Goal: Task Accomplishment & Management: Use online tool/utility

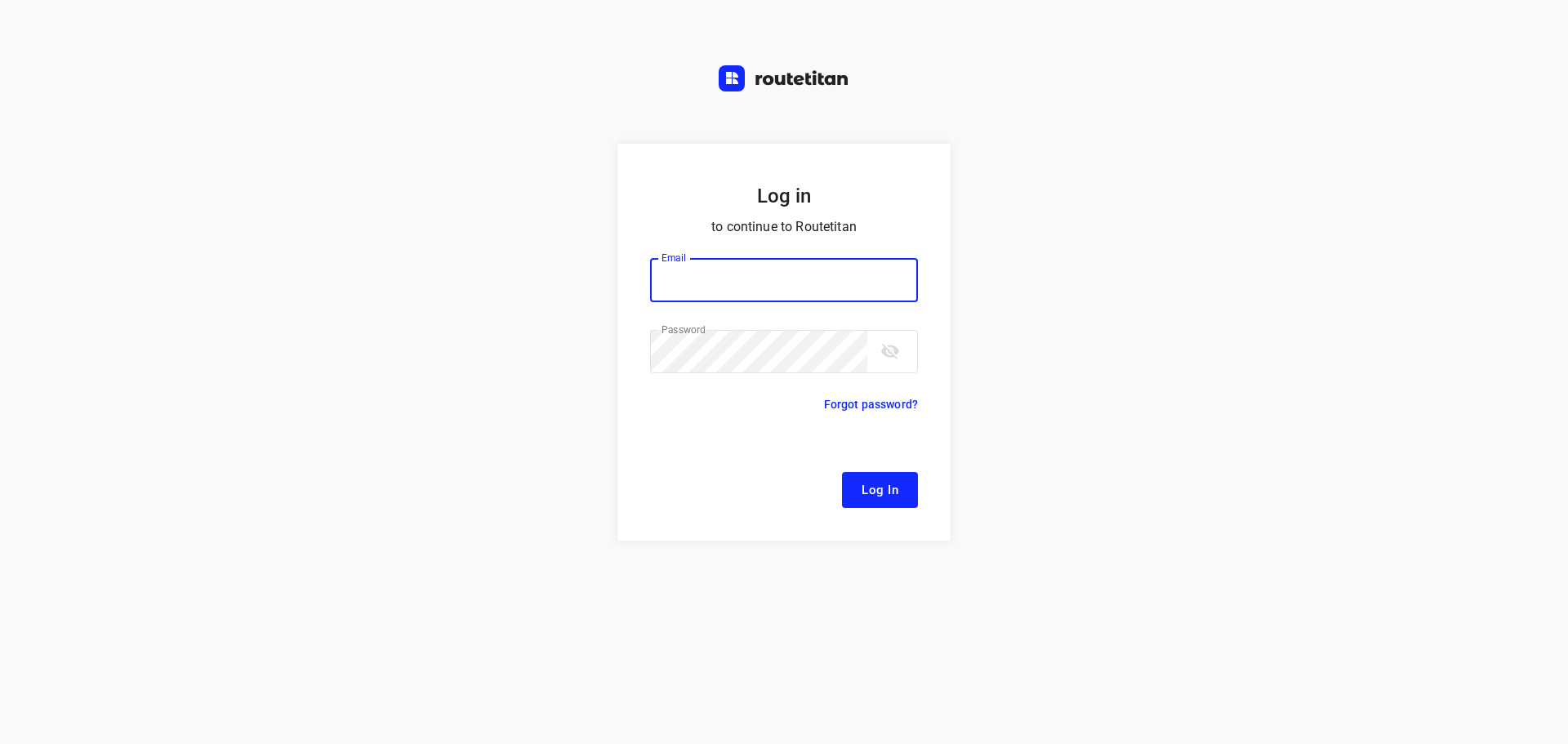
type input "[EMAIL_ADDRESS][DOMAIN_NAME]"
click at [906, 483] on button "Log In" at bounding box center [880, 490] width 76 height 36
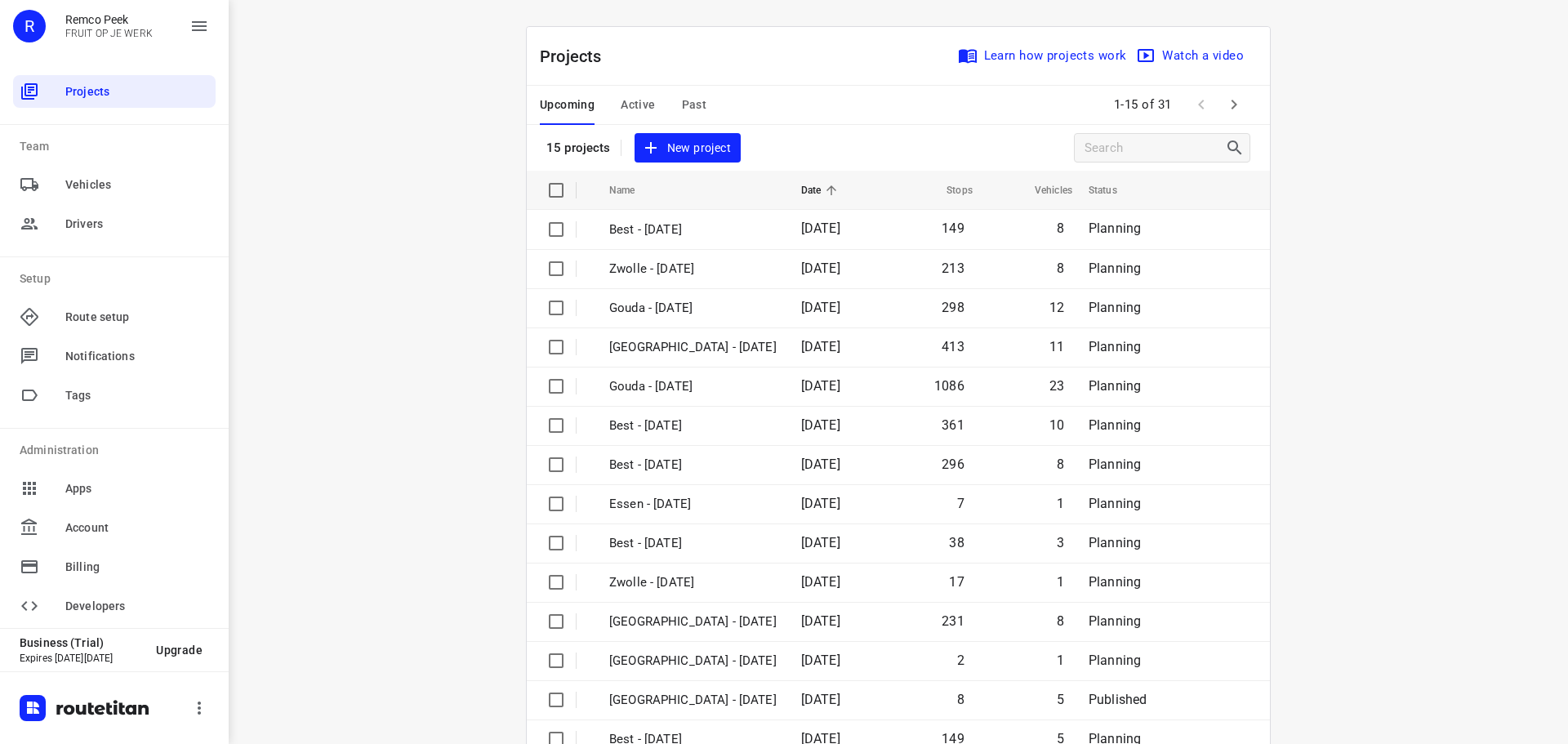
click at [621, 99] on span "Active" at bounding box center [638, 105] width 34 height 20
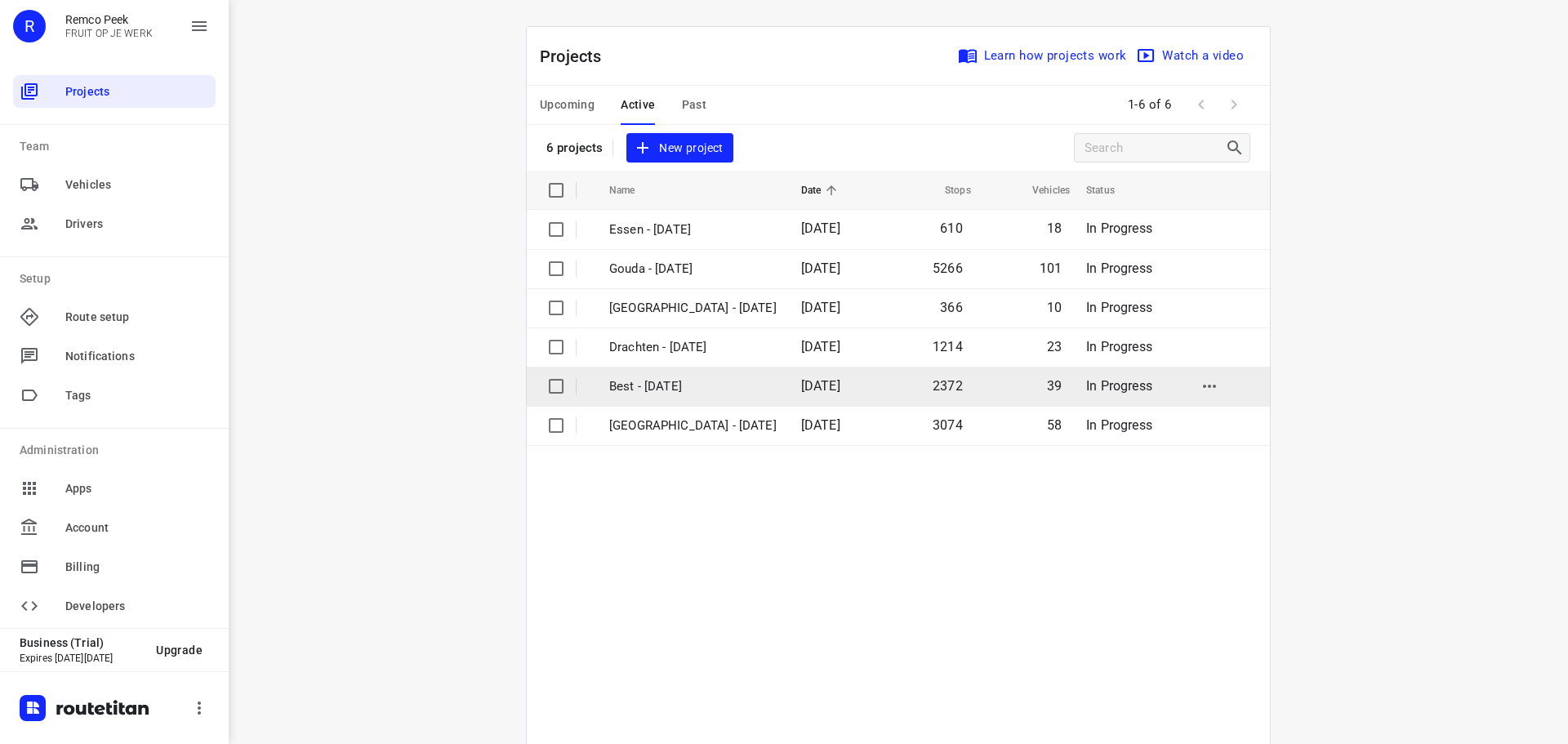
click at [669, 387] on p "Best - [DATE]" at bounding box center [693, 386] width 167 height 19
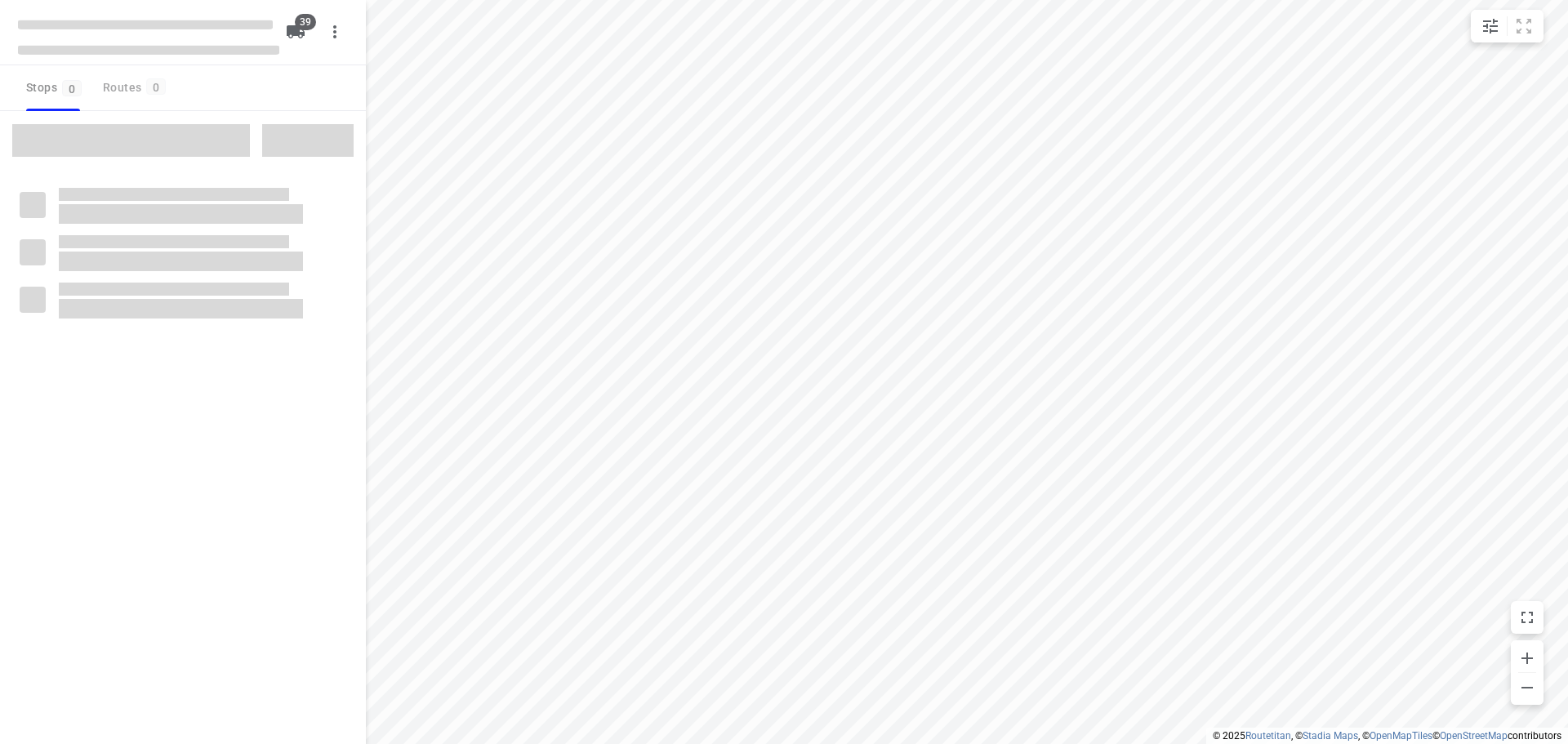
checkbox input "true"
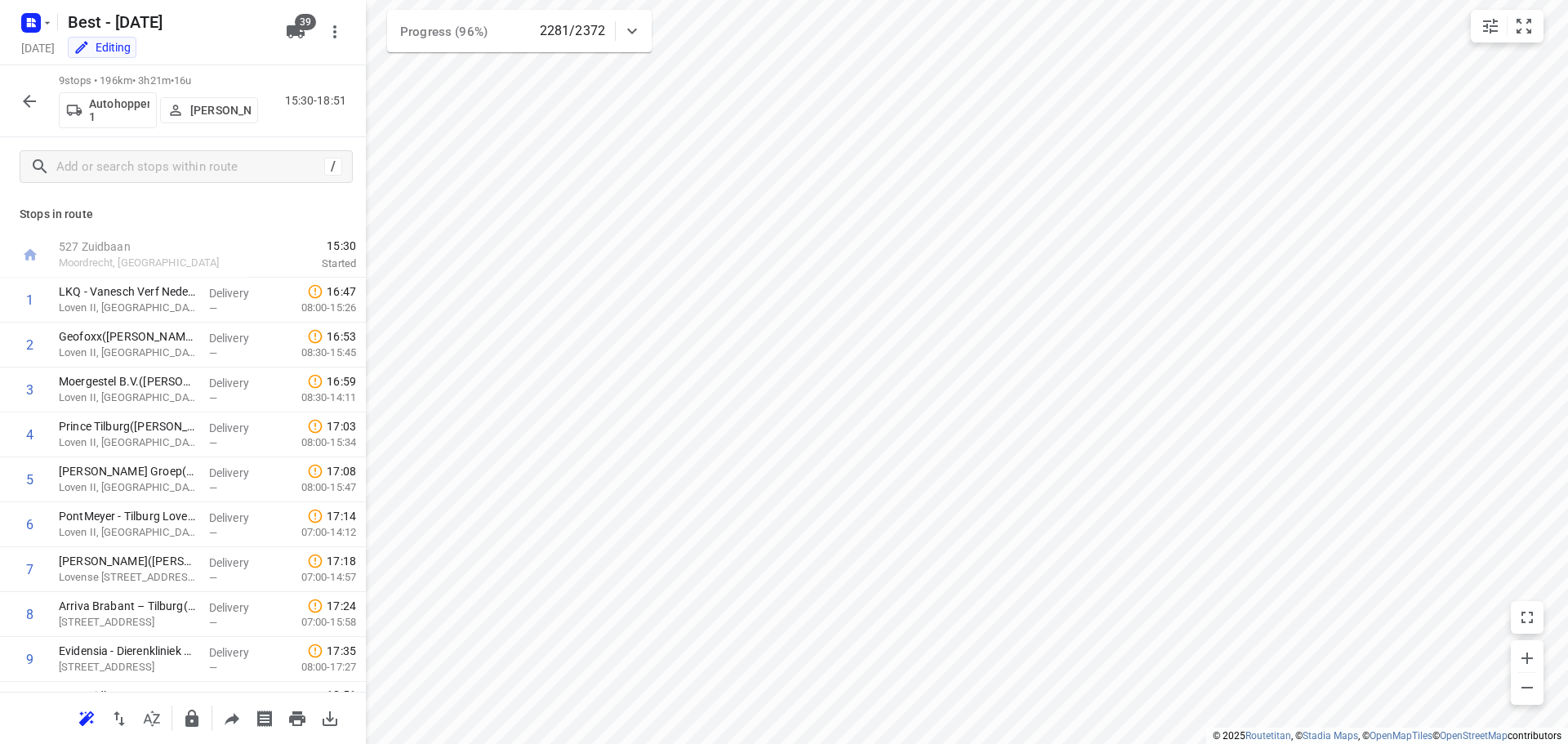
click at [26, 102] on icon "button" at bounding box center [29, 101] width 13 height 13
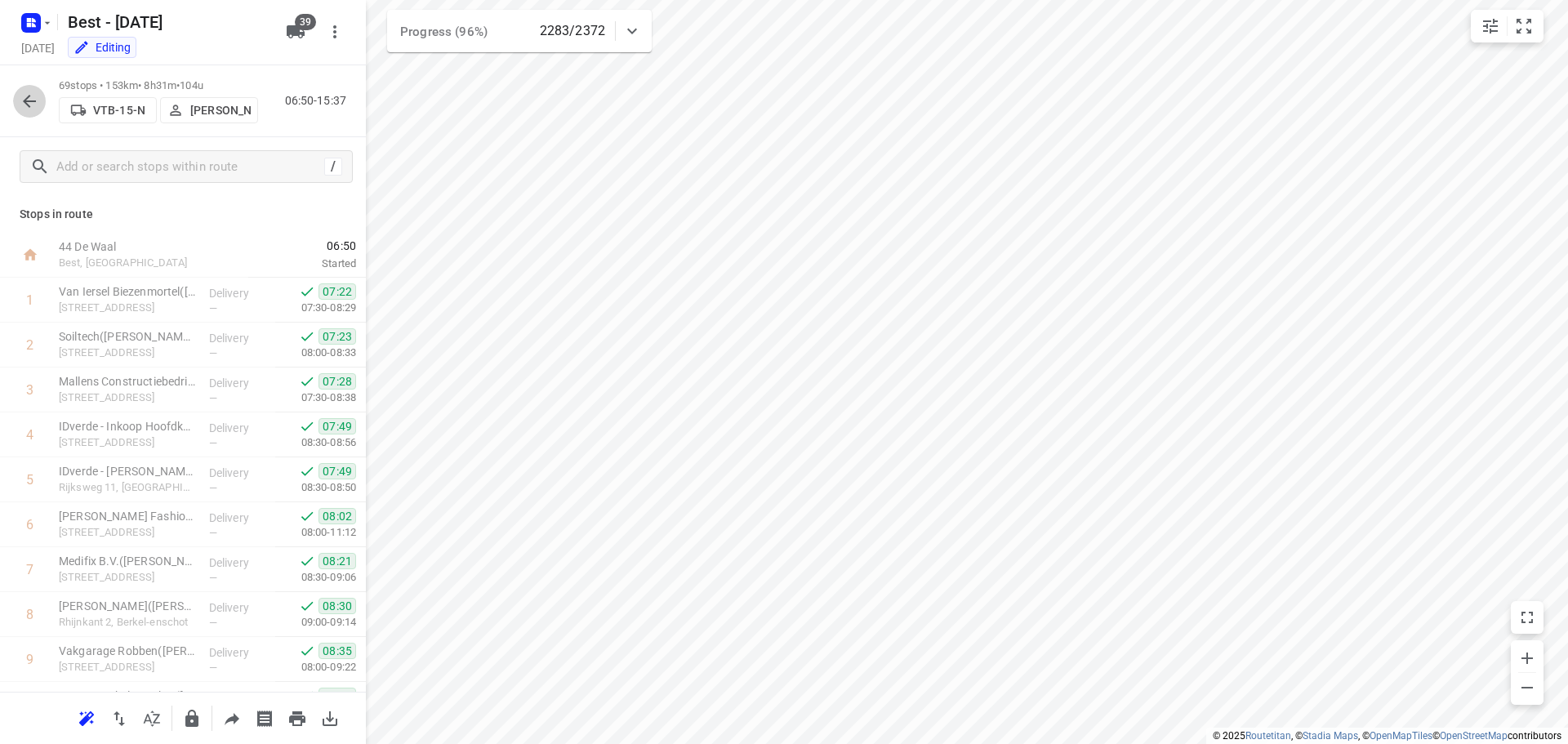
click at [36, 99] on icon "button" at bounding box center [30, 102] width 20 height 20
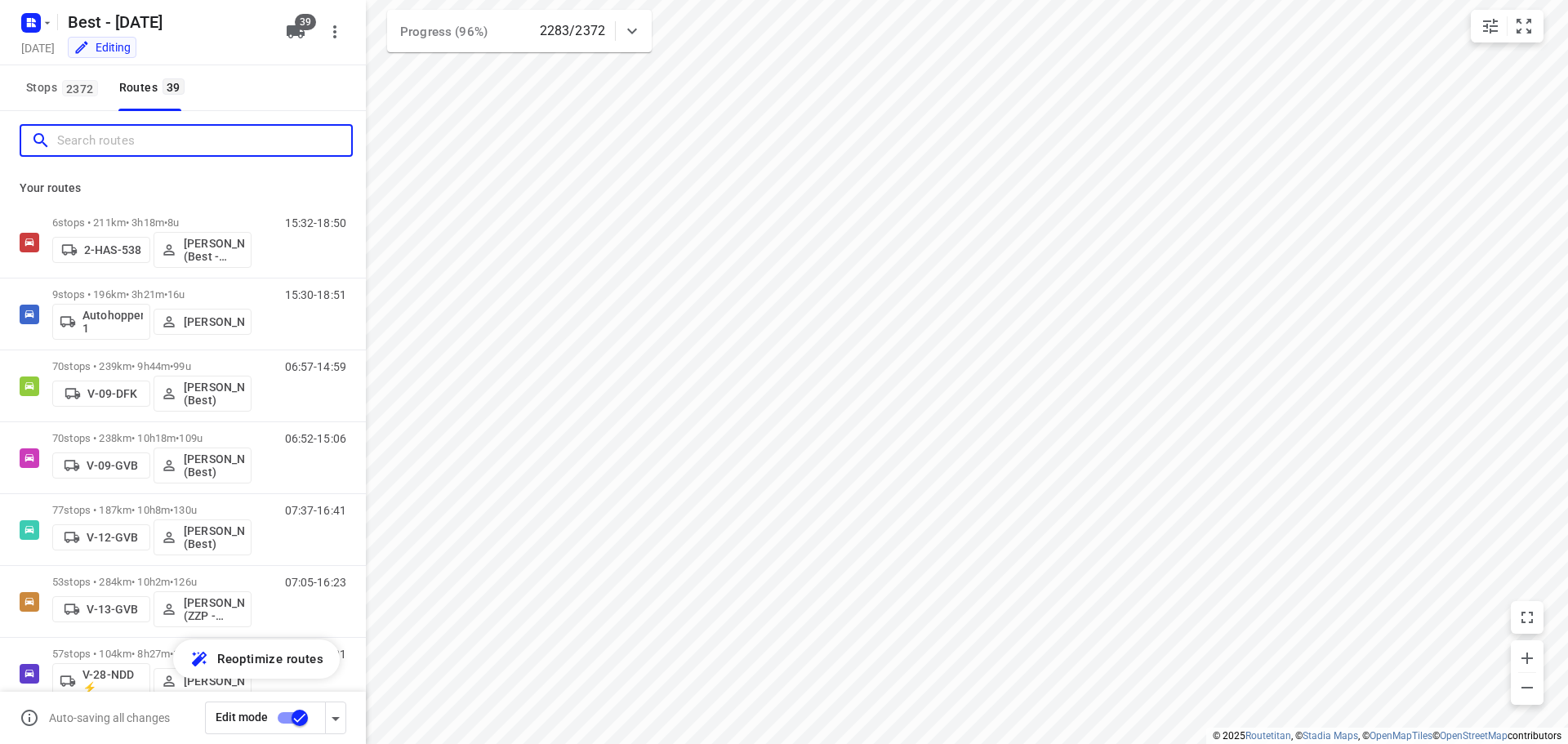
click at [100, 136] on input "Search routes" at bounding box center [203, 140] width 294 height 25
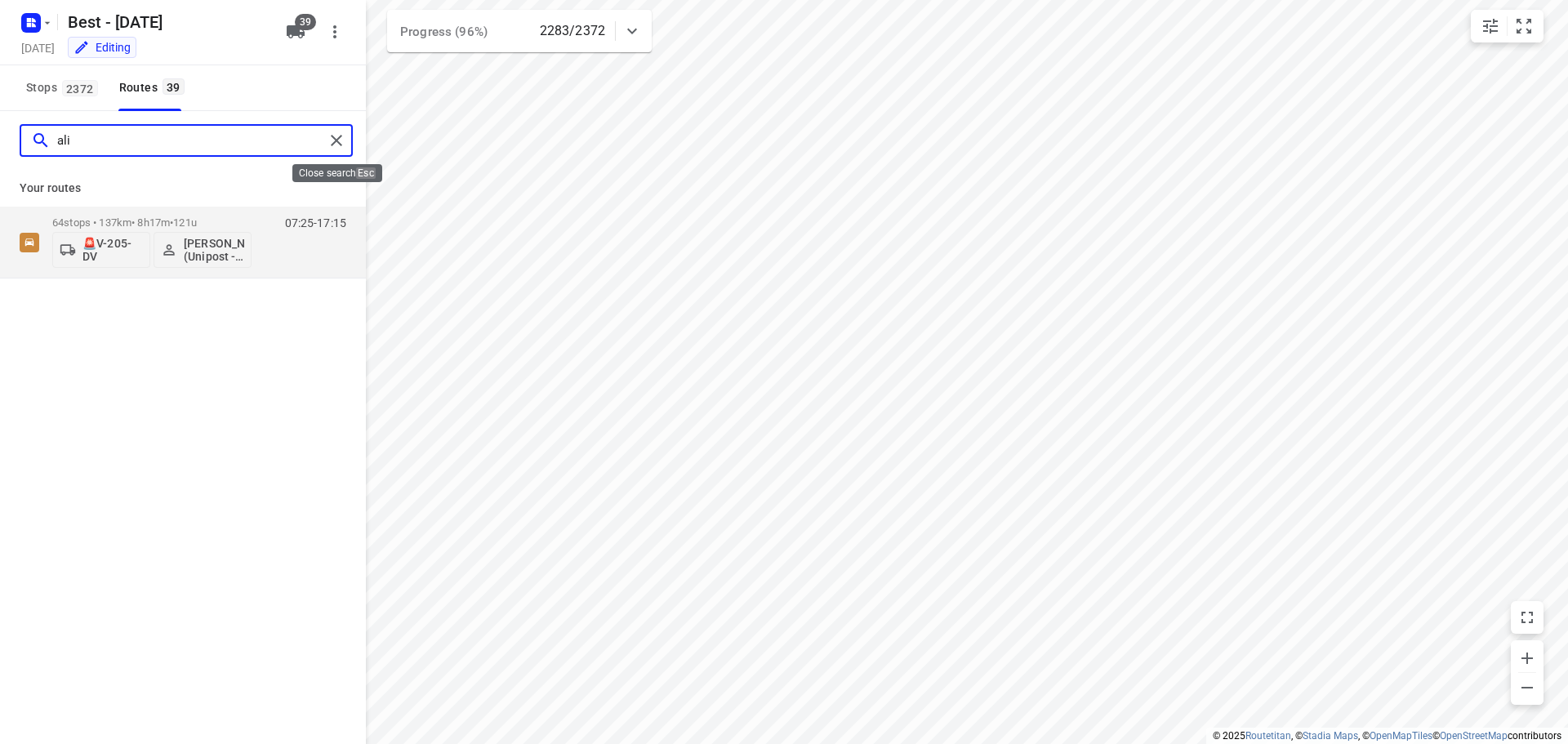
type input "ali"
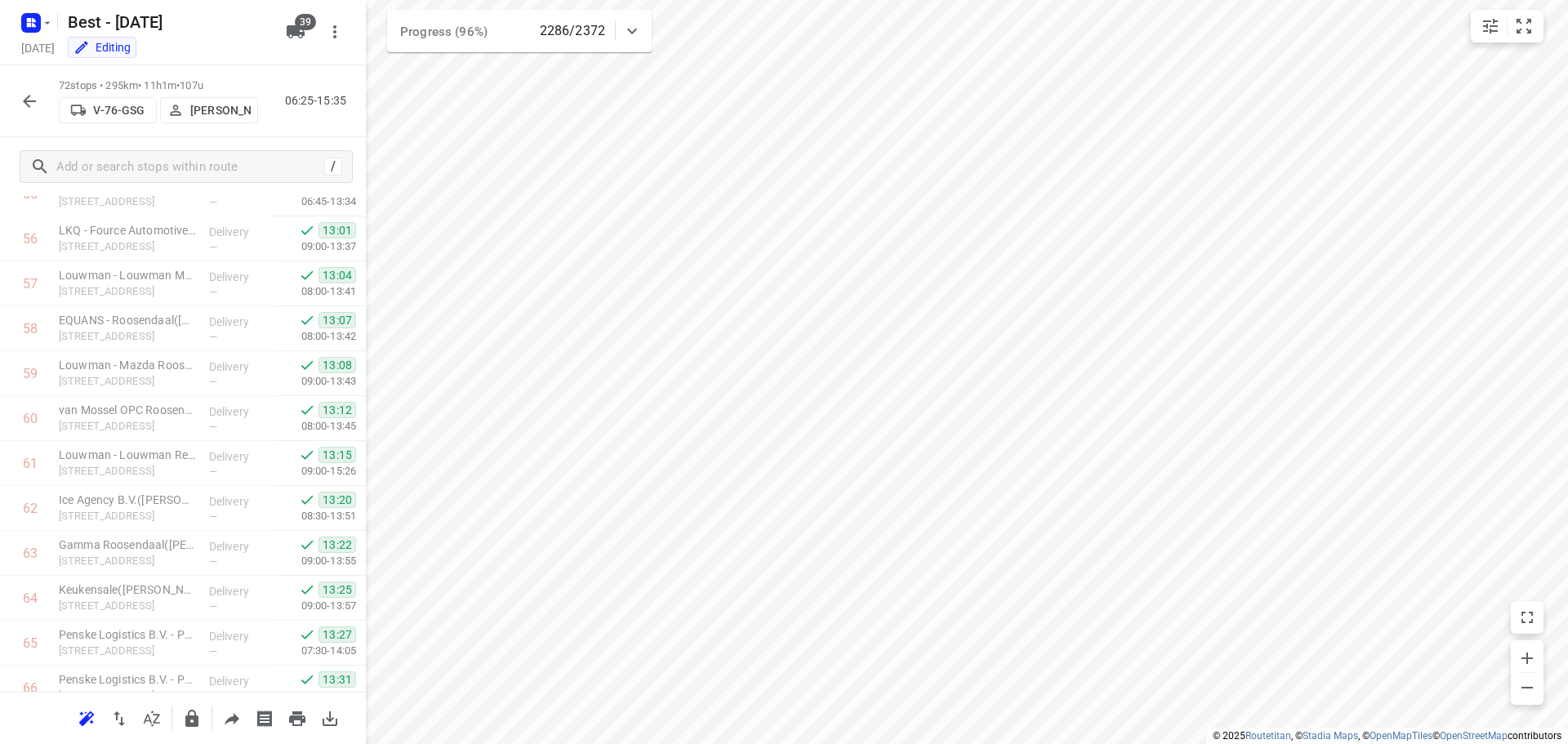
scroll to position [2864, 0]
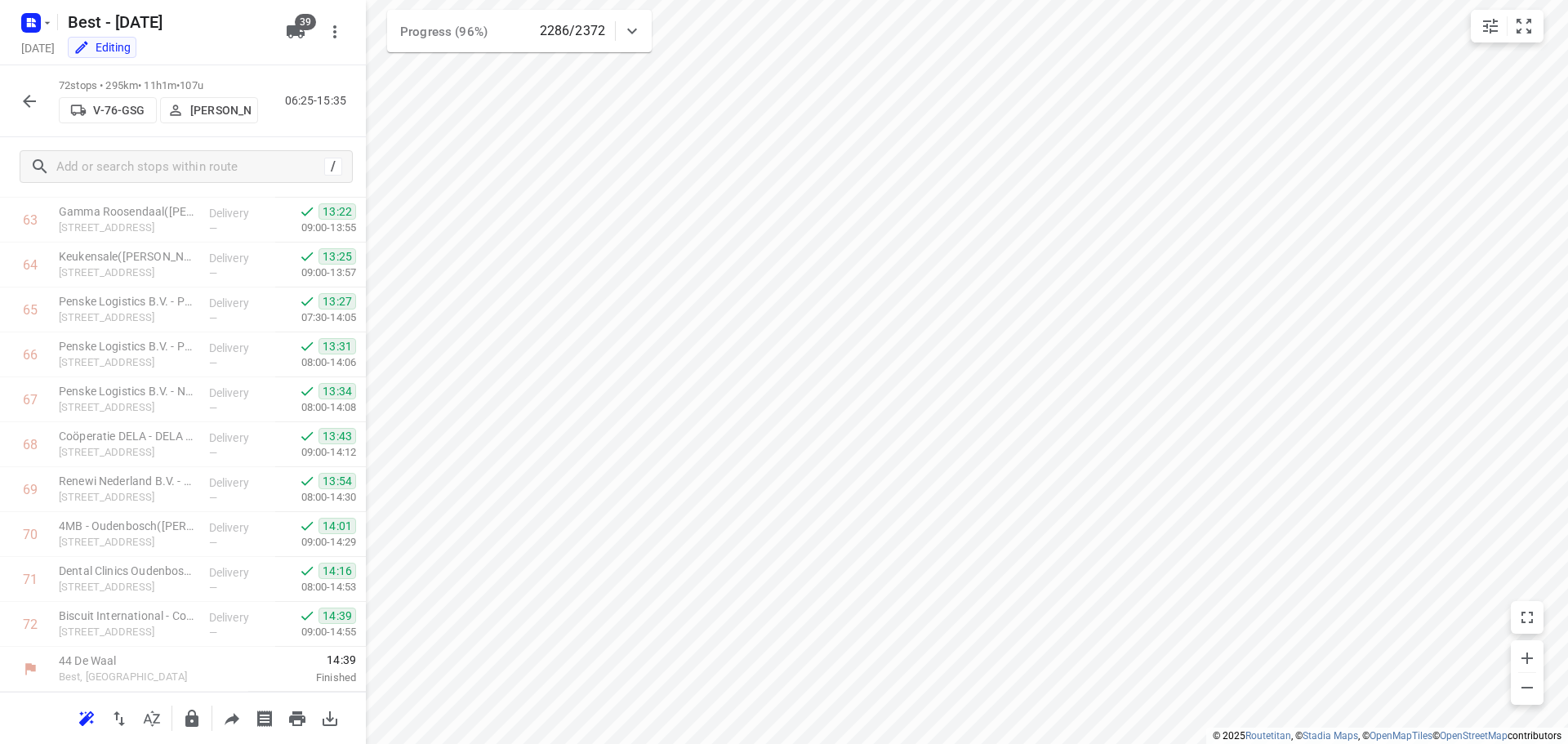
click at [28, 107] on icon "button" at bounding box center [30, 102] width 20 height 20
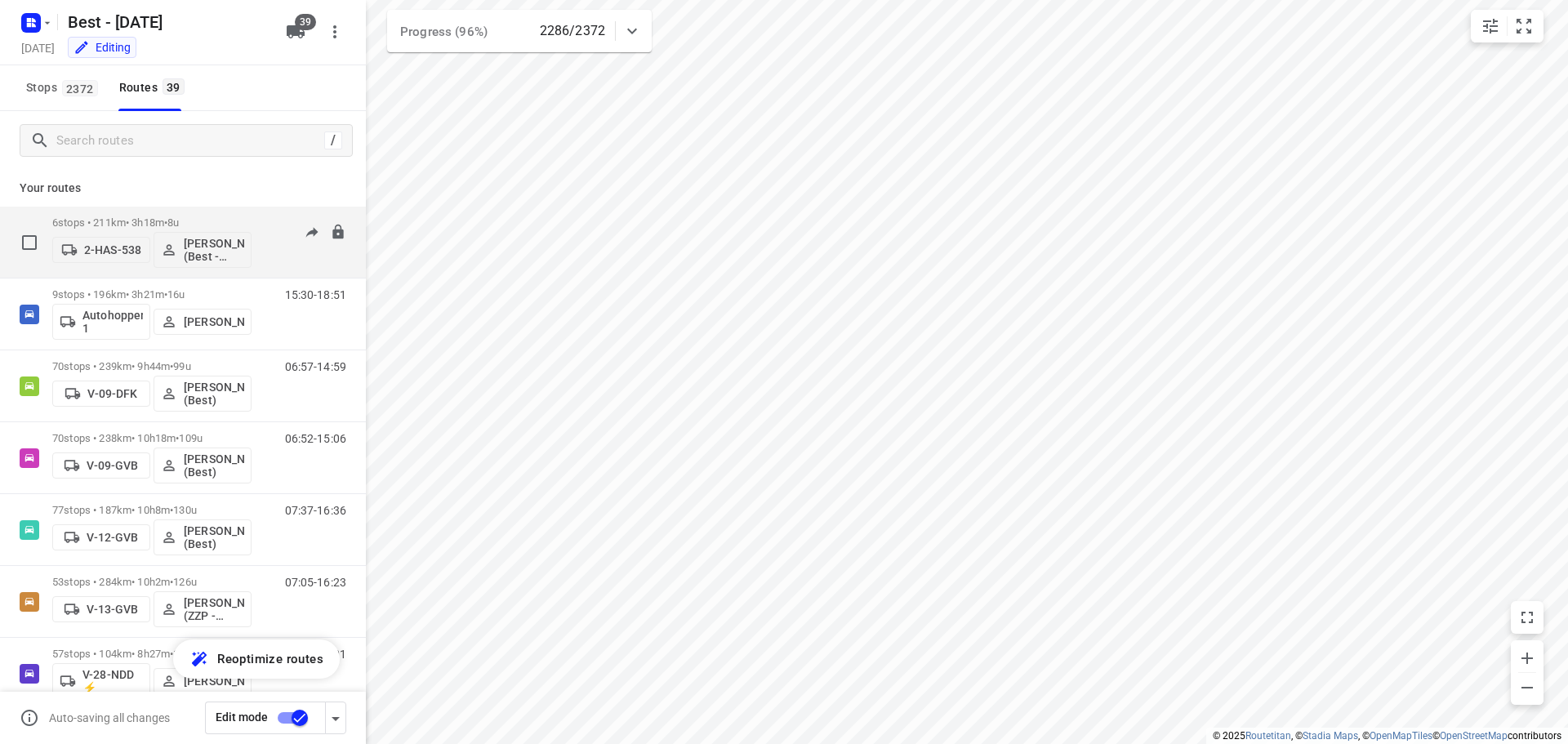
click at [171, 209] on div "6 stops • 211km • 3h18m • 8u 2-HAS-538 [PERSON_NAME] (Best - ZZP)" at bounding box center [151, 242] width 199 height 68
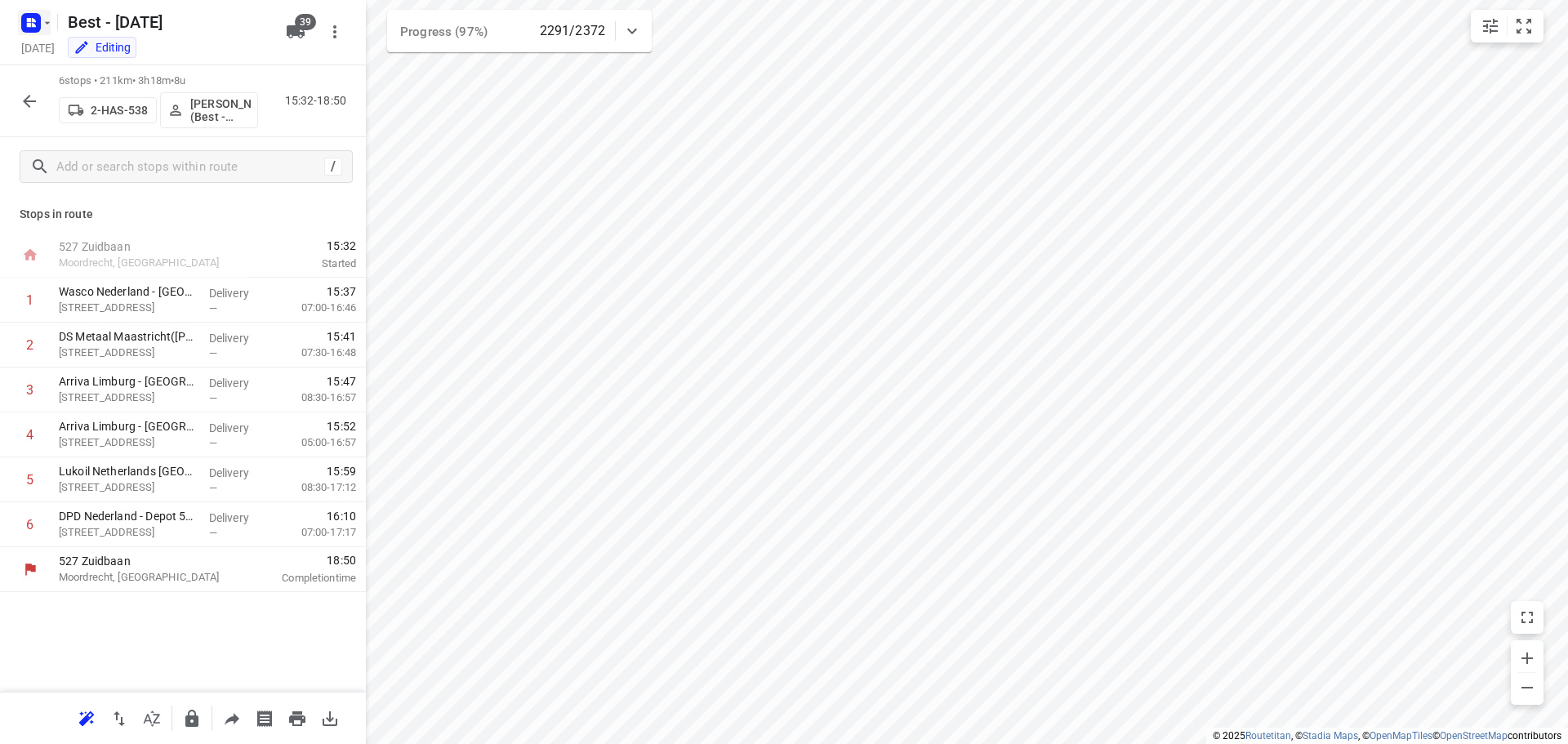
click at [34, 19] on icon "button" at bounding box center [34, 20] width 4 height 4
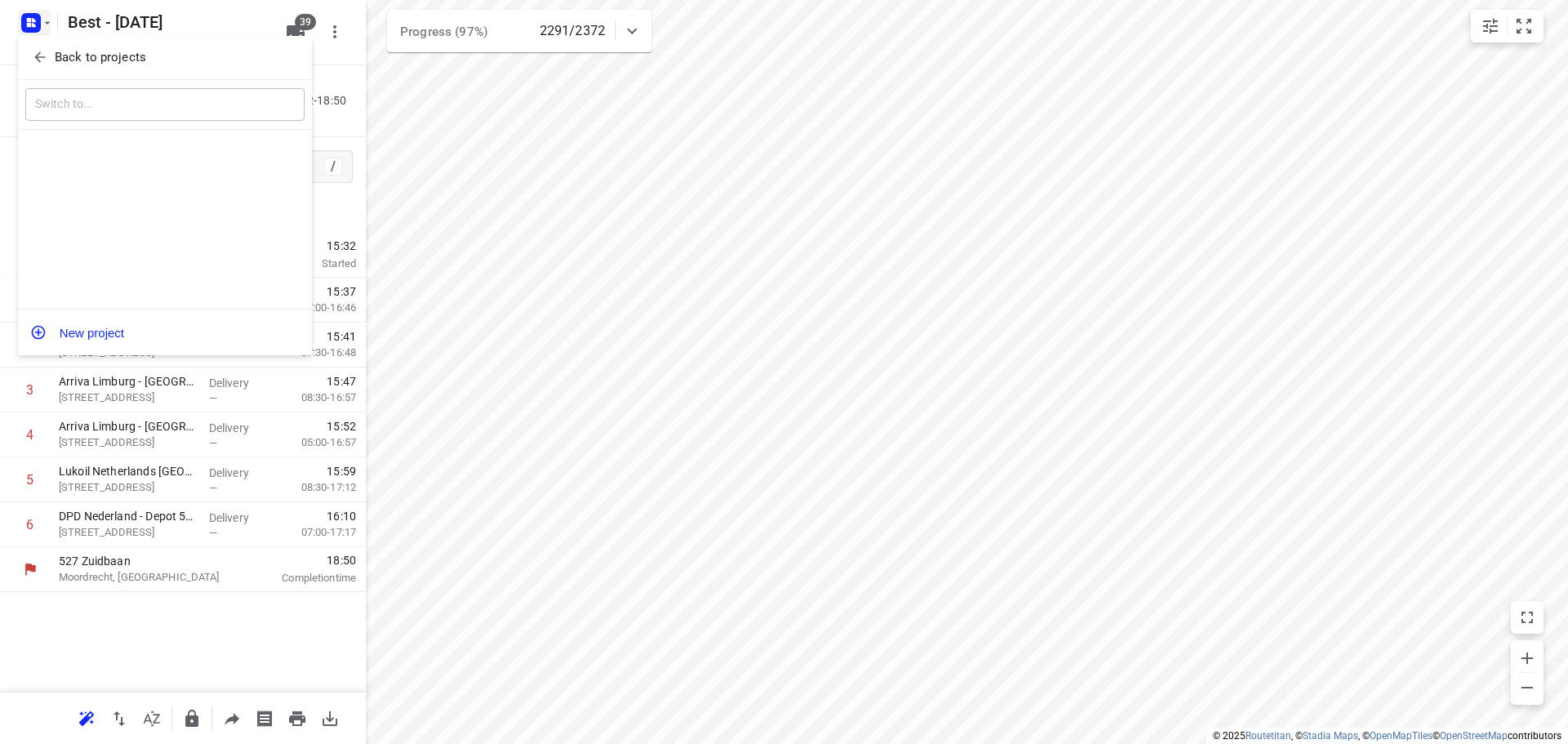
click at [53, 73] on div "Back to projects" at bounding box center [164, 58] width 294 height 44
click at [62, 61] on p "Back to projects" at bounding box center [101, 57] width 92 height 19
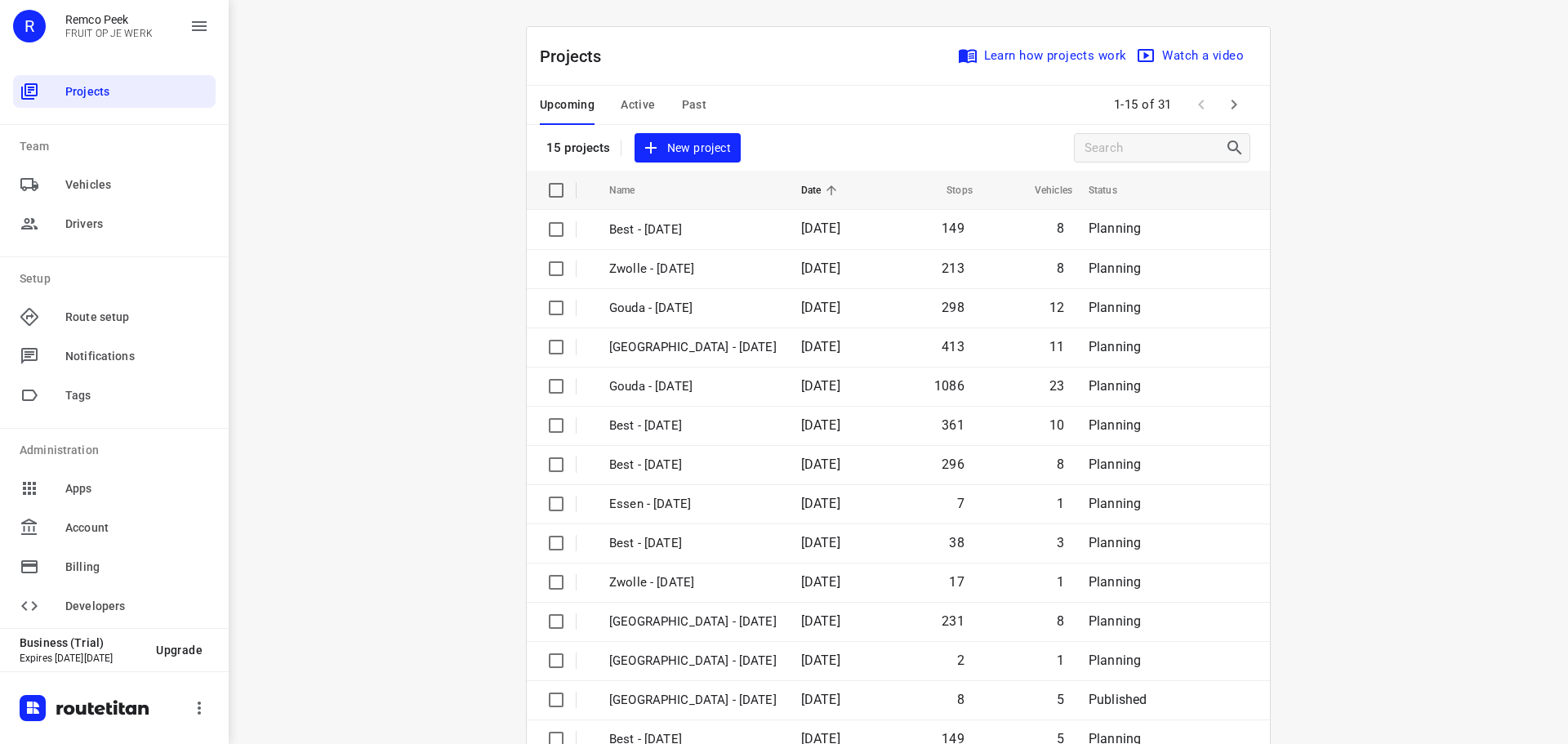
click at [653, 107] on div "Upcoming Active Past" at bounding box center [636, 105] width 192 height 39
click at [649, 107] on div "Upcoming Active Past" at bounding box center [636, 105] width 192 height 39
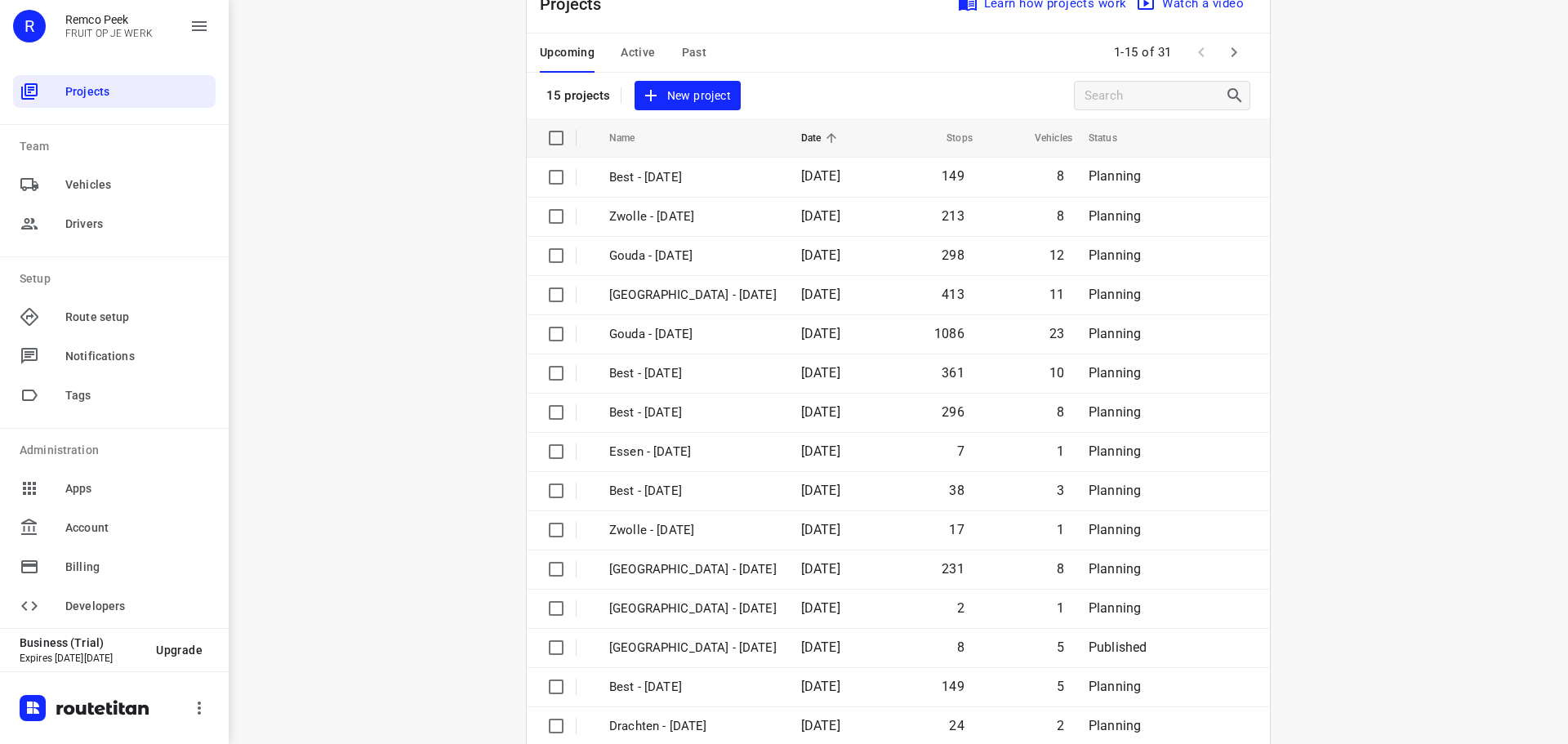
scroll to position [82, 0]
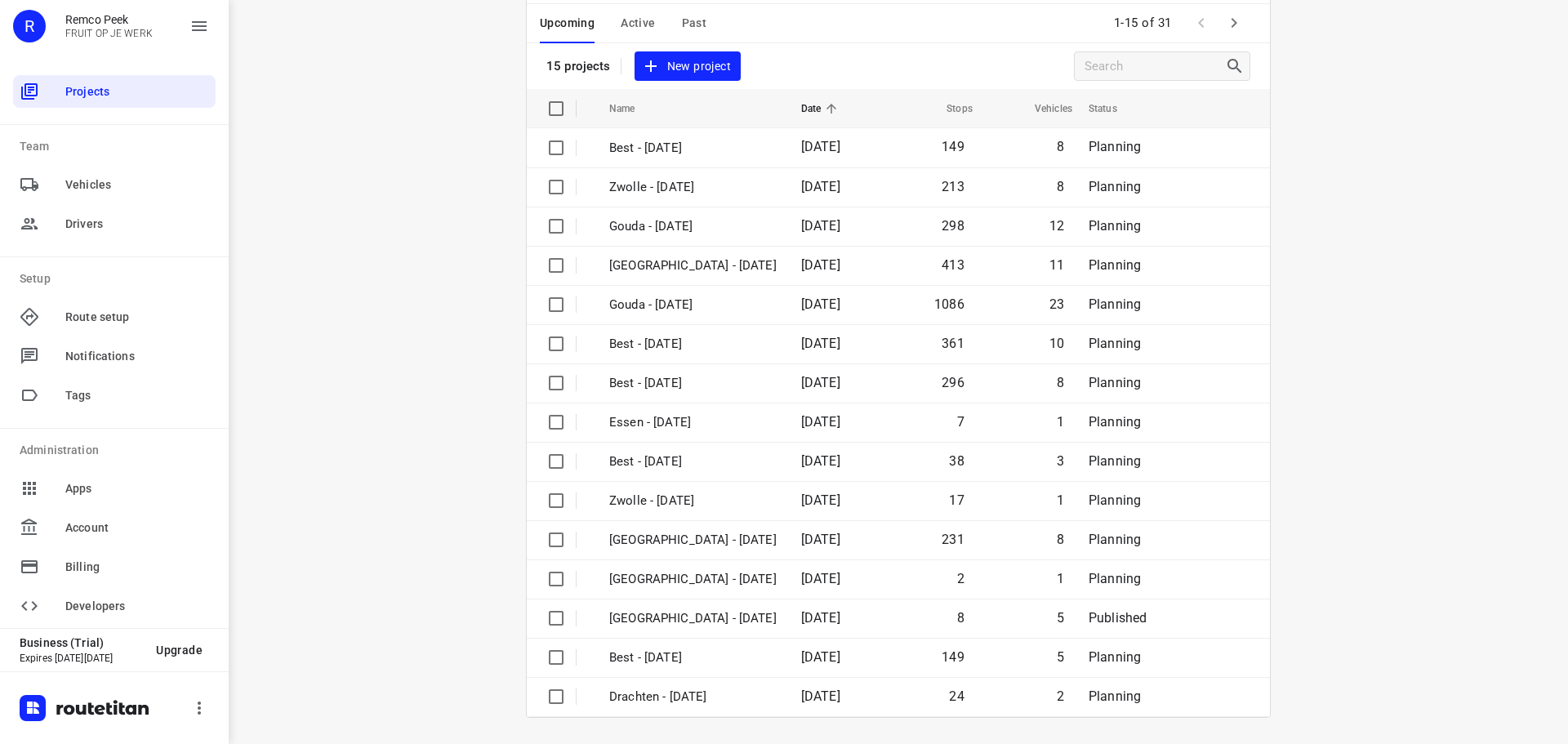
click at [1229, 16] on icon "button" at bounding box center [1234, 23] width 20 height 20
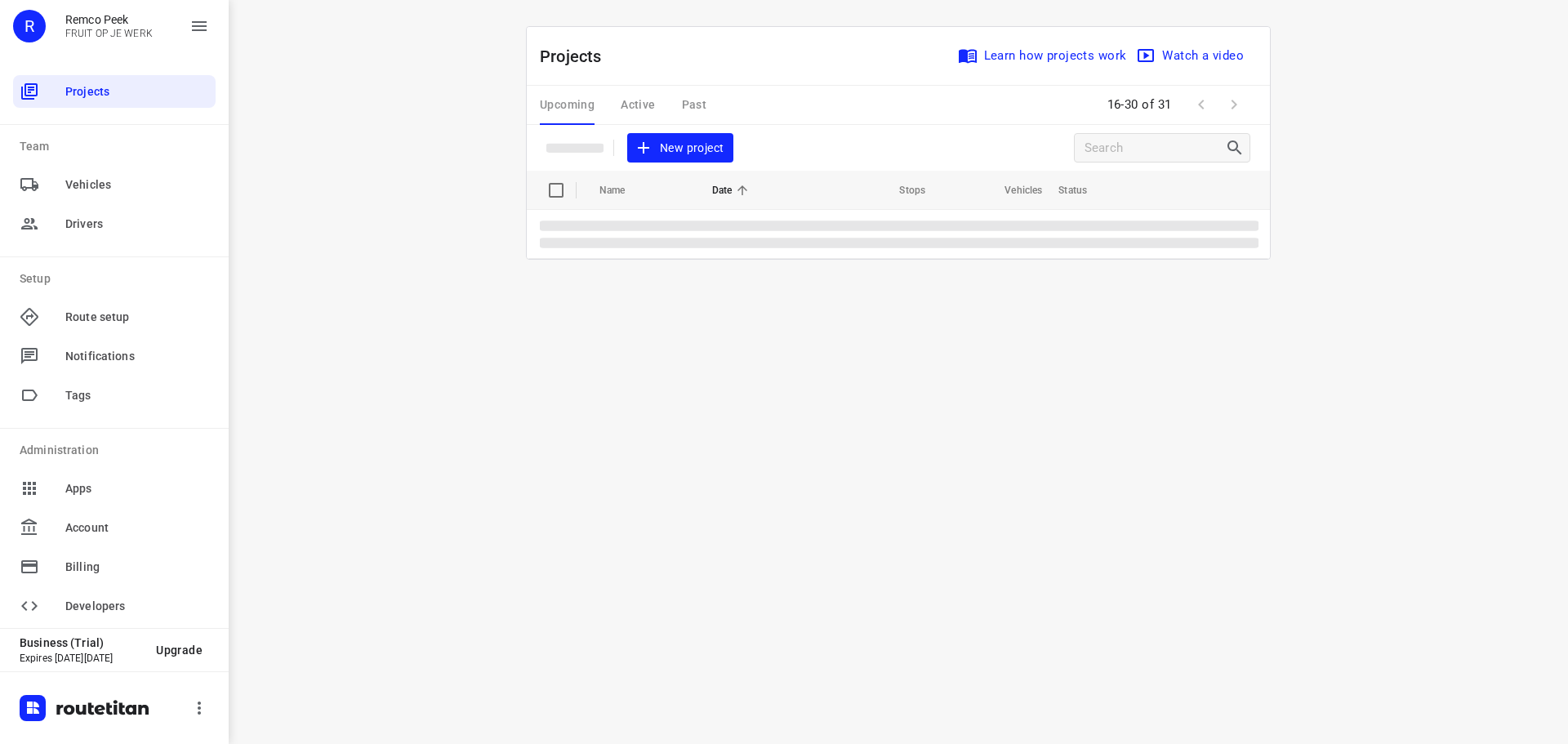
scroll to position [0, 0]
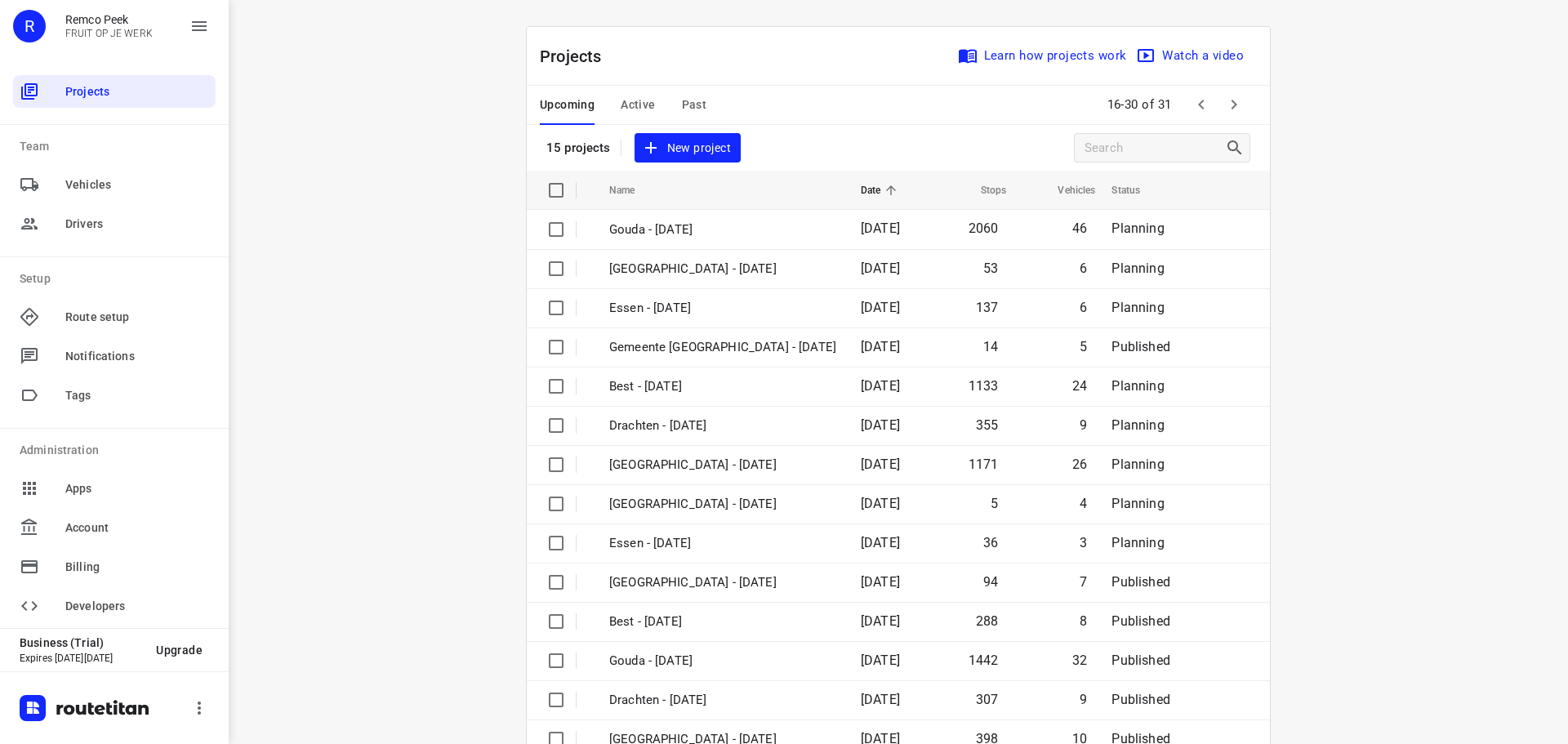
click at [1231, 19] on div "i © 2025 Routetitan , © Stadia Maps , © OpenMapTiles © OpenStreetMap contributo…" at bounding box center [899, 372] width 1339 height 744
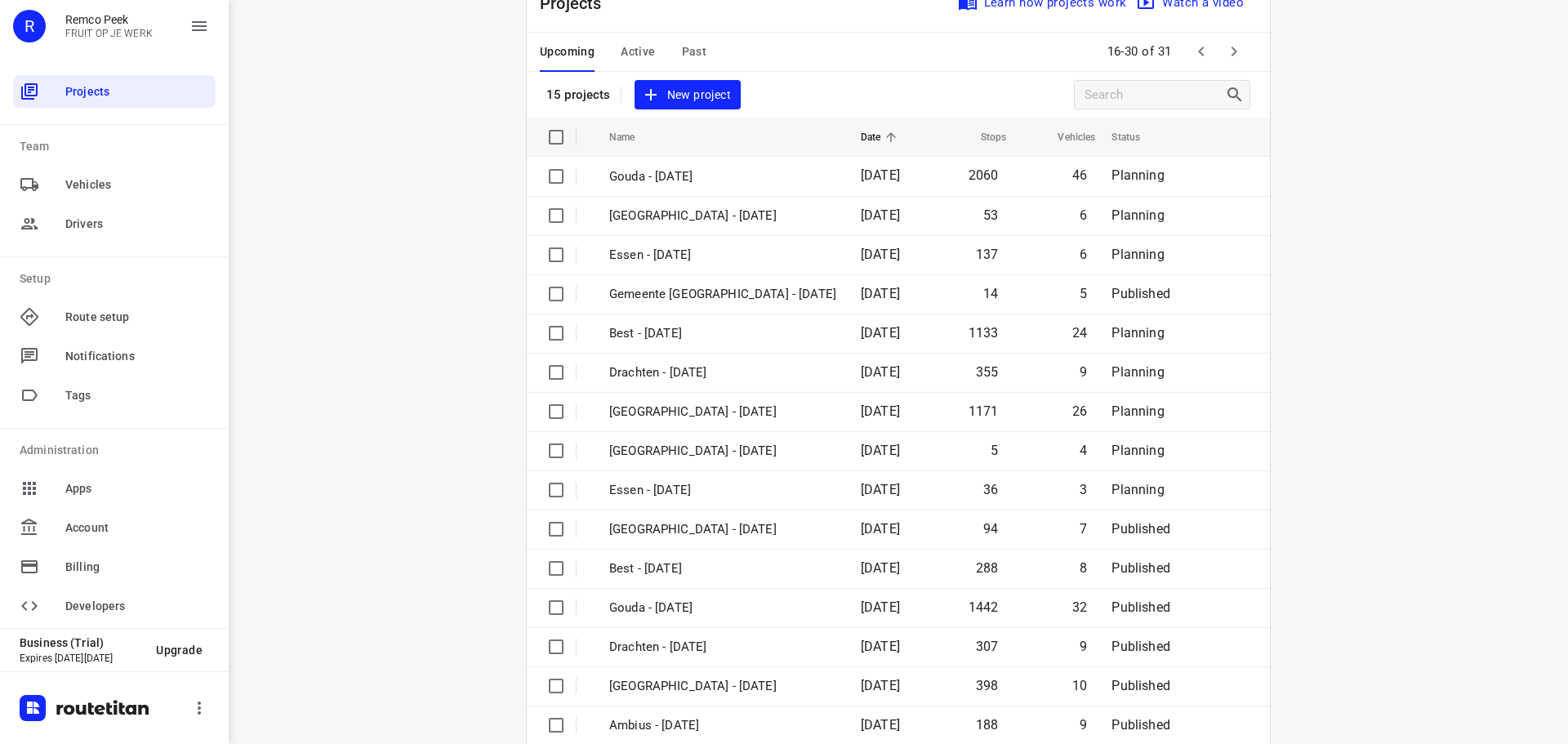
scroll to position [82, 0]
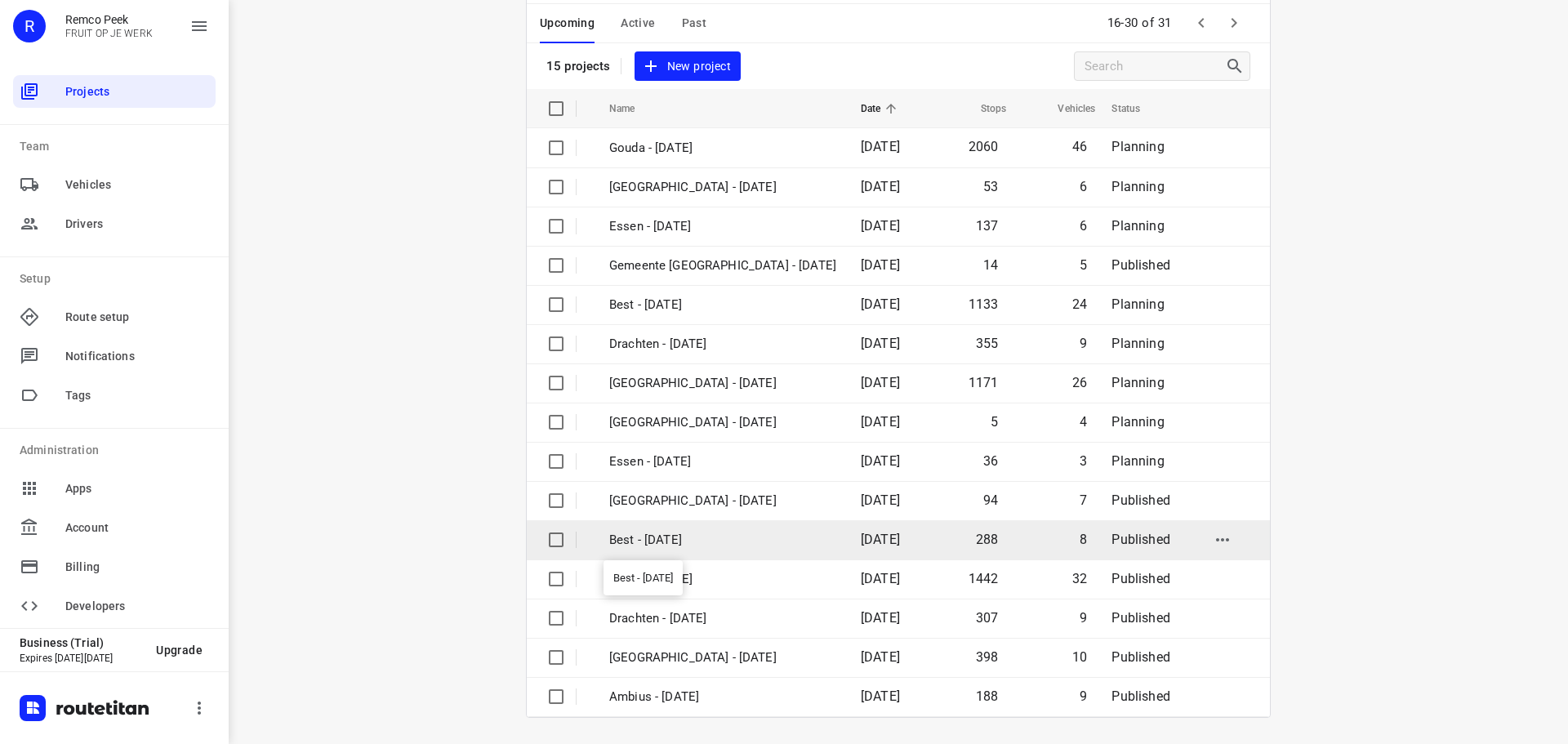
click at [736, 544] on p "Best - [DATE]" at bounding box center [723, 540] width 227 height 19
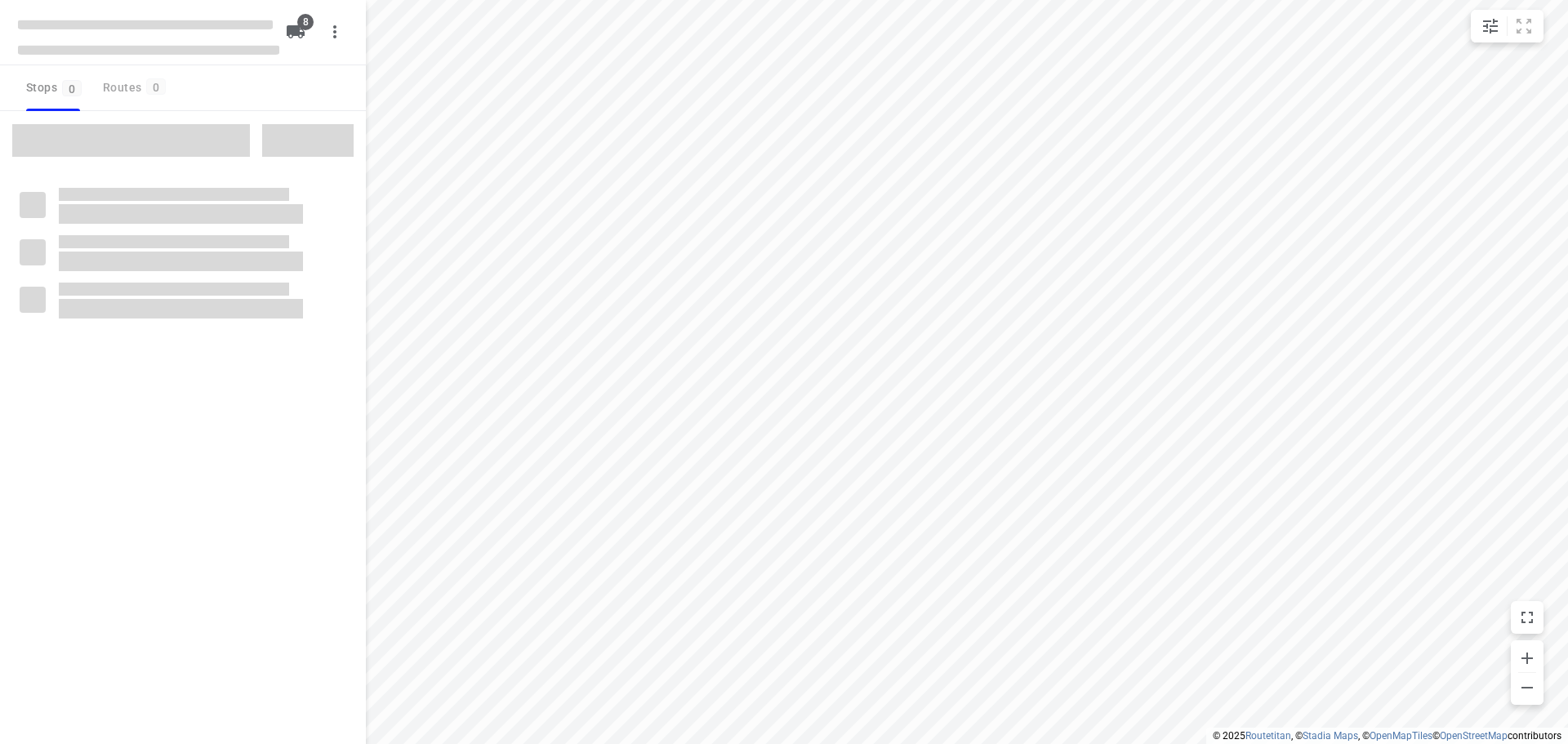
checkbox input "true"
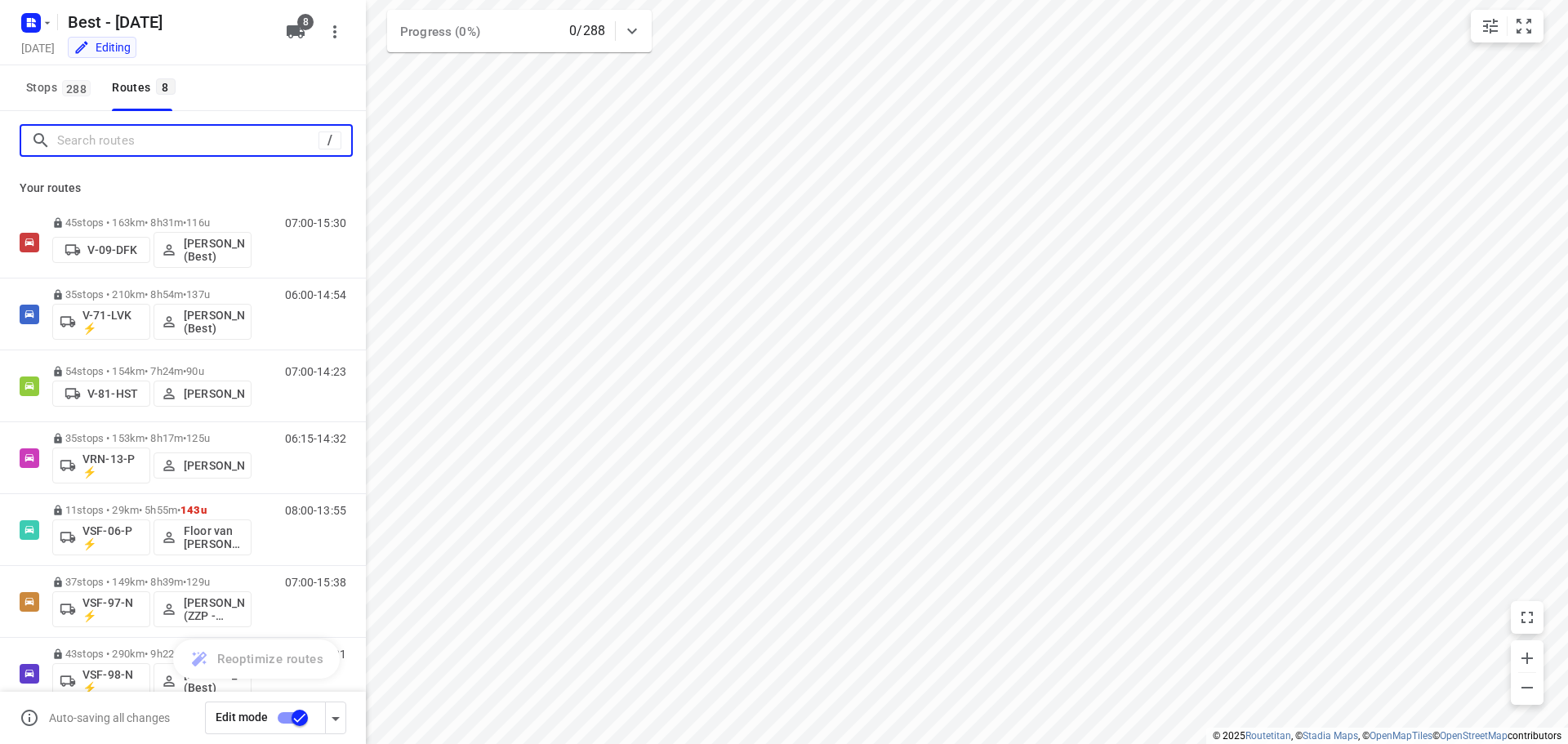
click at [132, 138] on input "Search routes" at bounding box center [187, 140] width 261 height 25
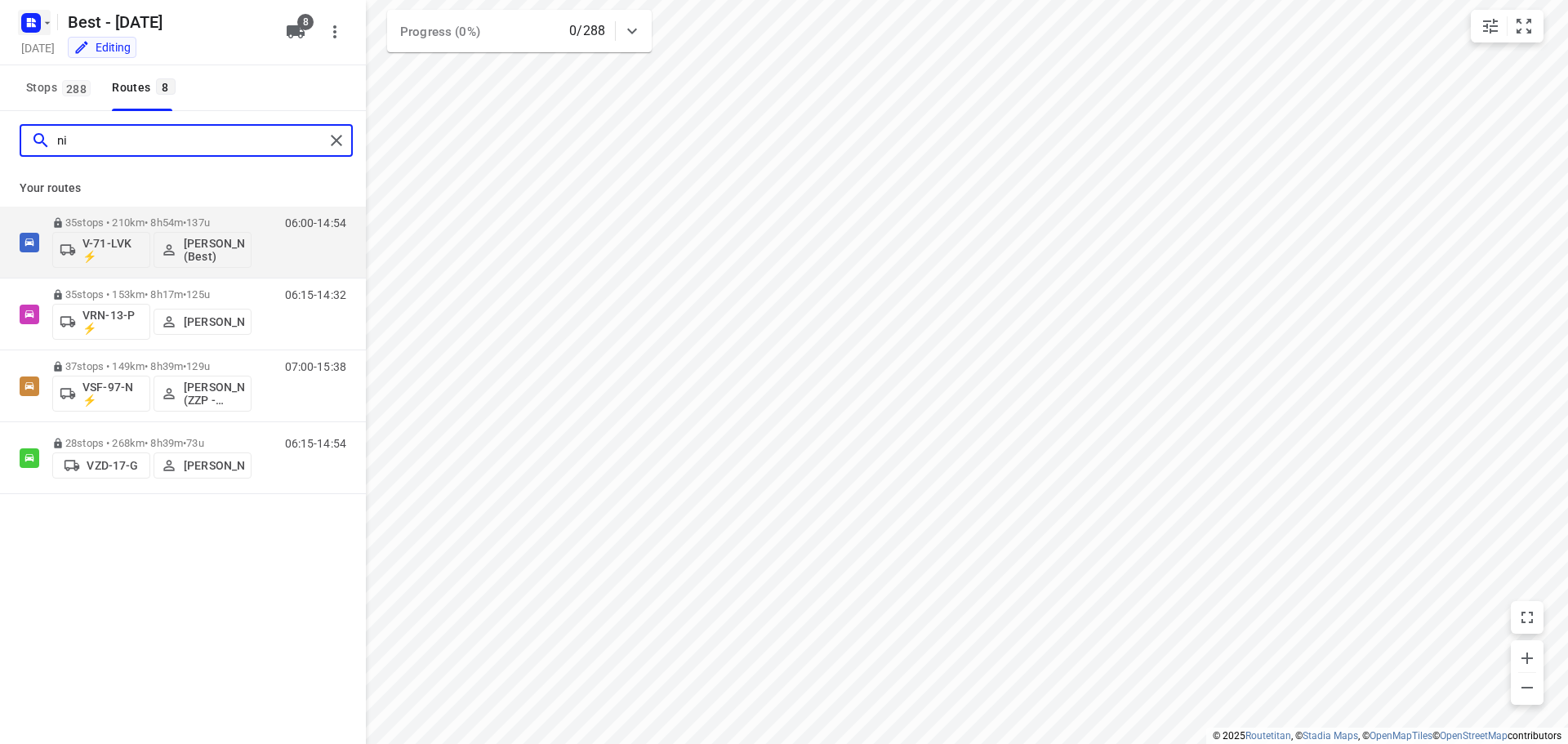
type input "ni"
click at [37, 16] on rect "button" at bounding box center [31, 23] width 20 height 20
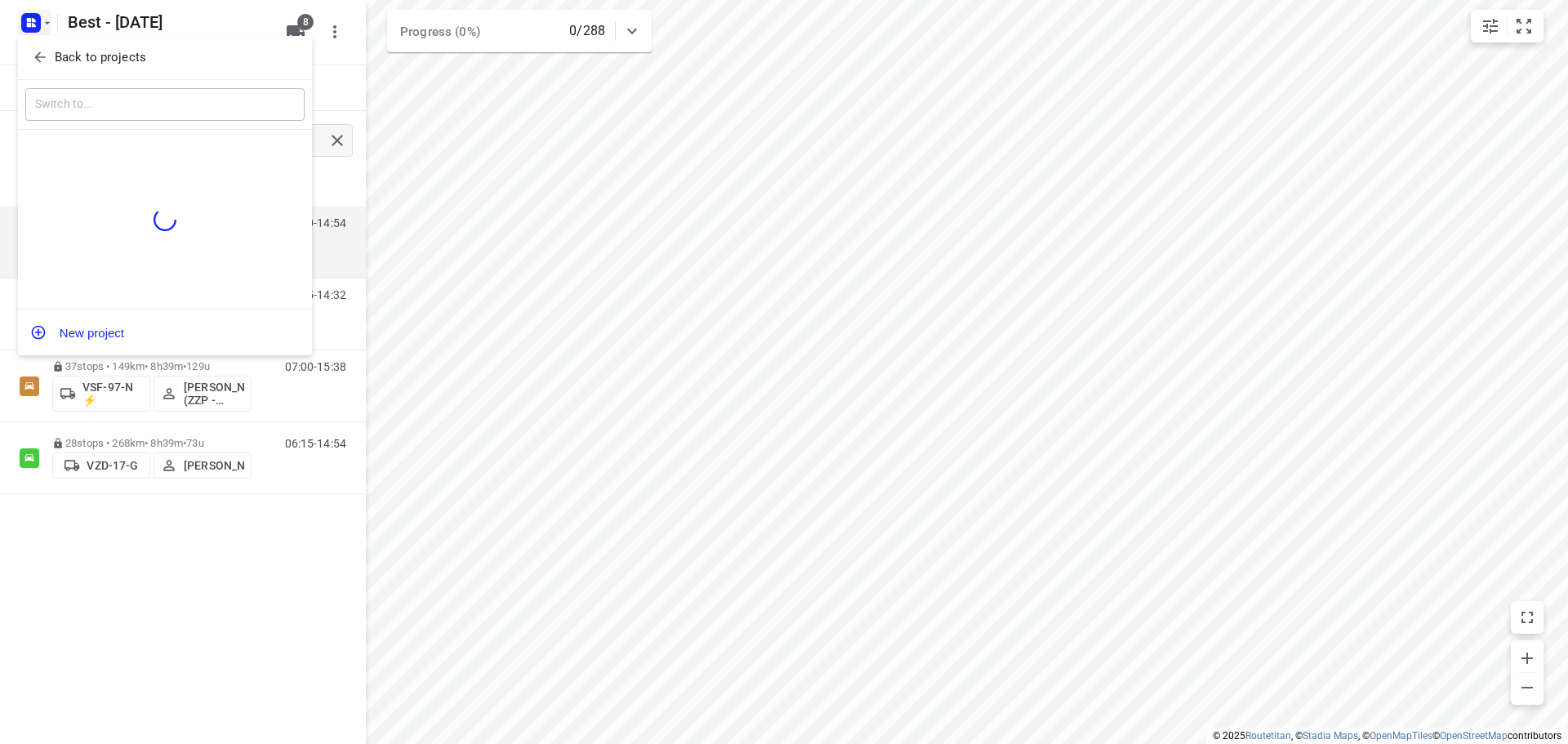
click at [40, 52] on icon "button" at bounding box center [40, 57] width 16 height 16
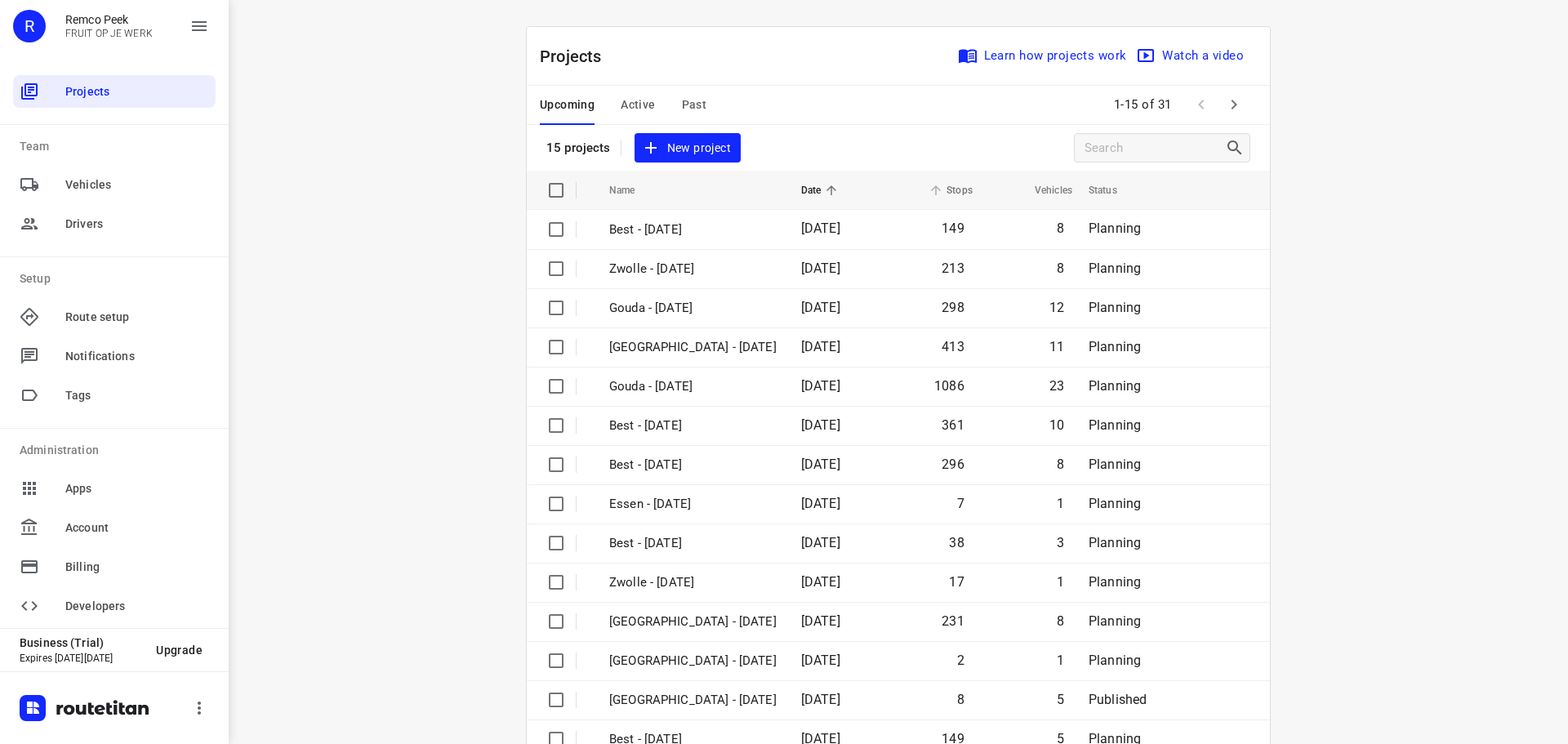
scroll to position [82, 0]
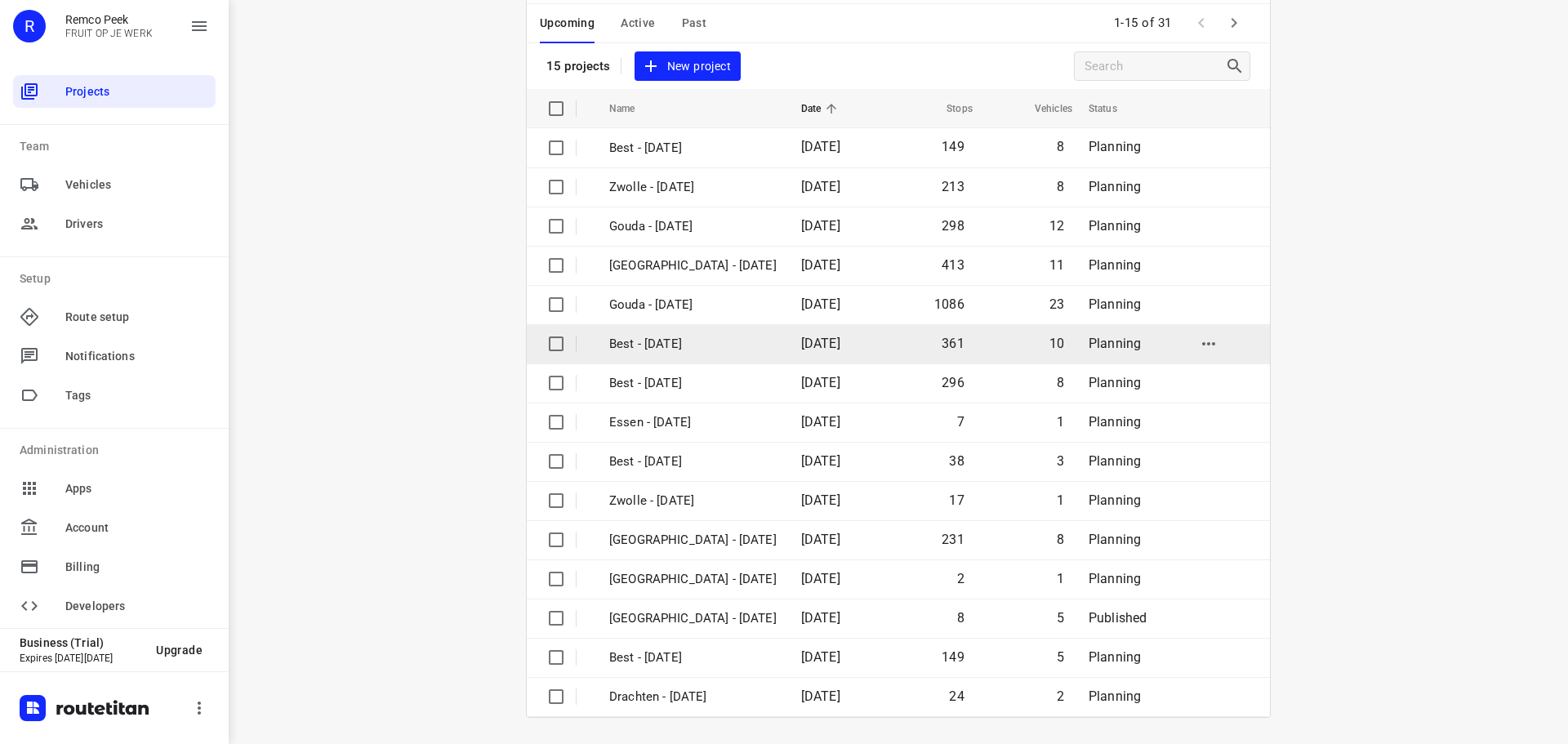
click at [686, 330] on td "Best - [DATE]" at bounding box center [690, 343] width 195 height 39
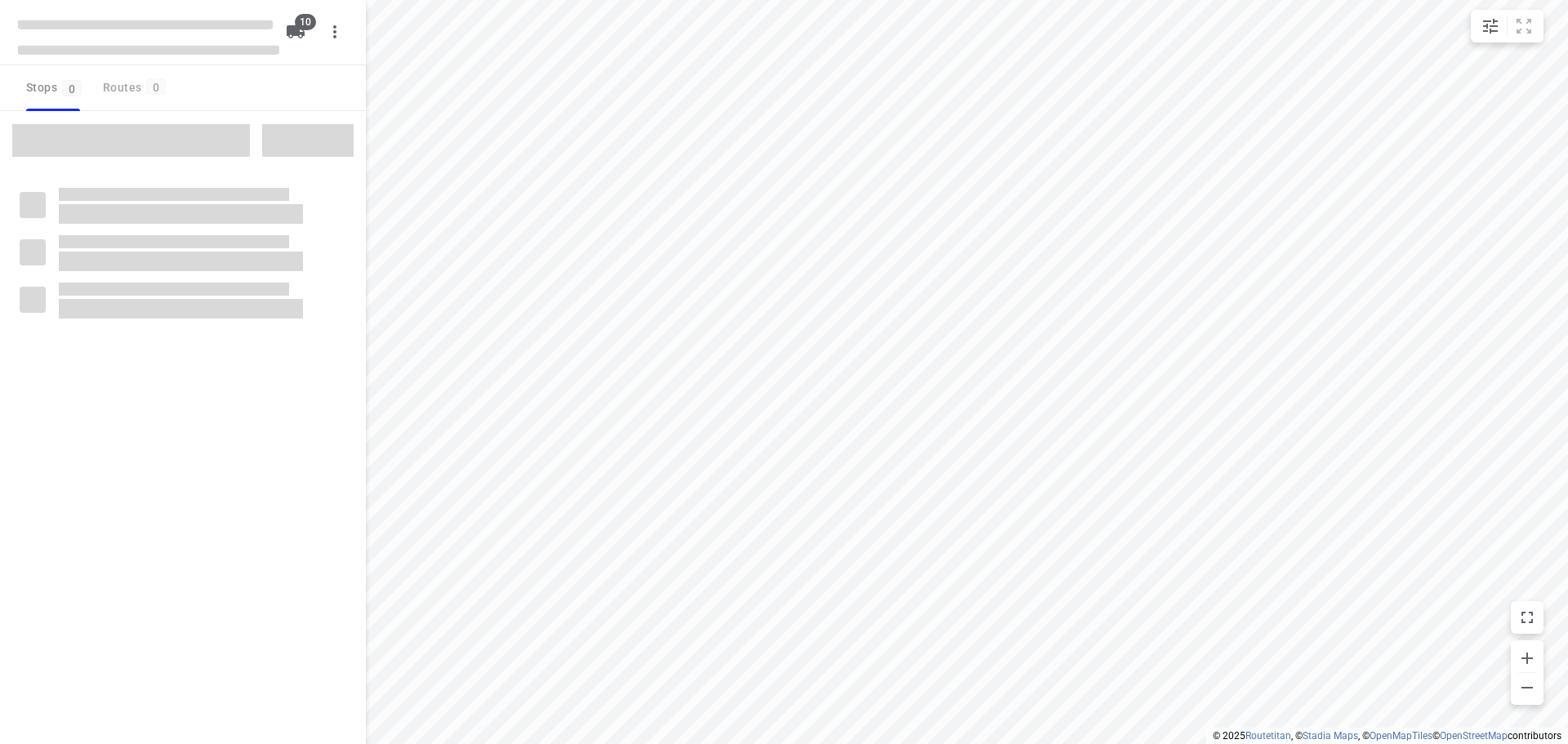
checkbox input "true"
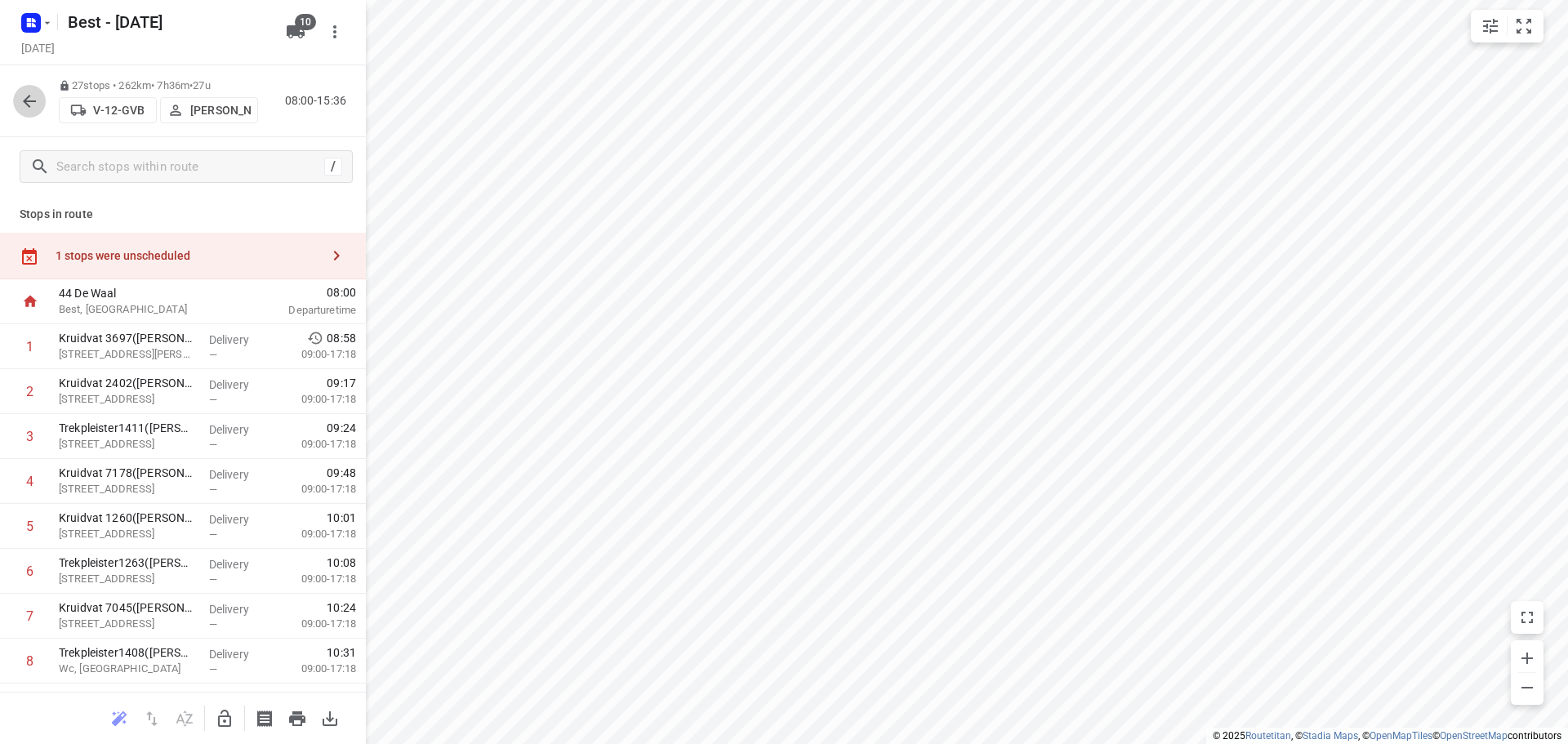
click at [34, 108] on icon "button" at bounding box center [30, 102] width 20 height 20
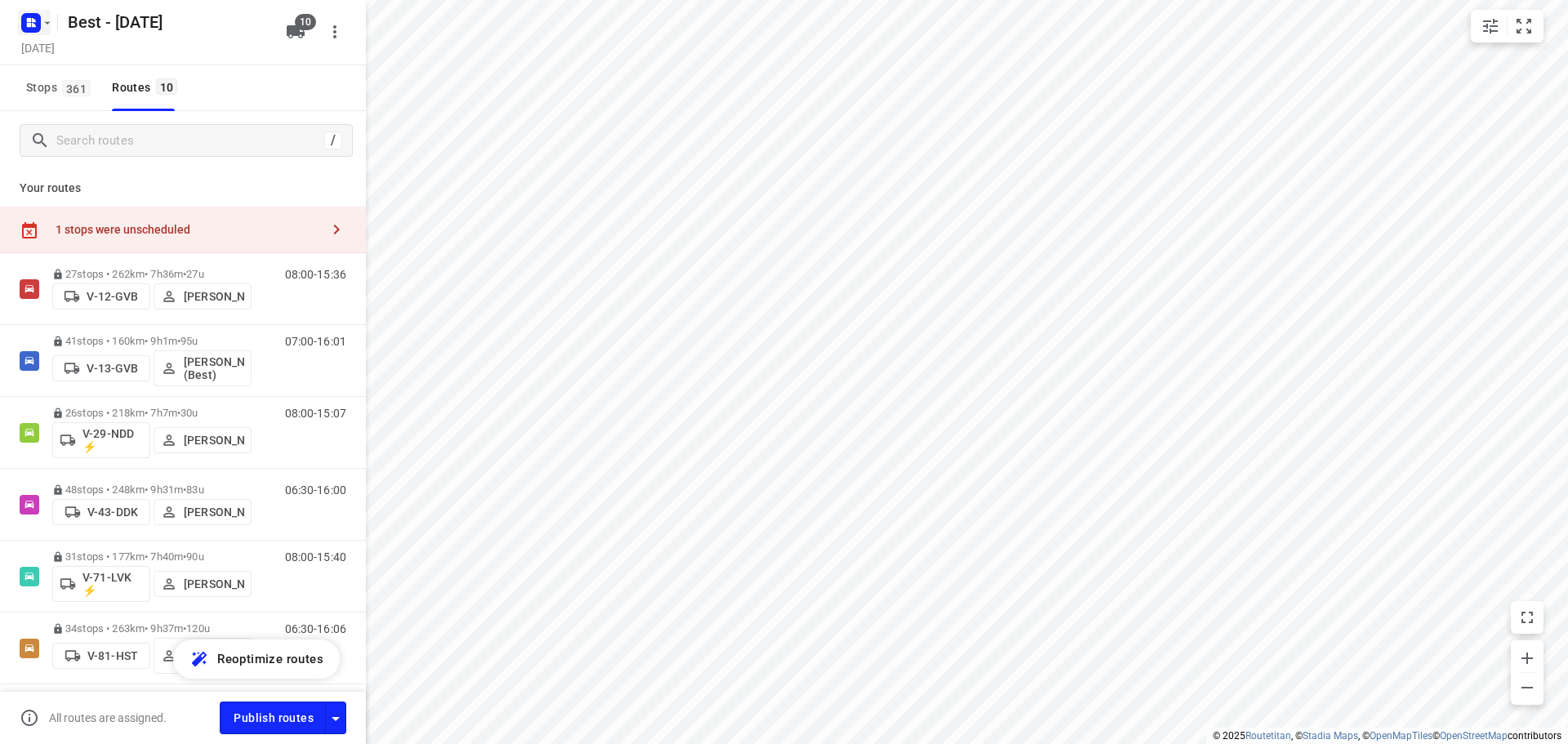
click at [25, 30] on rect "button" at bounding box center [31, 23] width 20 height 20
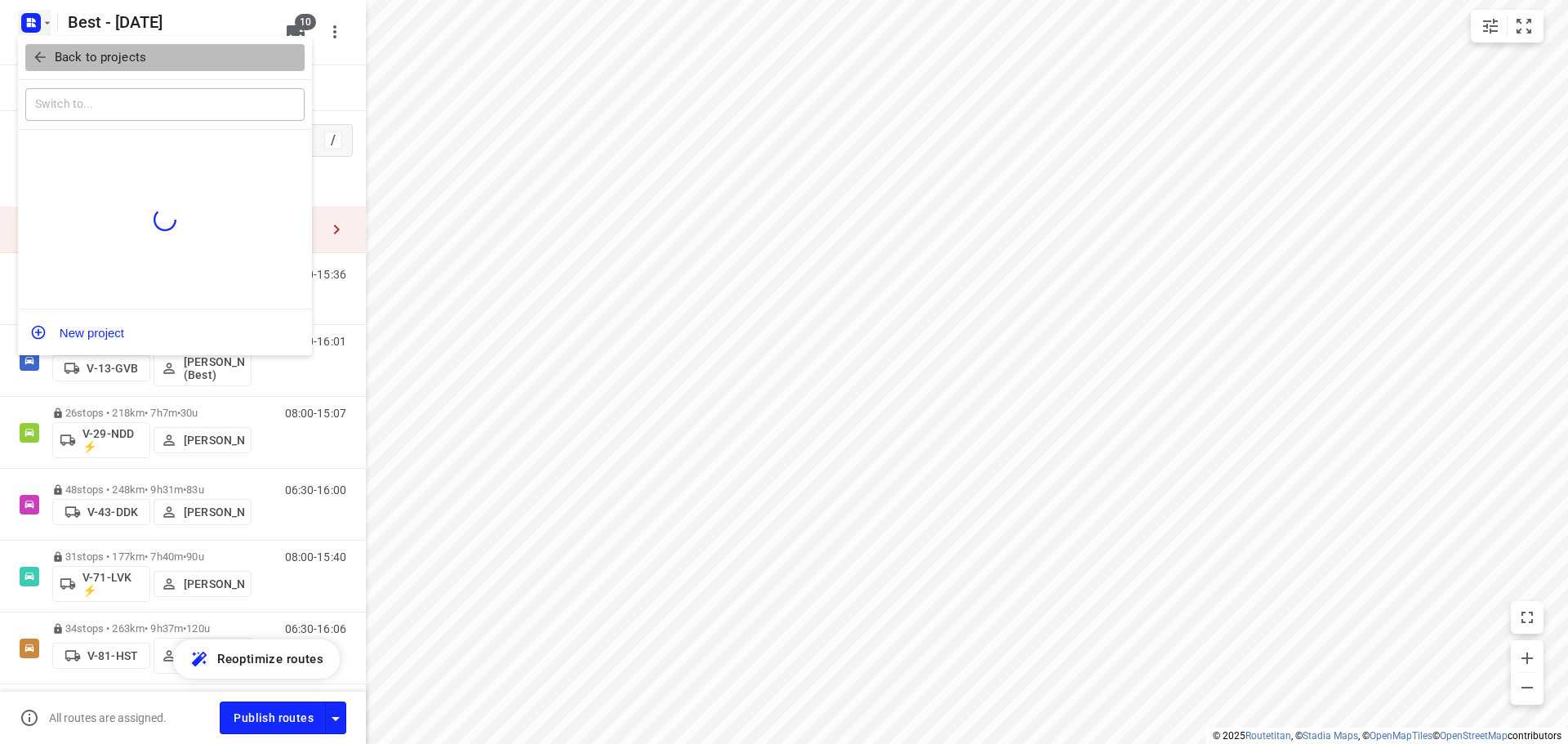
click at [38, 60] on icon "button" at bounding box center [39, 57] width 11 height 11
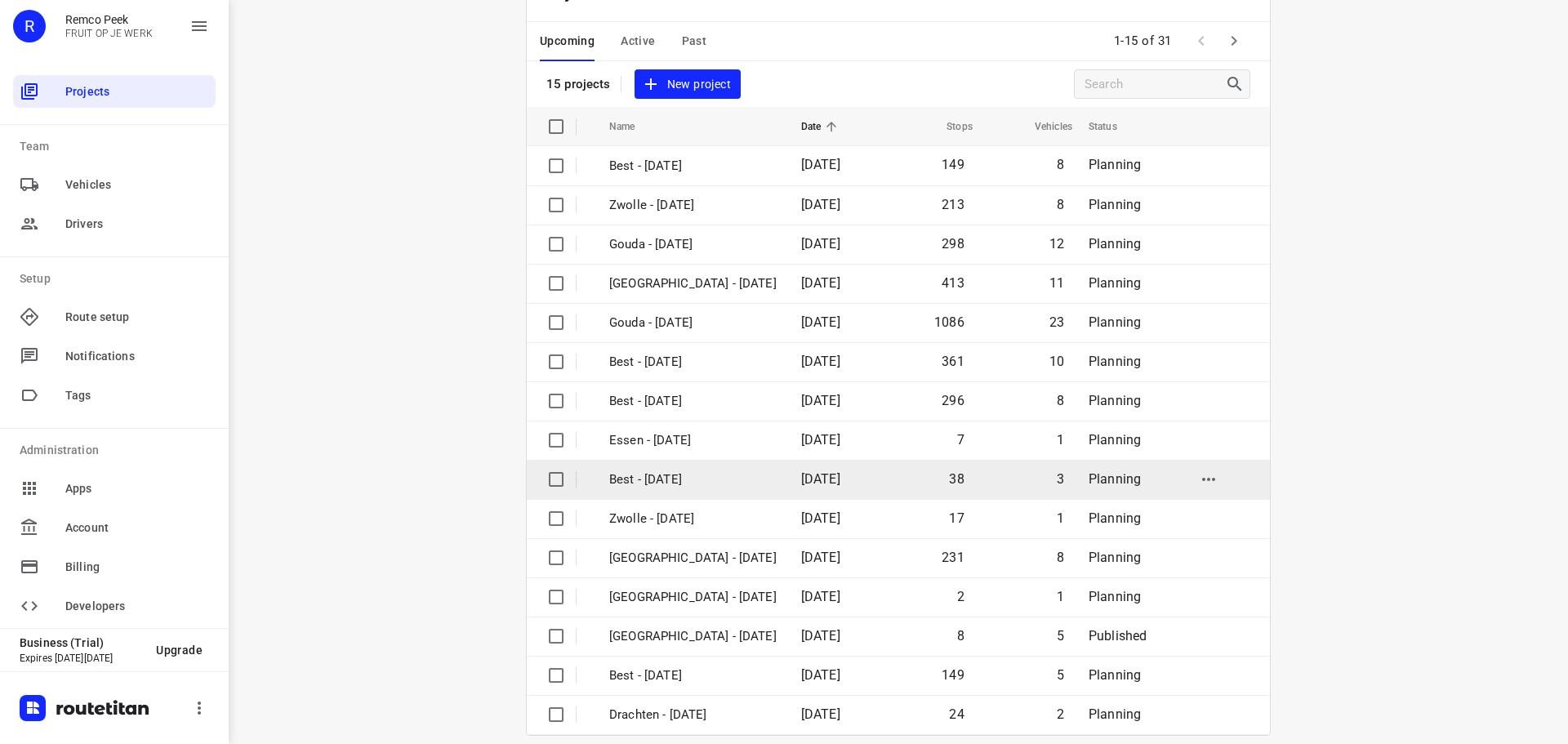
scroll to position [82, 0]
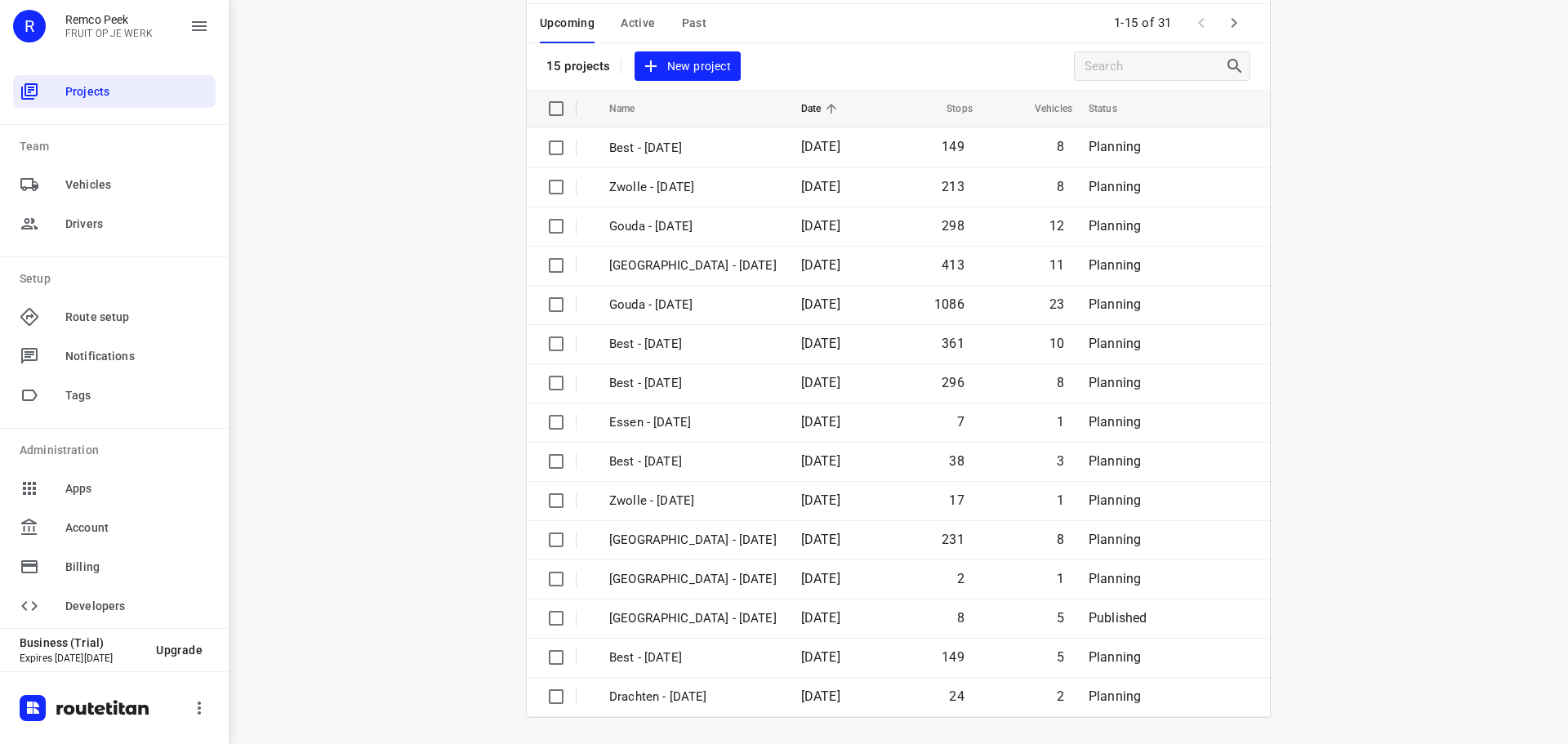
click at [1232, 39] on button "button" at bounding box center [1233, 23] width 33 height 33
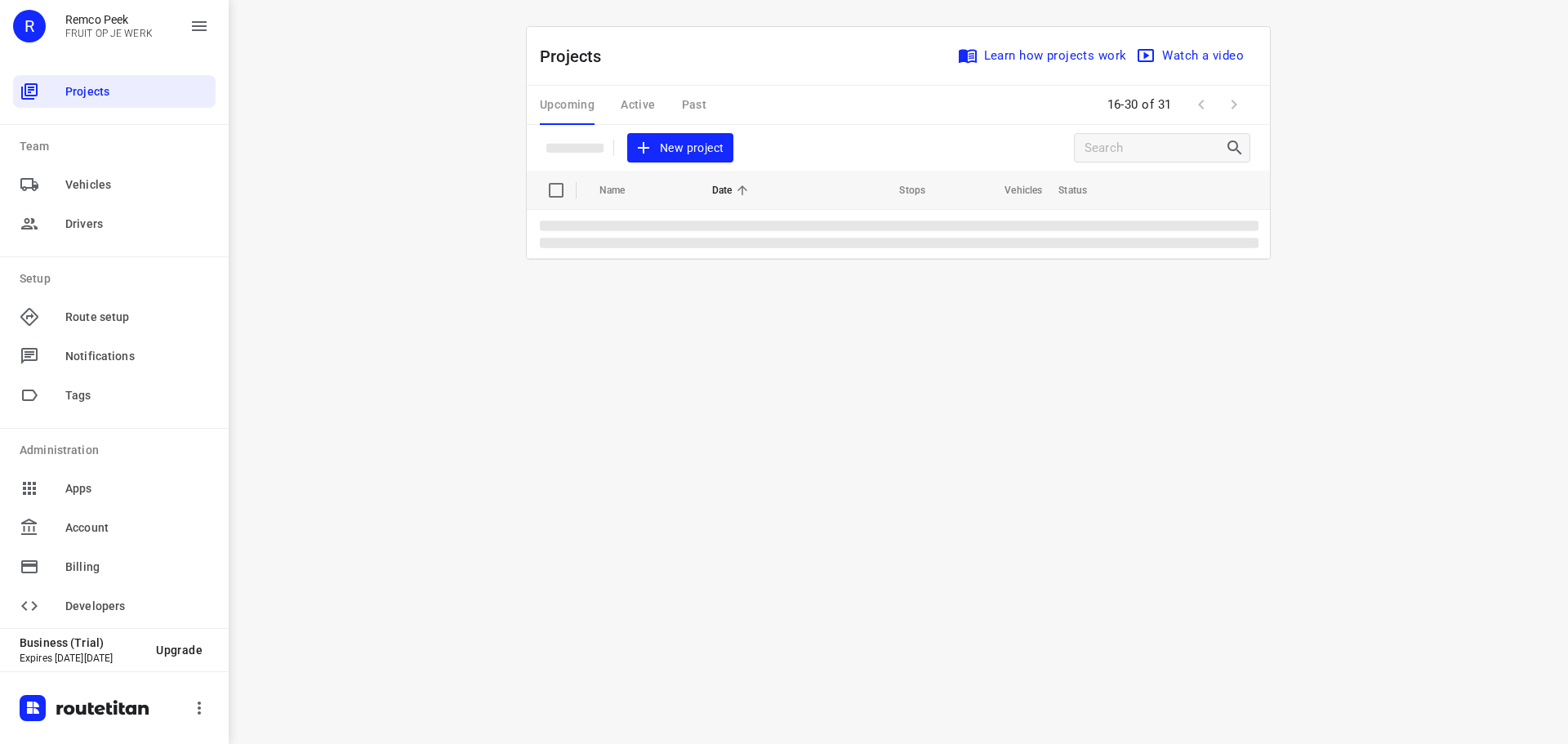
scroll to position [0, 0]
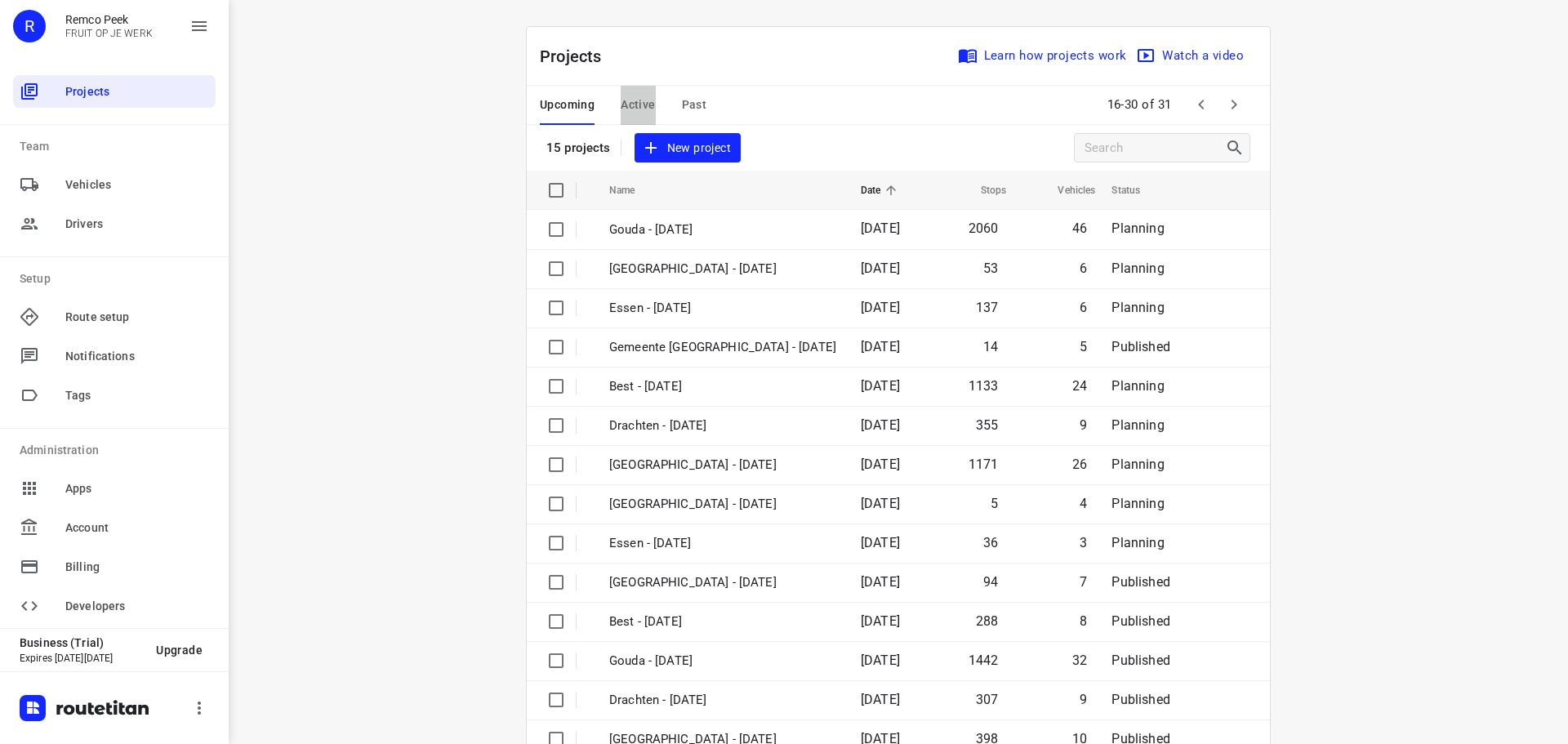
click at [626, 109] on span "Active" at bounding box center [638, 105] width 34 height 20
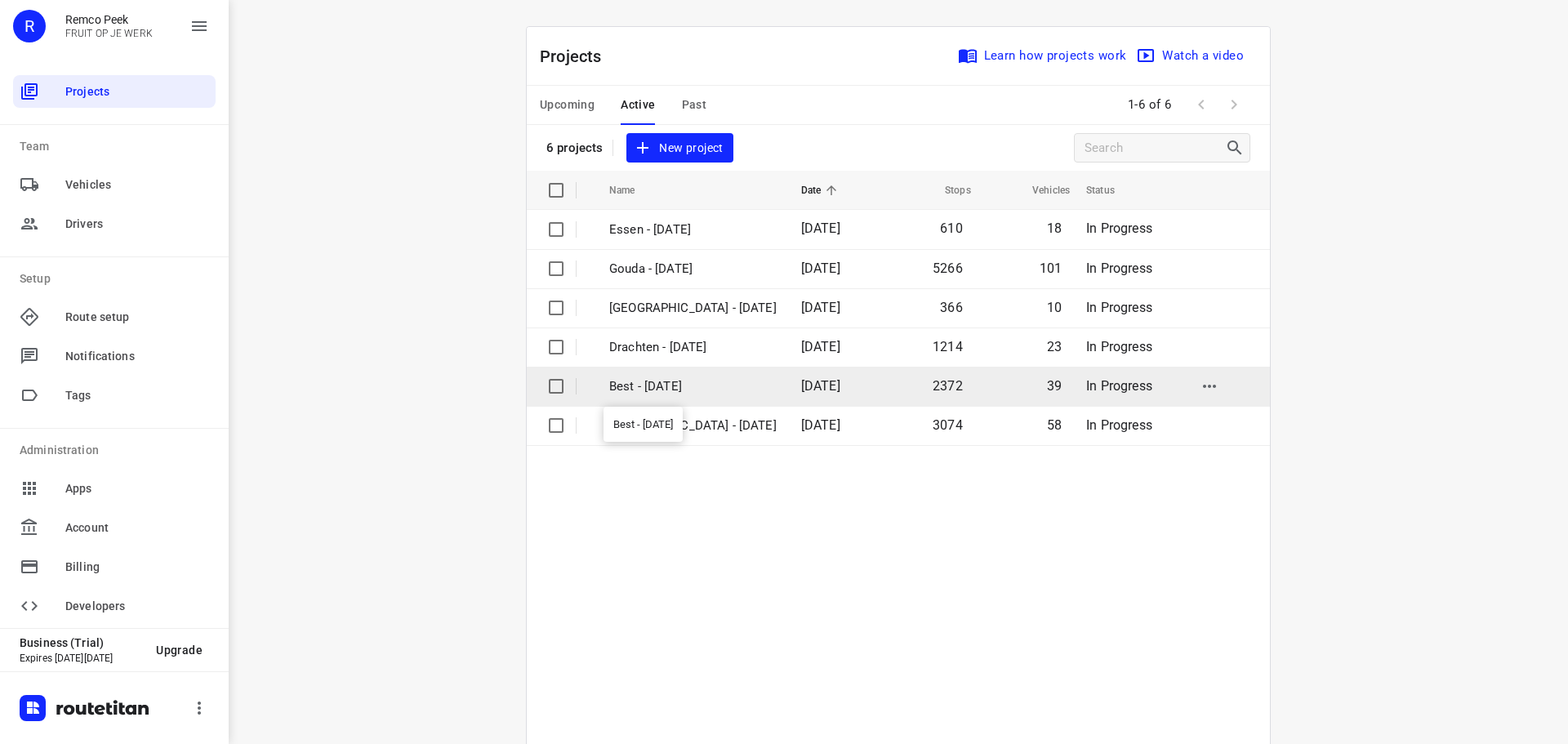
click at [669, 394] on p "Best - [DATE]" at bounding box center [693, 386] width 167 height 19
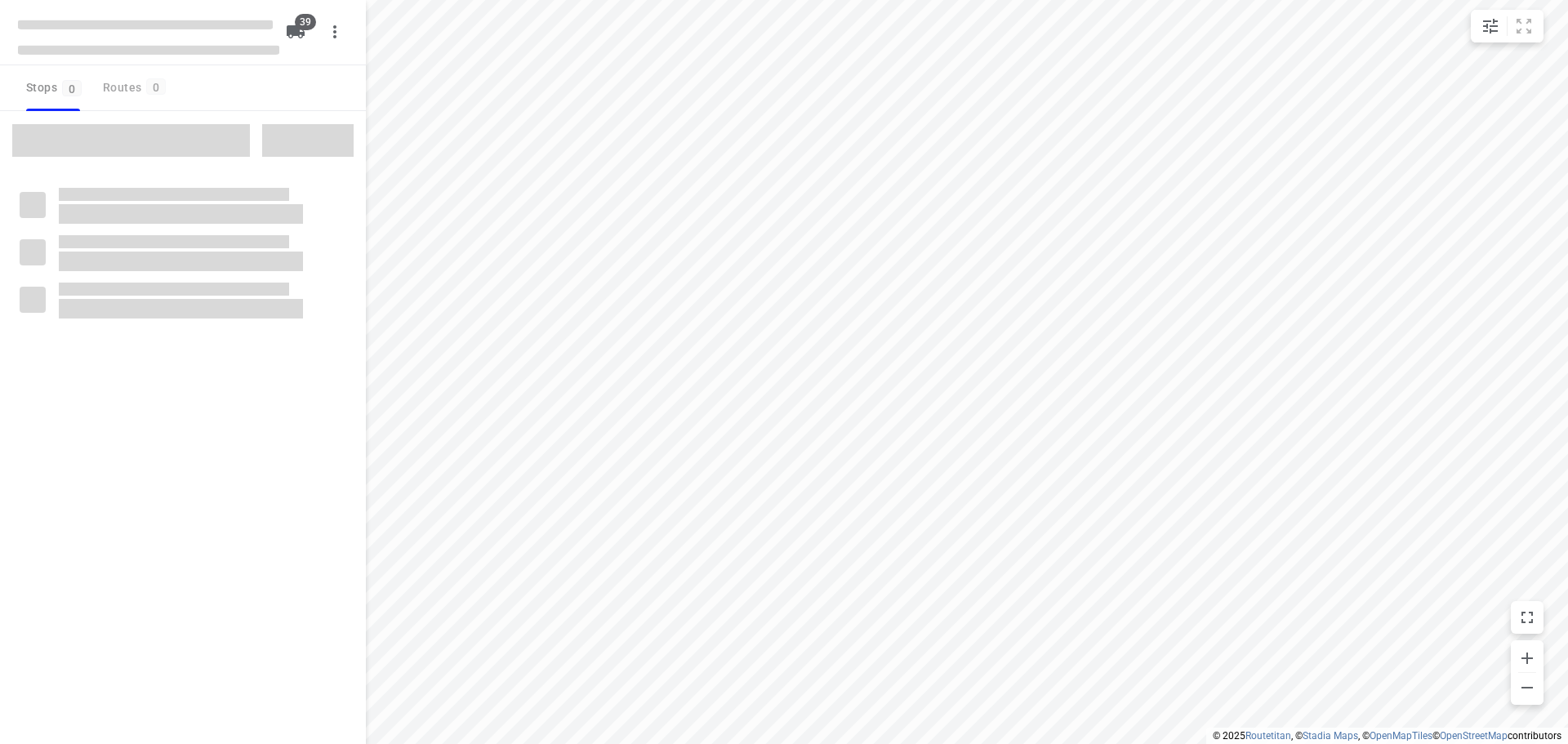
checkbox input "true"
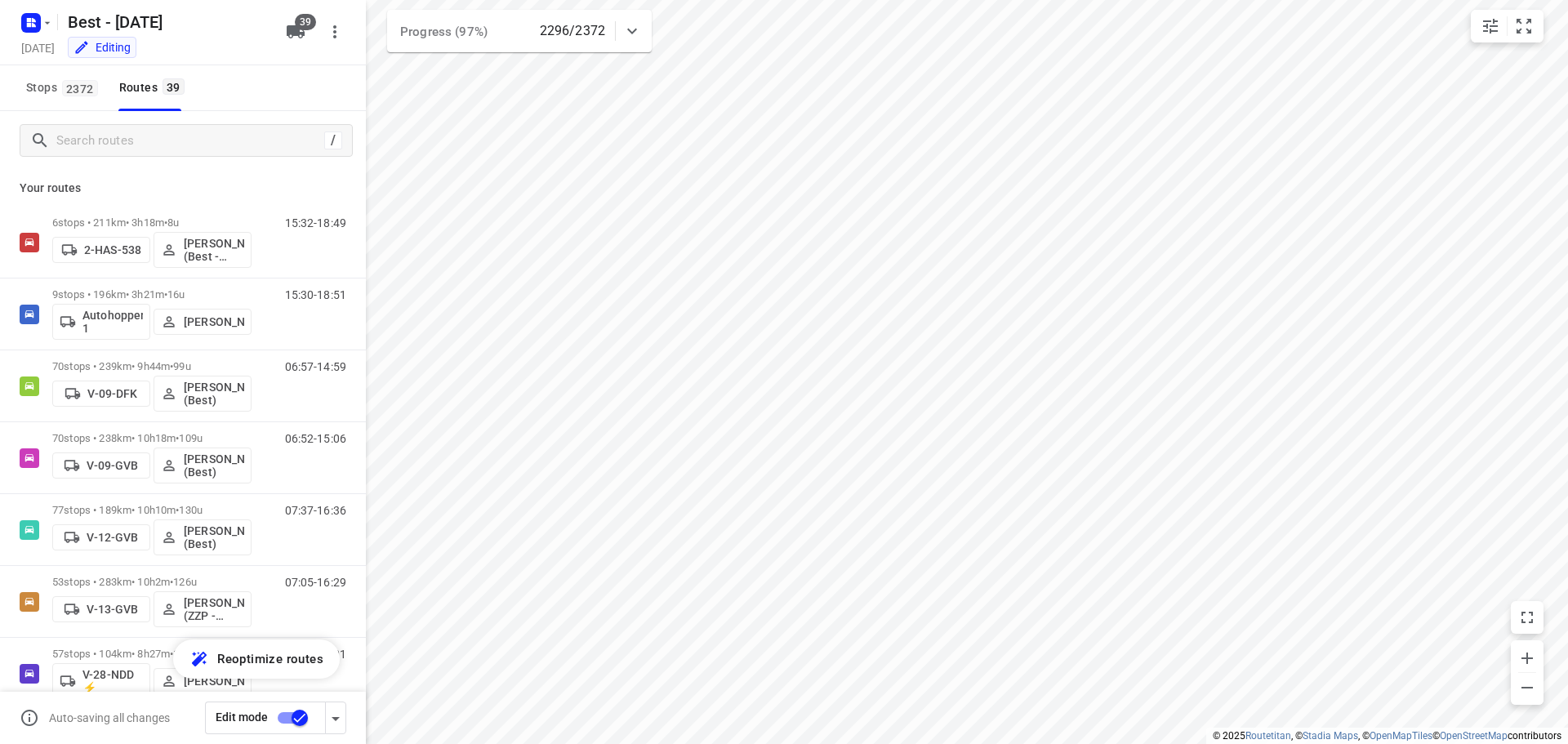
click at [101, 123] on div "/" at bounding box center [182, 139] width 366 height 59
click at [102, 147] on input "Search routes" at bounding box center [187, 140] width 261 height 25
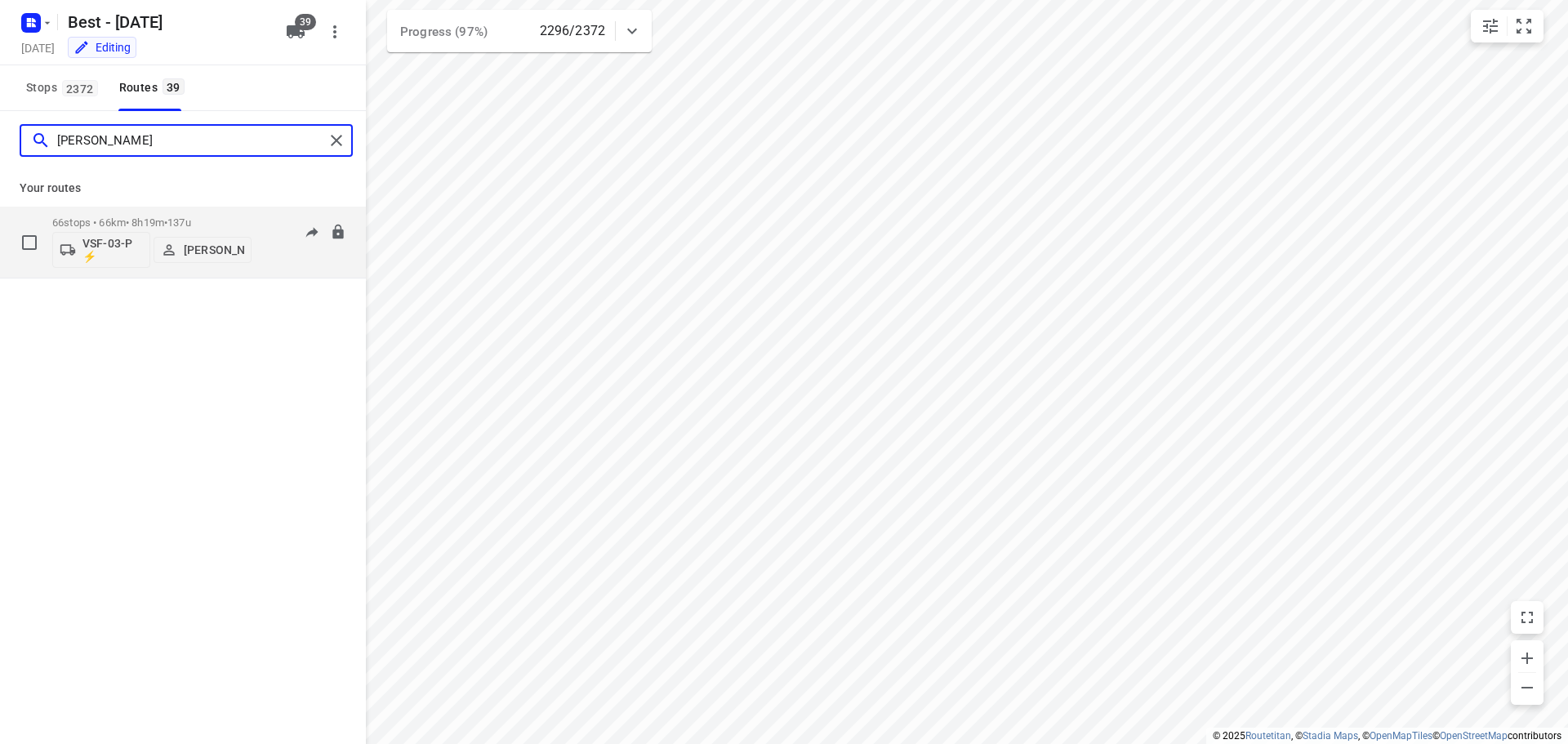
type input "[PERSON_NAME]"
click at [111, 219] on p "66 stops • 66km • 8h19m • 137u" at bounding box center [151, 222] width 199 height 12
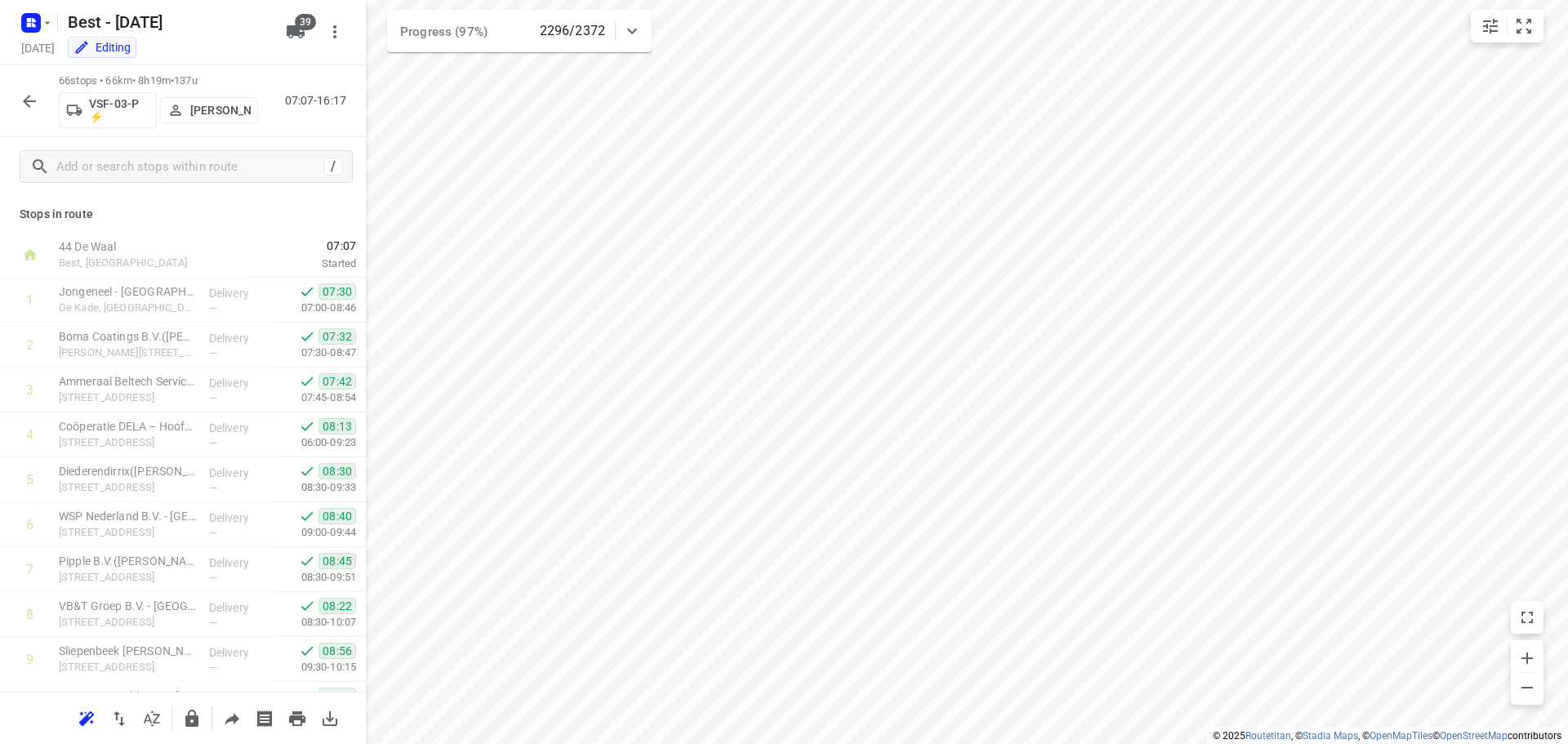
click at [125, 136] on div "66 stops • 66km • 8h19m • 137u VSF-03-P ⚡ [PERSON_NAME] 07:07-16:17" at bounding box center [182, 102] width 366 height 72
click at [121, 160] on input "text" at bounding box center [189, 166] width 266 height 25
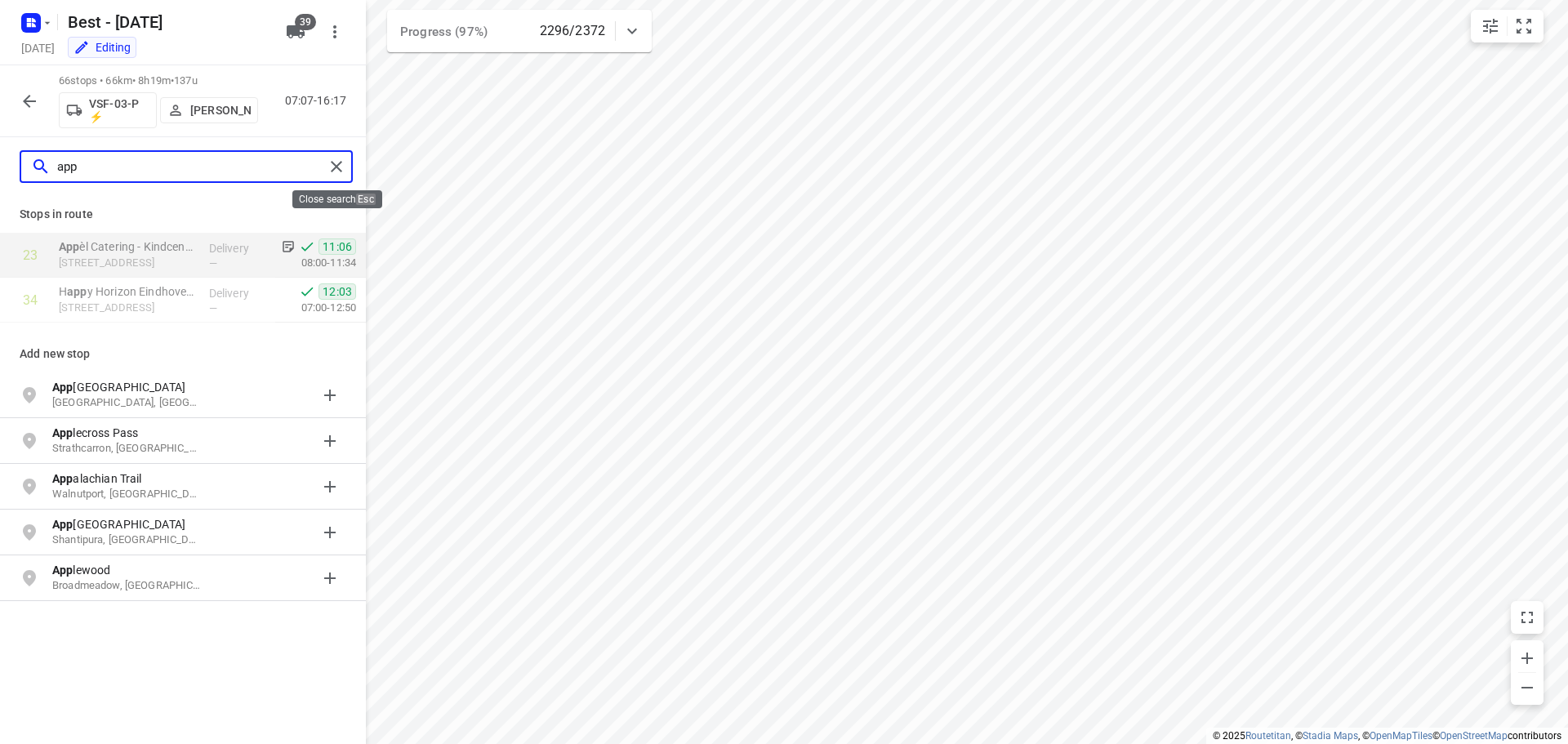
type input "app"
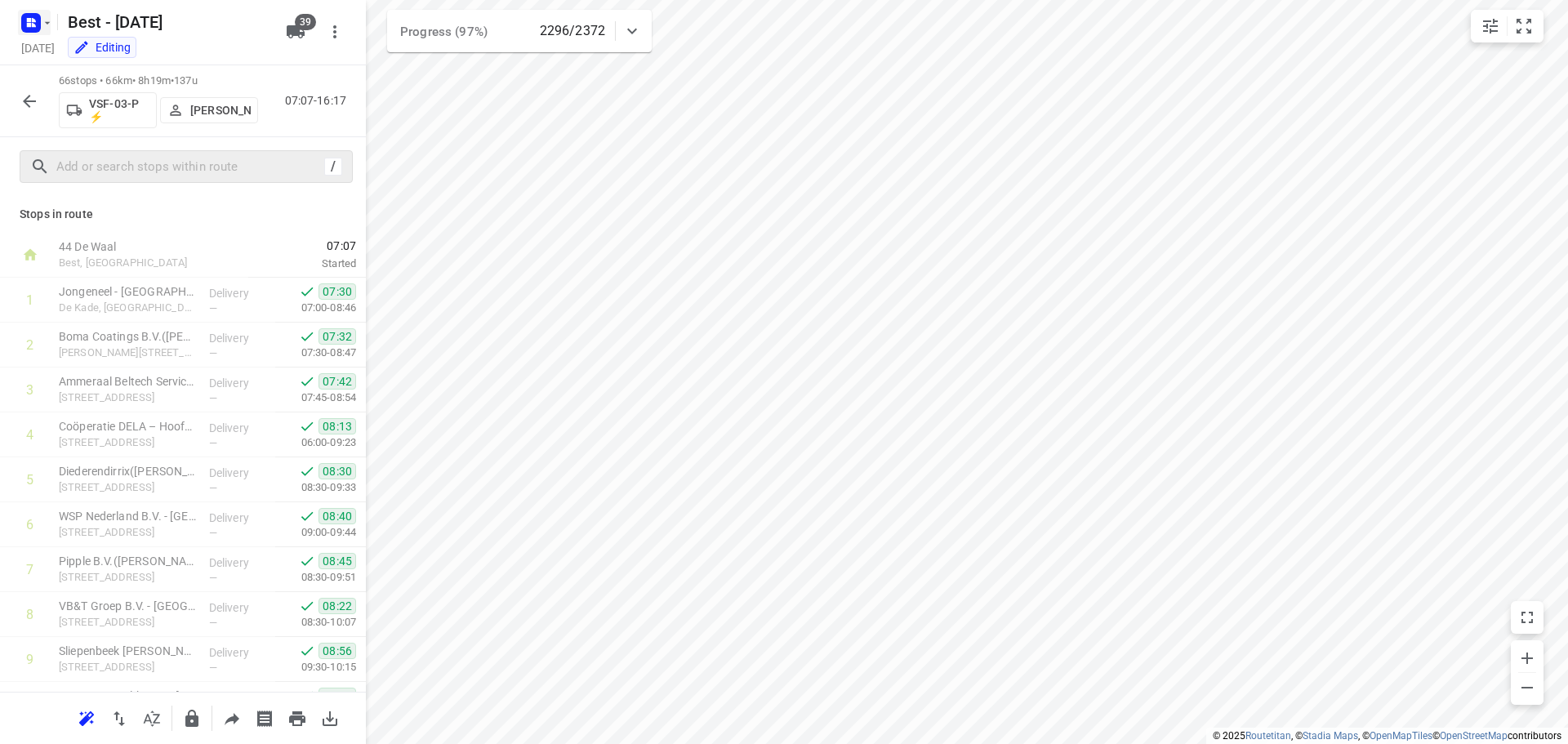
click at [38, 24] on rect "button" at bounding box center [31, 23] width 20 height 20
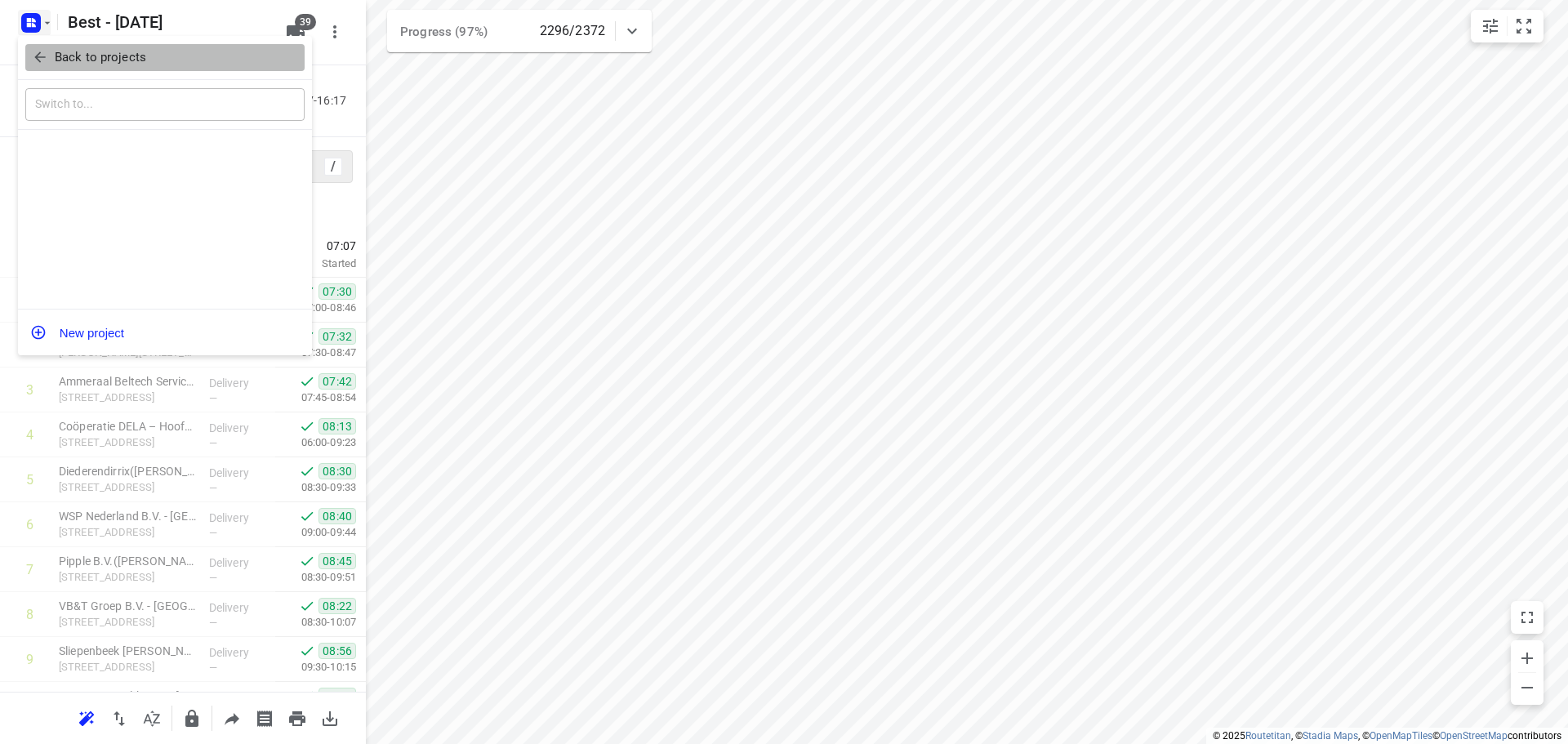
click at [57, 61] on p "Back to projects" at bounding box center [101, 57] width 92 height 19
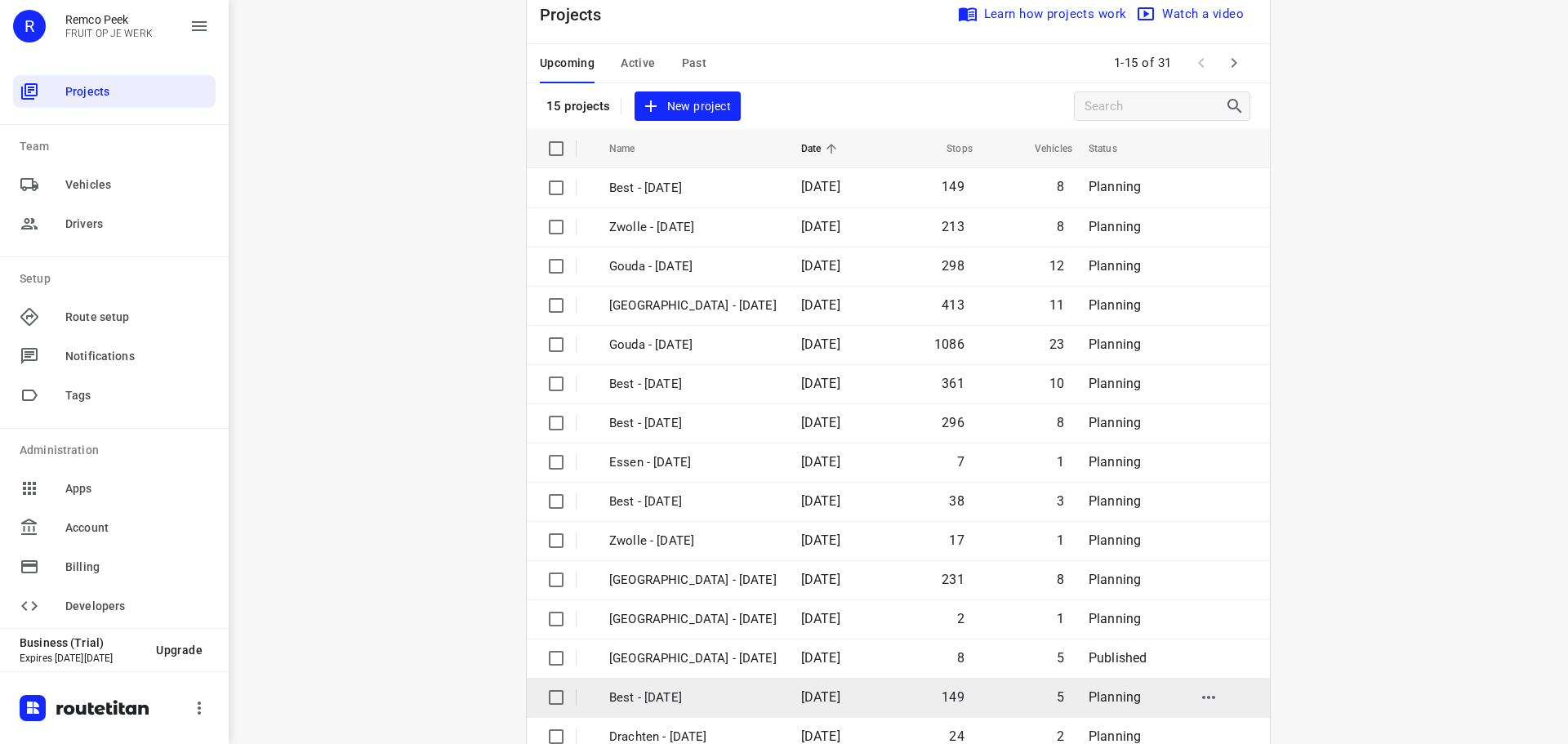
scroll to position [82, 0]
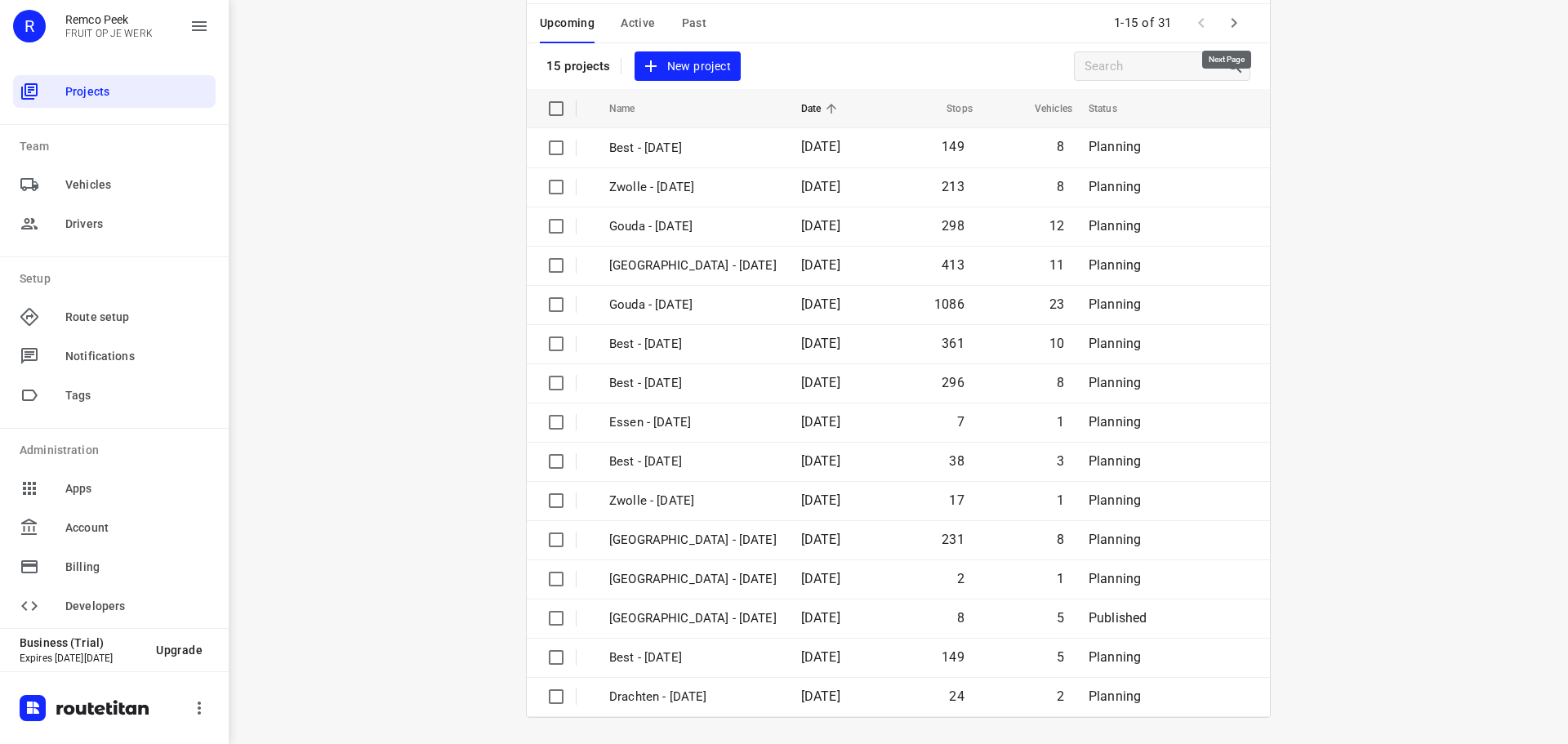
click at [1217, 16] on button "button" at bounding box center [1233, 23] width 33 height 33
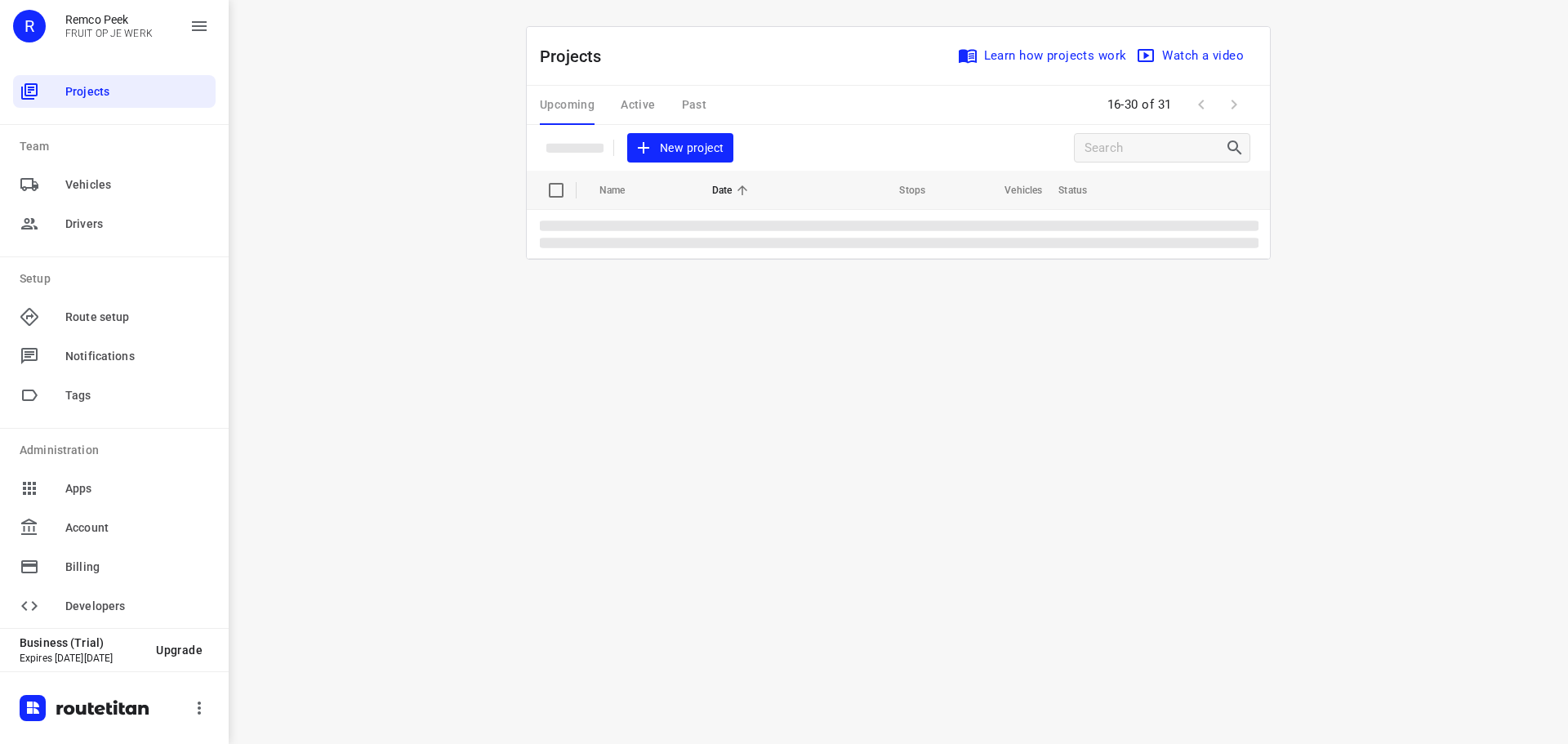
scroll to position [0, 0]
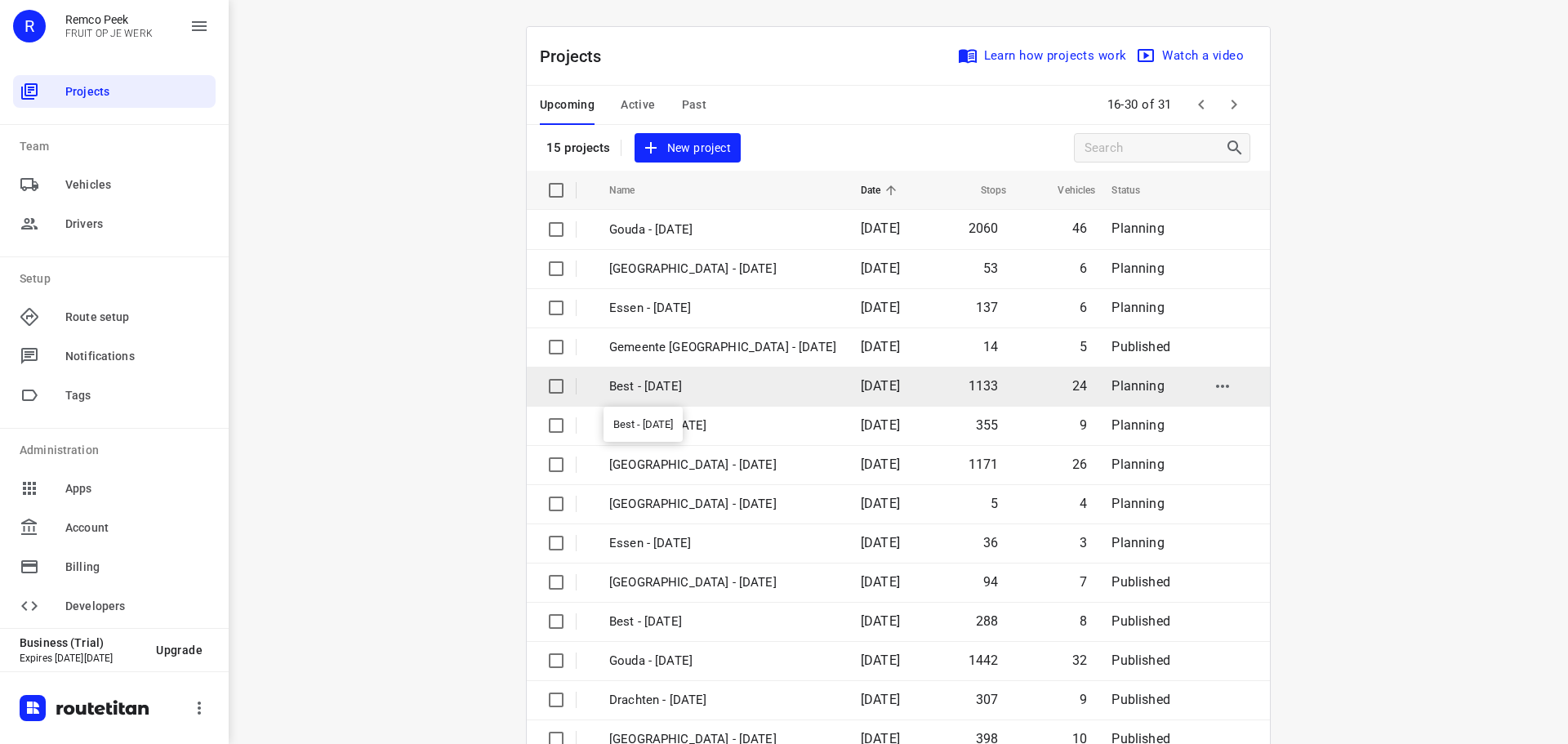
click at [690, 381] on p "Best - [DATE]" at bounding box center [723, 386] width 227 height 19
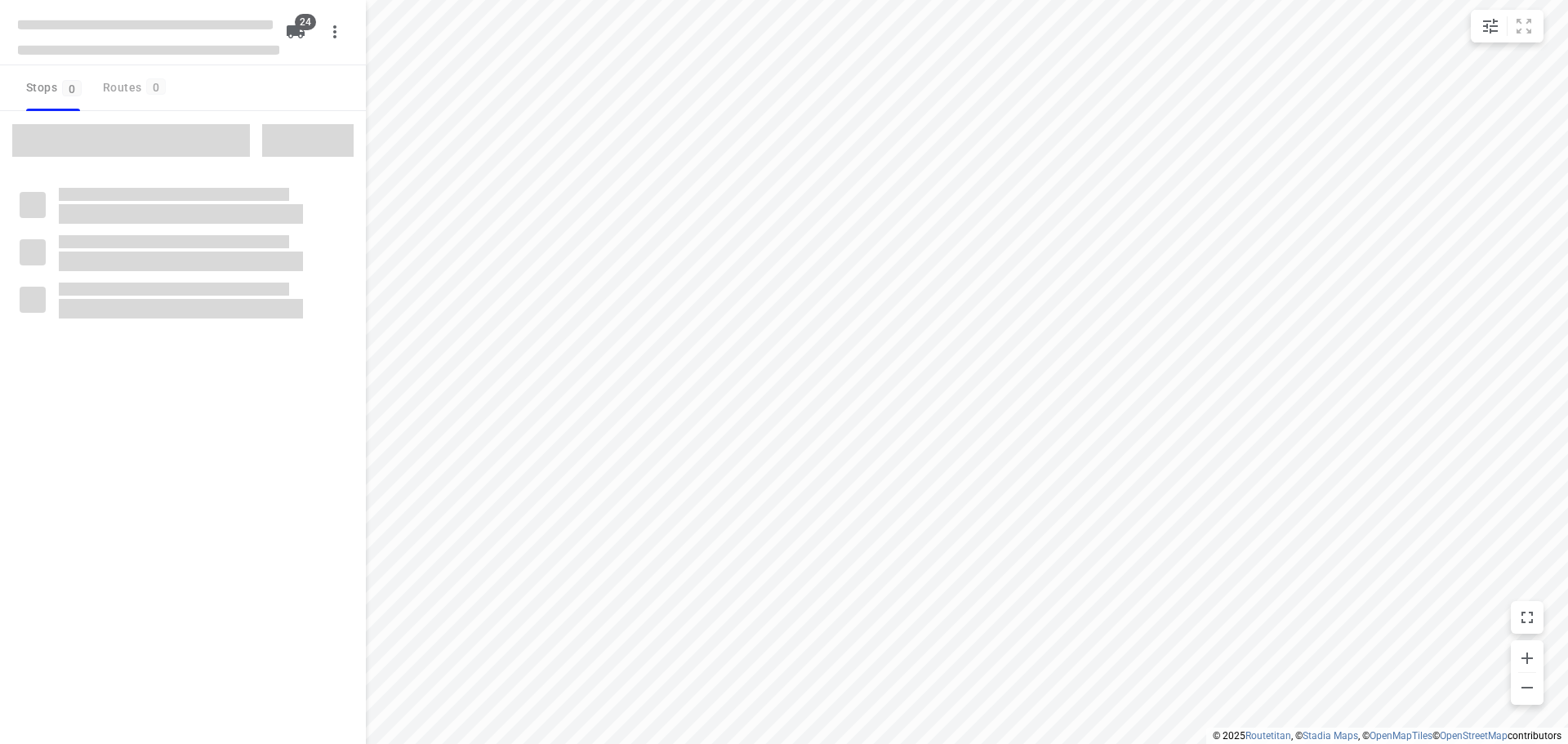
checkbox input "true"
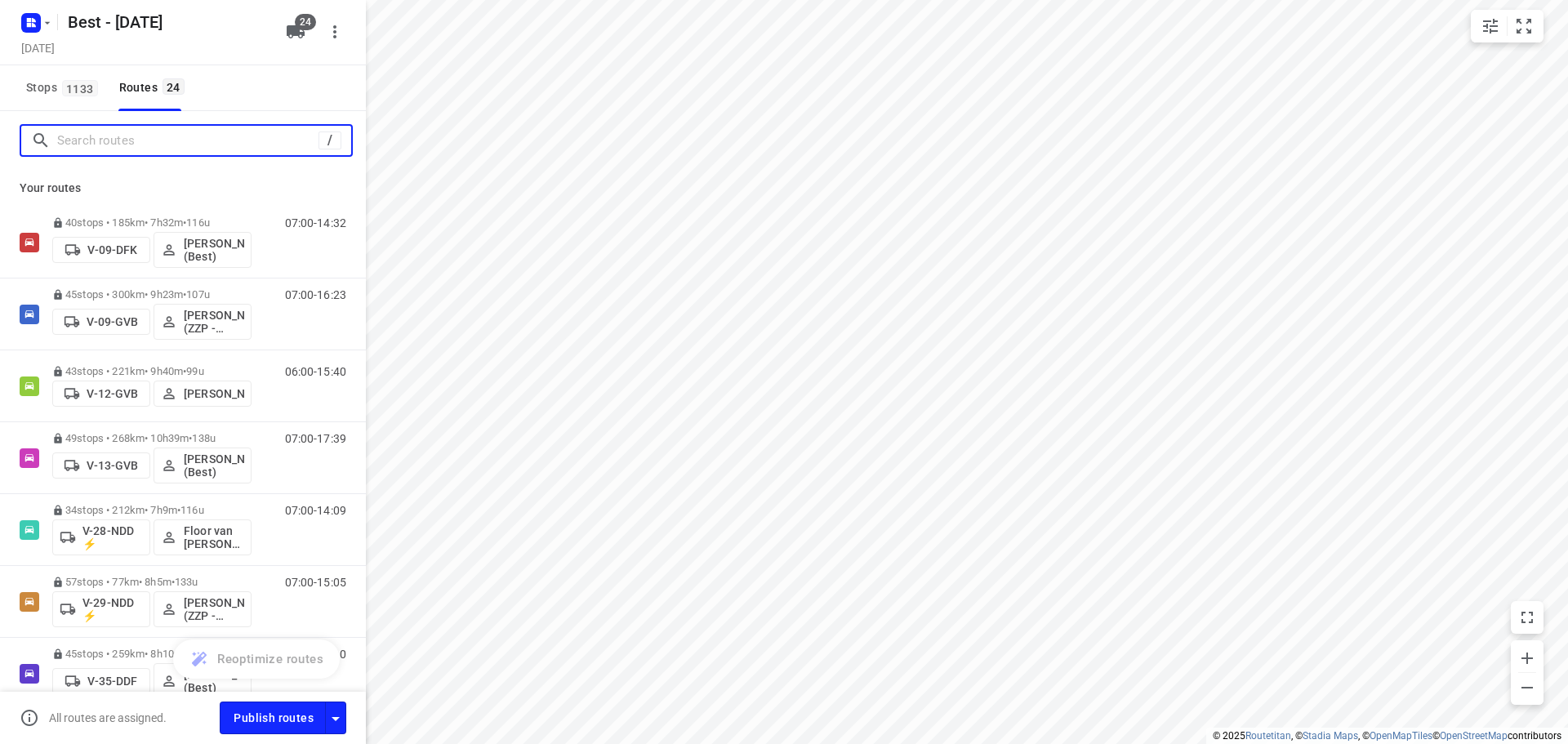
click at [117, 138] on input "Search routes" at bounding box center [187, 140] width 261 height 25
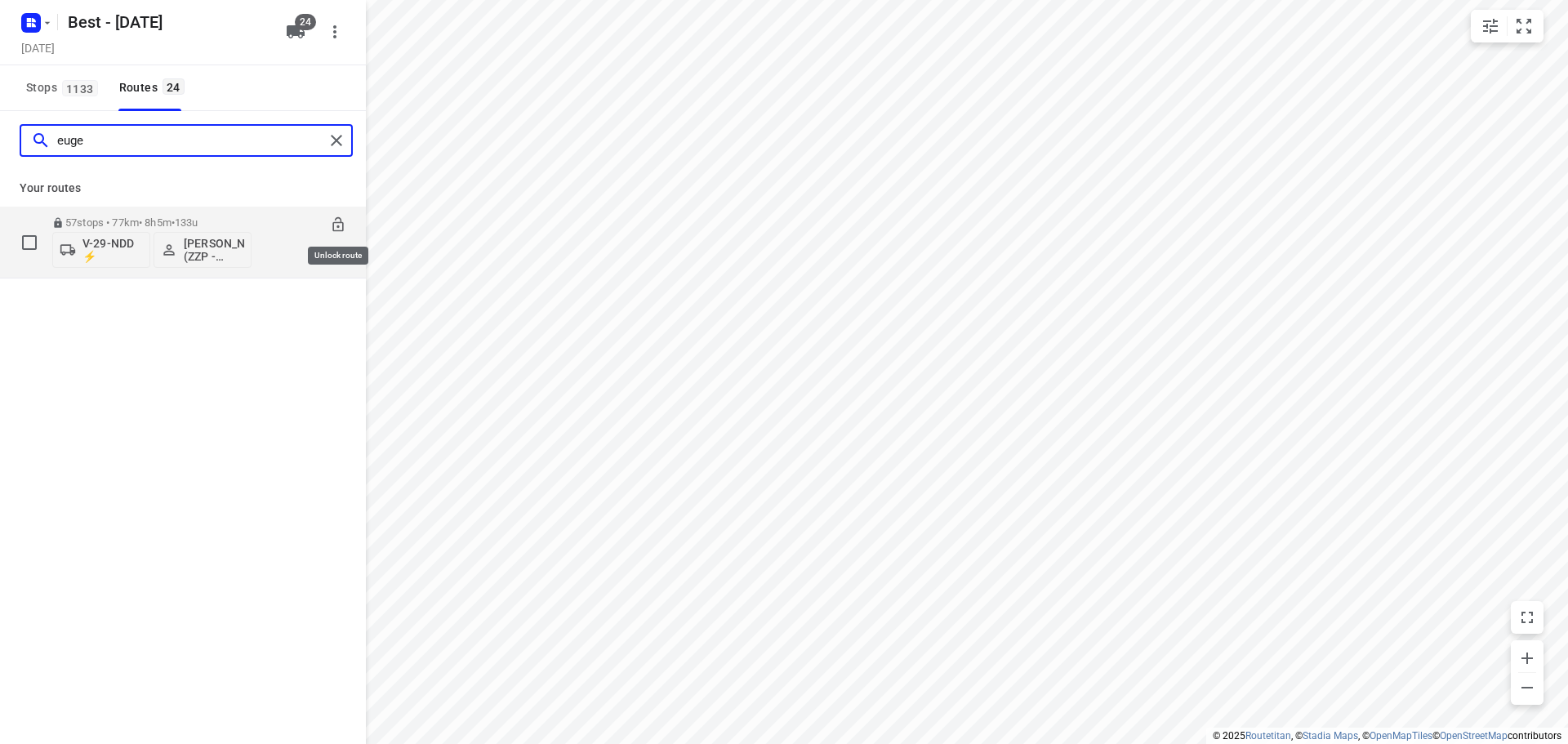
type input "euge"
click at [340, 223] on icon at bounding box center [338, 224] width 11 height 15
click at [150, 221] on p "57 stops • 77km • 8h5m • 133u" at bounding box center [151, 222] width 199 height 12
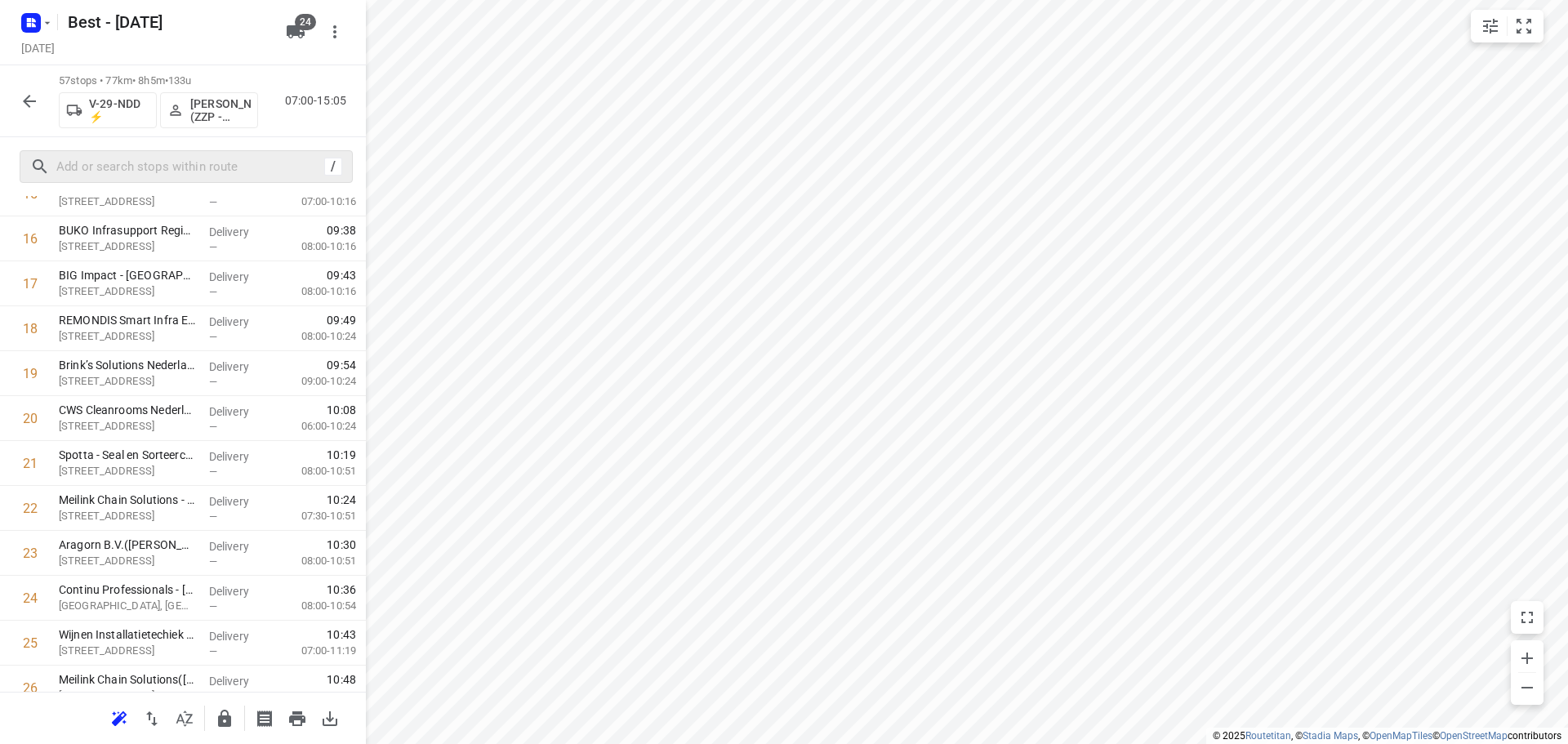
scroll to position [653, 0]
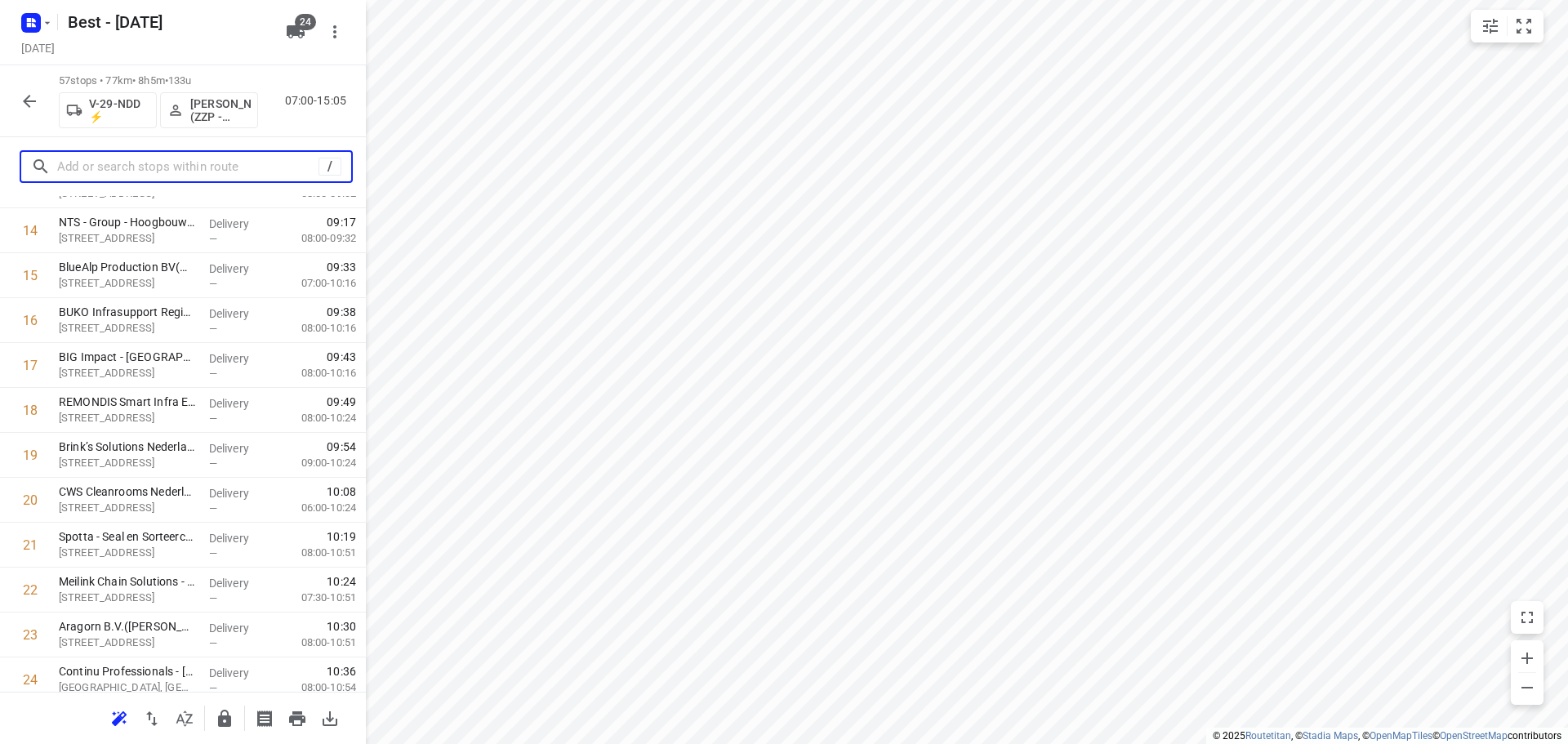
click at [166, 170] on input "text" at bounding box center [187, 166] width 261 height 25
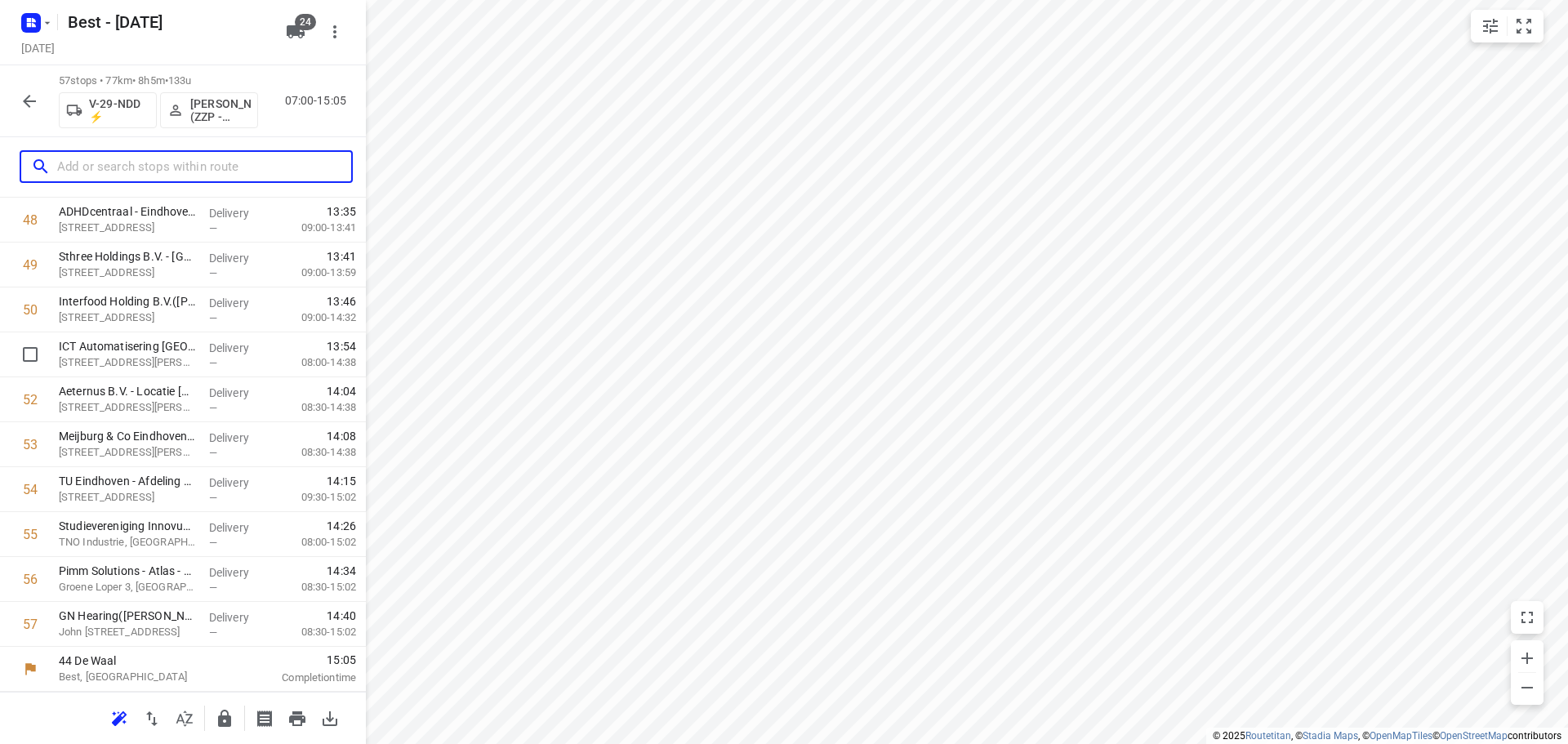
scroll to position [1864, 0]
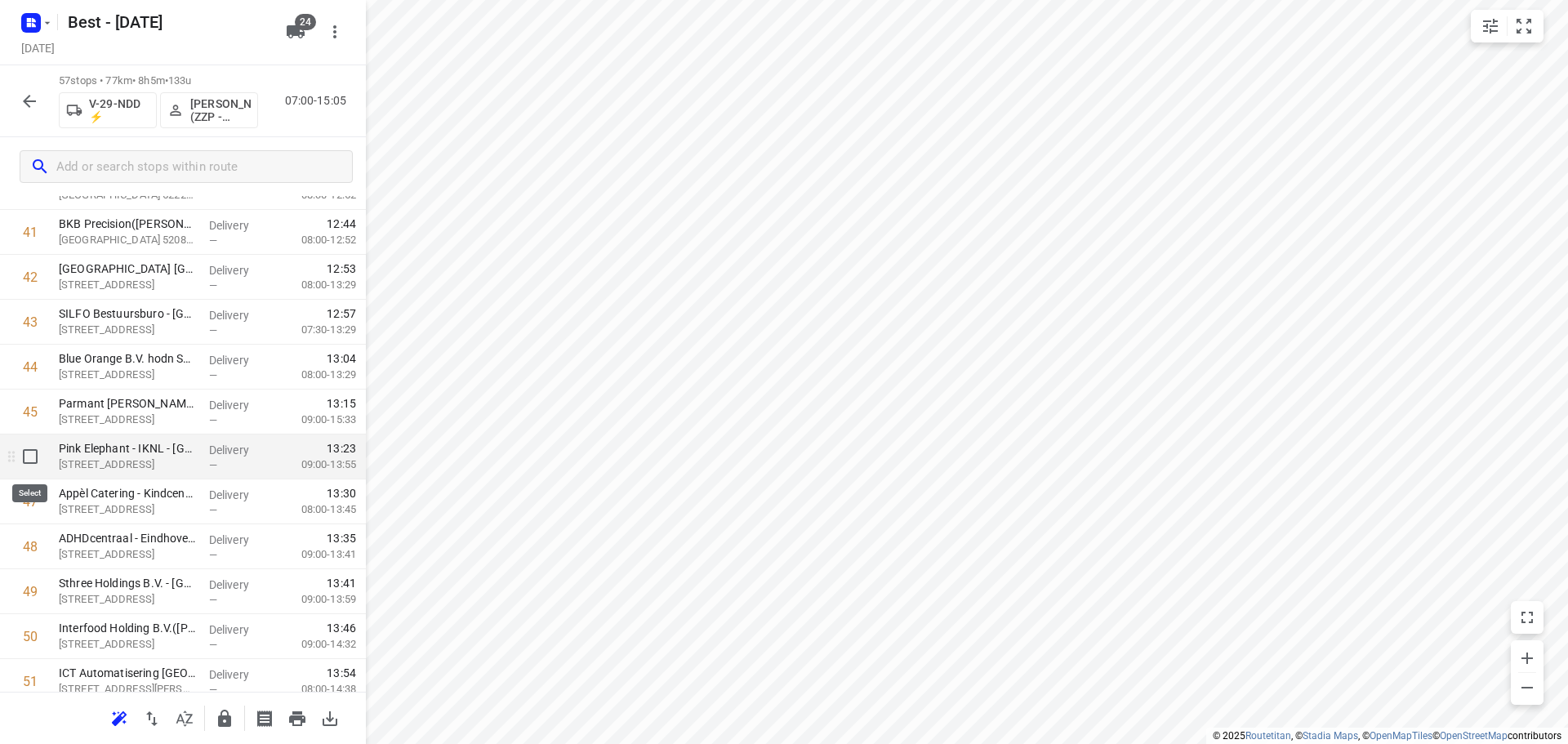
drag, startPoint x: 26, startPoint y: 453, endPoint x: 23, endPoint y: 496, distance: 43.1
click at [26, 454] on input "checkbox" at bounding box center [30, 456] width 33 height 33
checkbox input "true"
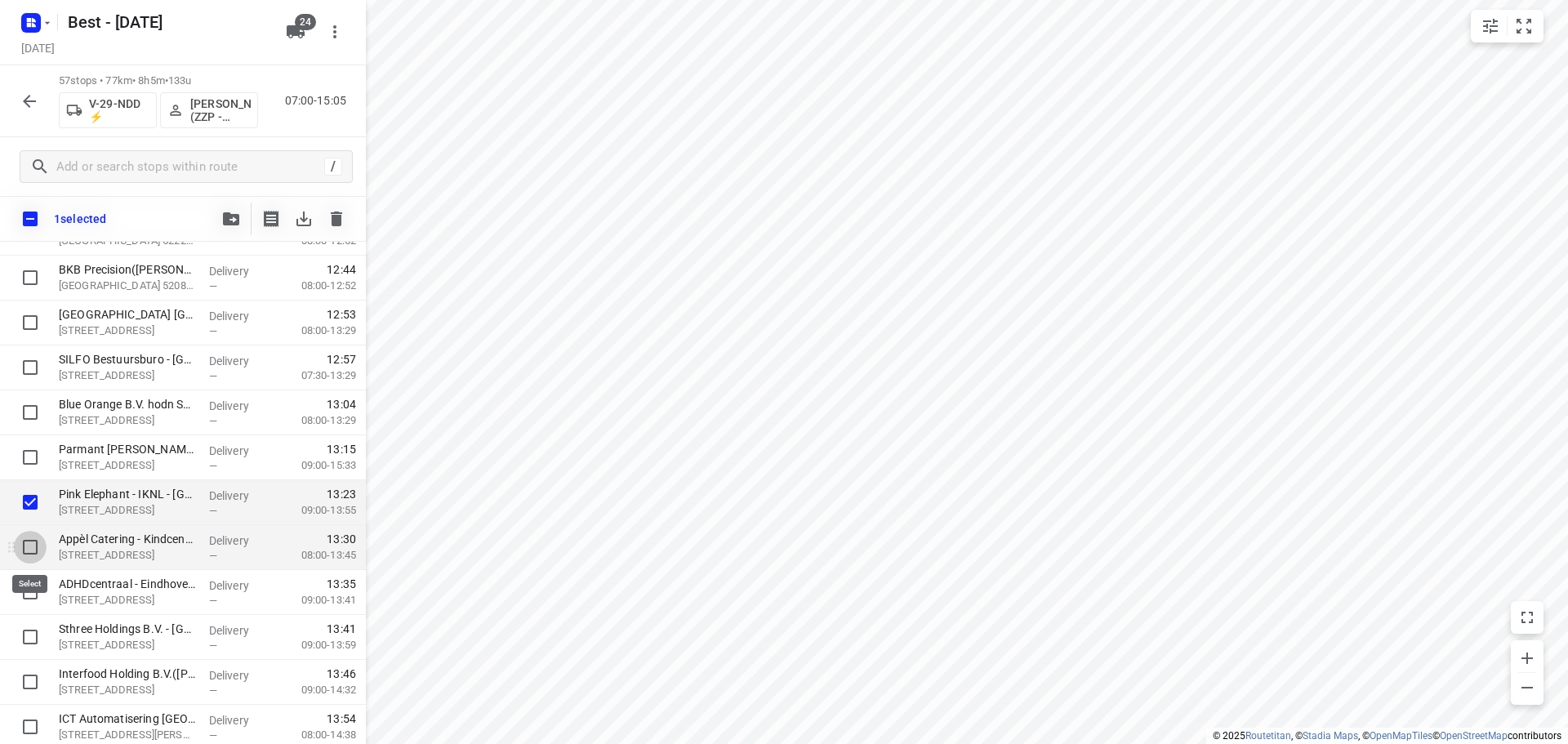
click at [24, 533] on input "checkbox" at bounding box center [30, 547] width 33 height 33
checkbox input "true"
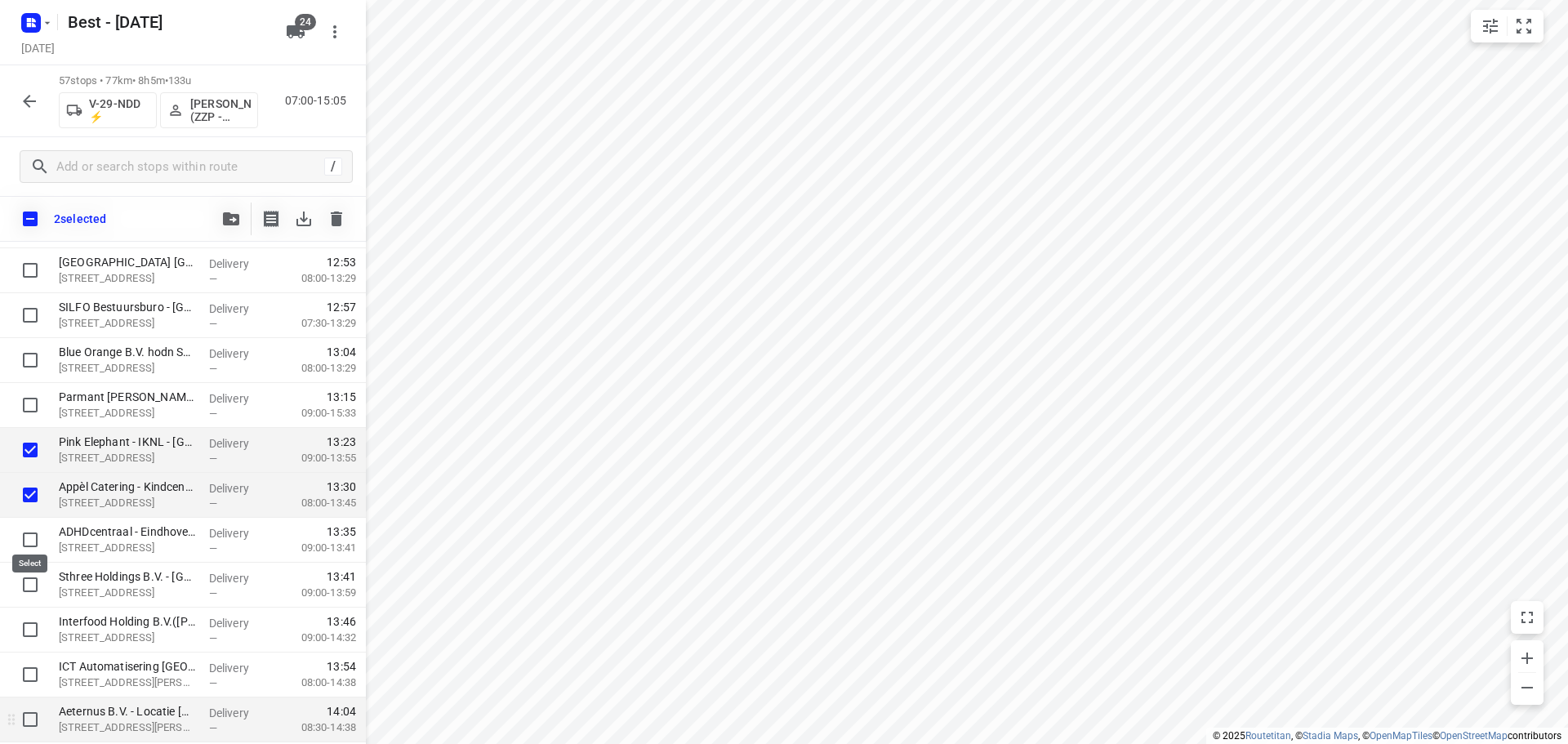
scroll to position [2108, 0]
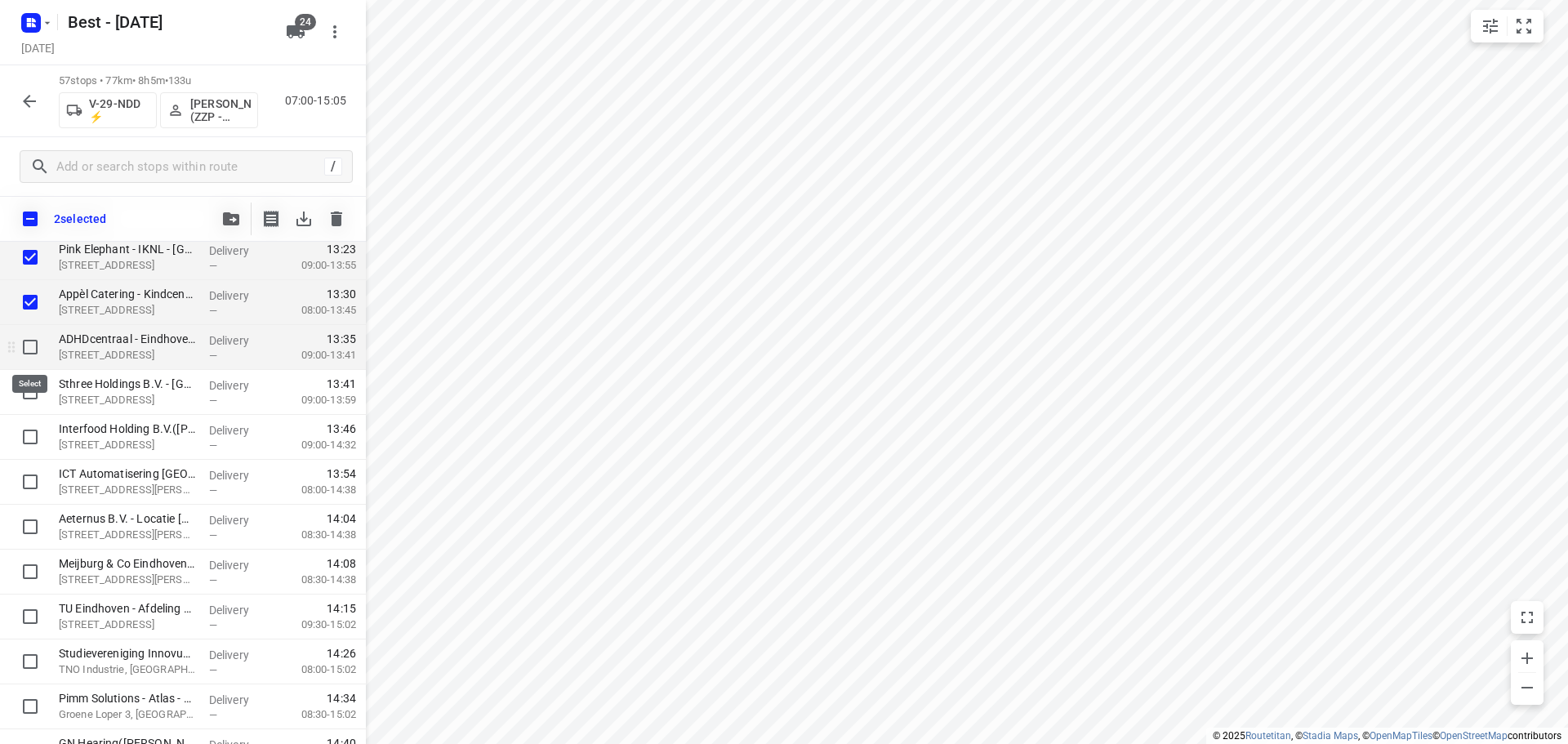
click at [25, 343] on input "checkbox" at bounding box center [30, 347] width 33 height 33
checkbox input "true"
click at [22, 389] on input "checkbox" at bounding box center [30, 391] width 33 height 33
checkbox input "true"
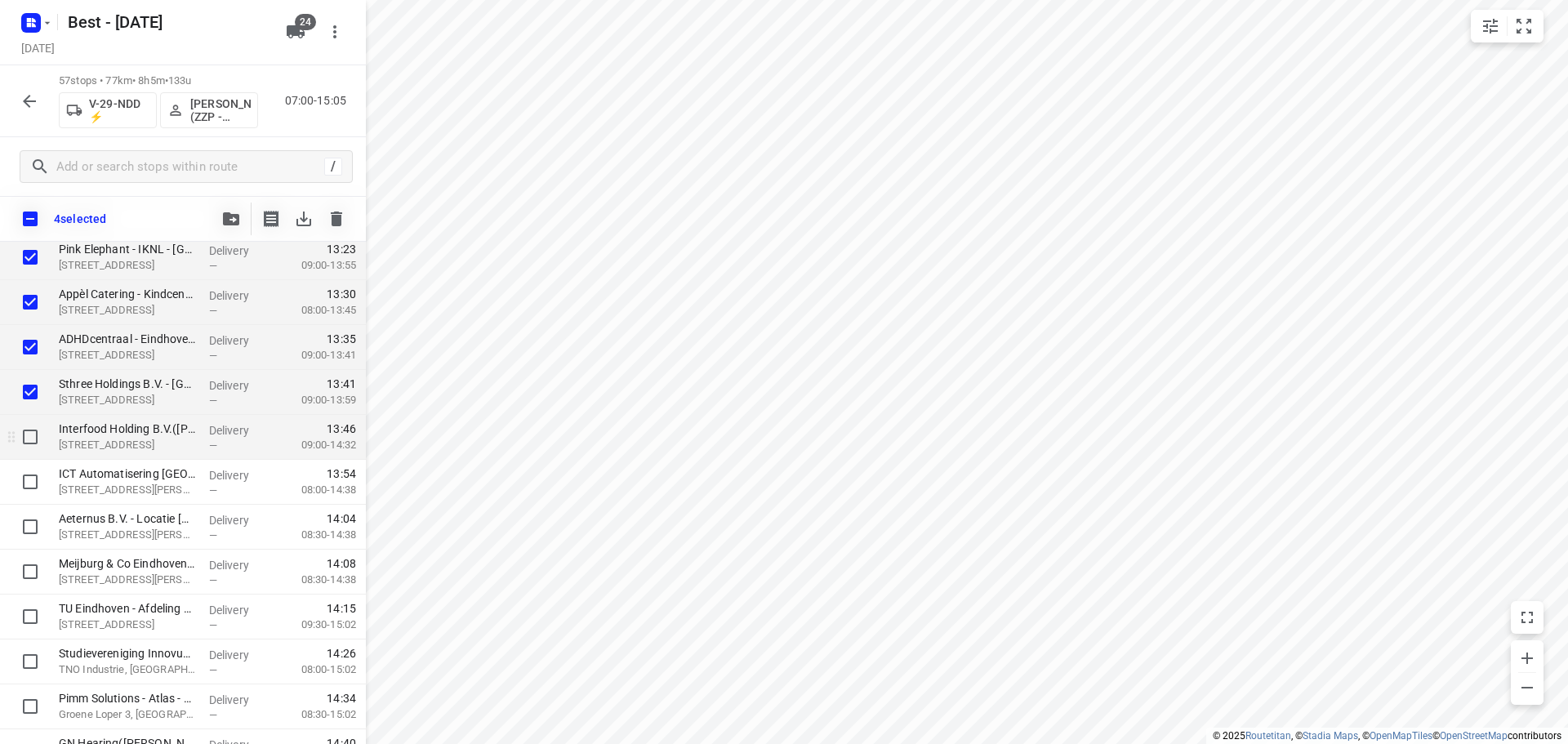
click at [24, 453] on div at bounding box center [26, 436] width 52 height 45
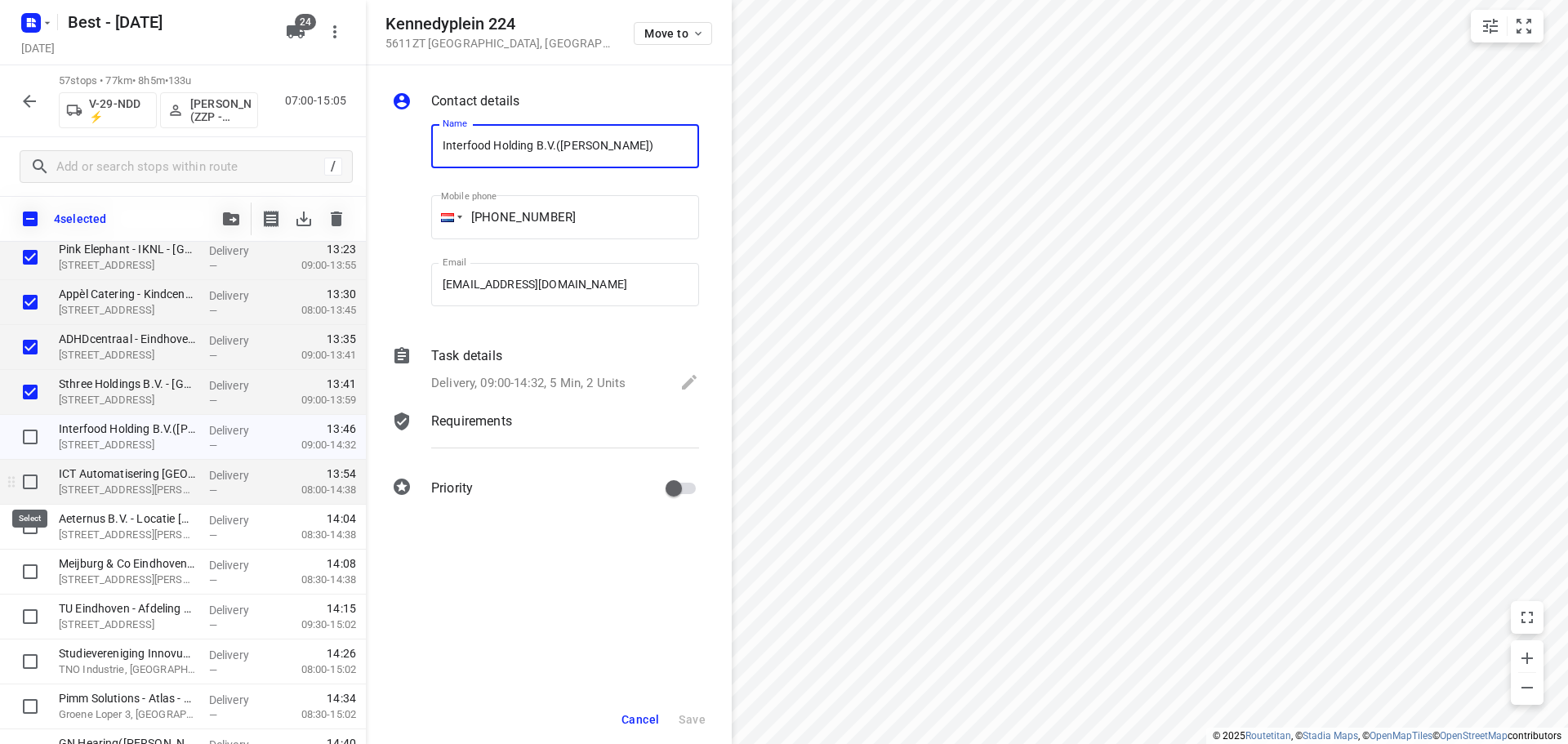
click at [39, 480] on input "checkbox" at bounding box center [30, 481] width 33 height 33
click at [39, 485] on input "checkbox" at bounding box center [30, 481] width 33 height 33
checkbox input "false"
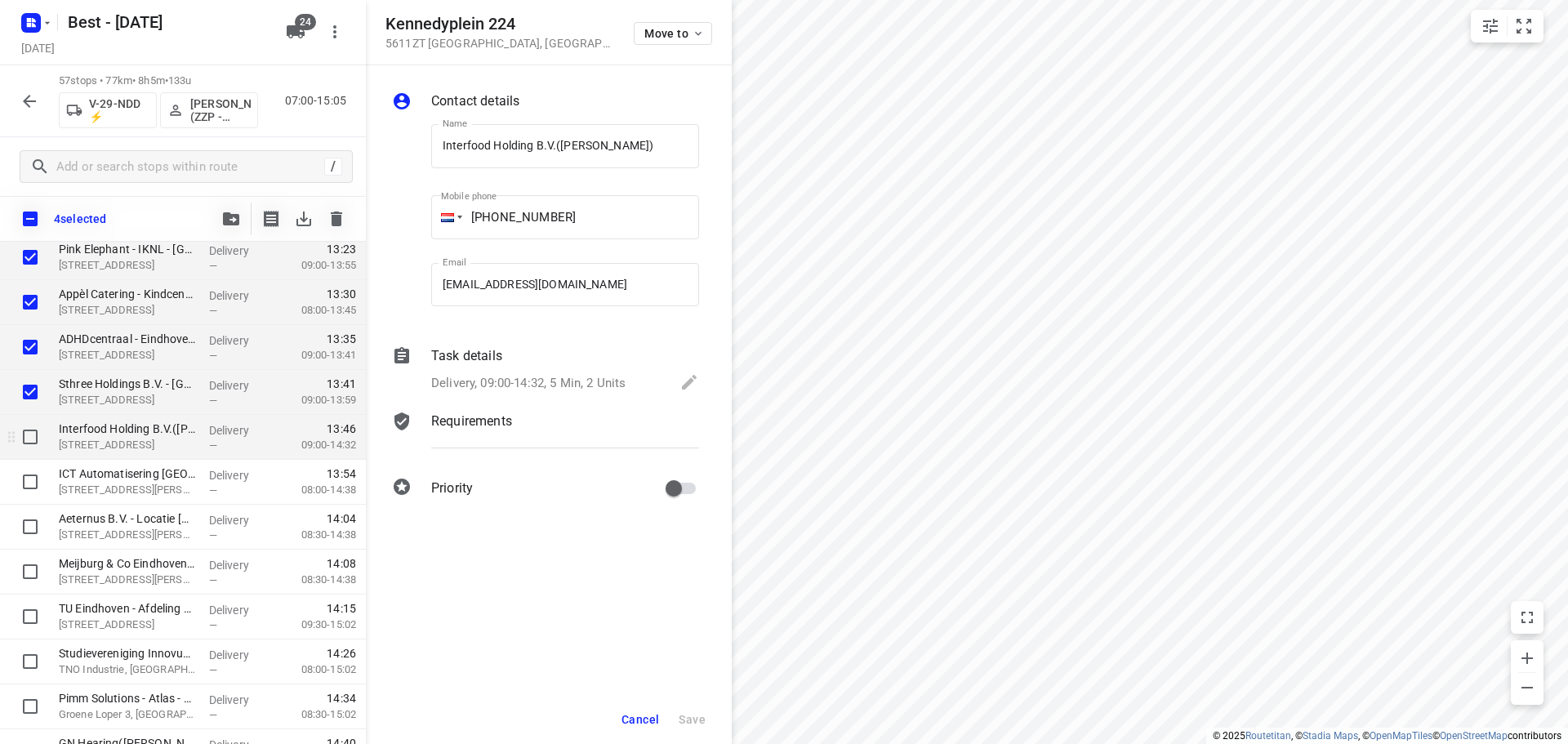
click at [35, 438] on input "checkbox" at bounding box center [30, 436] width 33 height 33
checkbox input "true"
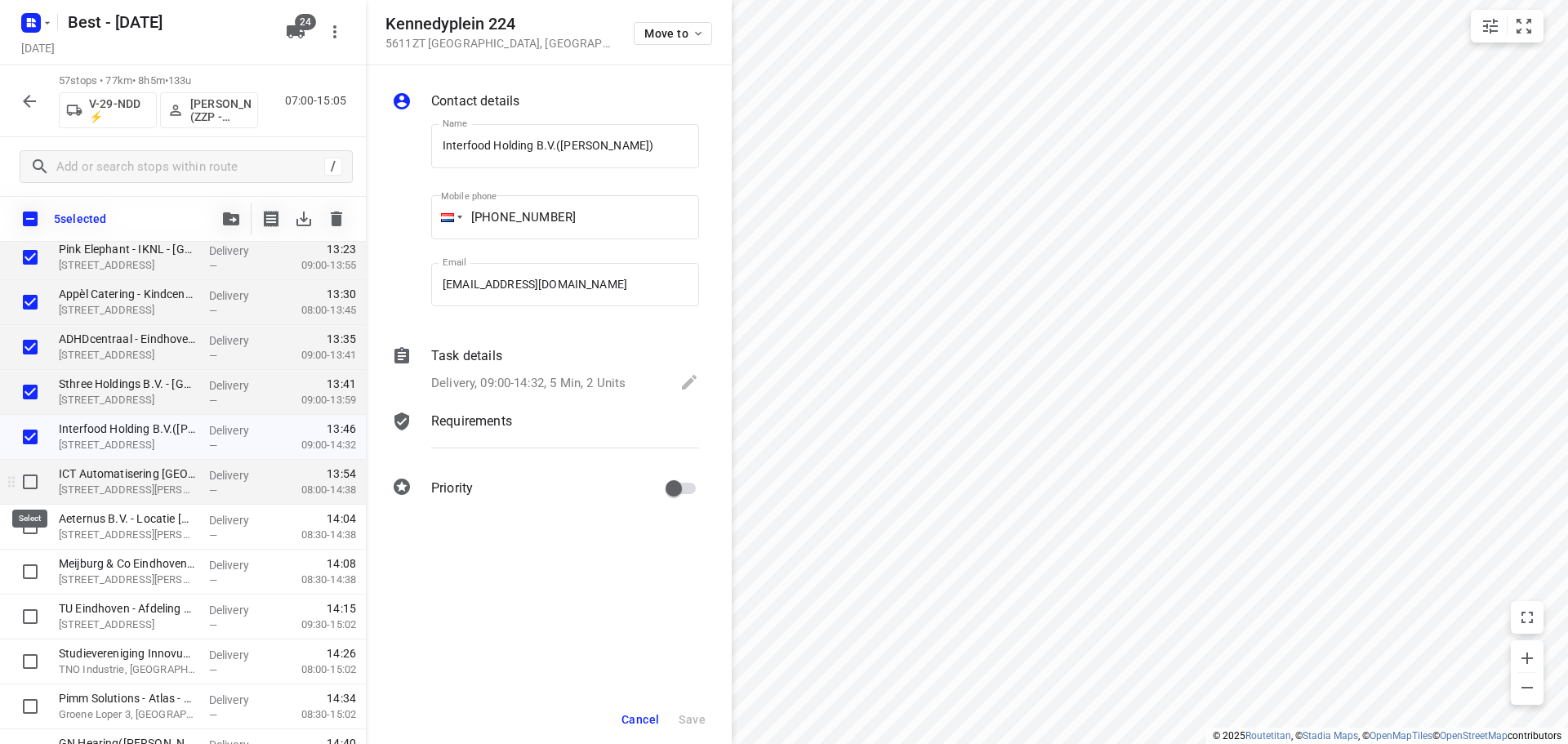
click at [25, 483] on input "checkbox" at bounding box center [30, 481] width 33 height 33
checkbox input "true"
click at [22, 519] on input "checkbox" at bounding box center [30, 526] width 33 height 33
checkbox input "true"
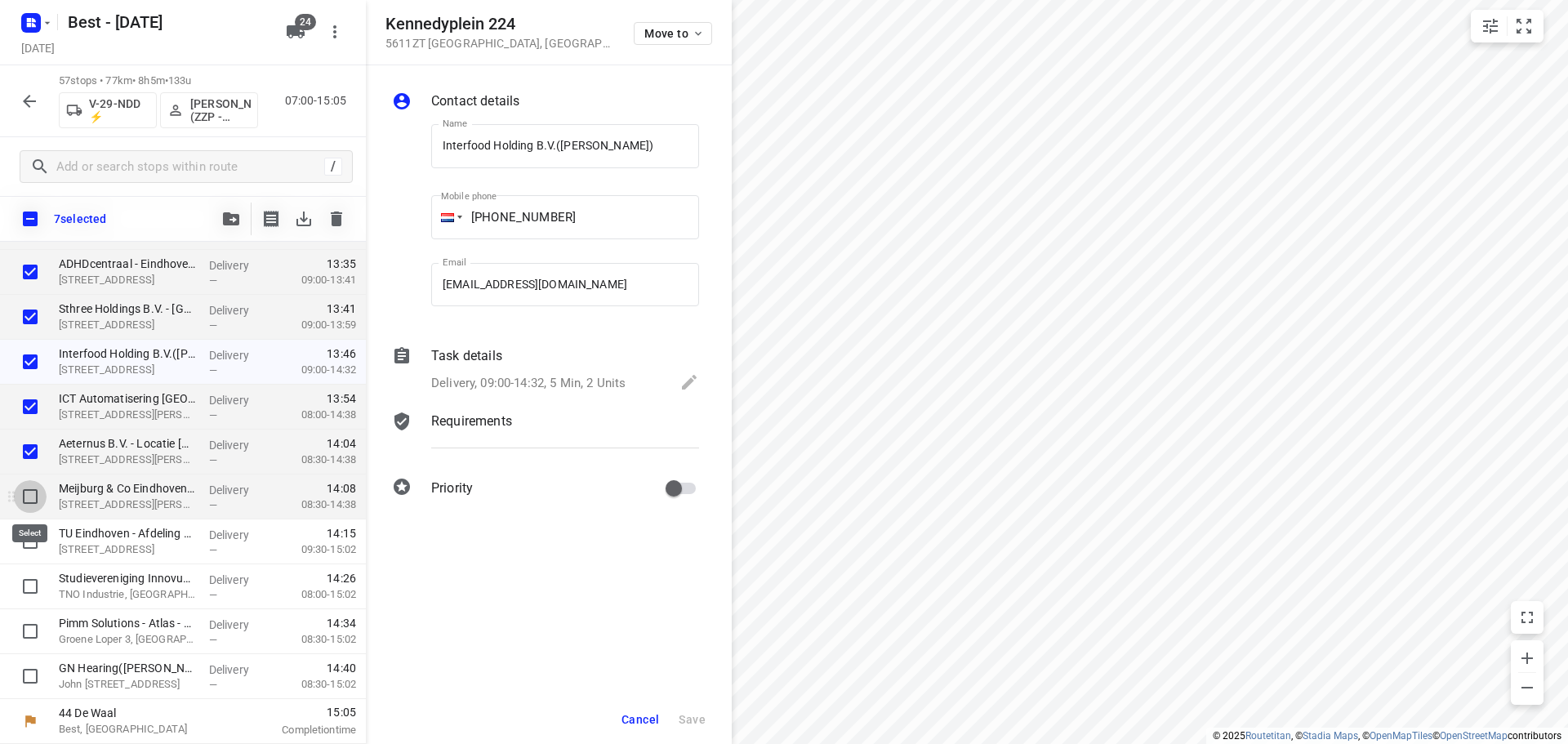
click at [27, 497] on input "checkbox" at bounding box center [30, 496] width 33 height 33
checkbox input "true"
click at [26, 543] on input "checkbox" at bounding box center [30, 541] width 33 height 33
checkbox input "true"
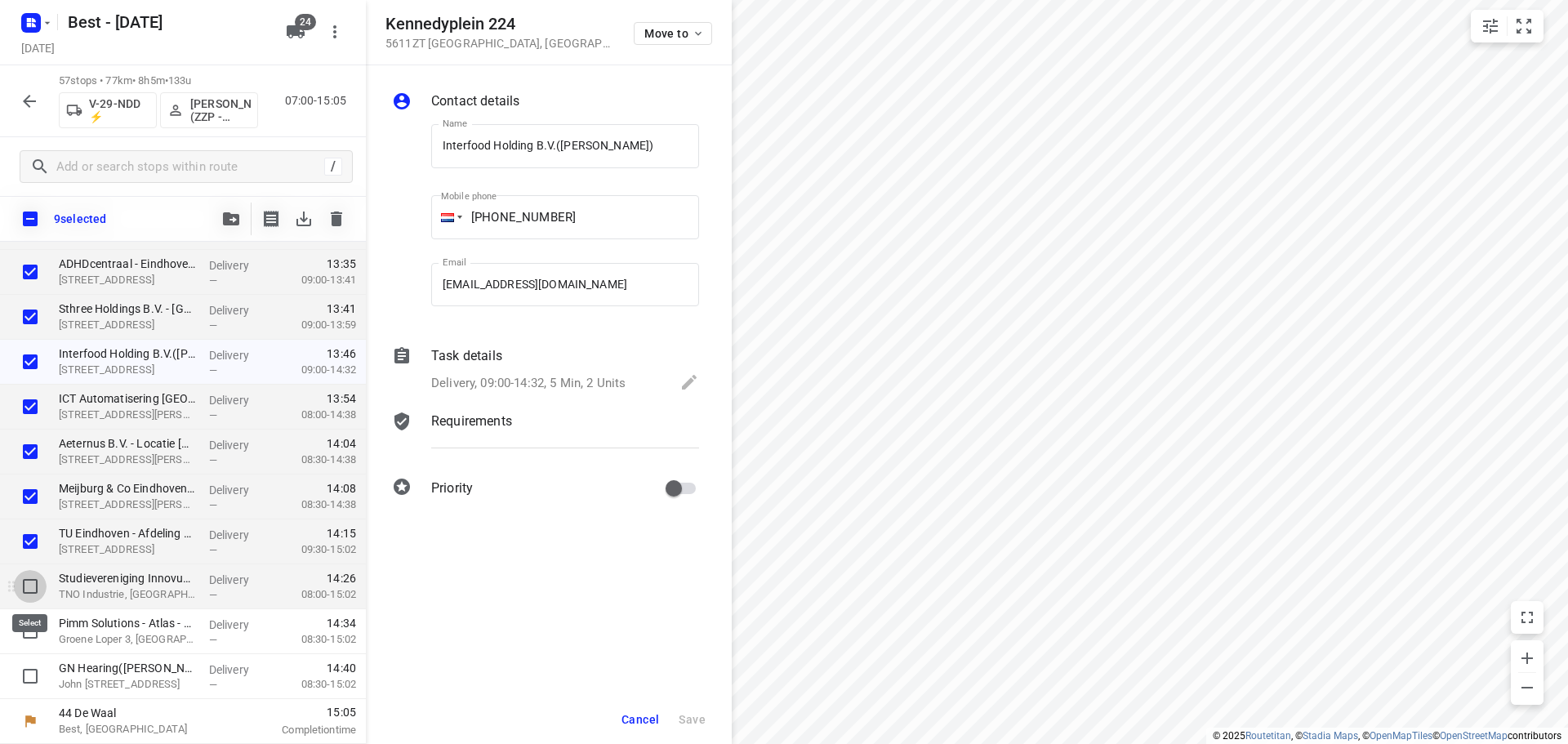
click at [26, 591] on input "checkbox" at bounding box center [30, 586] width 33 height 33
checkbox input "true"
click at [35, 636] on input "checkbox" at bounding box center [30, 630] width 33 height 33
checkbox input "true"
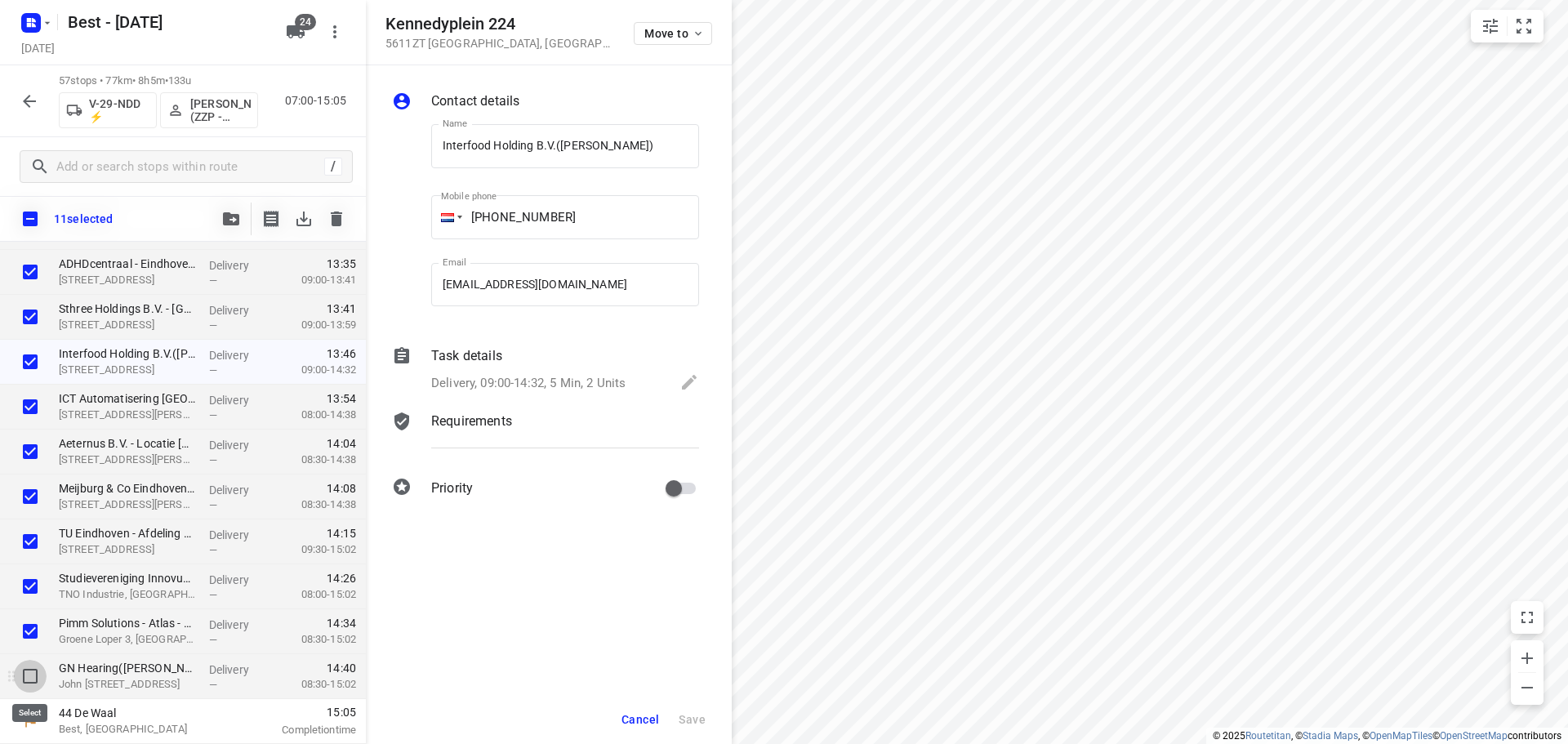
click at [31, 669] on input "checkbox" at bounding box center [30, 675] width 33 height 33
checkbox input "true"
click at [222, 207] on button "button" at bounding box center [231, 218] width 33 height 33
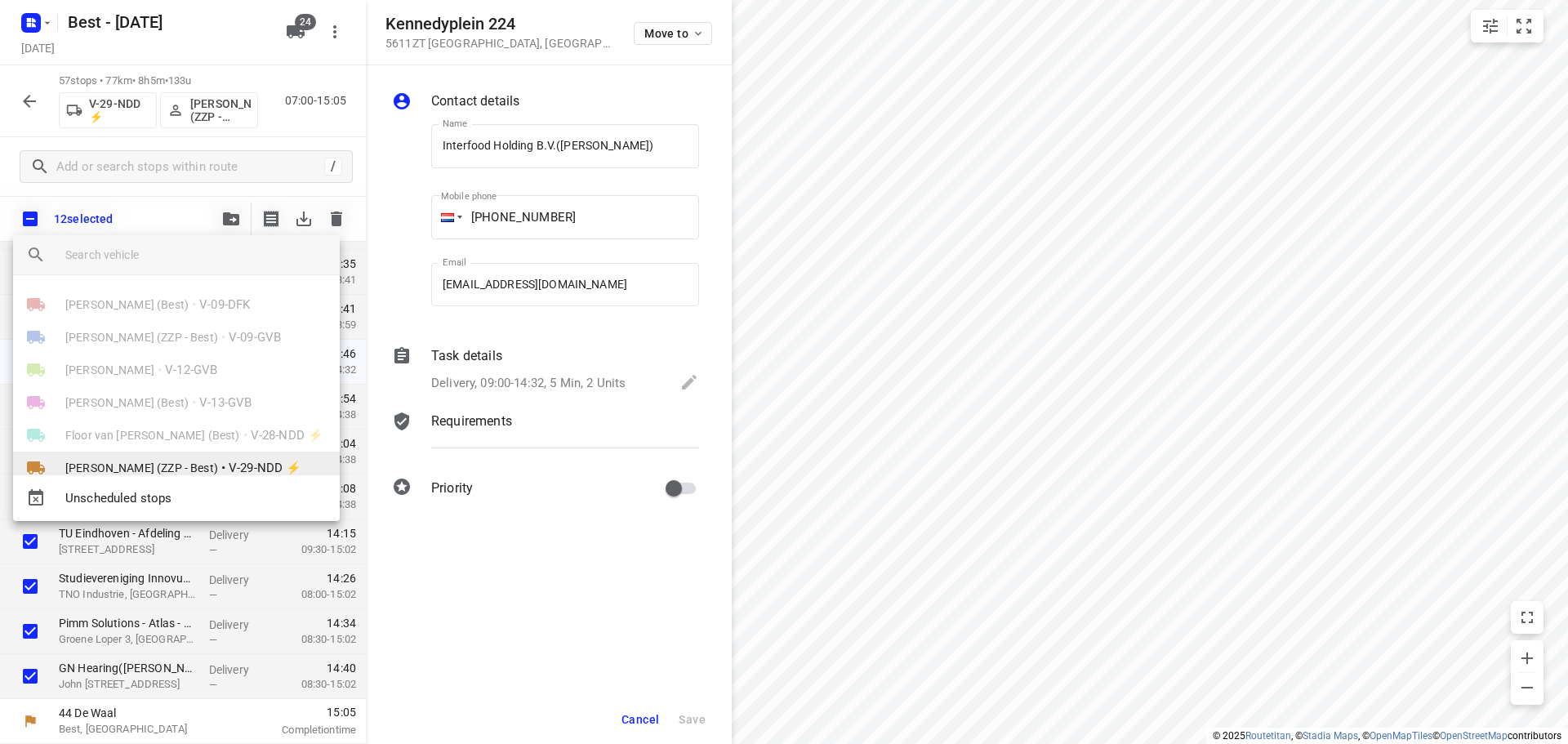
click at [180, 460] on span "[PERSON_NAME] (ZZP - Best)" at bounding box center [141, 468] width 152 height 16
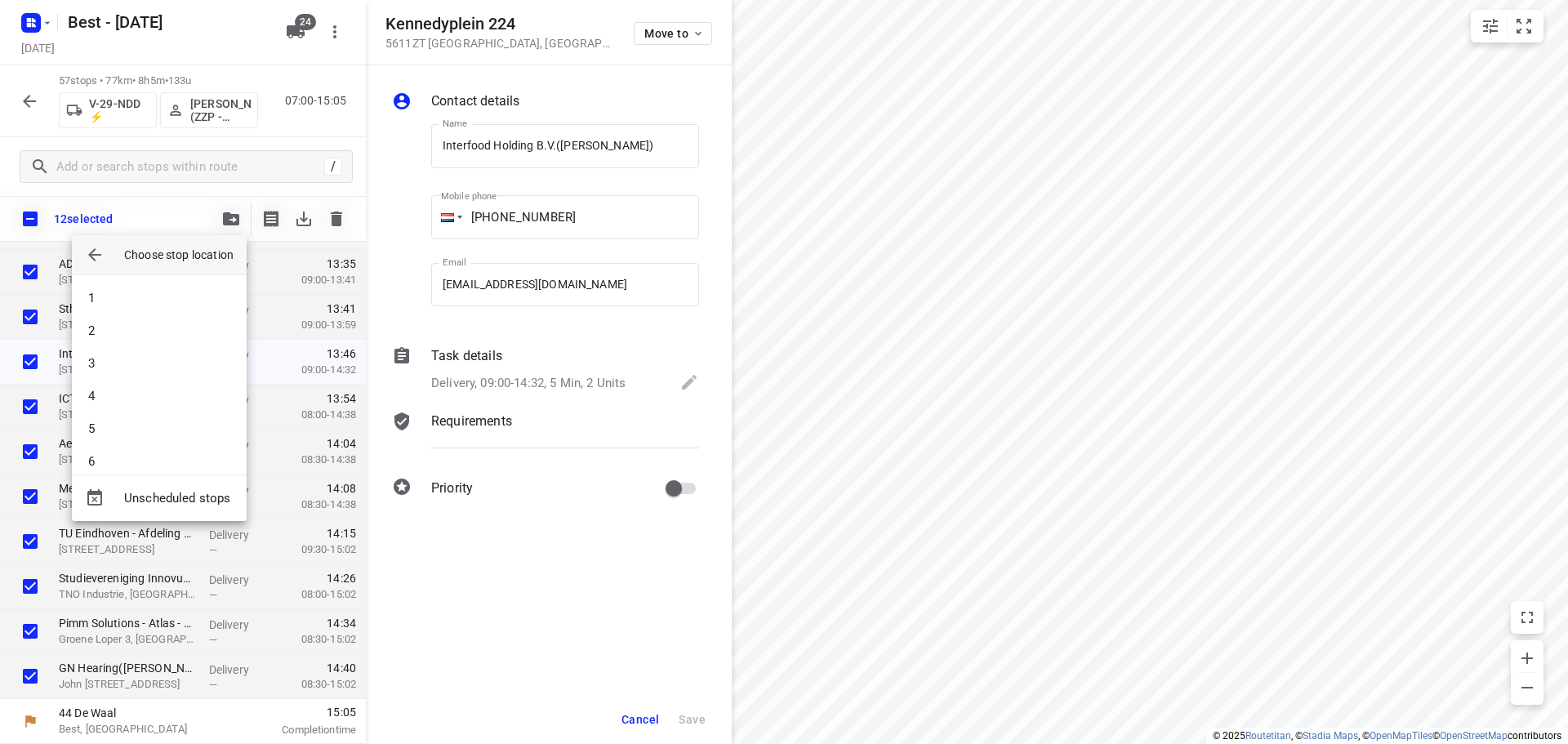
drag, startPoint x: 953, startPoint y: 316, endPoint x: 966, endPoint y: 319, distance: 13.3
click at [966, 319] on div at bounding box center [784, 372] width 1568 height 744
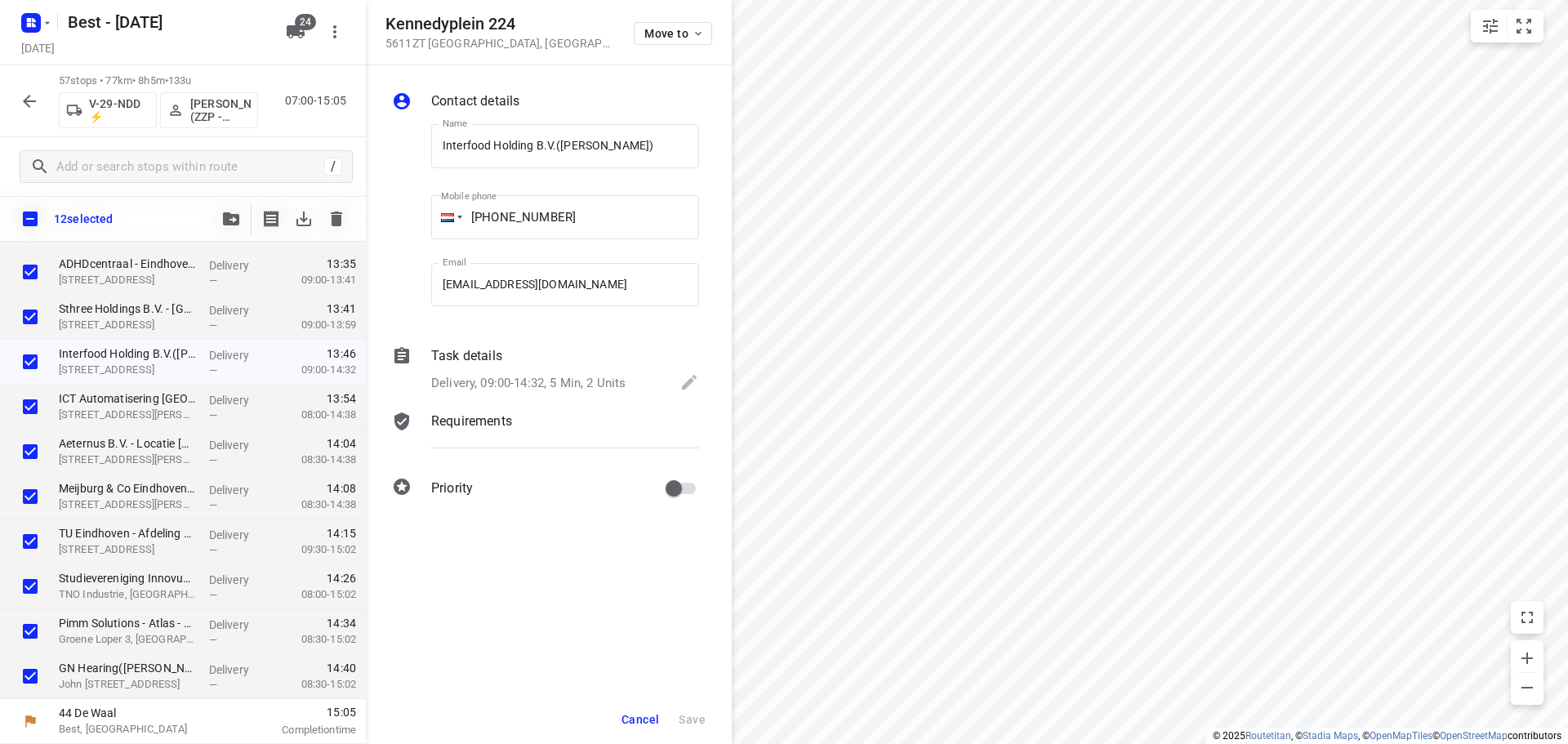
click at [242, 213] on button "button" at bounding box center [231, 218] width 33 height 33
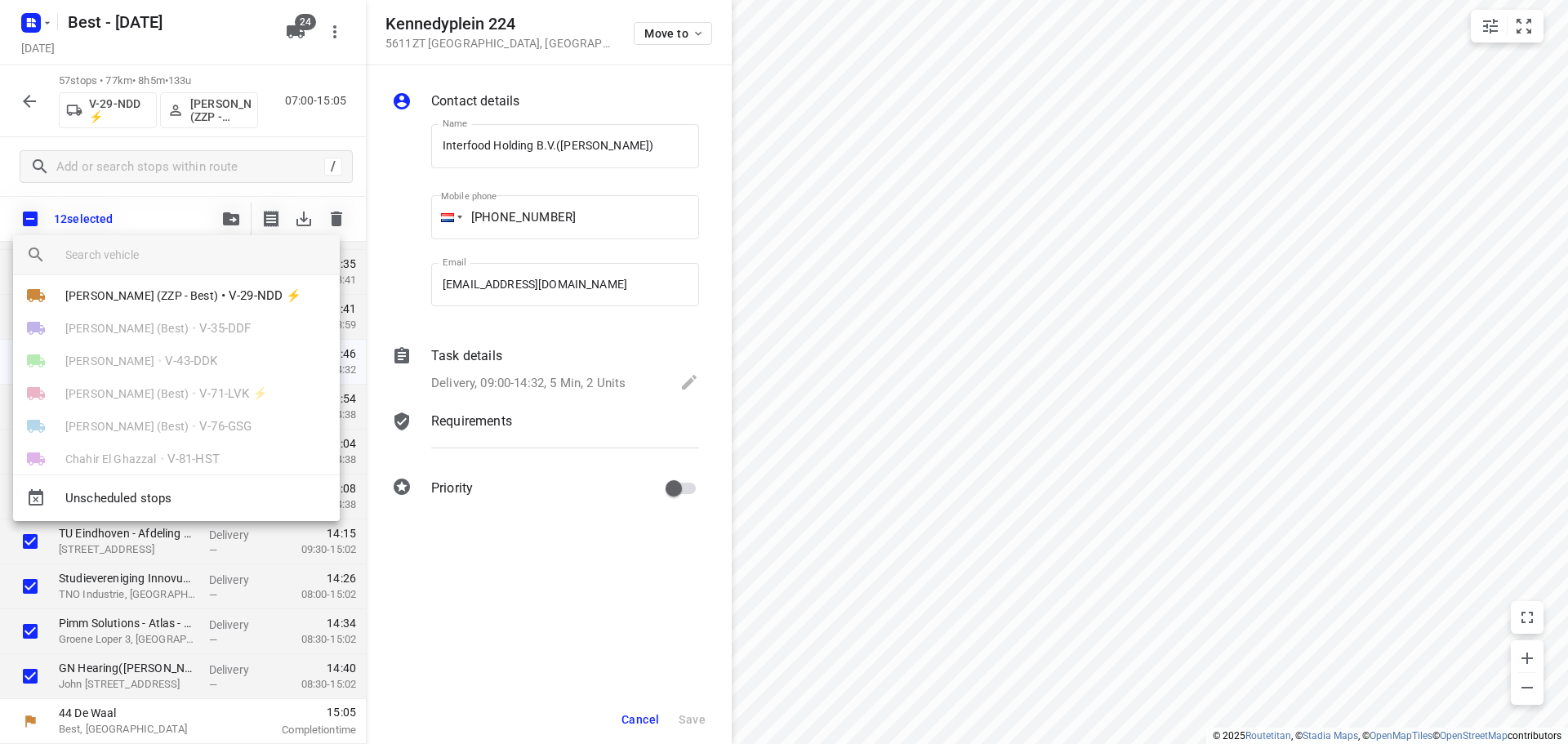
scroll to position [163, 0]
click at [179, 311] on span "[PERSON_NAME] (ZZP - Best)" at bounding box center [141, 305] width 152 height 16
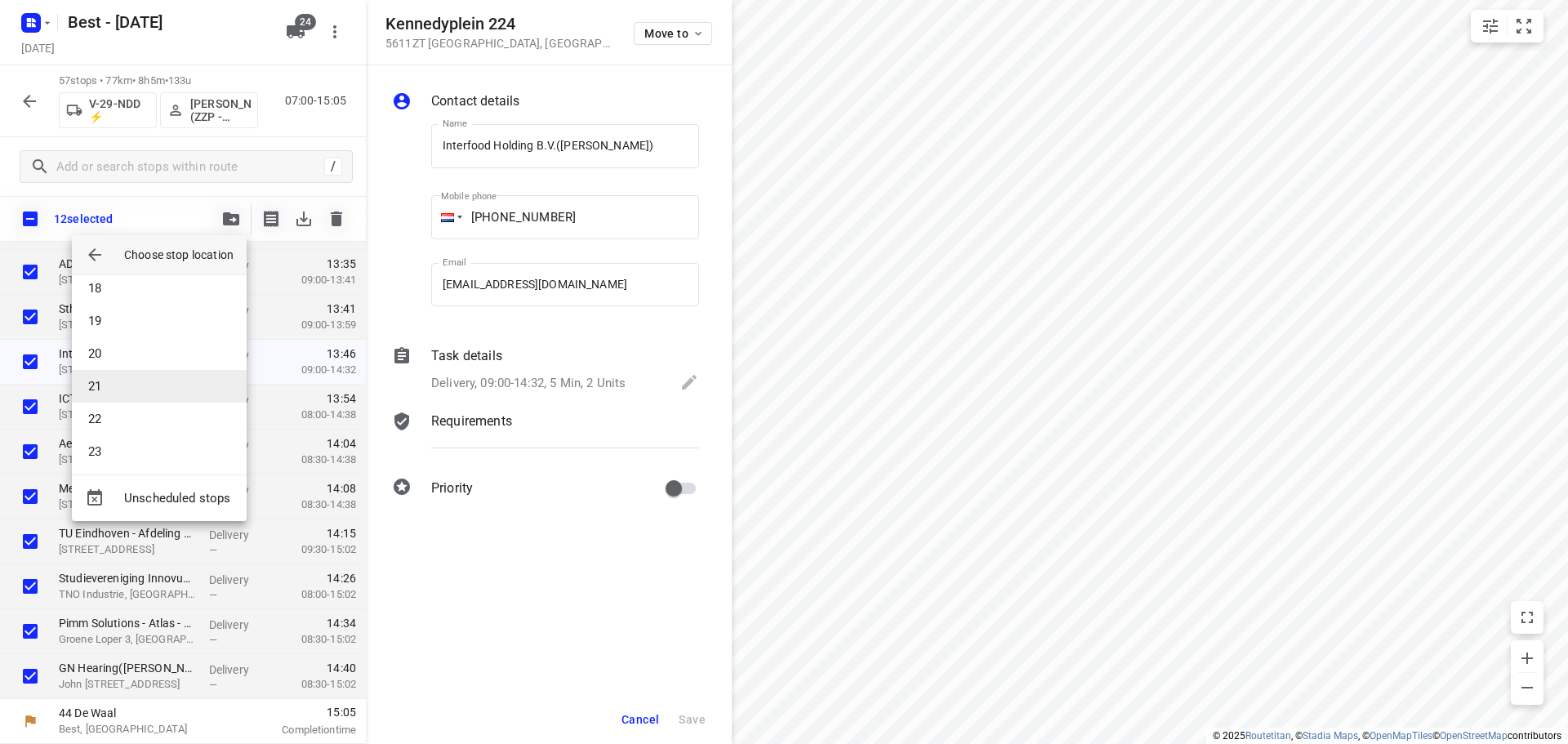
scroll to position [572, 0]
click at [128, 337] on li "20" at bounding box center [158, 347] width 174 height 33
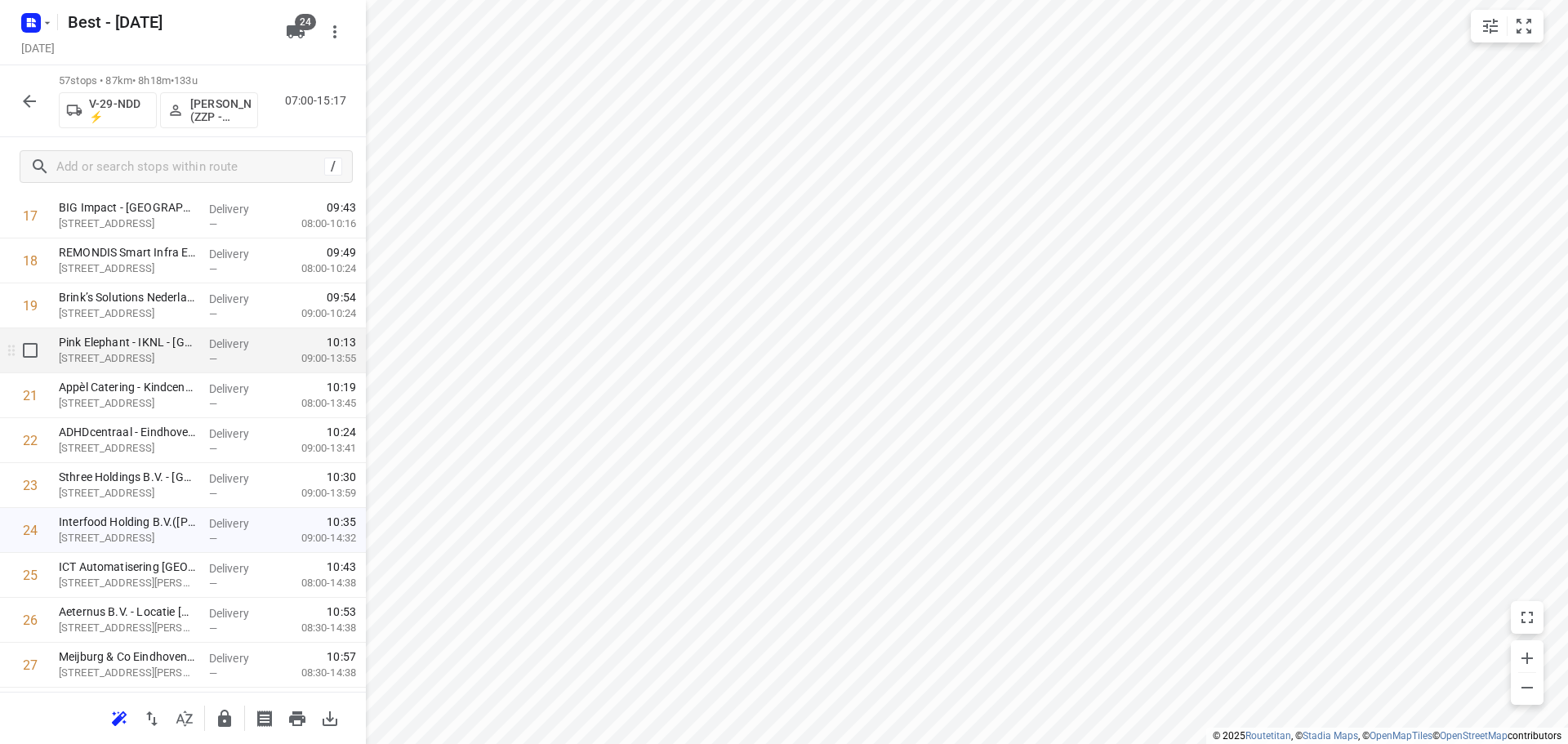
scroll to position [721, 0]
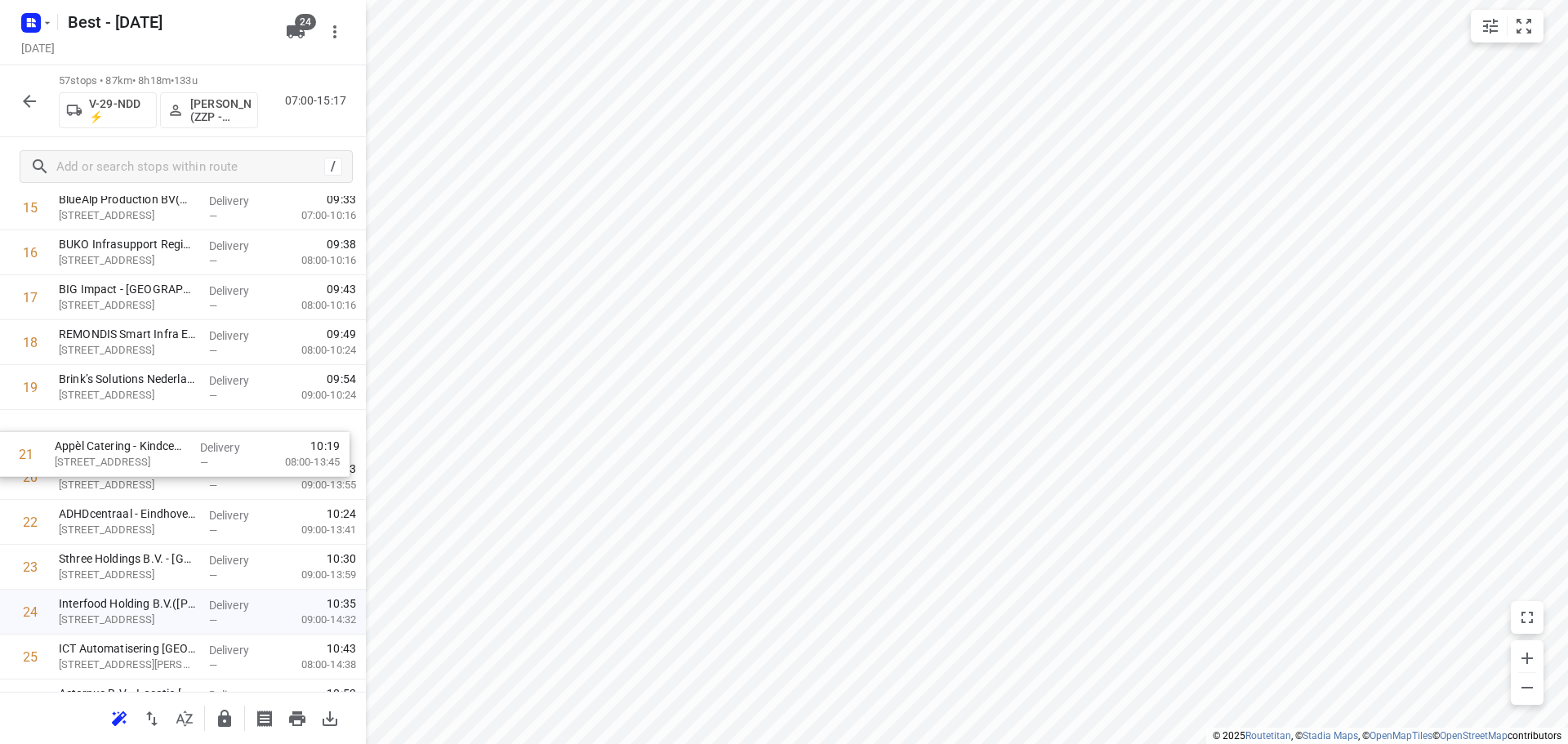
drag, startPoint x: 140, startPoint y: 473, endPoint x: 133, endPoint y: 437, distance: 36.7
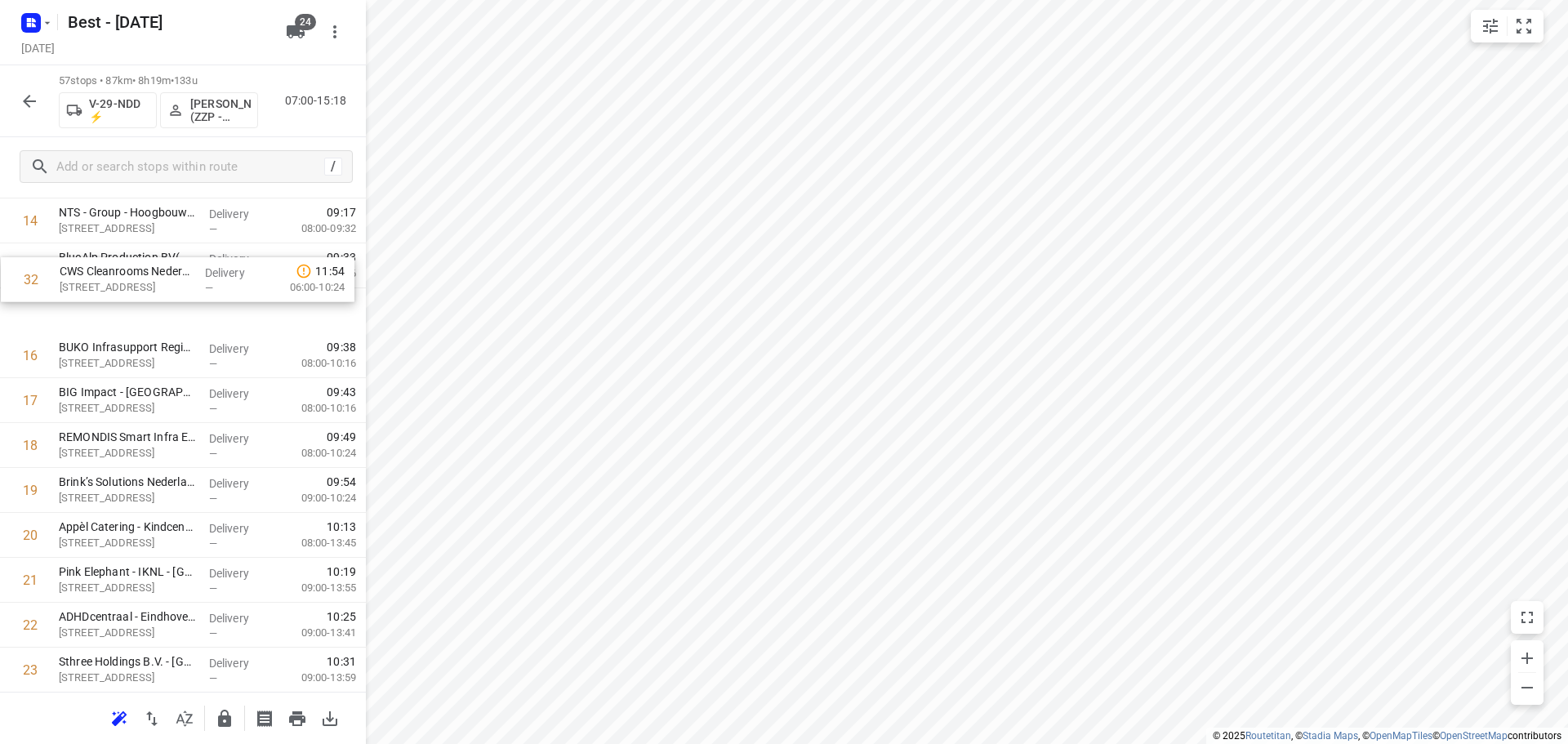
scroll to position [661, 0]
drag, startPoint x: 196, startPoint y: 491, endPoint x: 196, endPoint y: 481, distance: 10.0
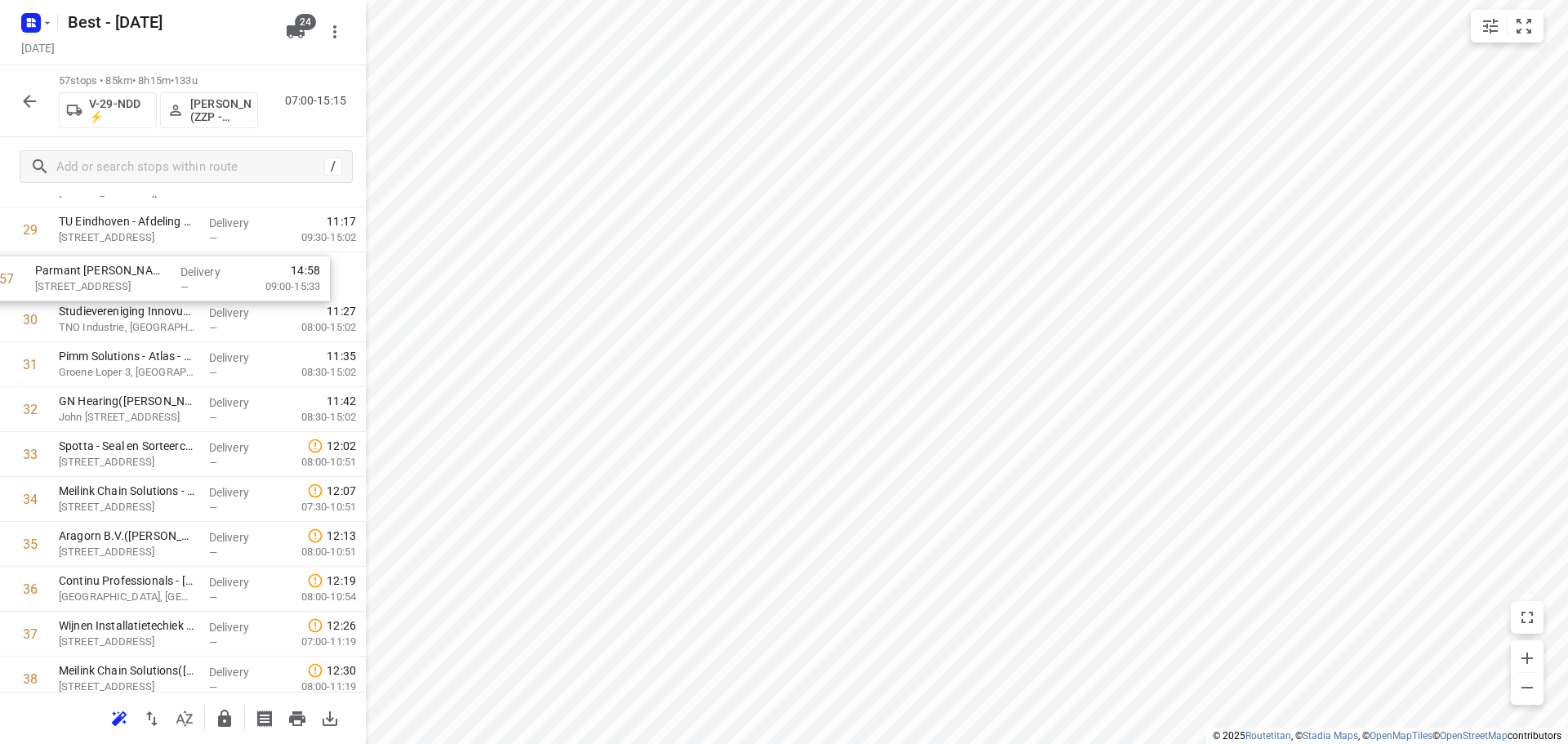
scroll to position [1325, 0]
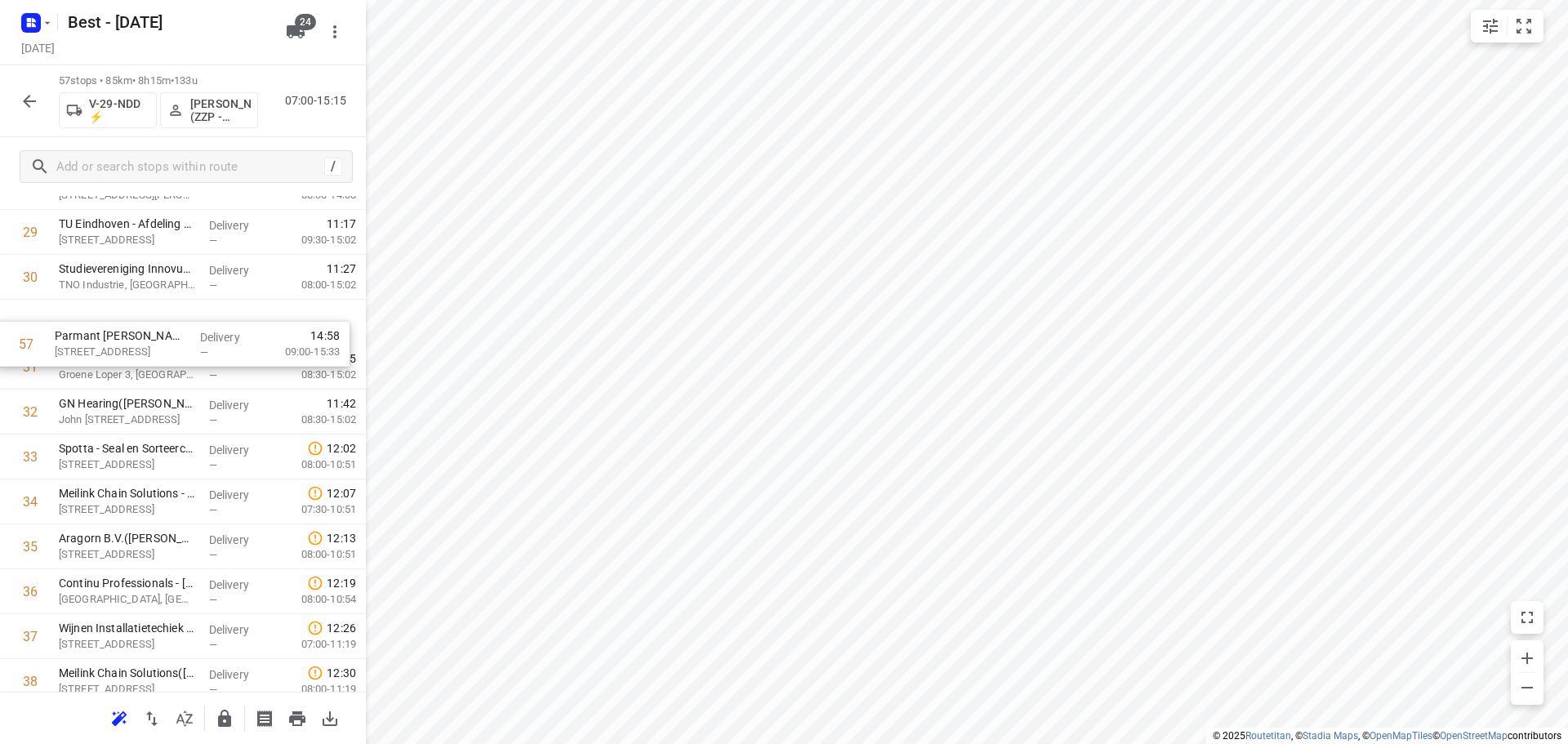
drag, startPoint x: 165, startPoint y: 612, endPoint x: 162, endPoint y: 331, distance: 281.0
click at [162, 331] on div "1 PDL Lighting Group B.V.([PERSON_NAME]) [STREET_ADDRESS] Delivery — 07:11 07:0…" at bounding box center [182, 232] width 366 height 2560
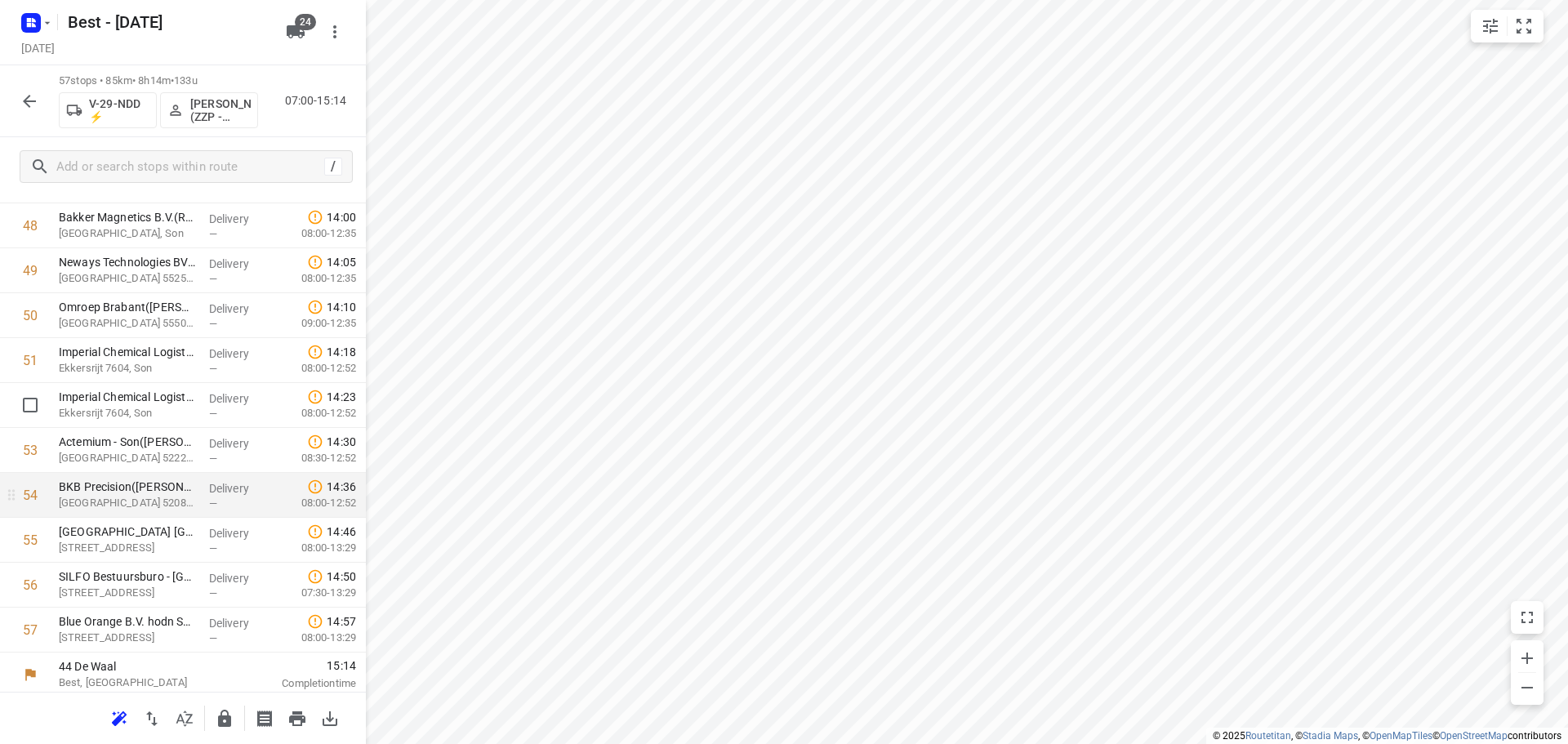
scroll to position [2190, 0]
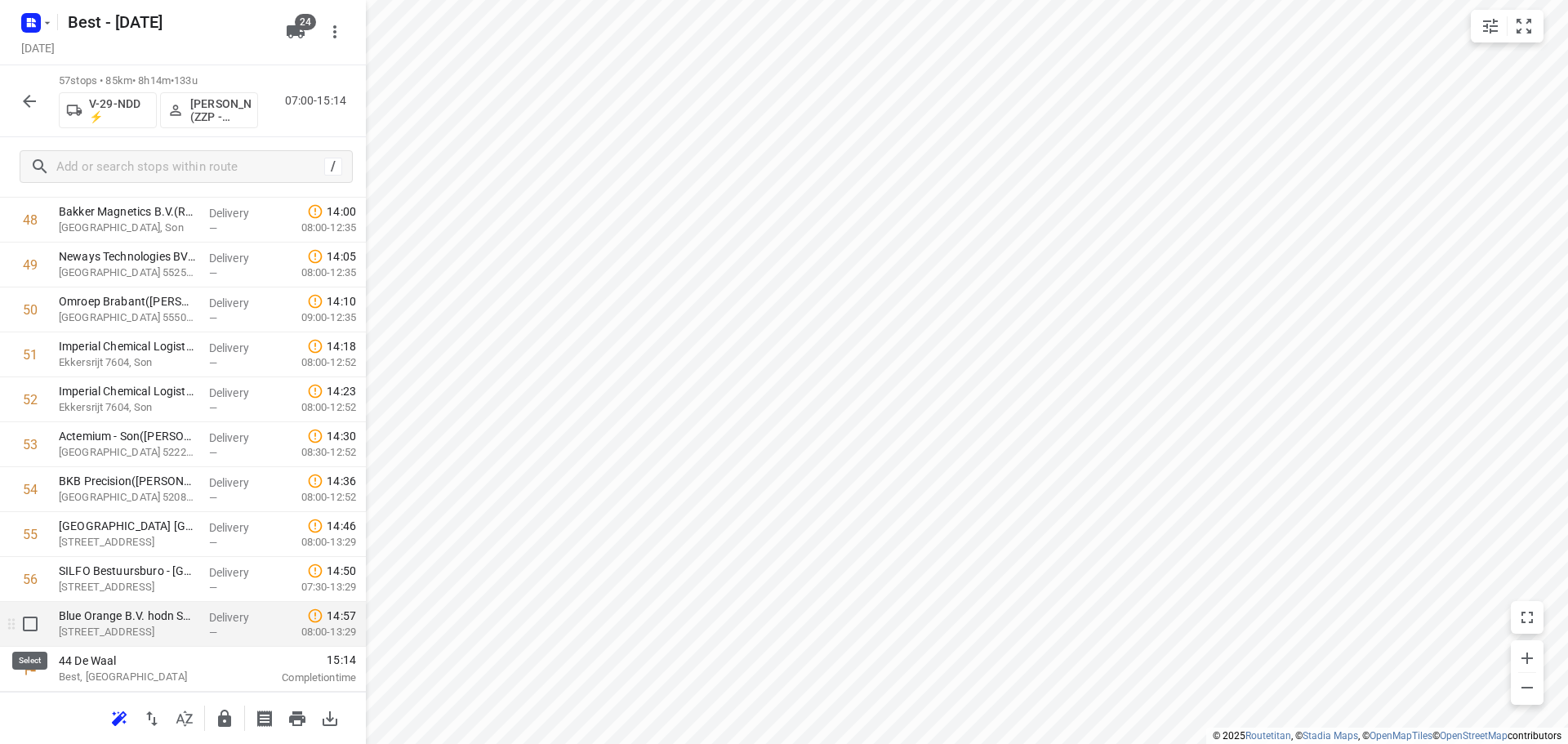
click at [30, 629] on input "checkbox" at bounding box center [30, 623] width 33 height 33
checkbox input "true"
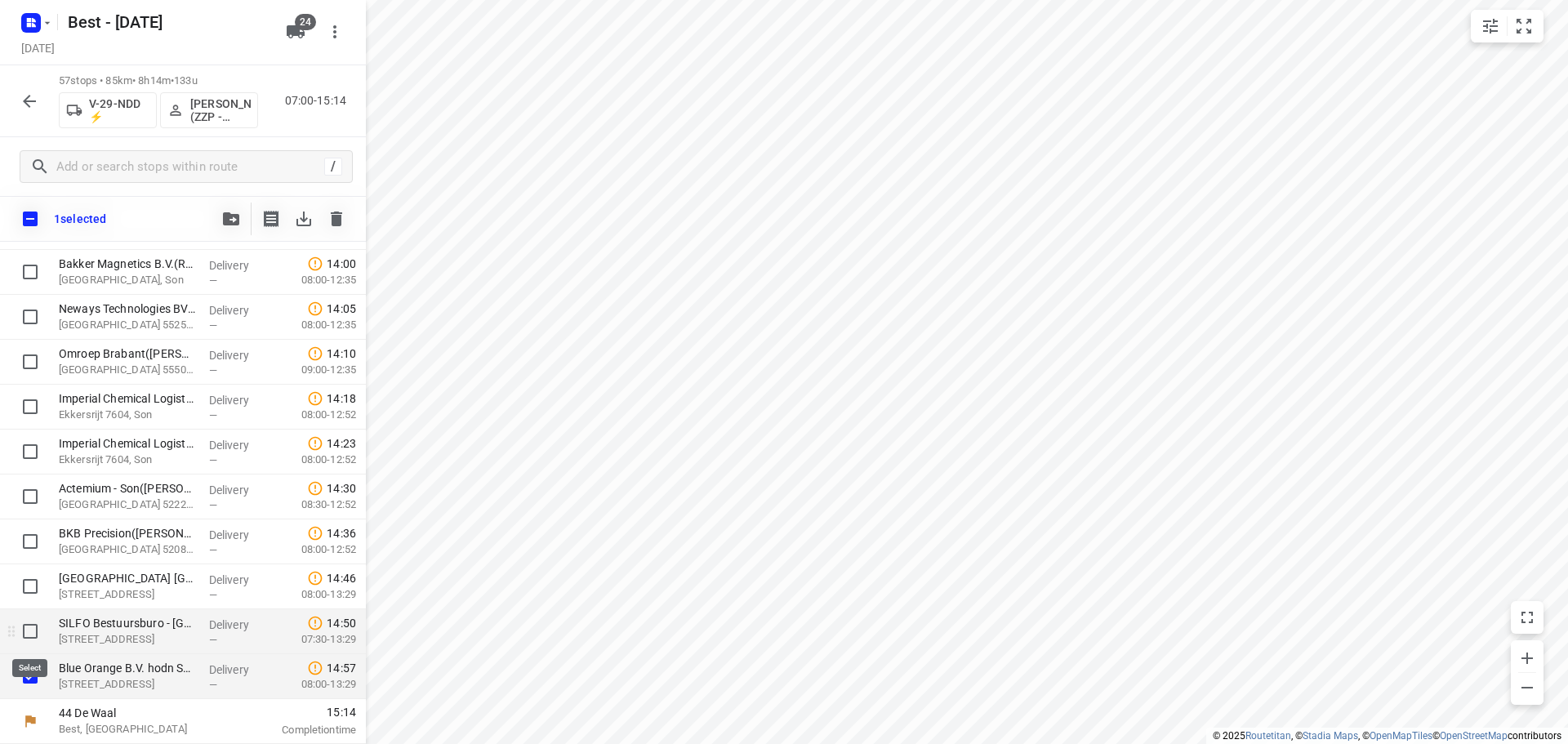
scroll to position [2184, 0]
drag, startPoint x: 34, startPoint y: 629, endPoint x: 33, endPoint y: 604, distance: 25.0
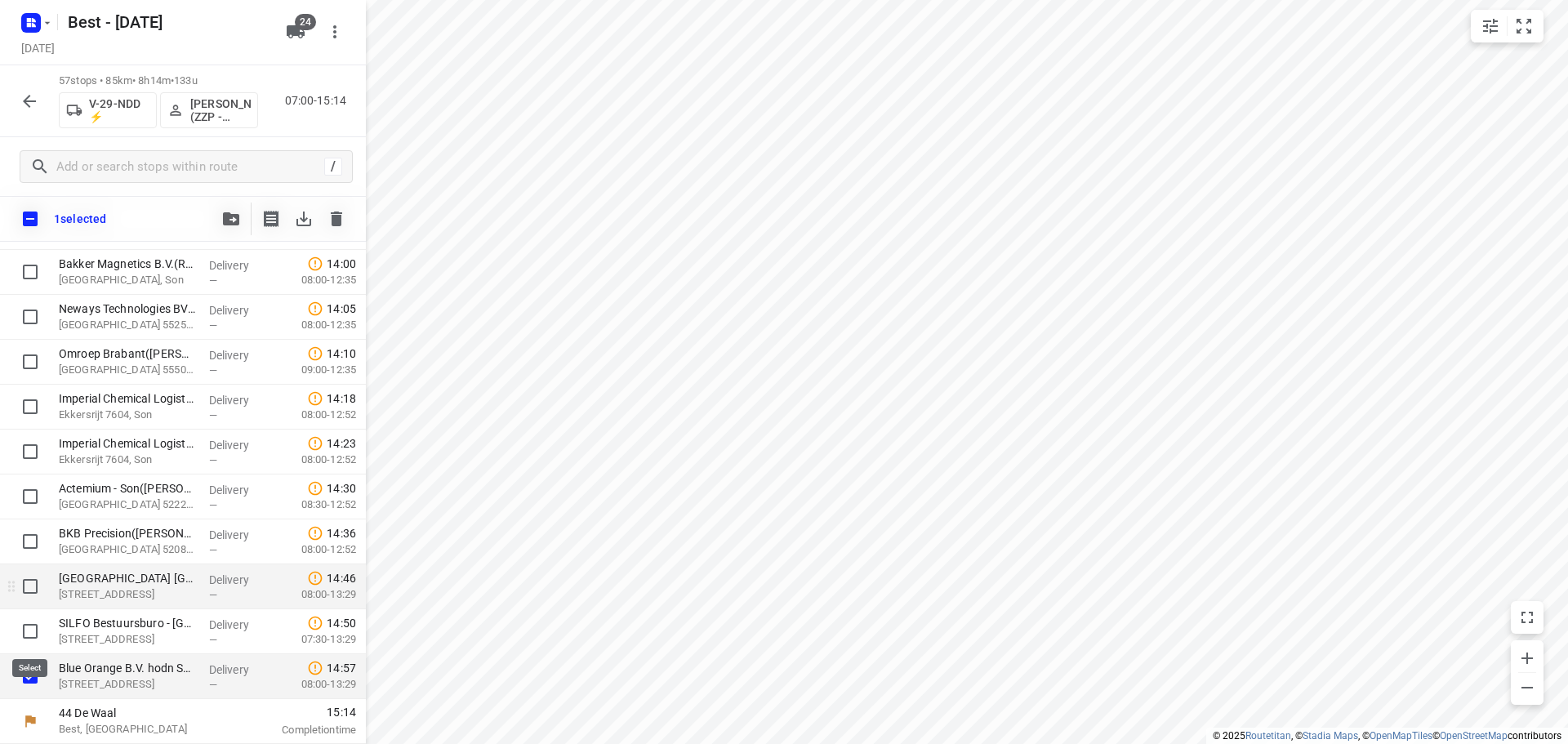
click at [34, 622] on input "checkbox" at bounding box center [30, 630] width 33 height 33
checkbox input "true"
click at [34, 568] on div at bounding box center [26, 586] width 52 height 45
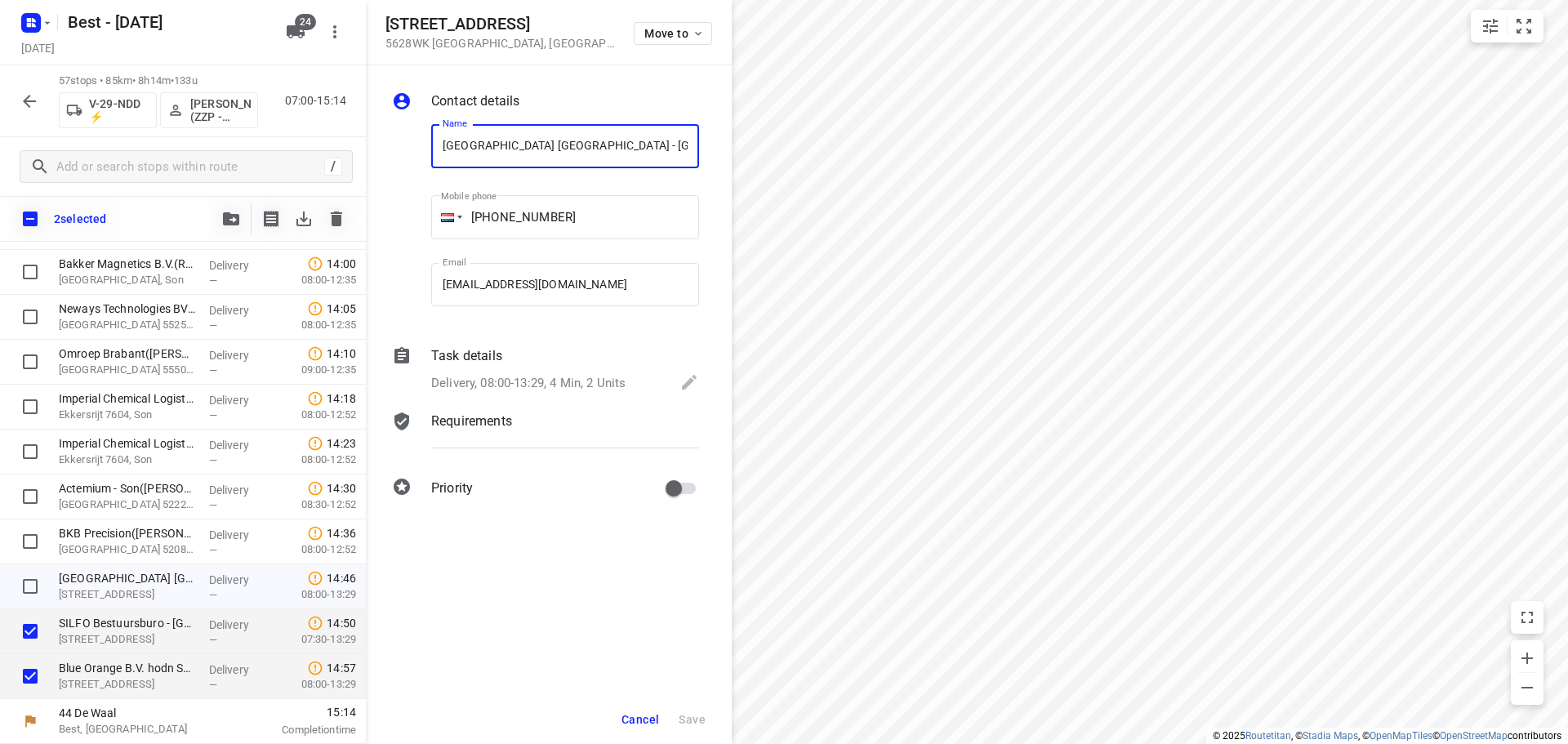
scroll to position [0, 89]
drag, startPoint x: 25, startPoint y: 590, endPoint x: 196, endPoint y: 332, distance: 309.5
click at [25, 588] on input "checkbox" at bounding box center [30, 586] width 33 height 33
checkbox input "true"
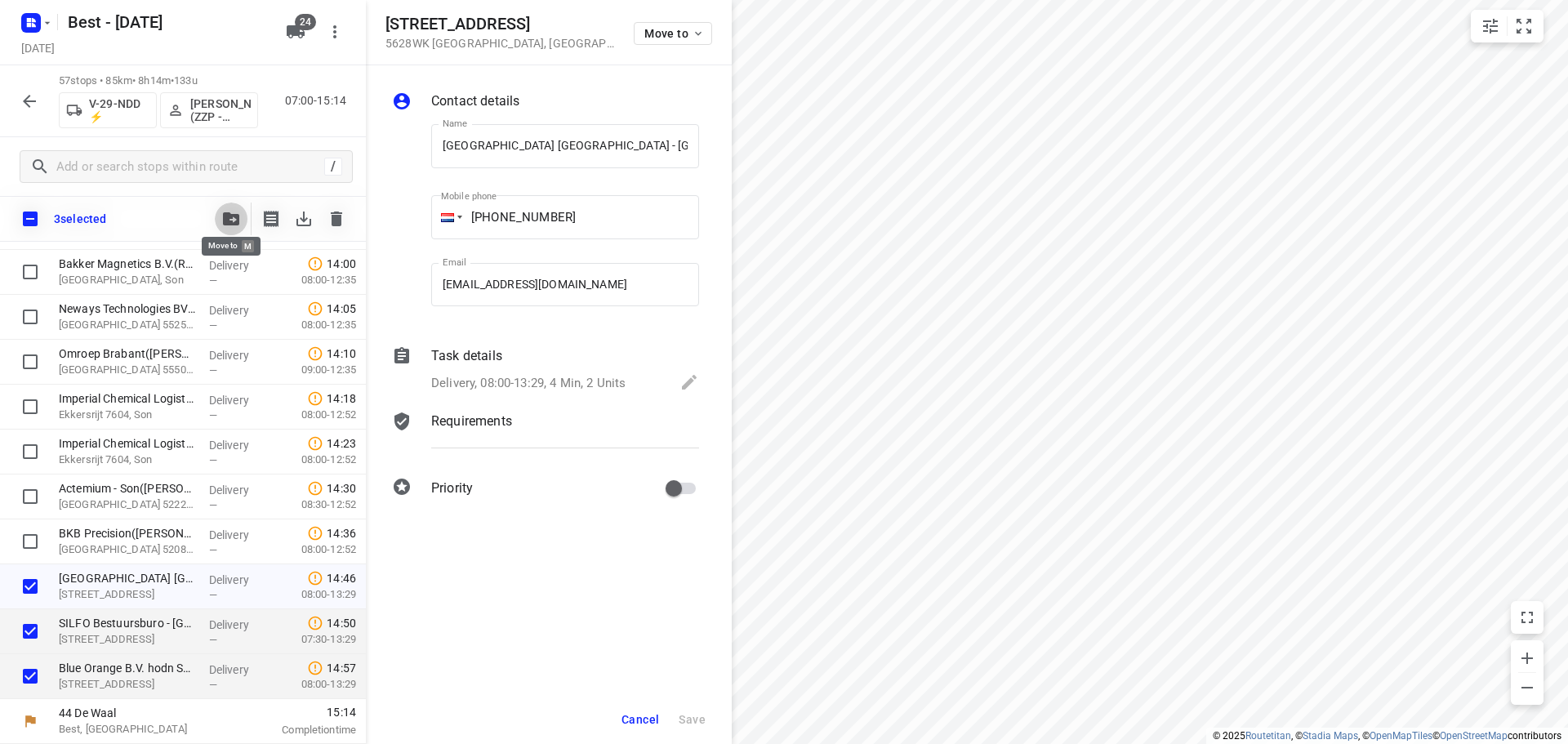
click at [227, 210] on button "button" at bounding box center [231, 218] width 33 height 33
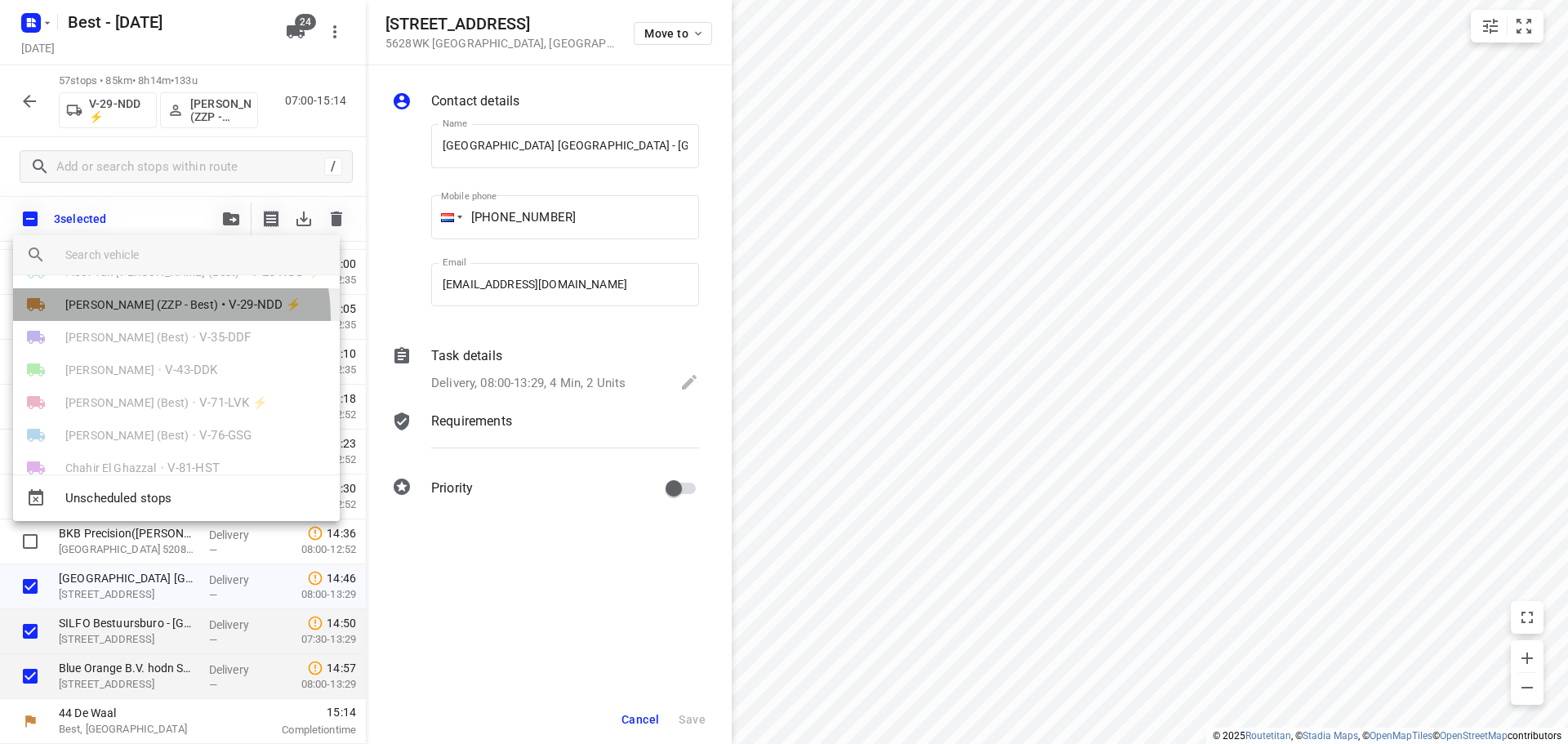
click at [142, 318] on li "[PERSON_NAME] (ZZP - Best) • V-29-NDD ⚡" at bounding box center [176, 304] width 327 height 33
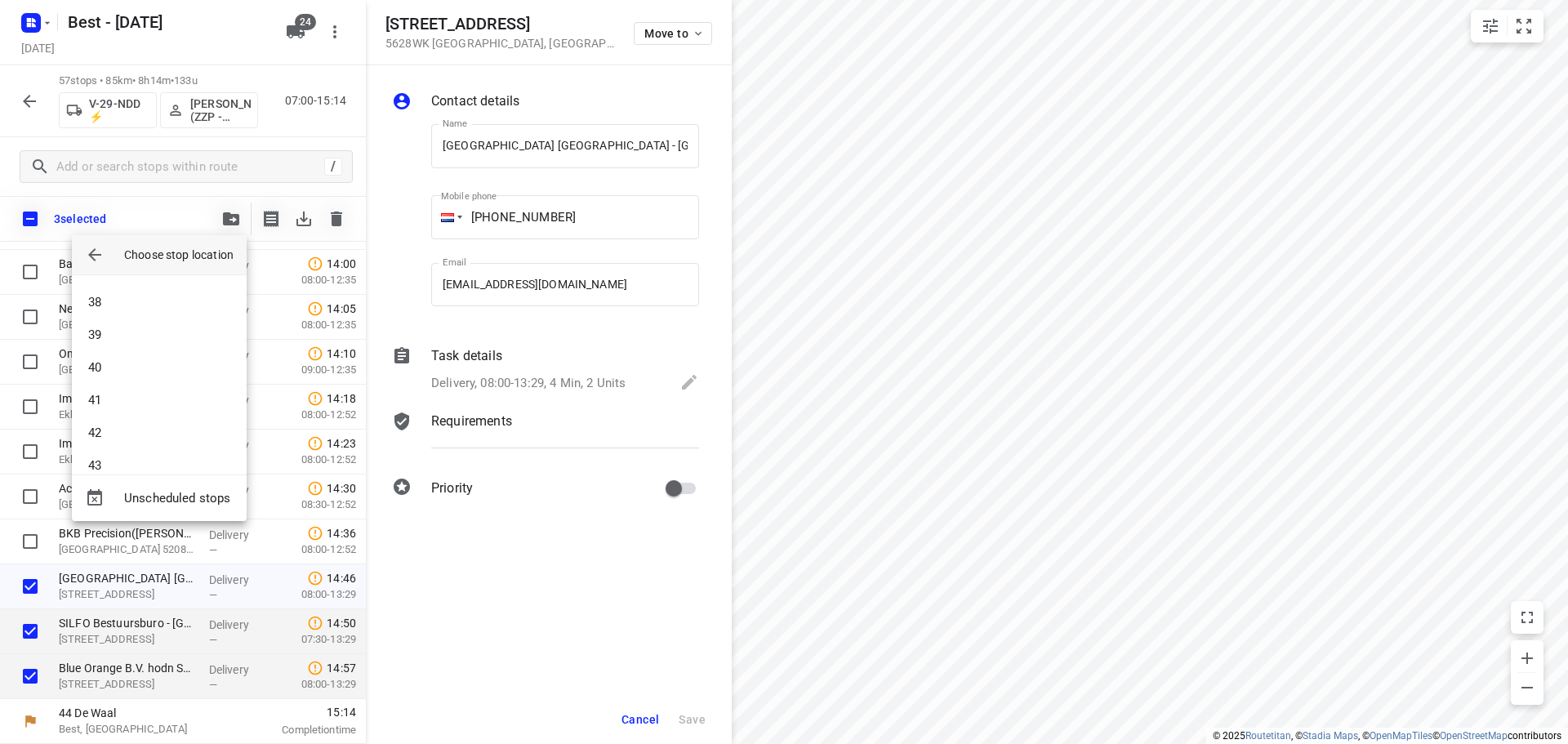
scroll to position [980, 0]
click at [121, 366] on li "33" at bounding box center [158, 363] width 174 height 33
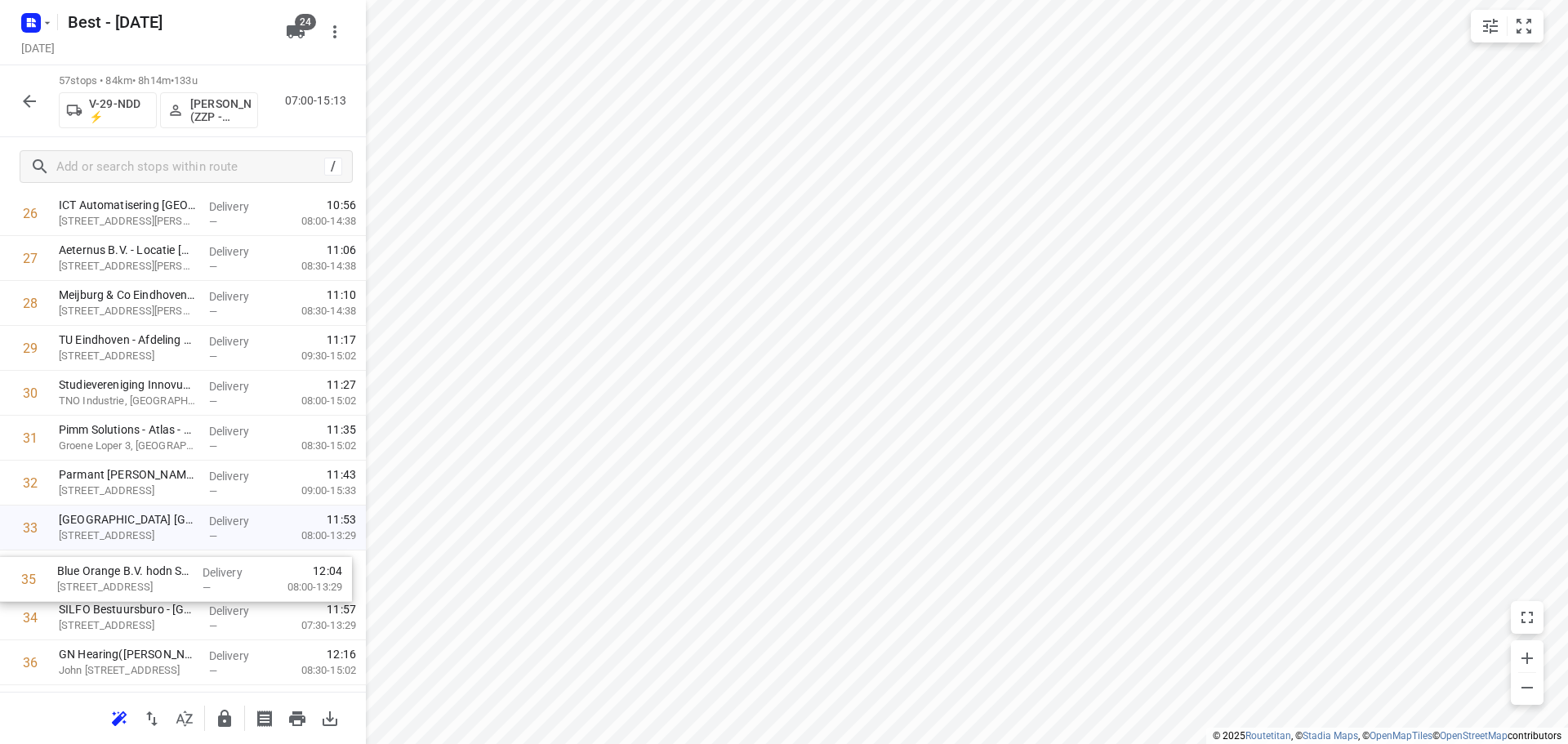
scroll to position [1212, 0]
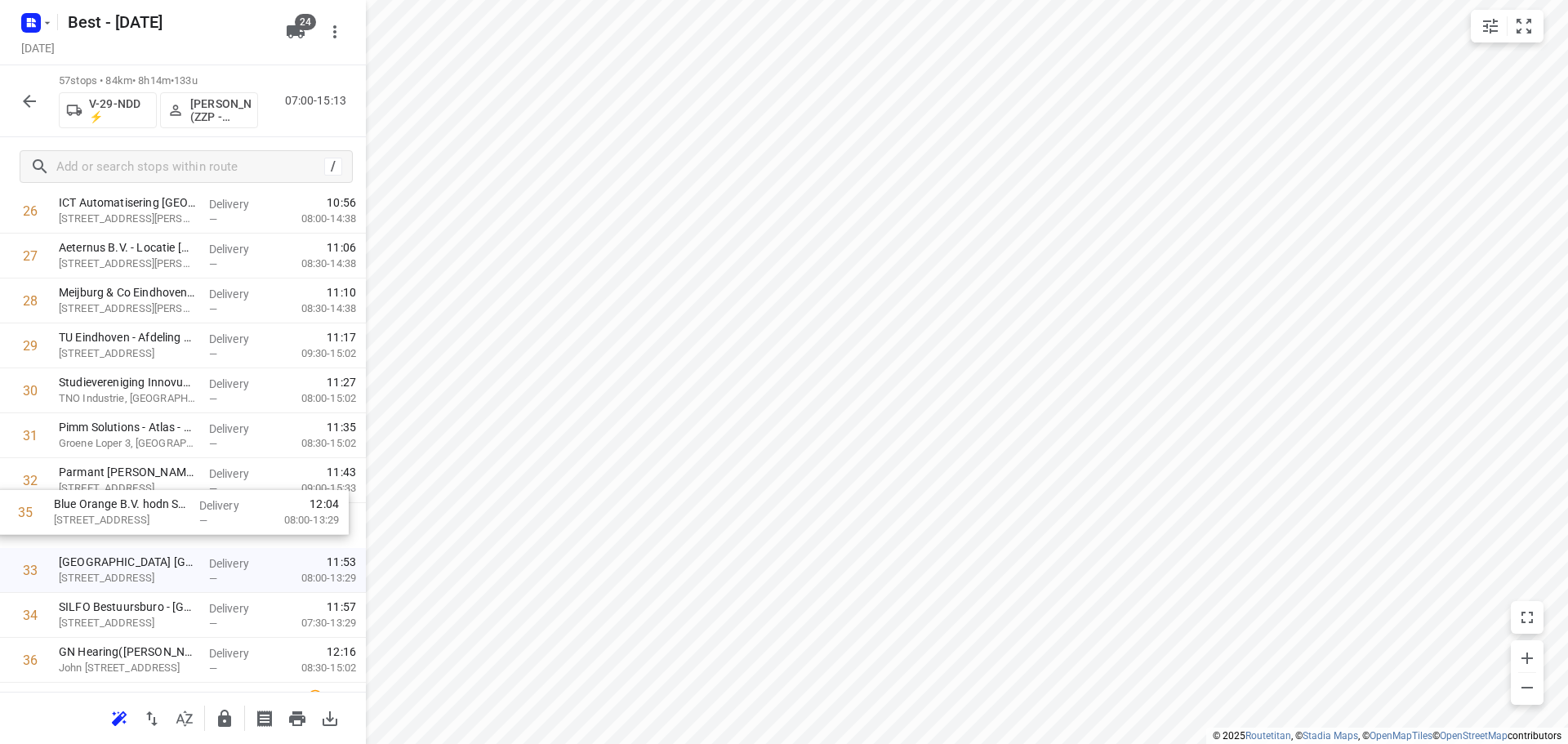
drag, startPoint x: 111, startPoint y: 613, endPoint x: 106, endPoint y: 496, distance: 117.1
click at [106, 496] on div "1 PDL Lighting Group B.V.([PERSON_NAME]) [STREET_ADDRESS] Delivery — 07:11 07:0…" at bounding box center [182, 346] width 366 height 2560
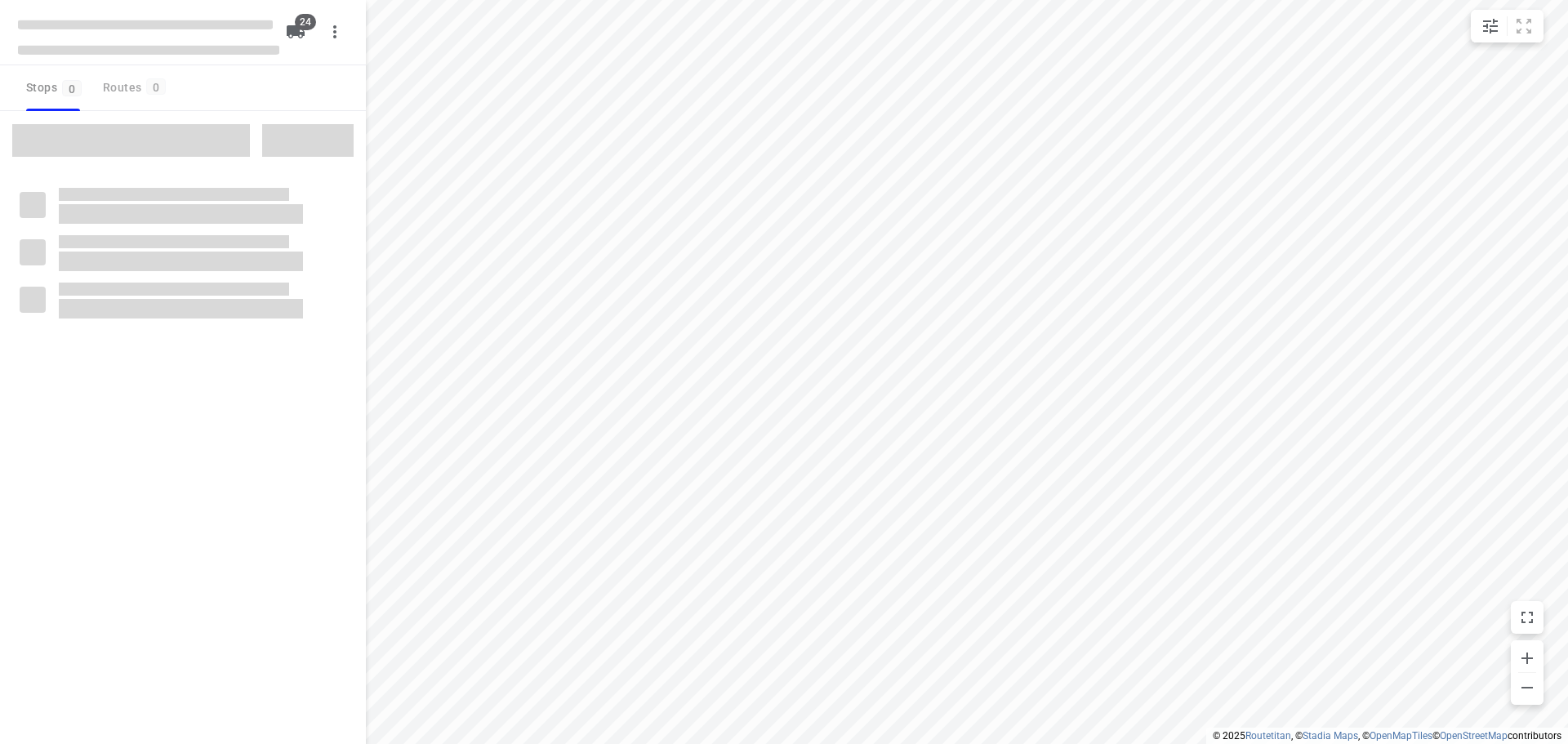
checkbox input "true"
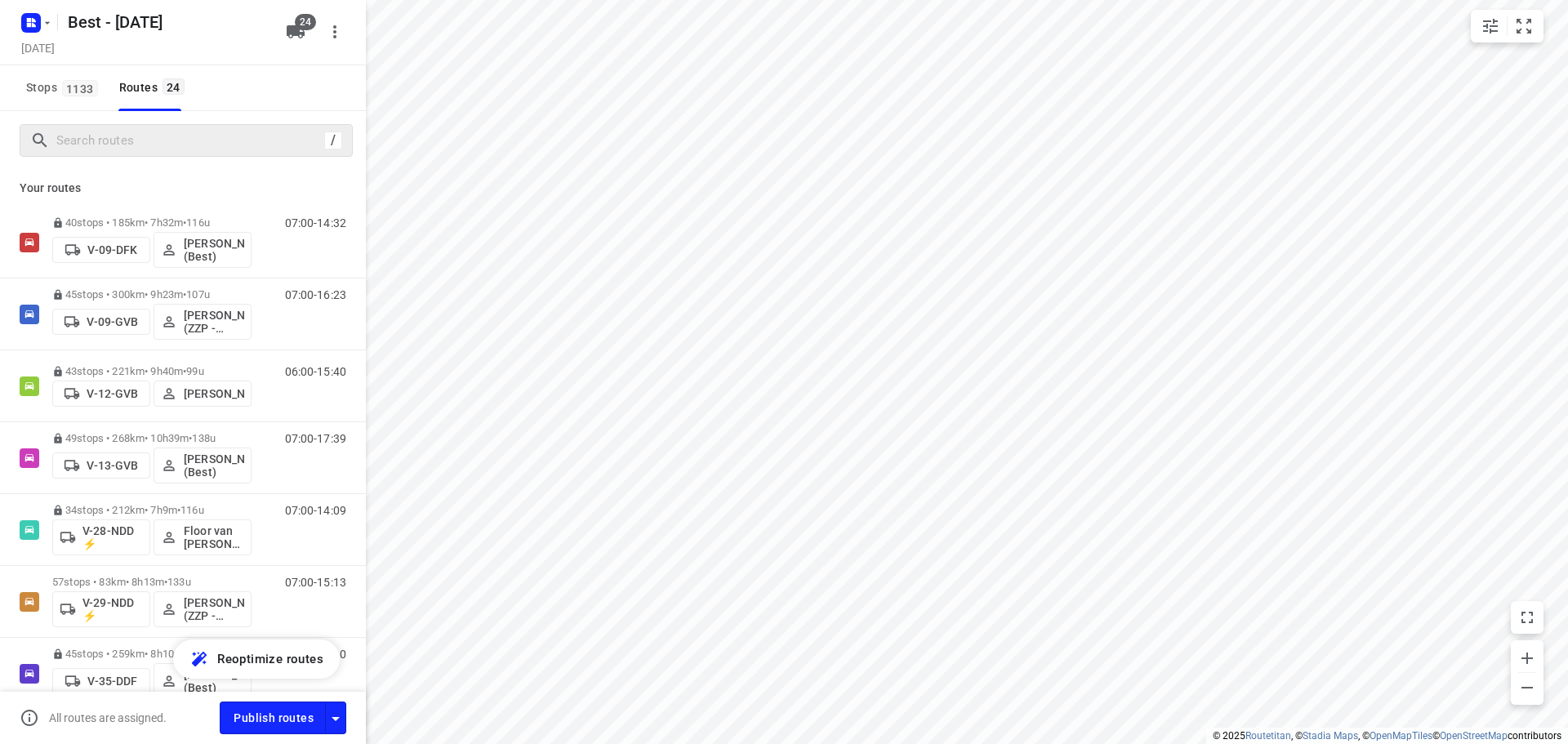
click at [252, 153] on div "/" at bounding box center [186, 140] width 333 height 33
click at [239, 142] on input "Search routes" at bounding box center [203, 140] width 294 height 25
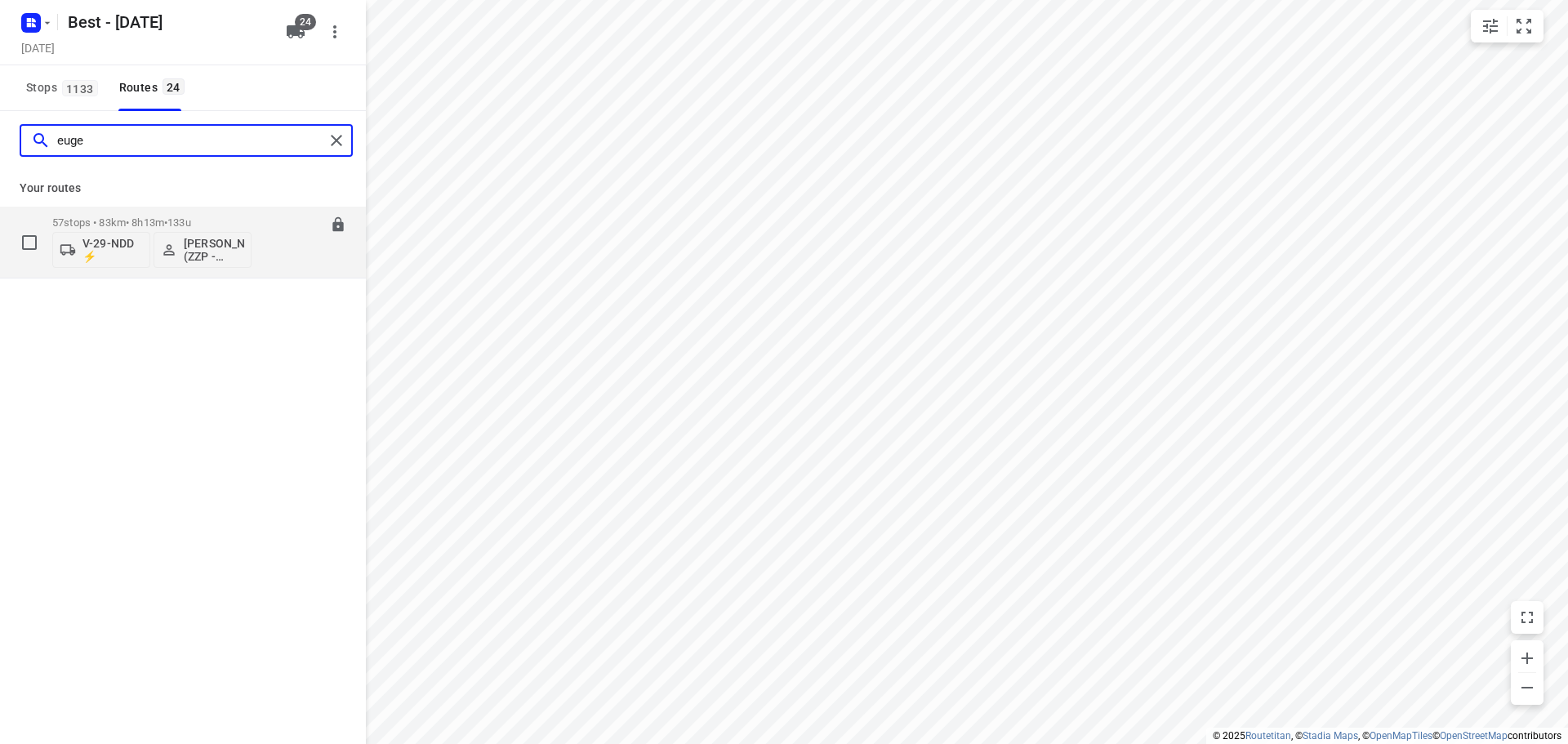
type input "euge"
click at [189, 228] on span "133u" at bounding box center [179, 222] width 24 height 12
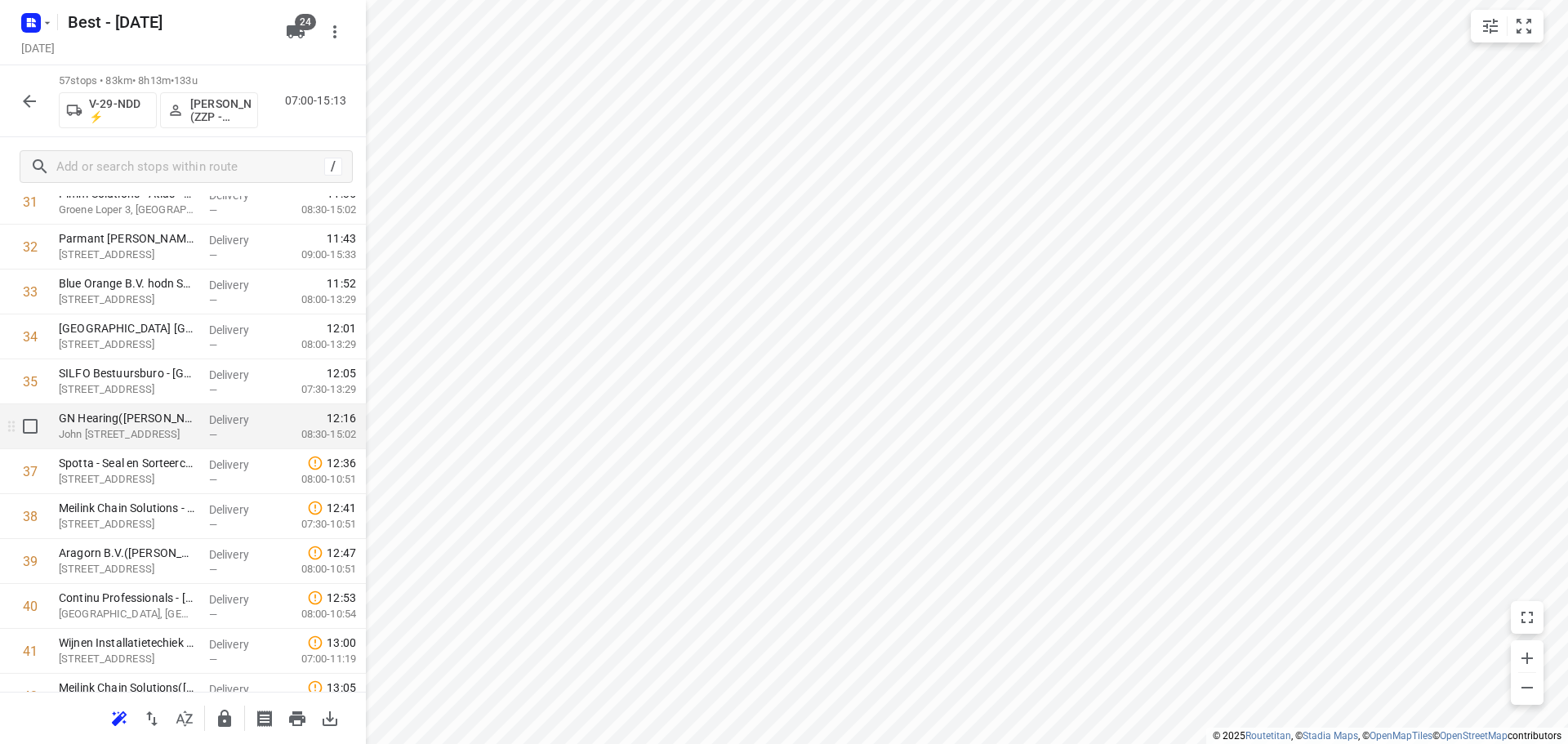
scroll to position [1470, 0]
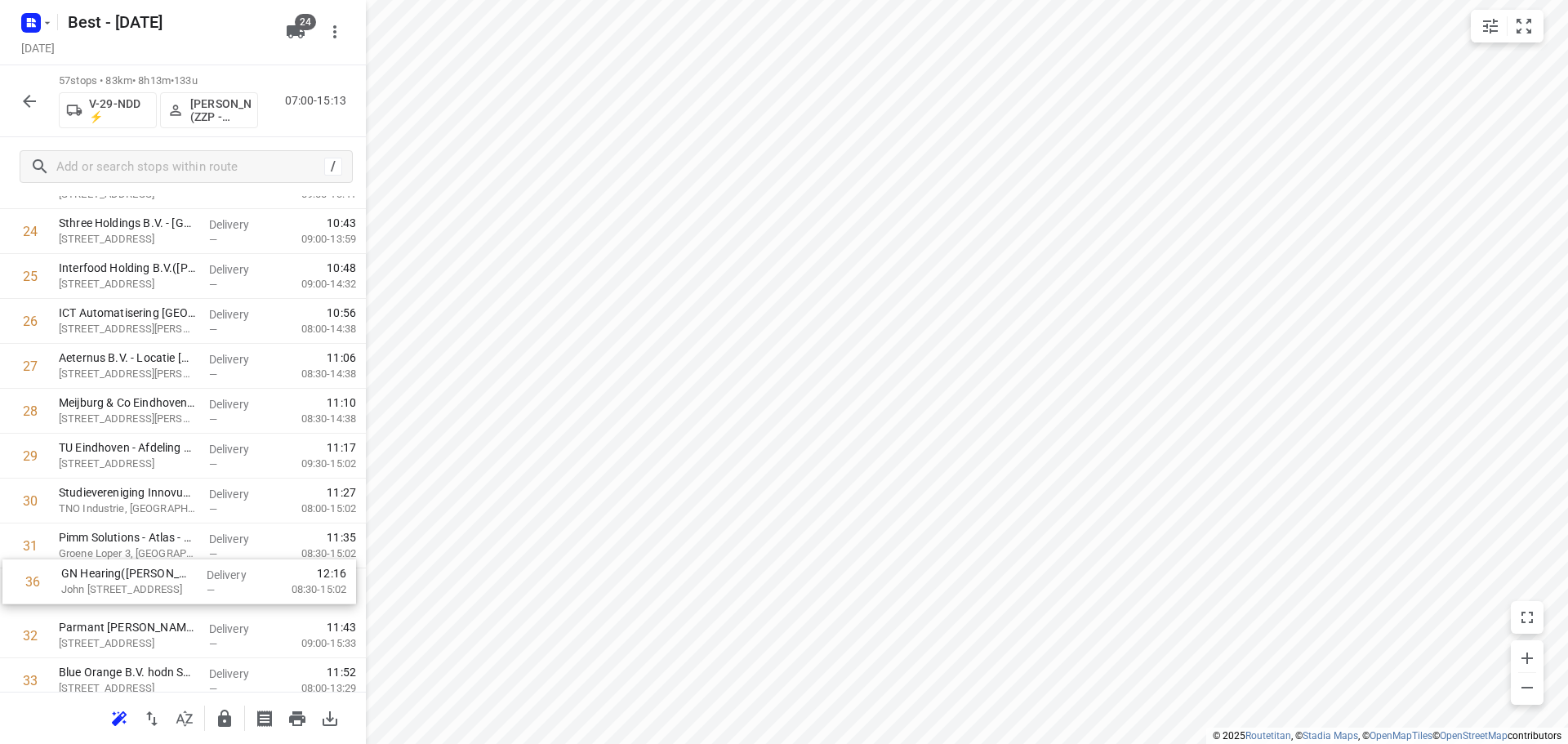
drag, startPoint x: 184, startPoint y: 423, endPoint x: 187, endPoint y: 599, distance: 176.0
click at [187, 599] on div "1 PDL Lighting Group B.V.([PERSON_NAME]) [STREET_ADDRESS] Delivery — 07:11 07:0…" at bounding box center [182, 456] width 366 height 2560
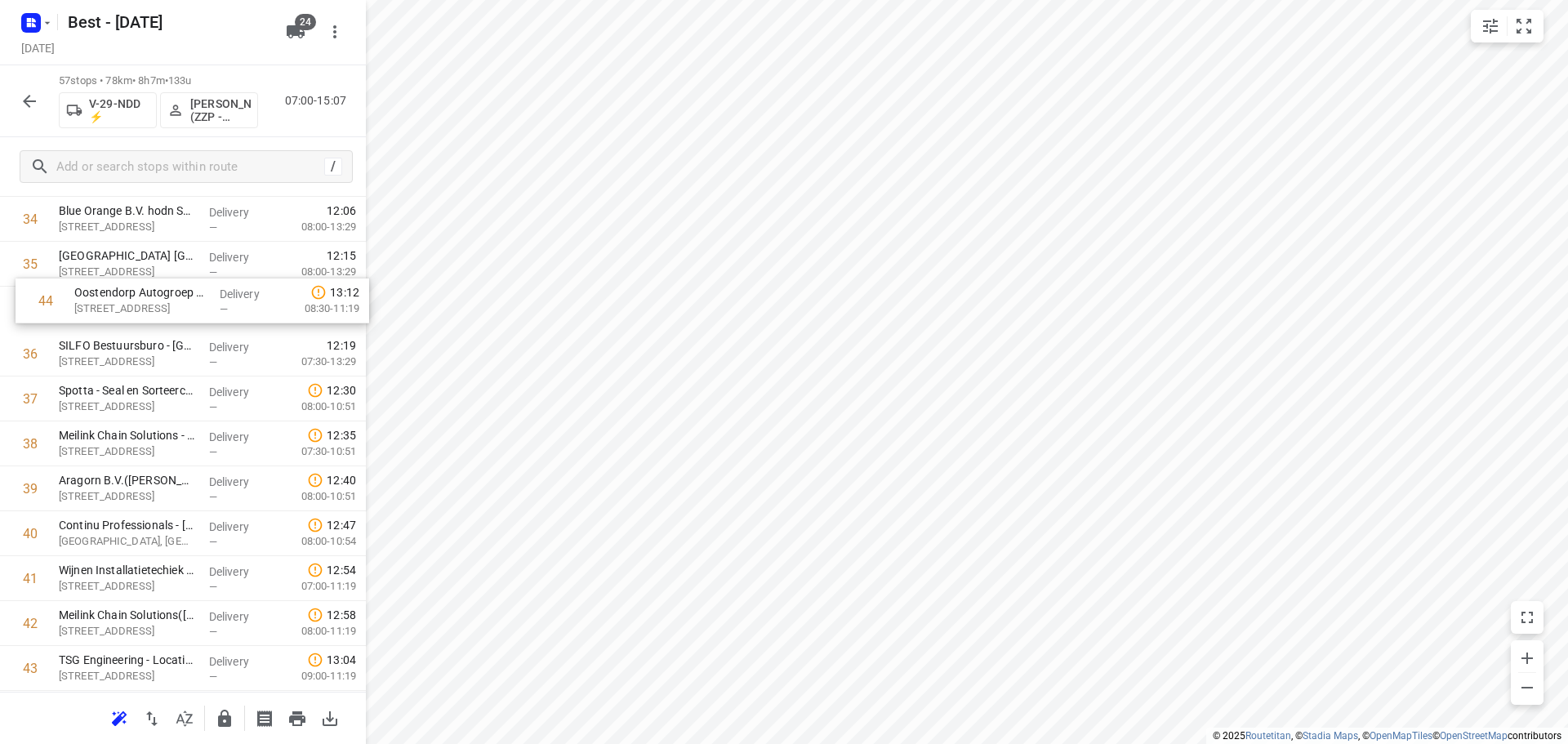
scroll to position [1561, 0]
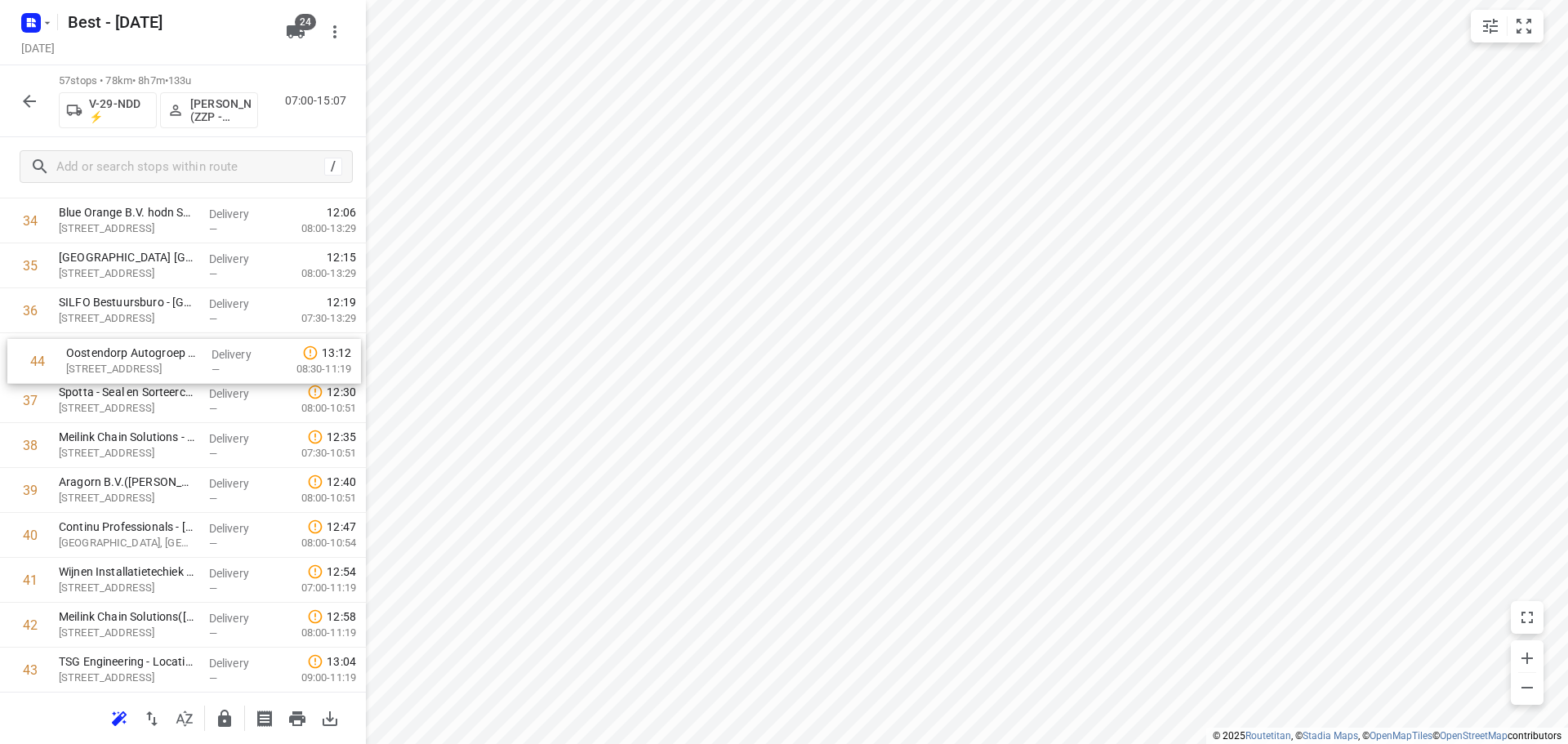
drag, startPoint x: 166, startPoint y: 554, endPoint x: 177, endPoint y: 355, distance: 199.3
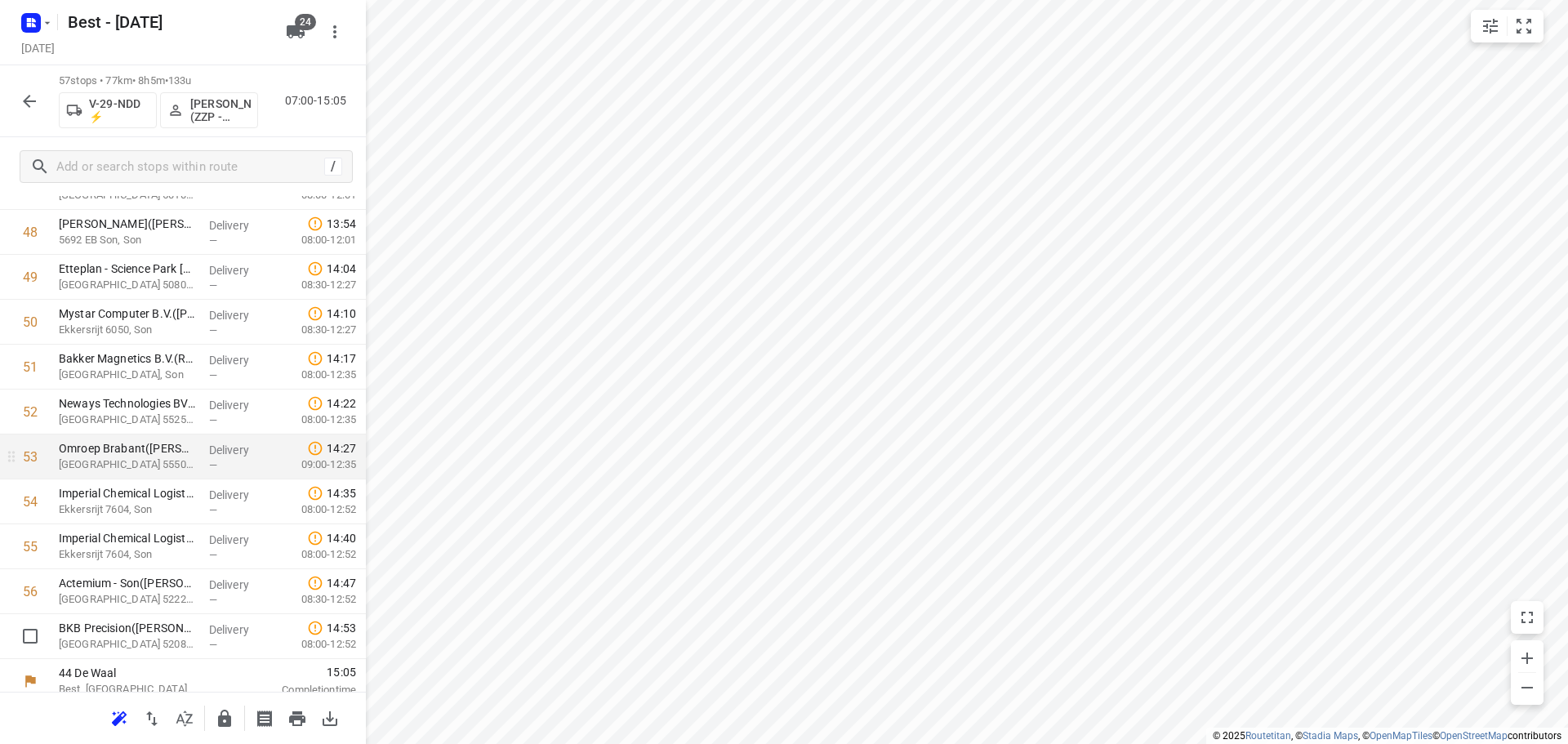
scroll to position [2190, 0]
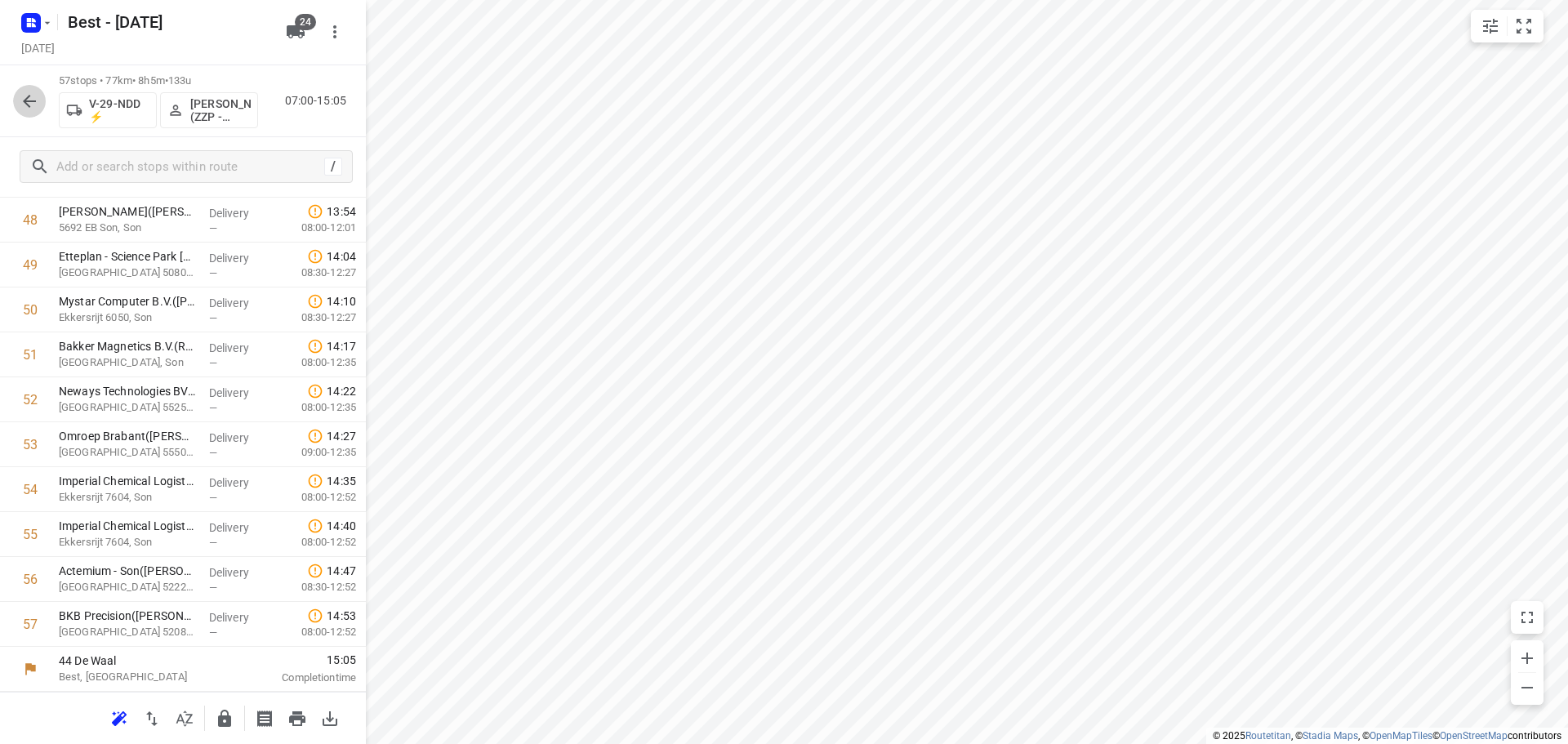
click at [25, 93] on icon "button" at bounding box center [30, 102] width 20 height 20
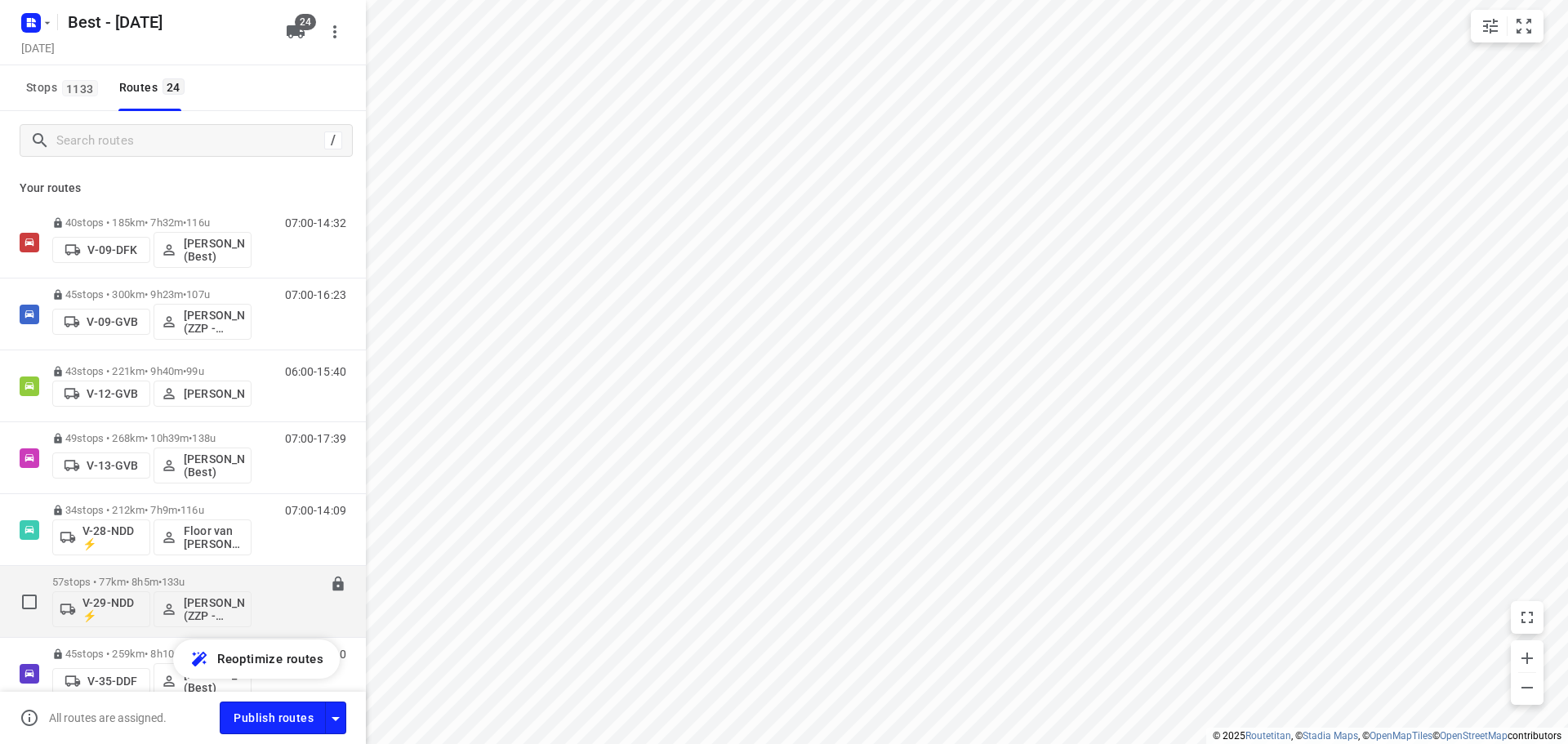
scroll to position [82, 0]
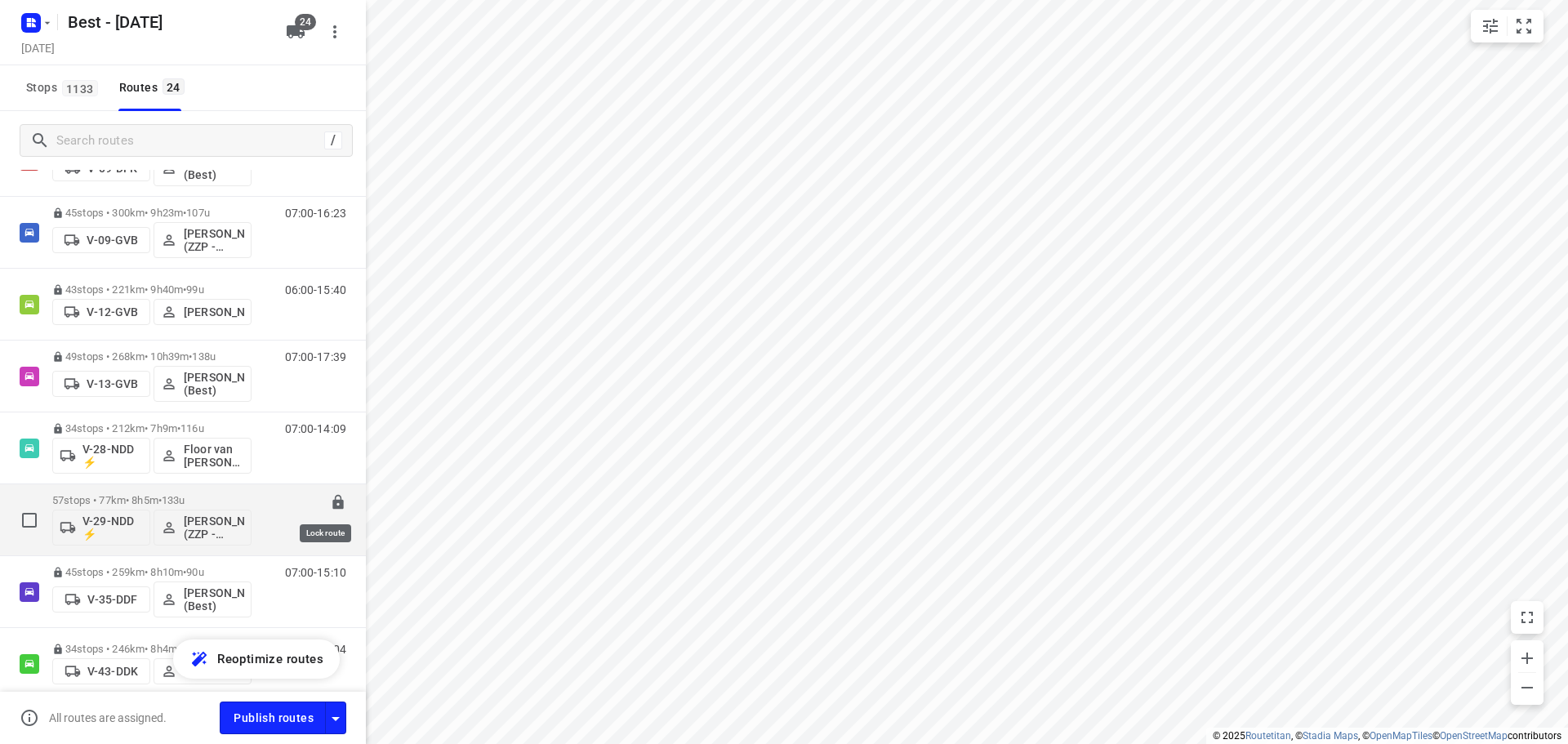
click at [330, 499] on icon at bounding box center [338, 502] width 16 height 16
click at [148, 498] on p "57 stops • 77km • 8h5m • 133u" at bounding box center [151, 500] width 199 height 12
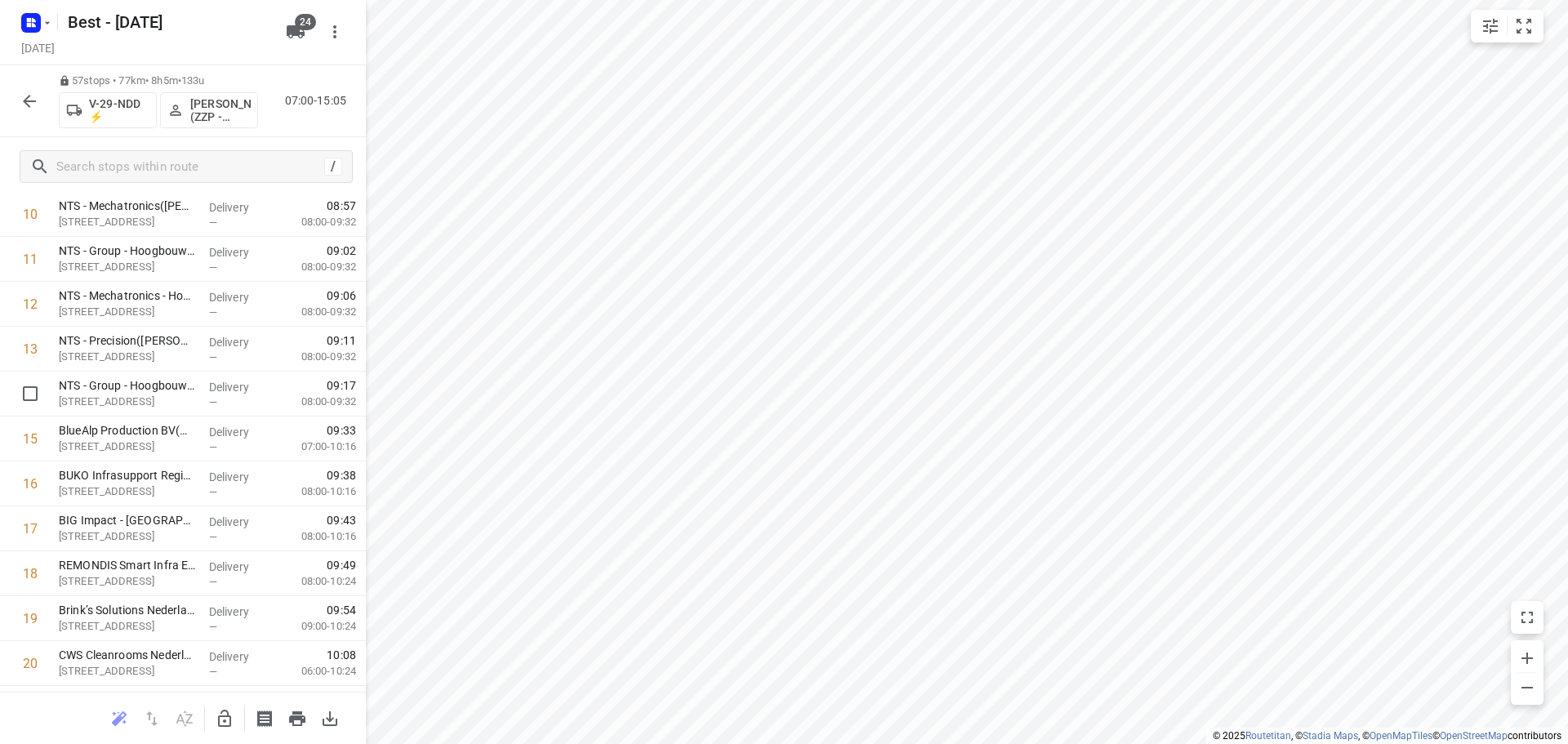
scroll to position [653, 0]
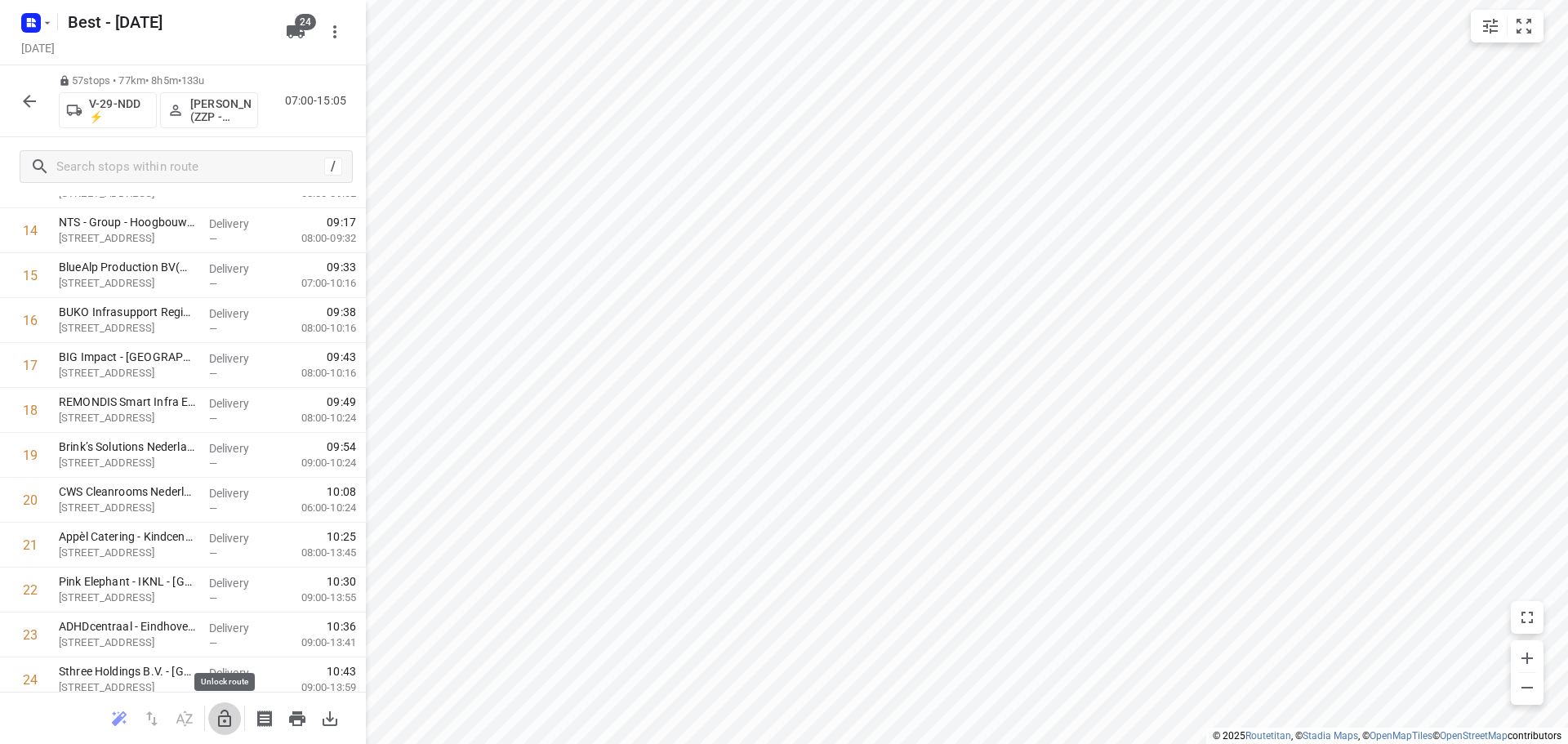
click at [221, 712] on icon "button" at bounding box center [225, 719] width 20 height 20
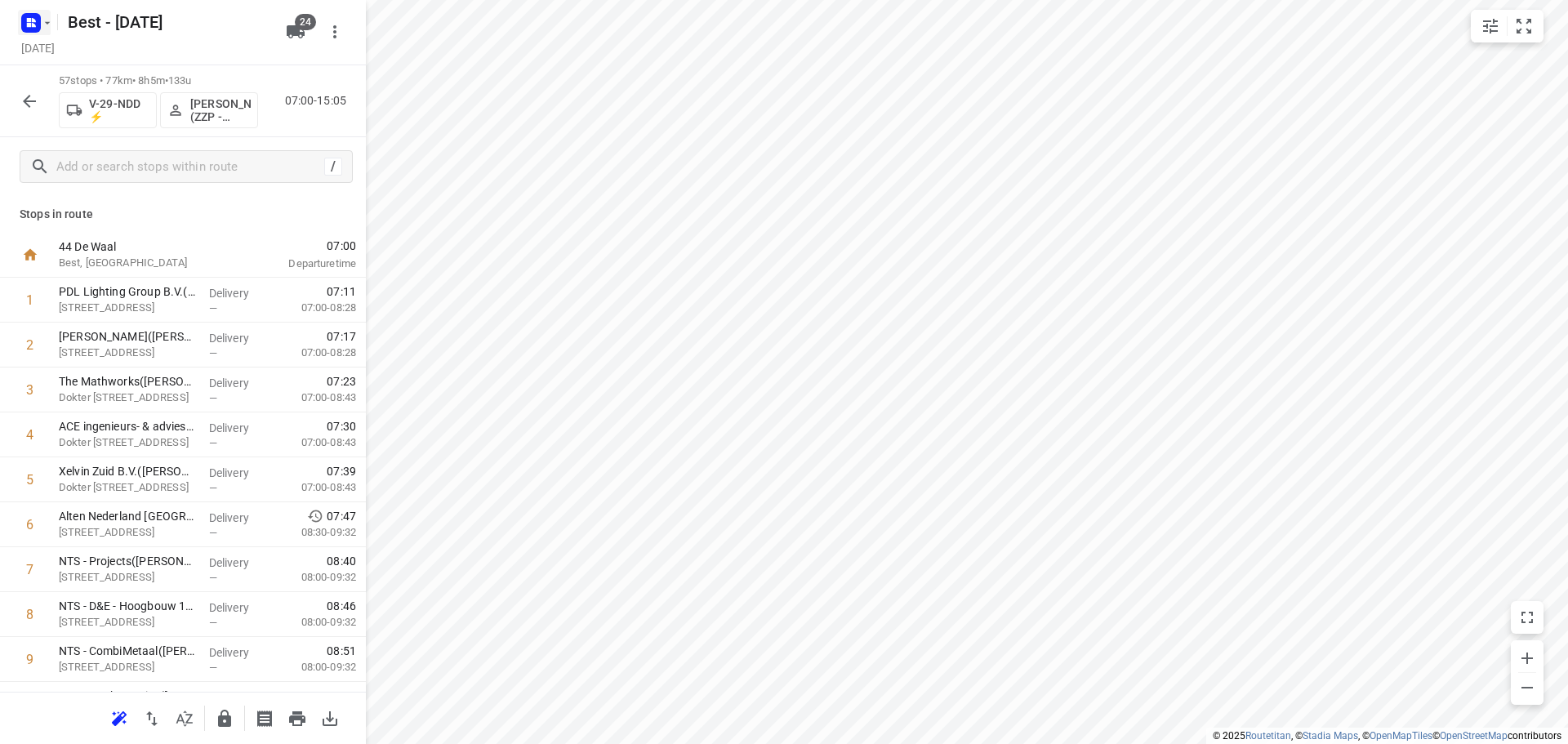
click at [40, 17] on rect "button" at bounding box center [31, 23] width 20 height 20
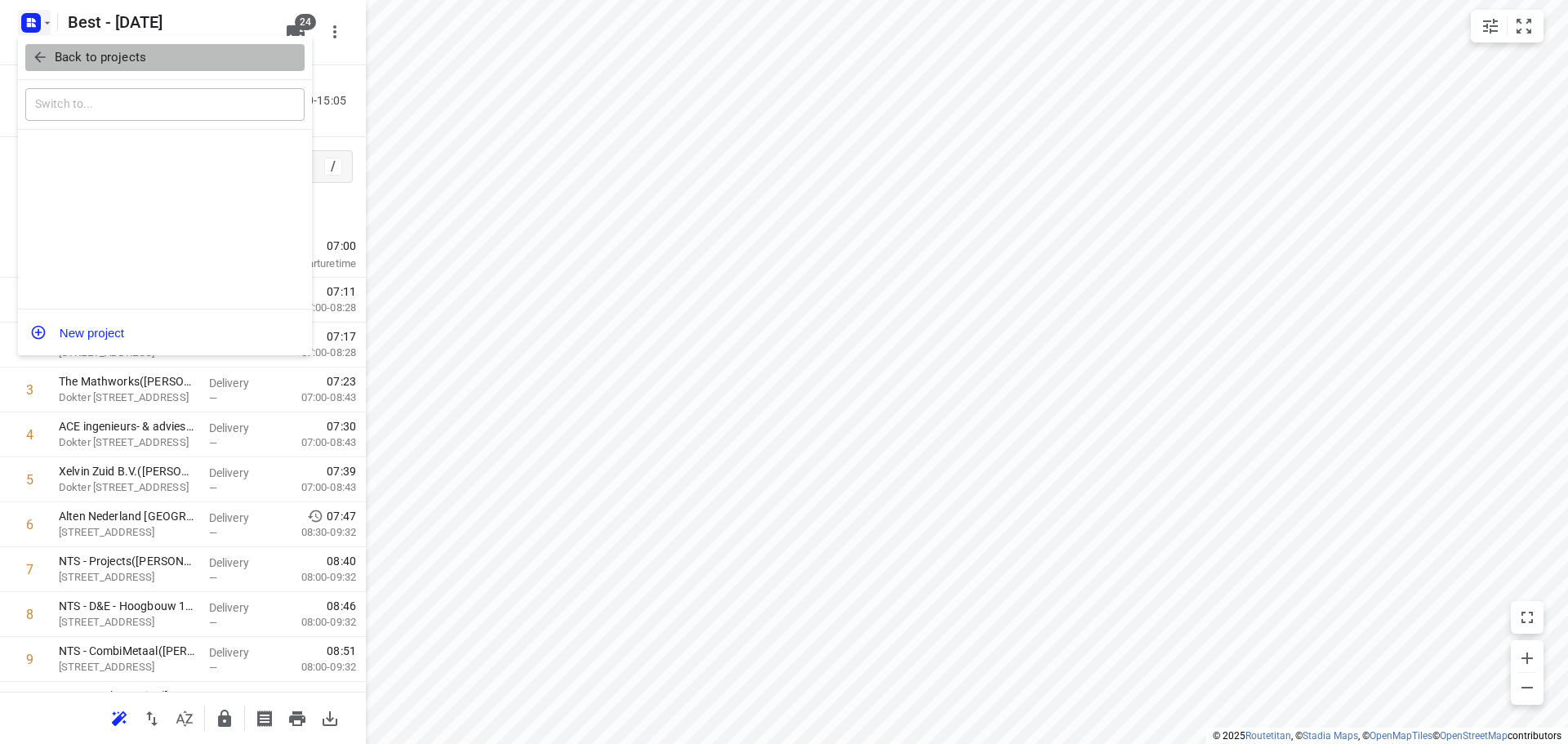
click at [47, 70] on button "Back to projects" at bounding box center [164, 57] width 279 height 27
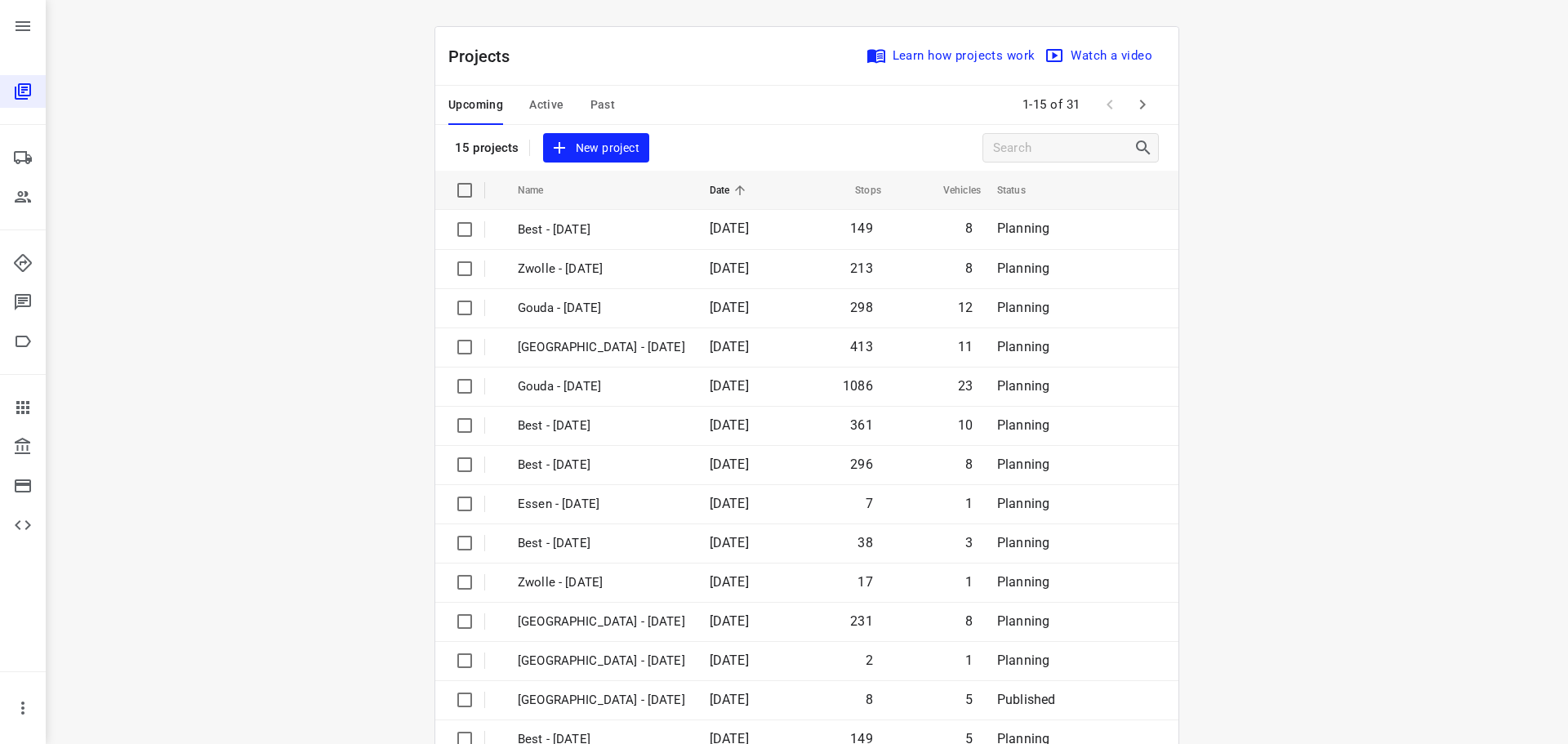
click at [531, 98] on span "Active" at bounding box center [546, 105] width 34 height 20
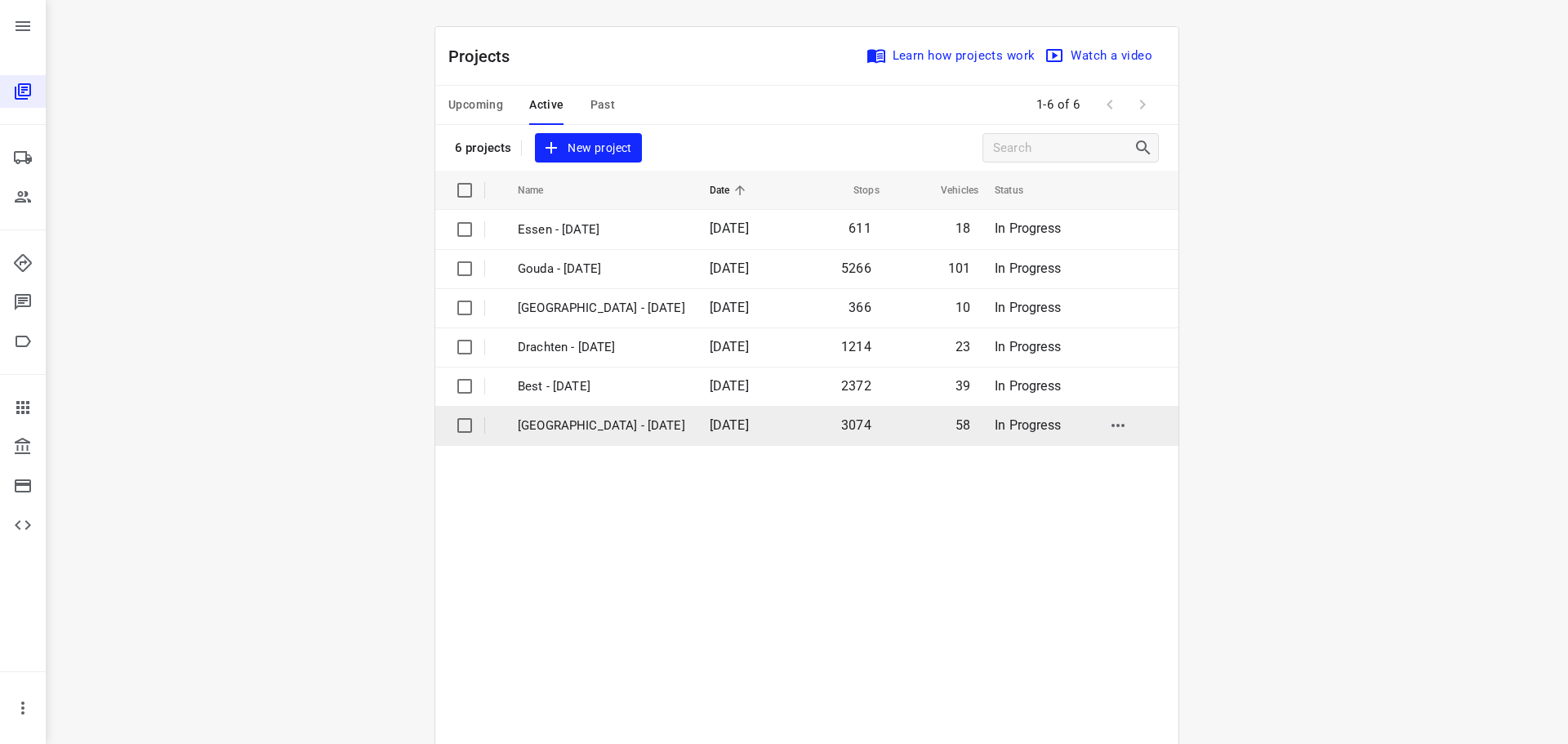
click at [592, 409] on td "[GEOGRAPHIC_DATA] - [DATE]" at bounding box center [599, 424] width 195 height 39
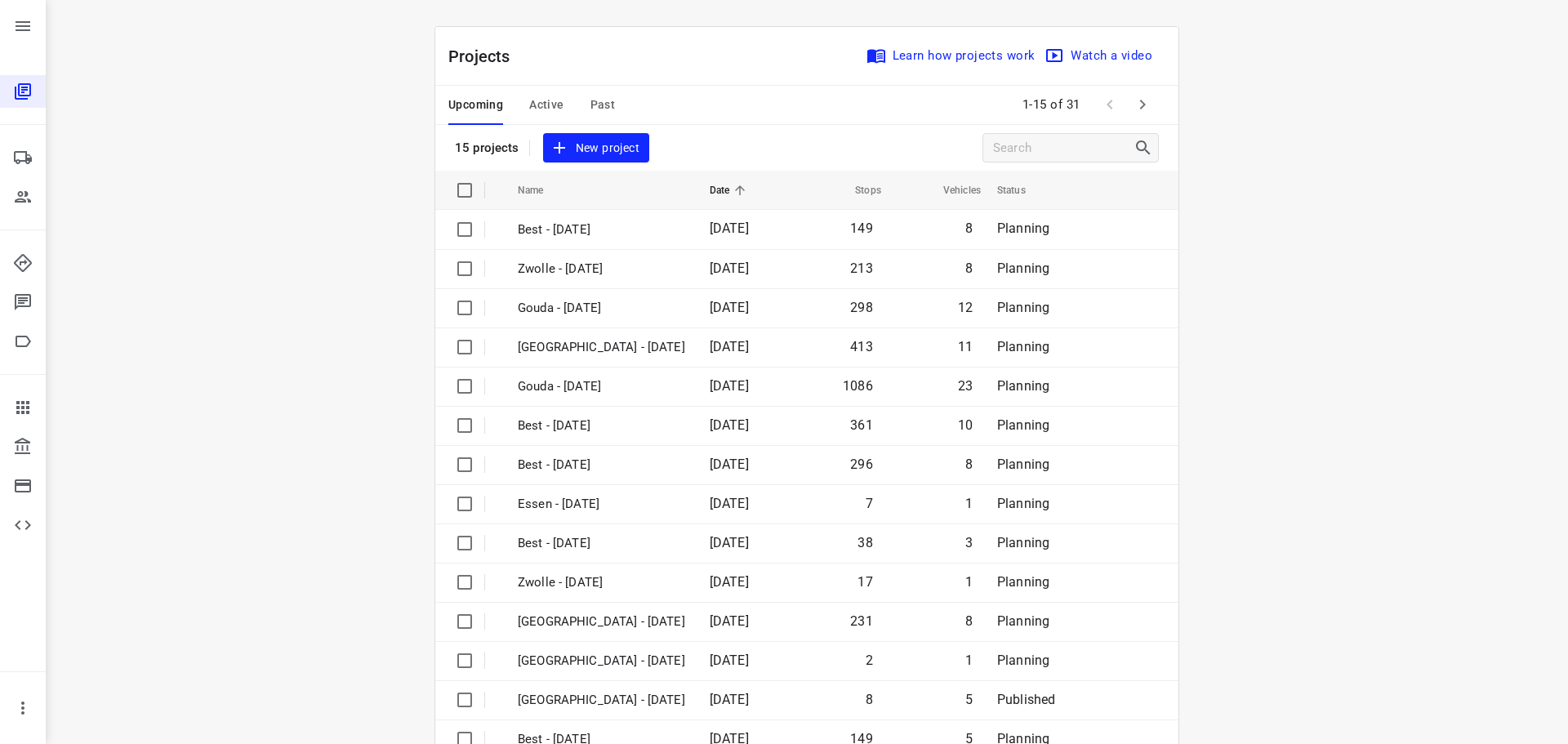
click at [534, 103] on span "Active" at bounding box center [546, 105] width 34 height 20
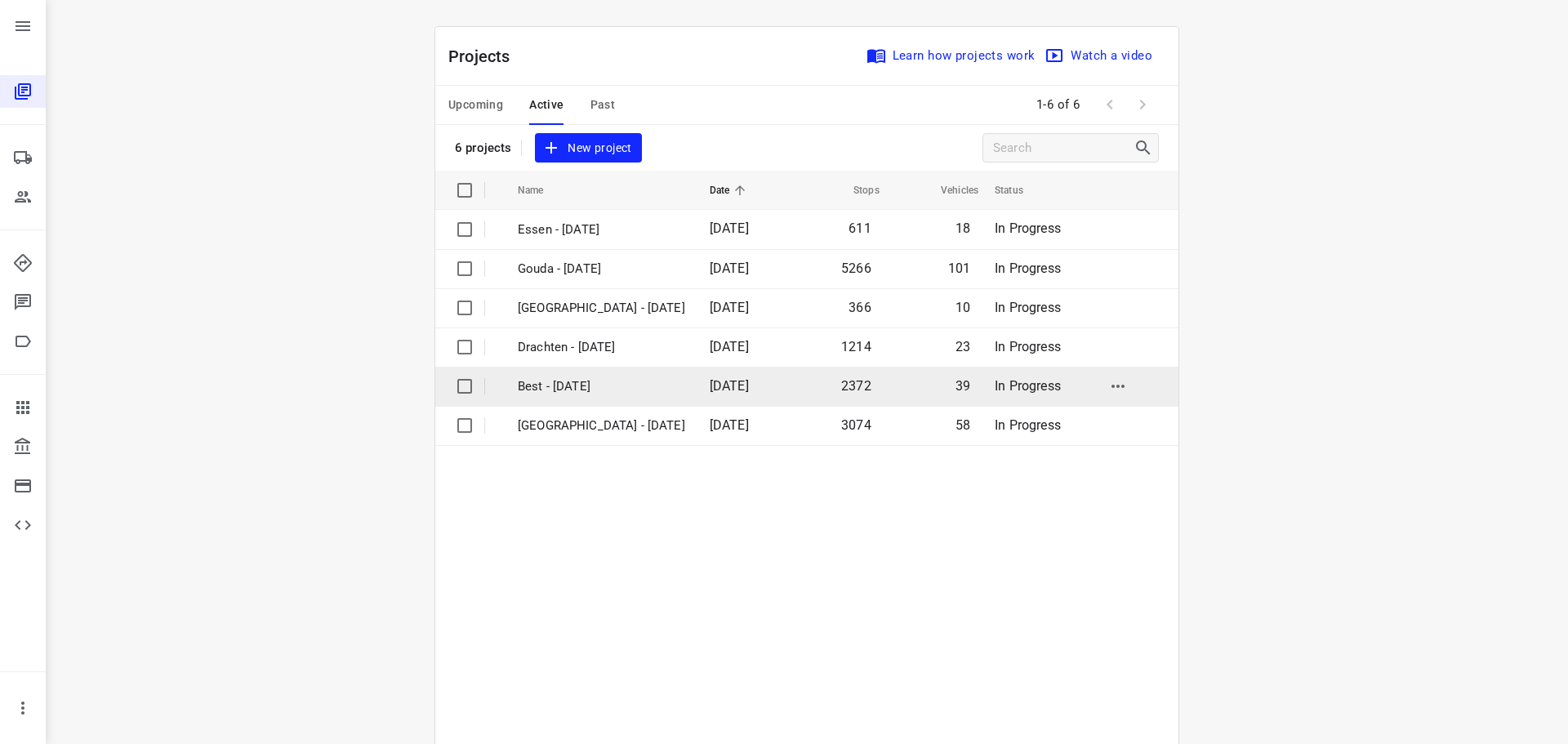
click at [610, 396] on td "Best - [DATE]" at bounding box center [599, 385] width 195 height 39
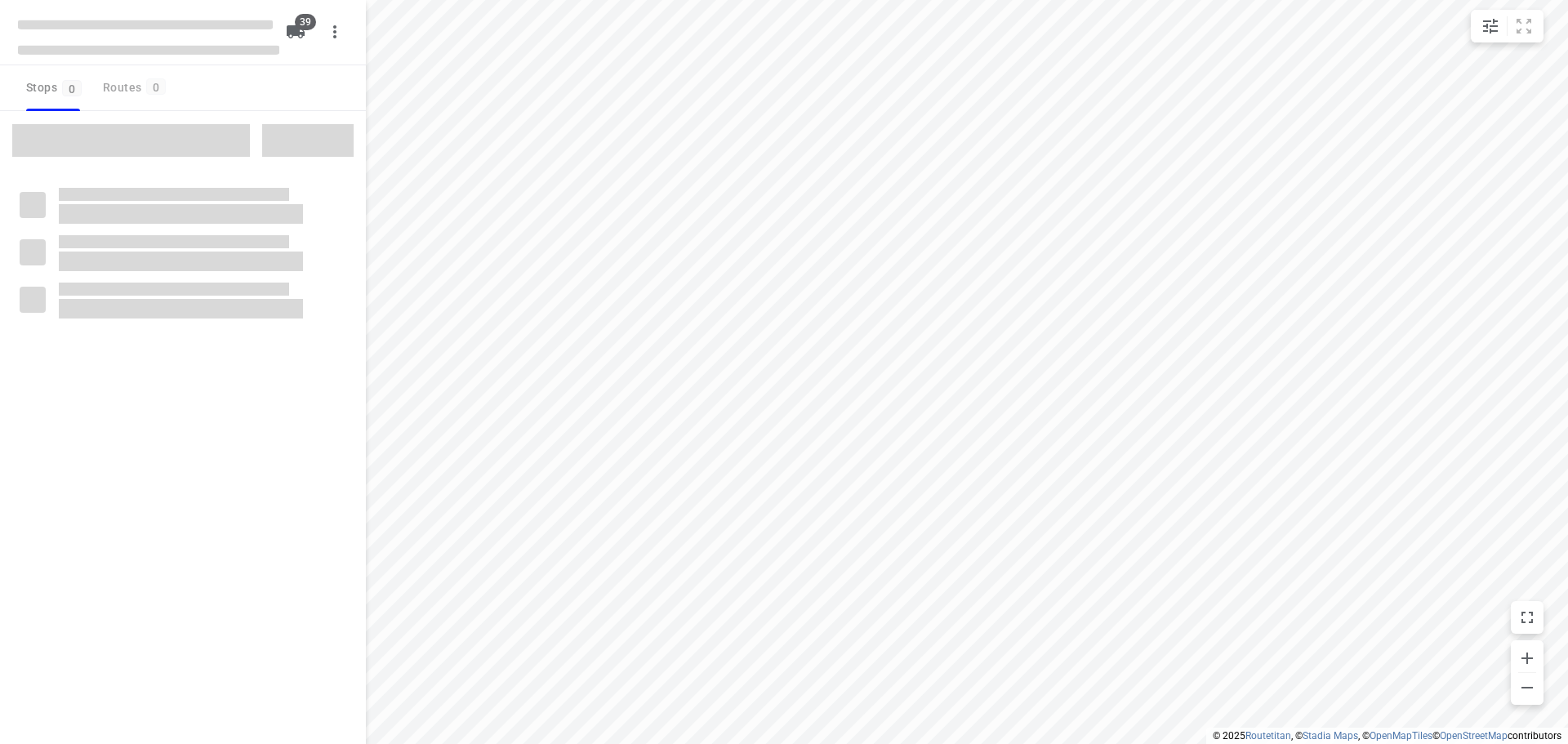
checkbox input "true"
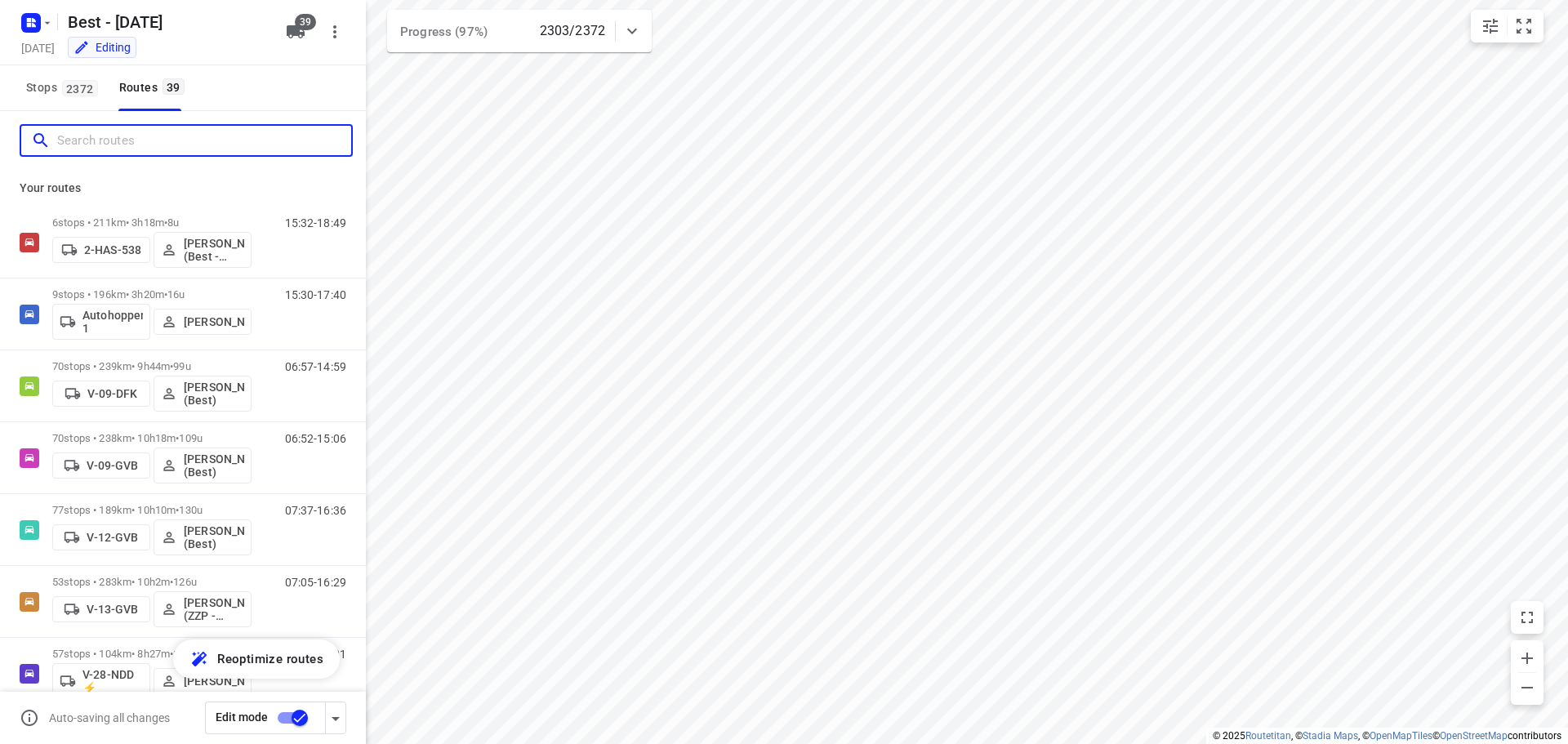
click at [151, 141] on input "Search routes" at bounding box center [203, 140] width 294 height 25
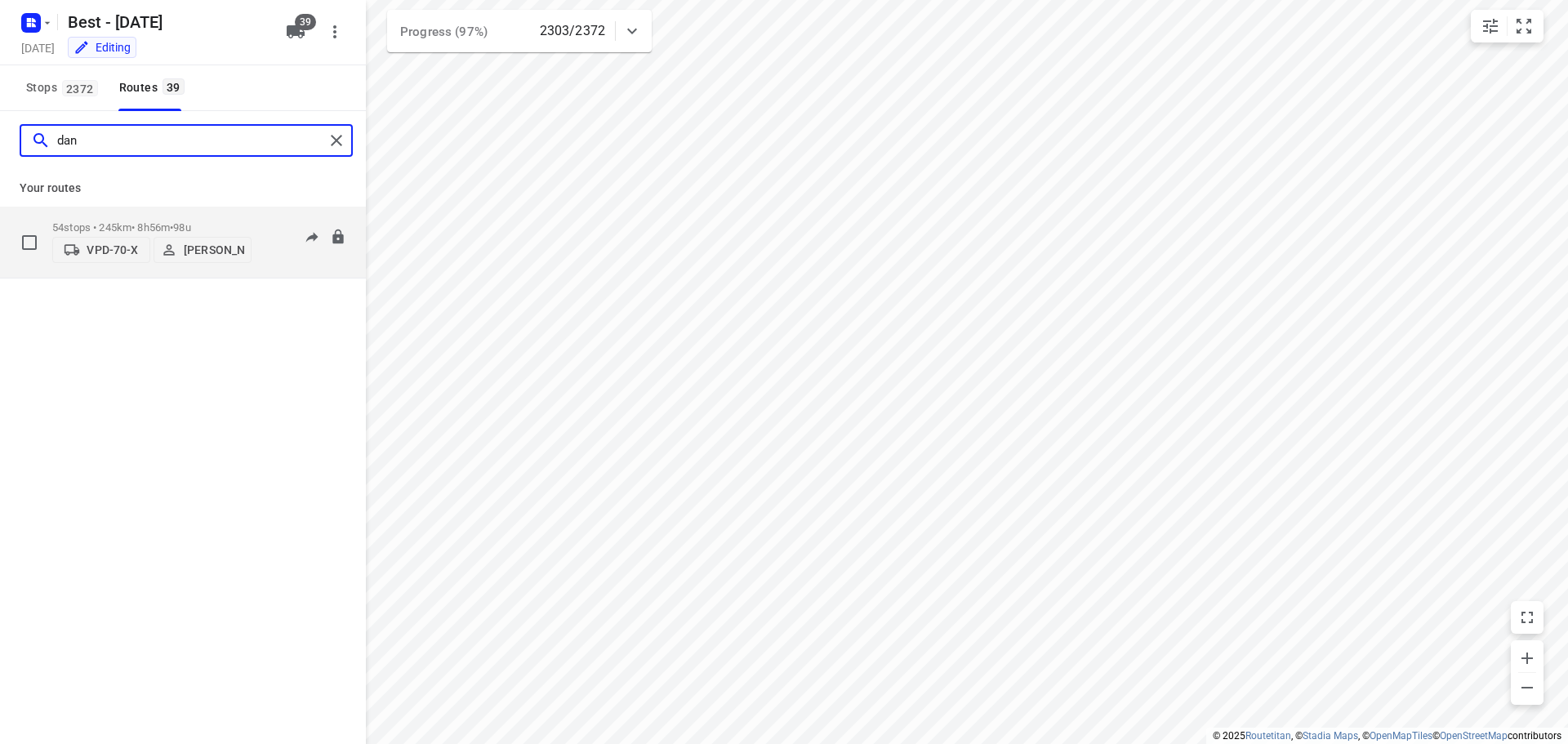
type input "dan"
click at [89, 213] on div "54 stops • 245km • 8h56m • 98u VPD-70-X Daniëlle Belmer" at bounding box center [151, 242] width 199 height 58
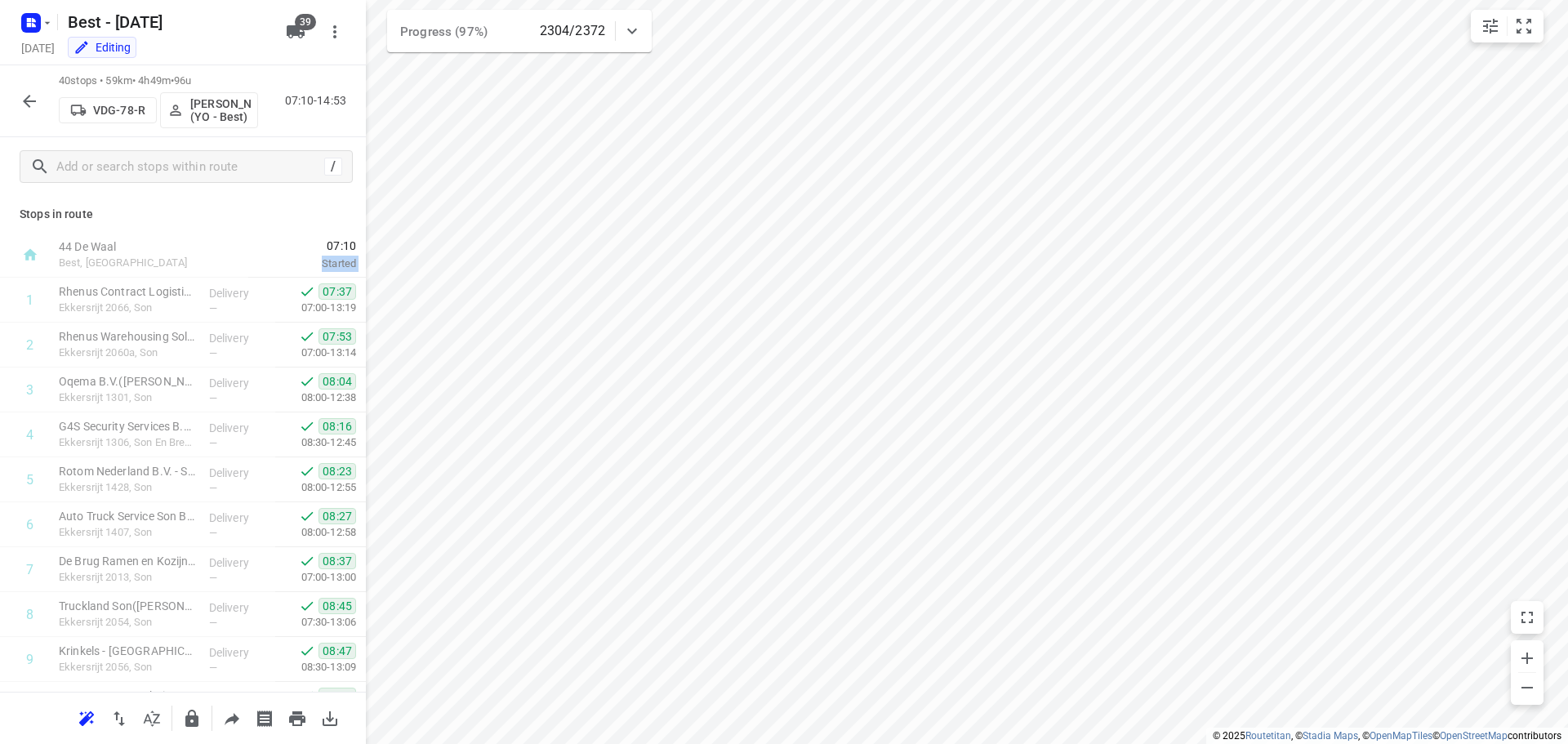
drag, startPoint x: 352, startPoint y: 271, endPoint x: 251, endPoint y: 229, distance: 109.4
click at [363, 440] on div "Stops in route 44 De Waal Best, Netherlands 07:10 Started 1 Rhenus Contract Log…" at bounding box center [182, 444] width 366 height 496
click at [217, 199] on div "Stops in route 44 De Waal Best, Netherlands 07:10 Started 1 Rhenus Contract Log…" at bounding box center [182, 444] width 366 height 496
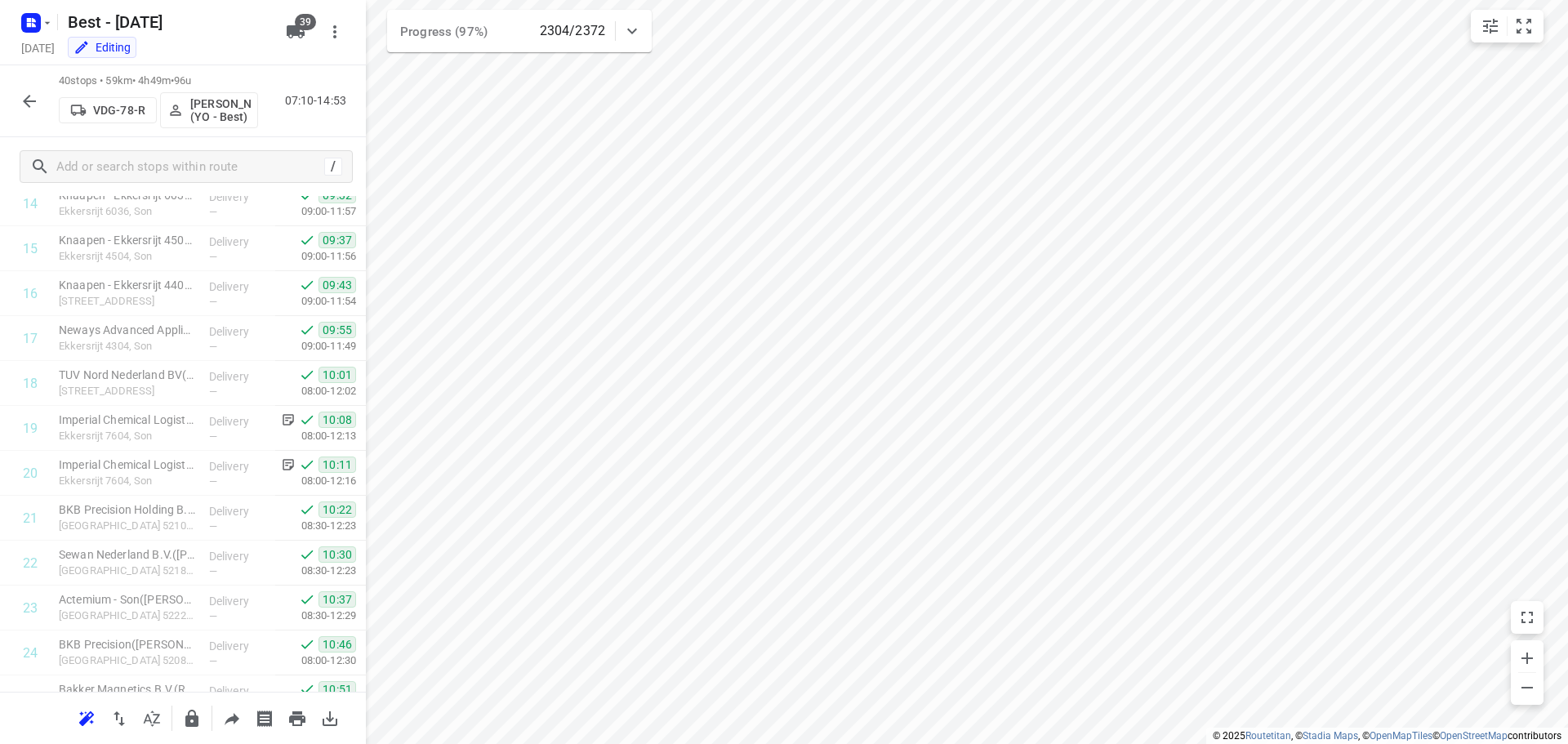
scroll to position [1427, 0]
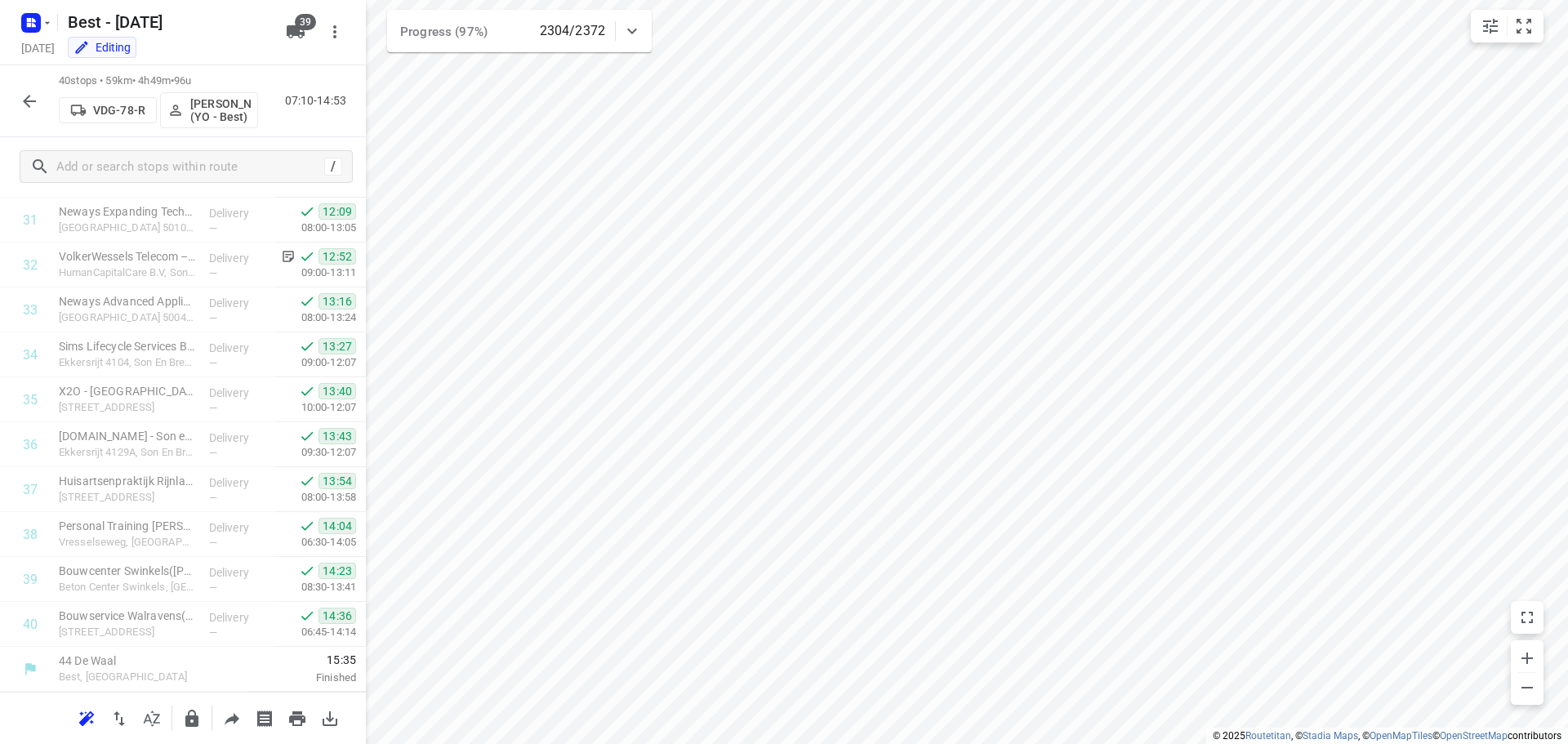
click at [11, 102] on div "40 stops • 59km • 4h49m • 96u VDG-78-R Rik de Kok (YO - Best) 07:10-14:53" at bounding box center [182, 102] width 366 height 72
click at [16, 102] on button "button" at bounding box center [29, 101] width 33 height 33
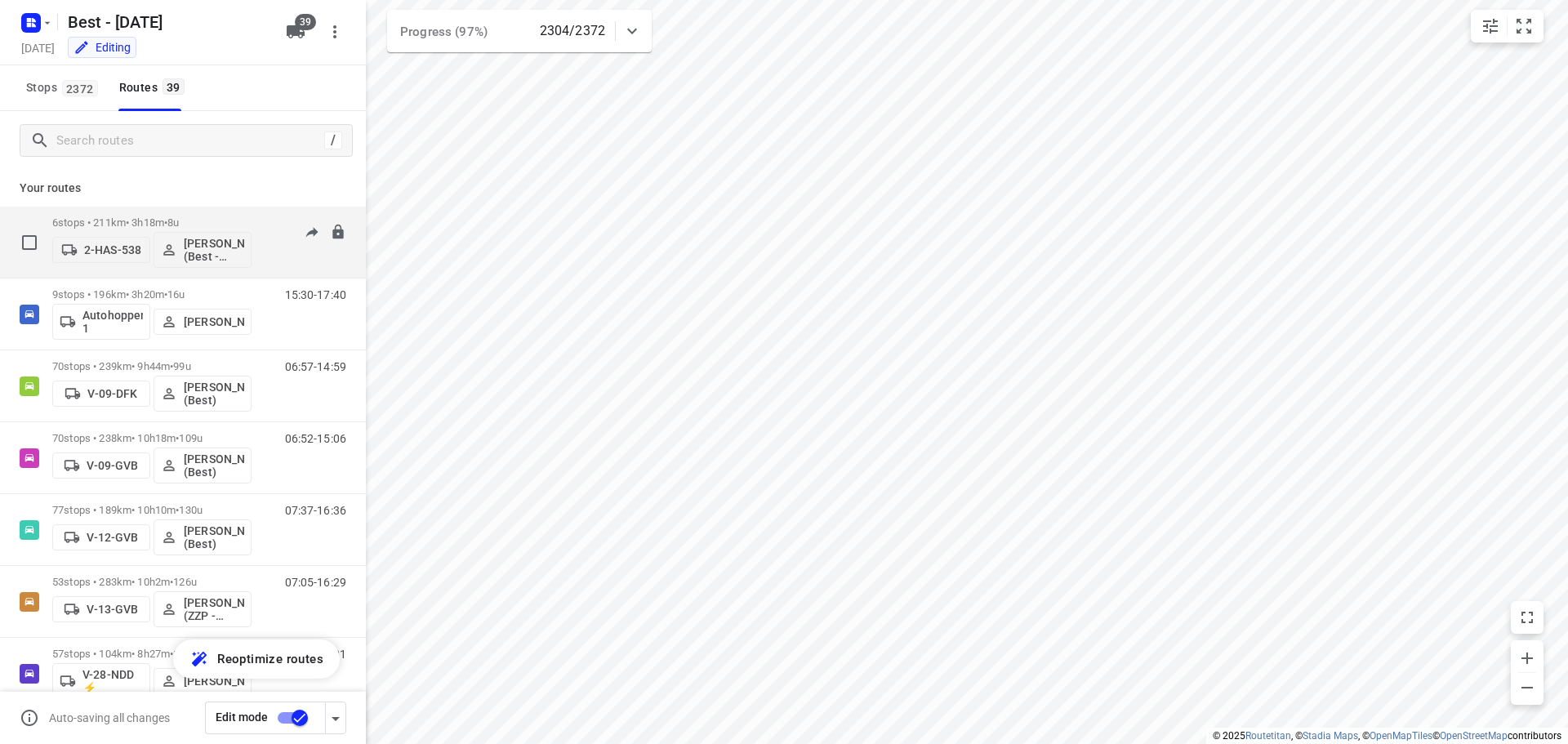
click at [146, 221] on p "6 stops • 211km • 3h18m • 8u" at bounding box center [151, 222] width 199 height 12
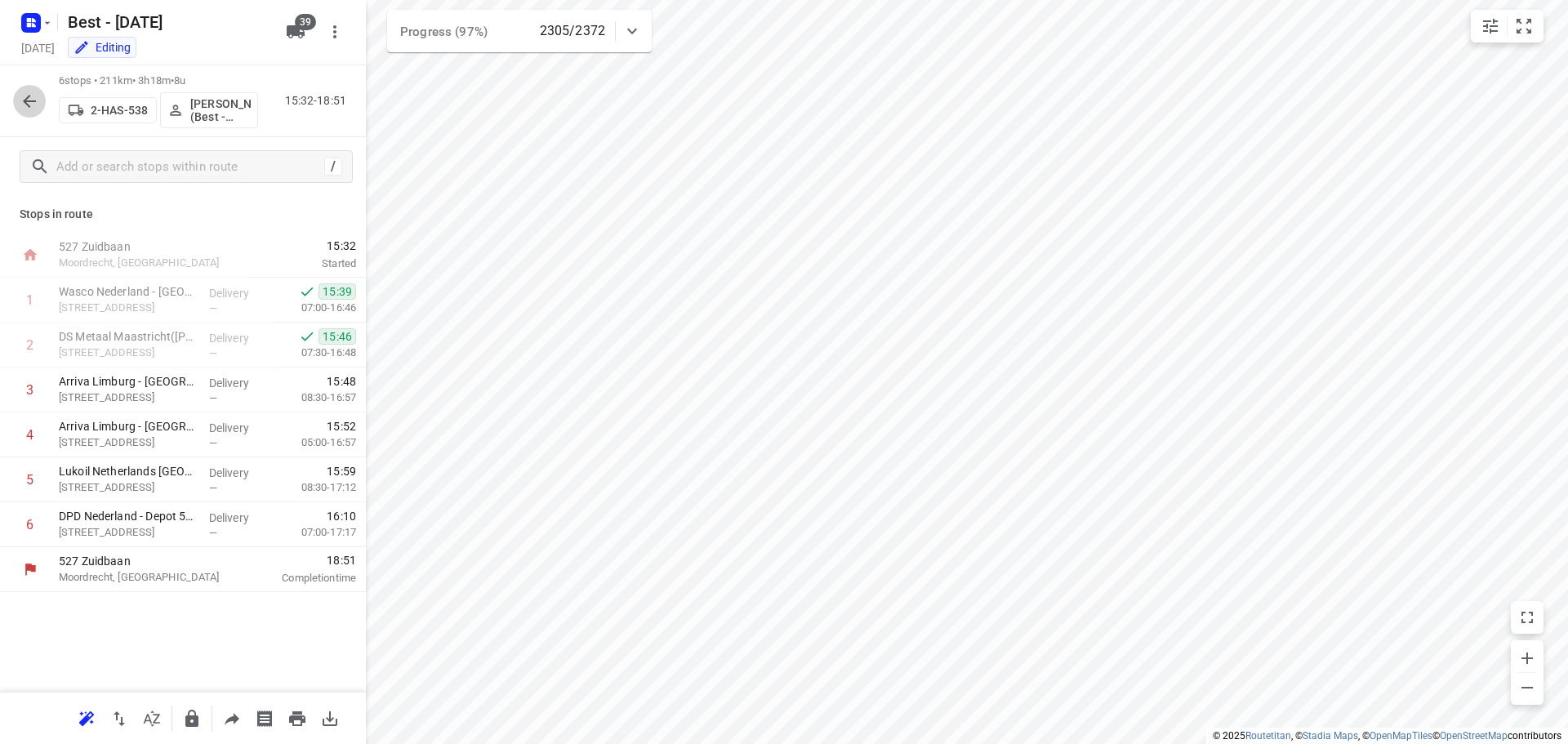
click at [42, 98] on button "button" at bounding box center [29, 101] width 33 height 33
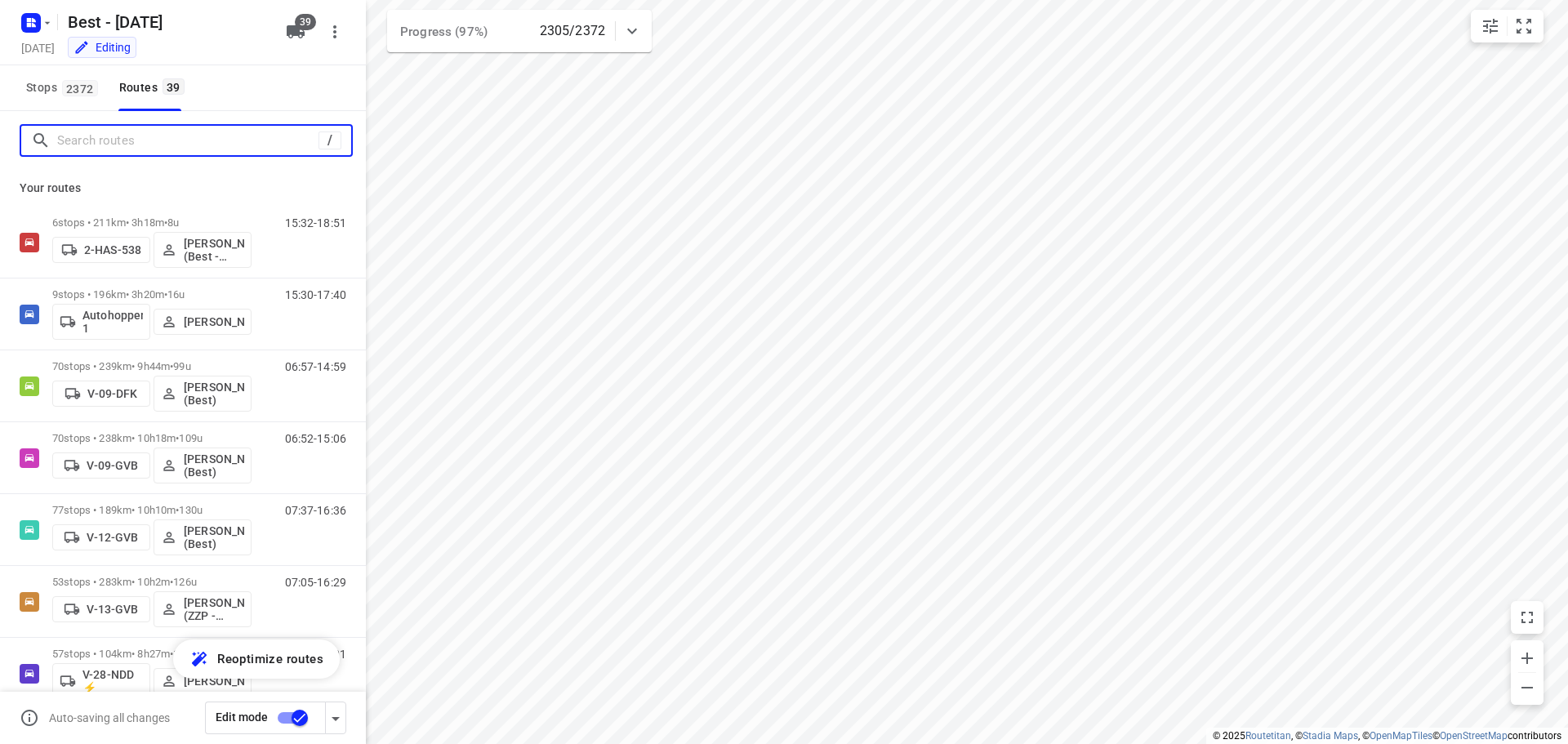
click at [275, 146] on input "Search routes" at bounding box center [187, 140] width 261 height 25
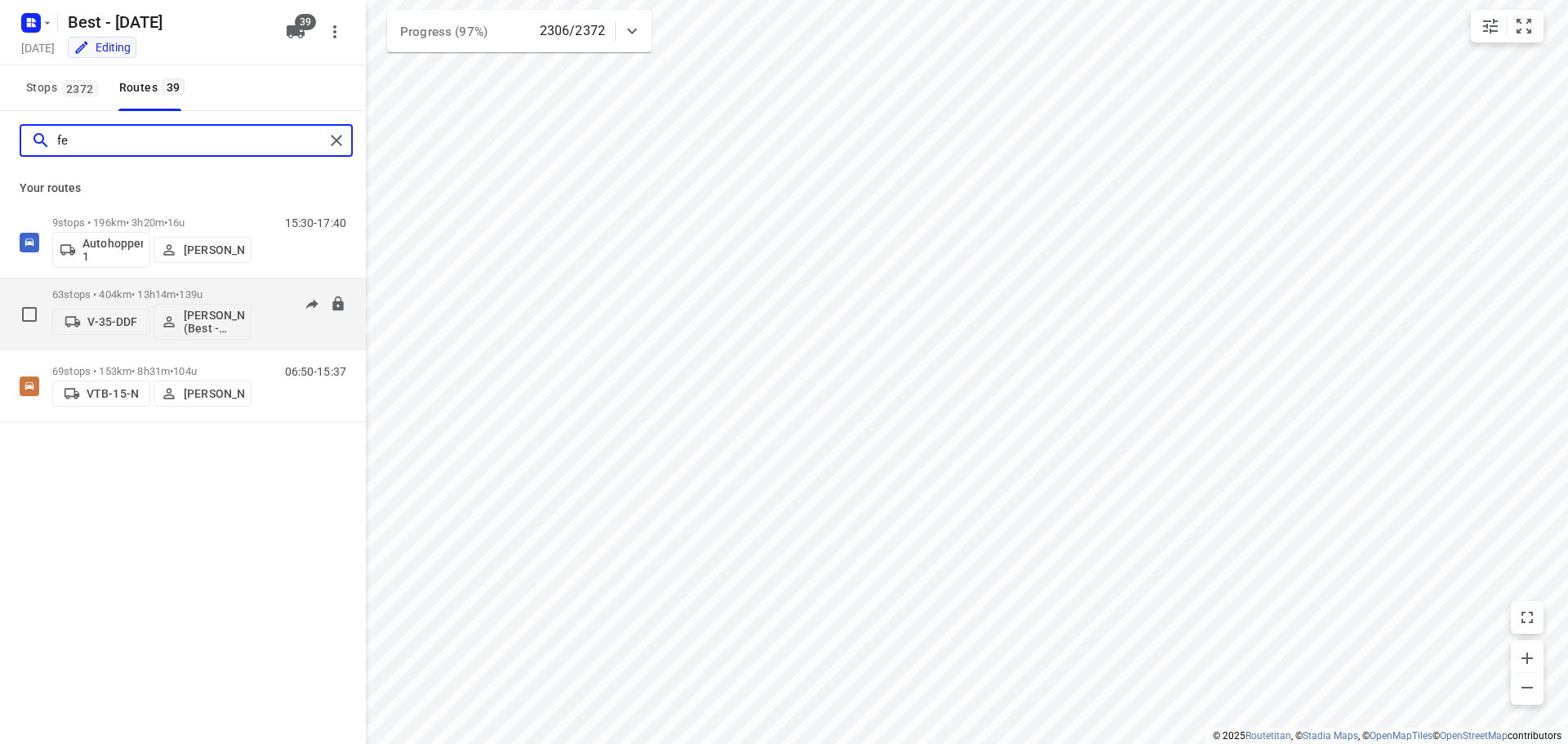
type input "fe"
click at [131, 289] on p "63 stops • 404km • 13h14m • 139u" at bounding box center [151, 294] width 199 height 12
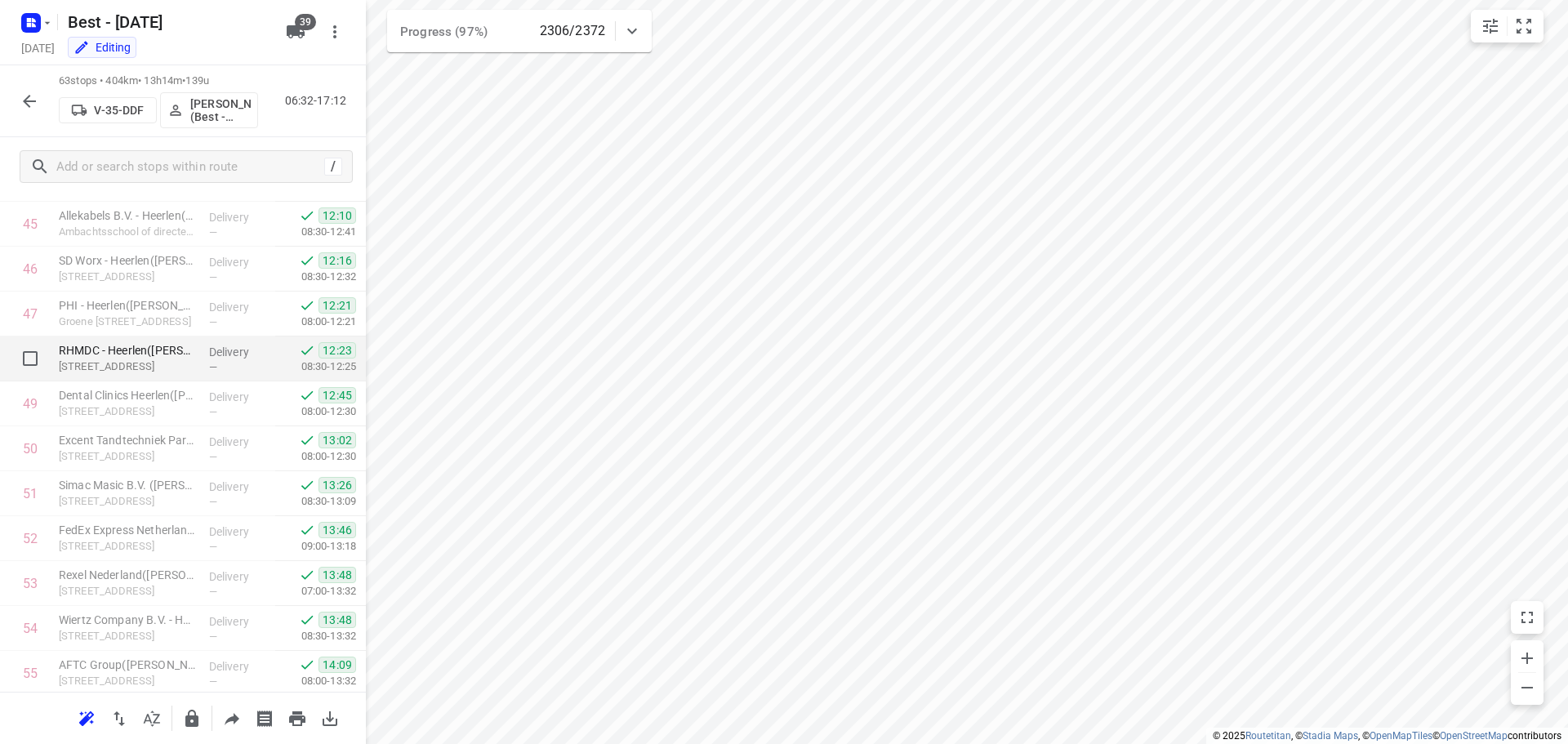
scroll to position [1725, 0]
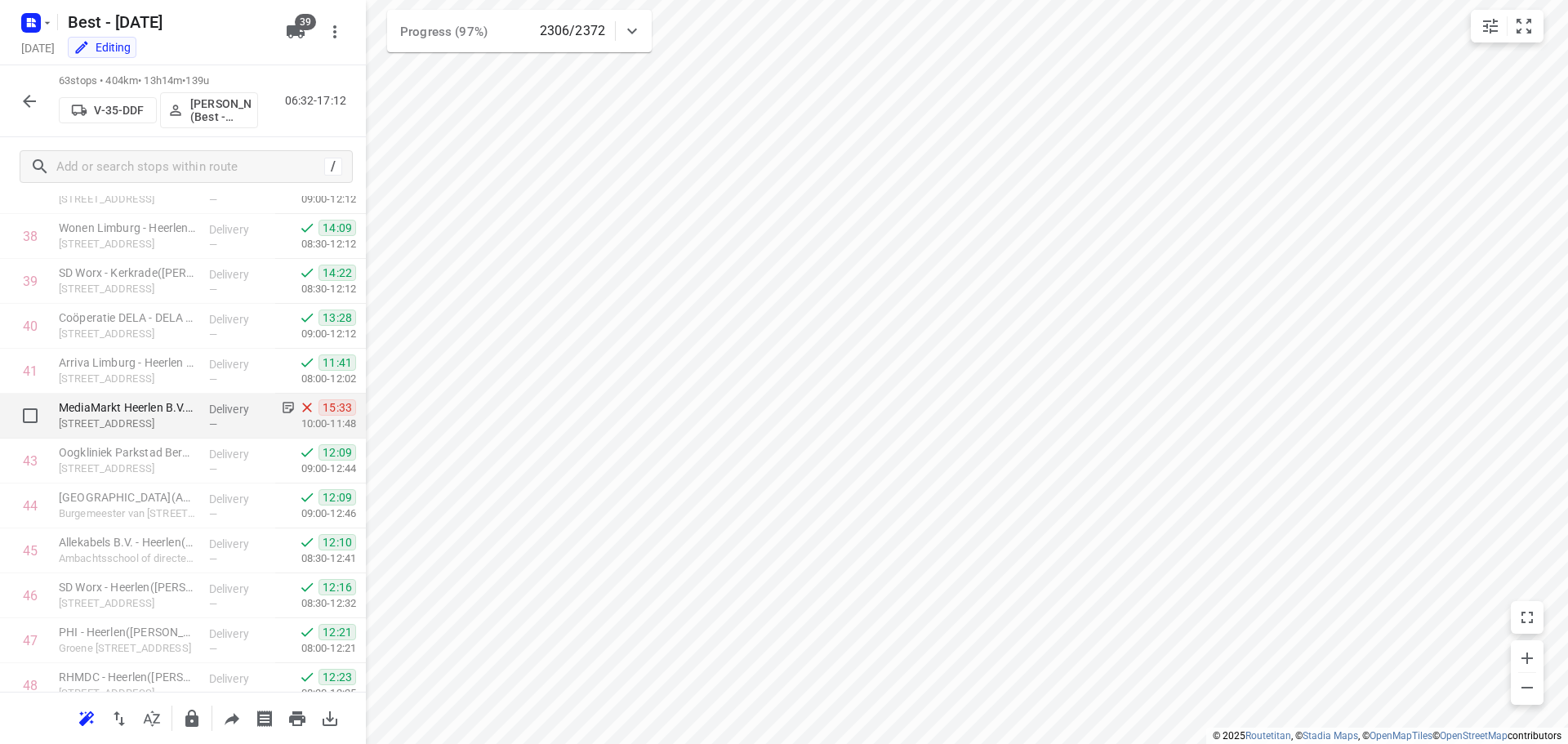
click at [202, 409] on div "Delivery —" at bounding box center [239, 415] width 74 height 45
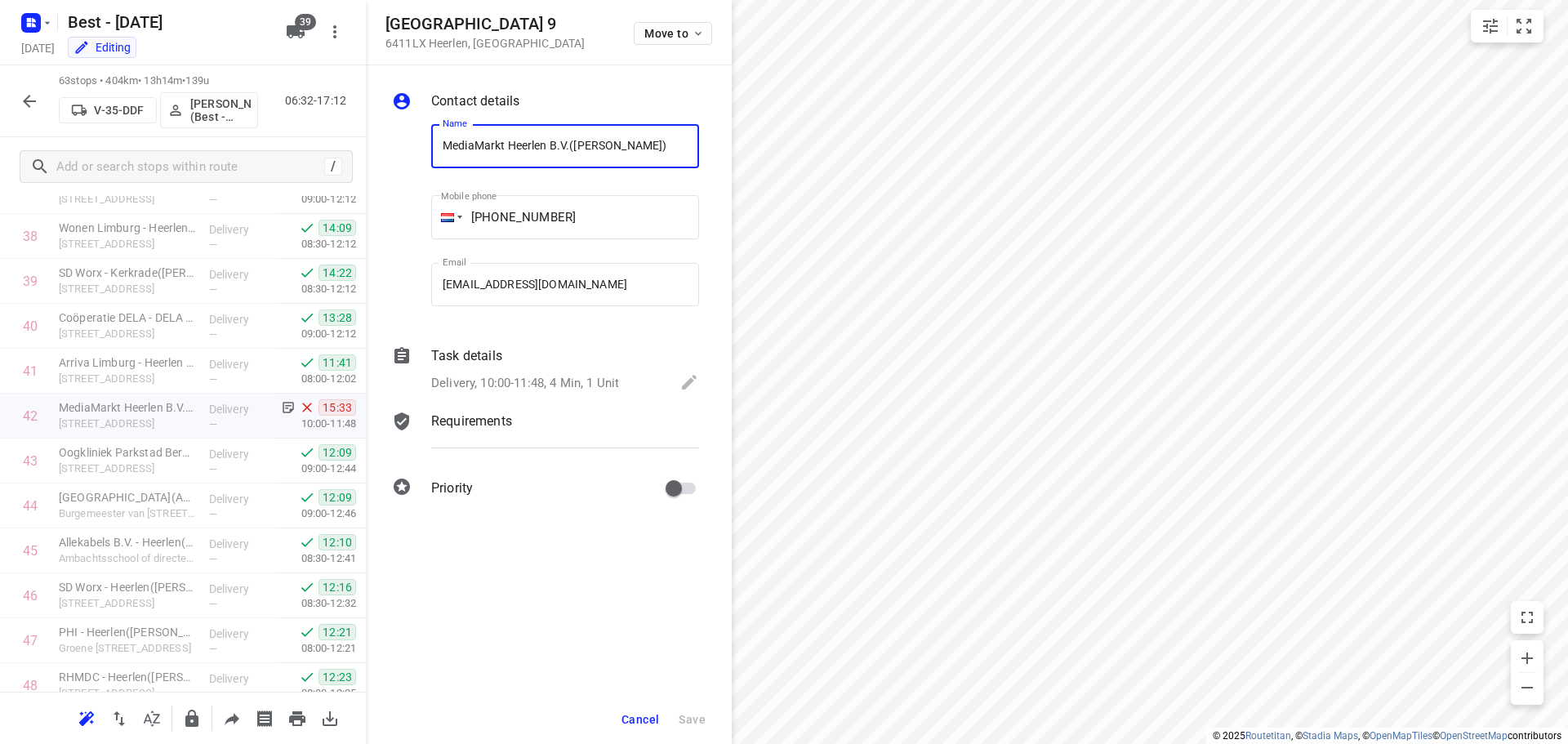
click at [522, 368] on div "Task details Delivery, 10:00-11:48, 4 Min, 1 Unit" at bounding box center [565, 371] width 274 height 56
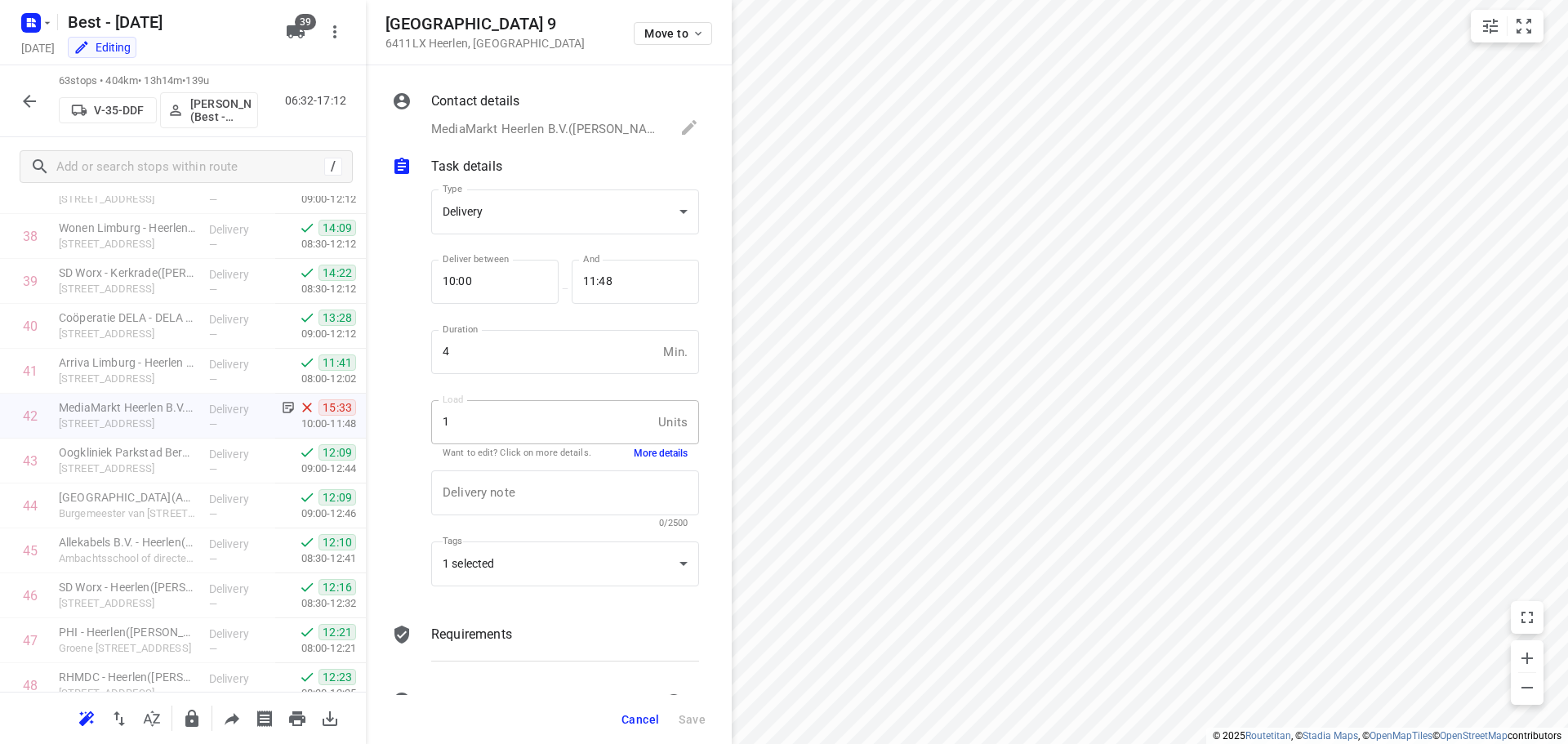
click at [638, 452] on button "More details" at bounding box center [660, 453] width 54 height 14
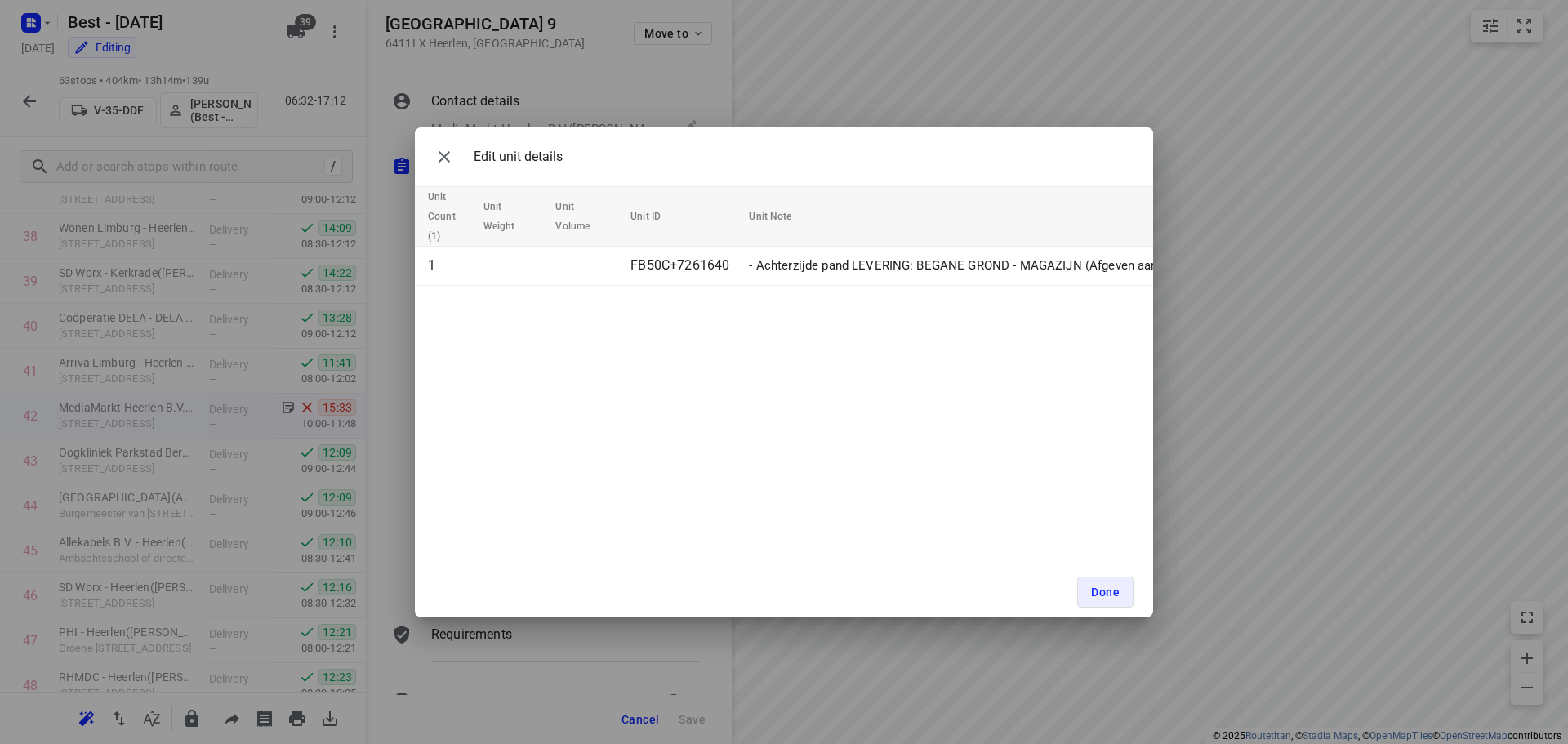
click at [427, 151] on div "Edit unit details" at bounding box center [783, 156] width 738 height 59
click at [441, 163] on icon "button" at bounding box center [444, 157] width 20 height 20
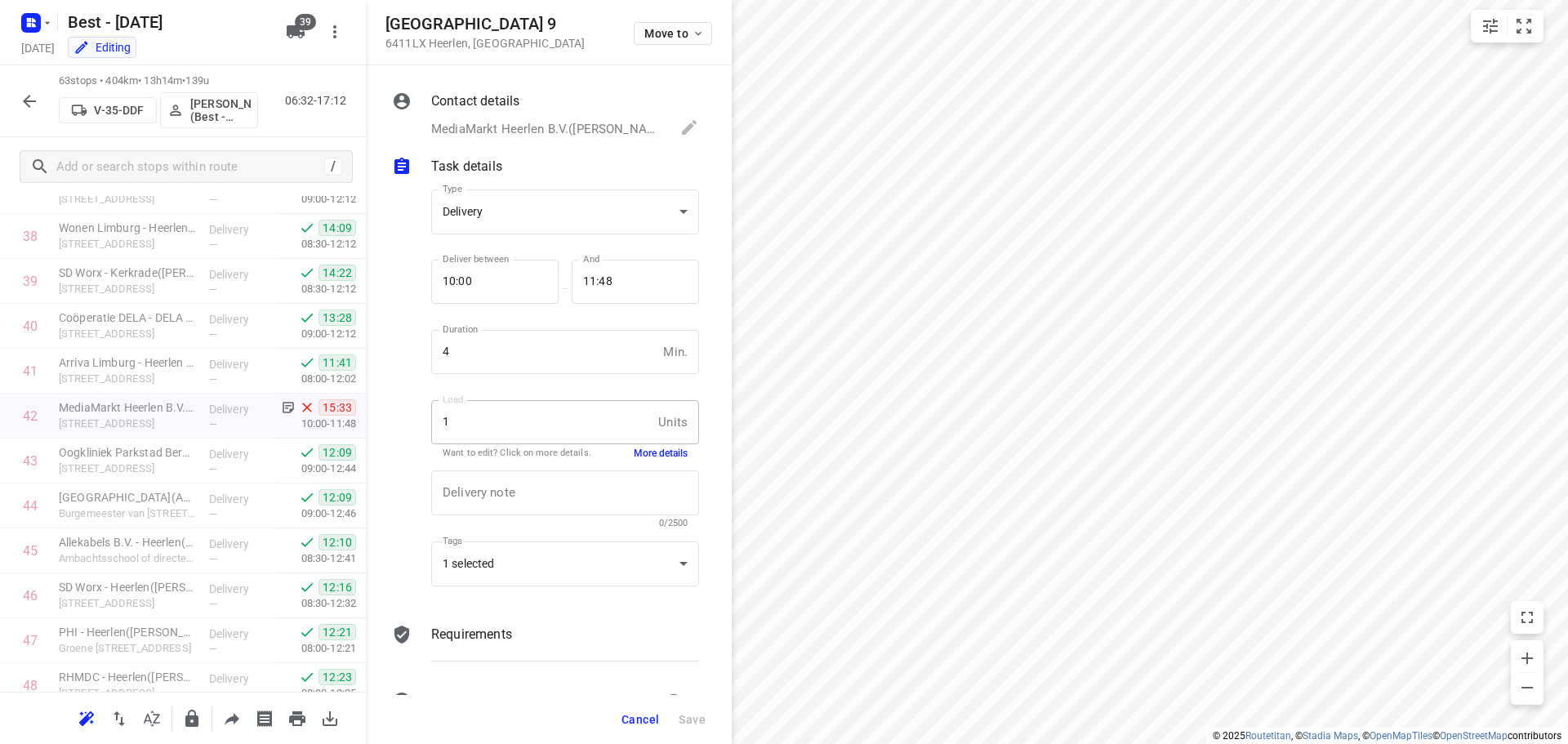
drag, startPoint x: 637, startPoint y: 722, endPoint x: 634, endPoint y: 706, distance: 16.3
click at [637, 720] on span "Cancel" at bounding box center [641, 719] width 38 height 13
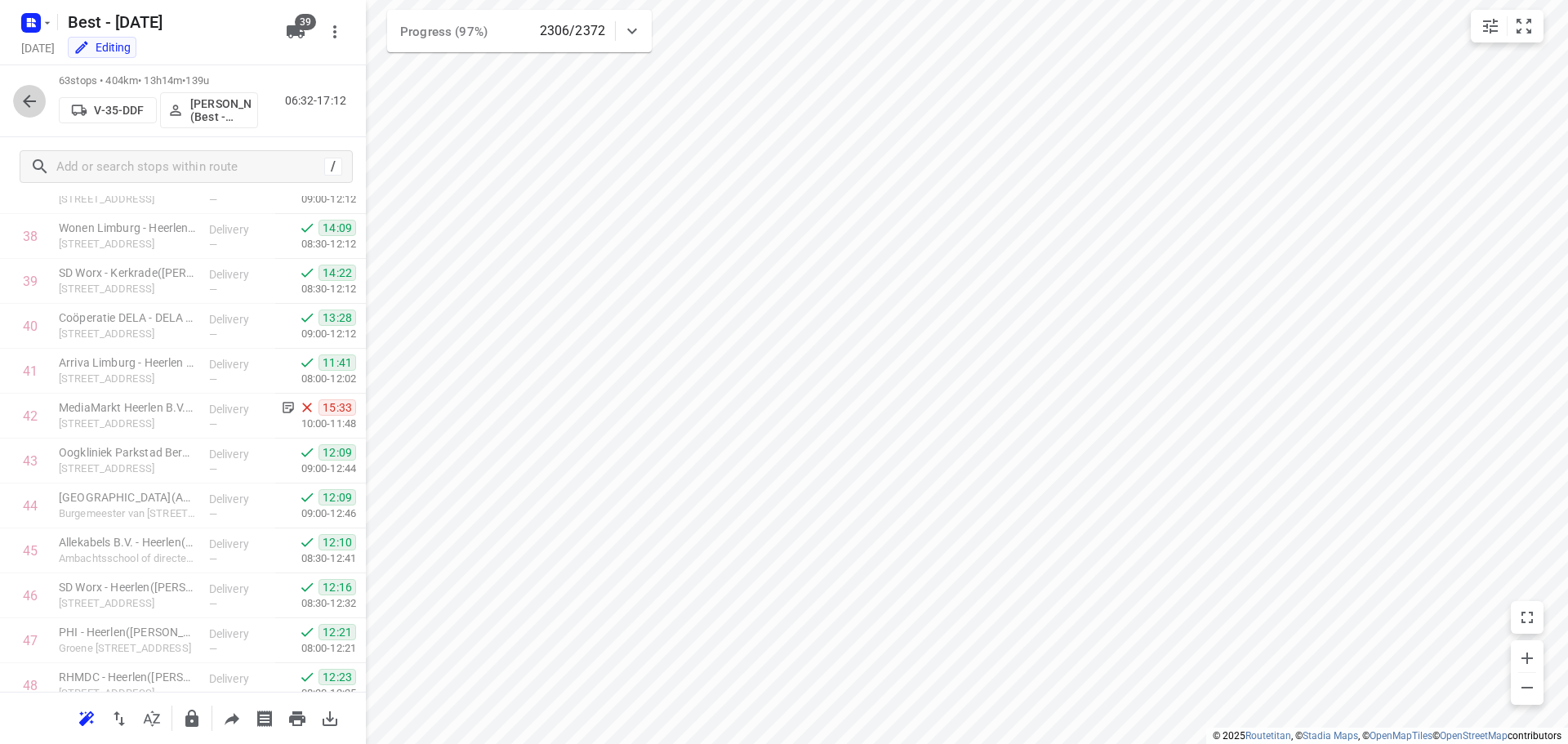
click at [39, 112] on button "button" at bounding box center [29, 101] width 33 height 33
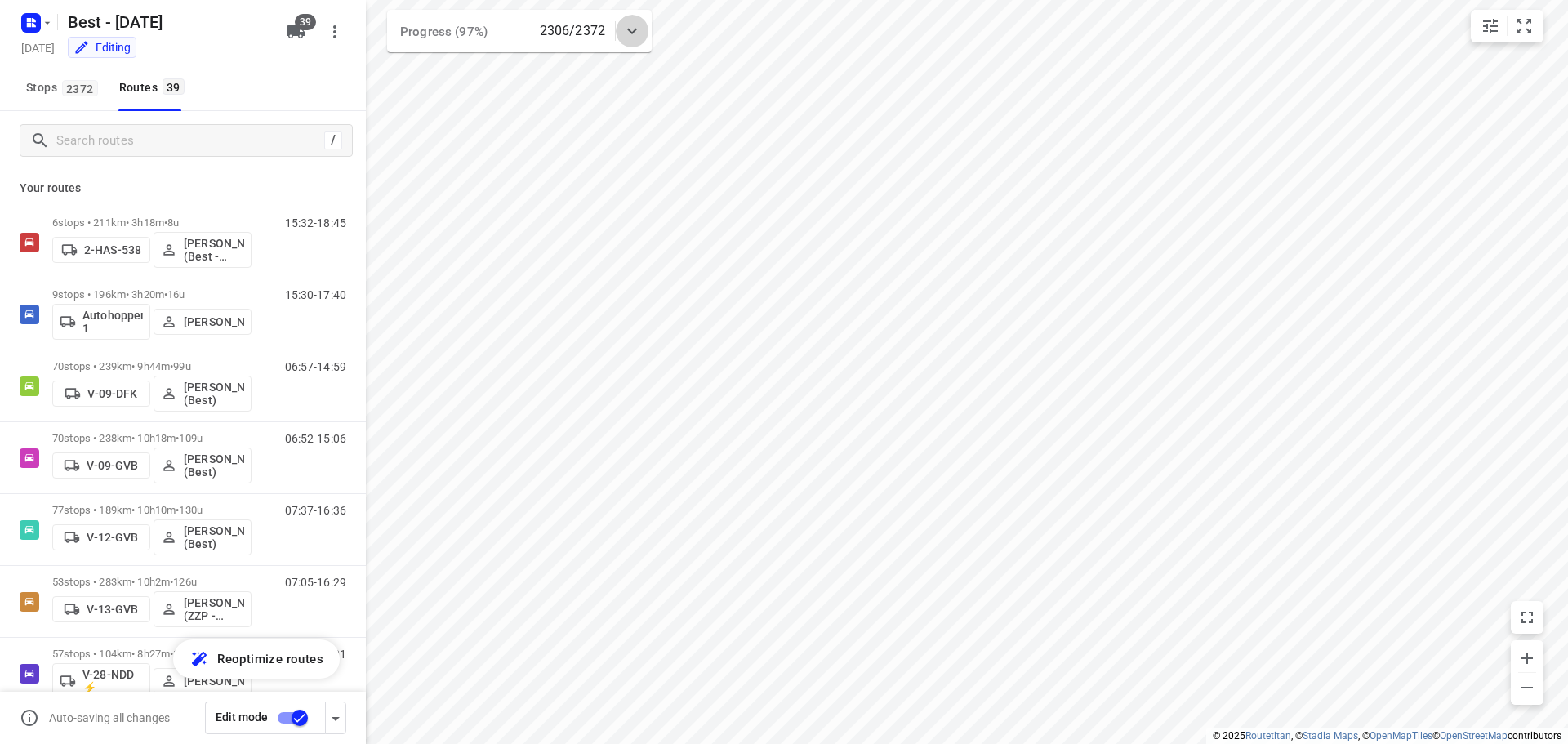
click at [618, 26] on div at bounding box center [632, 31] width 33 height 33
click at [622, 26] on div at bounding box center [632, 37] width 33 height 33
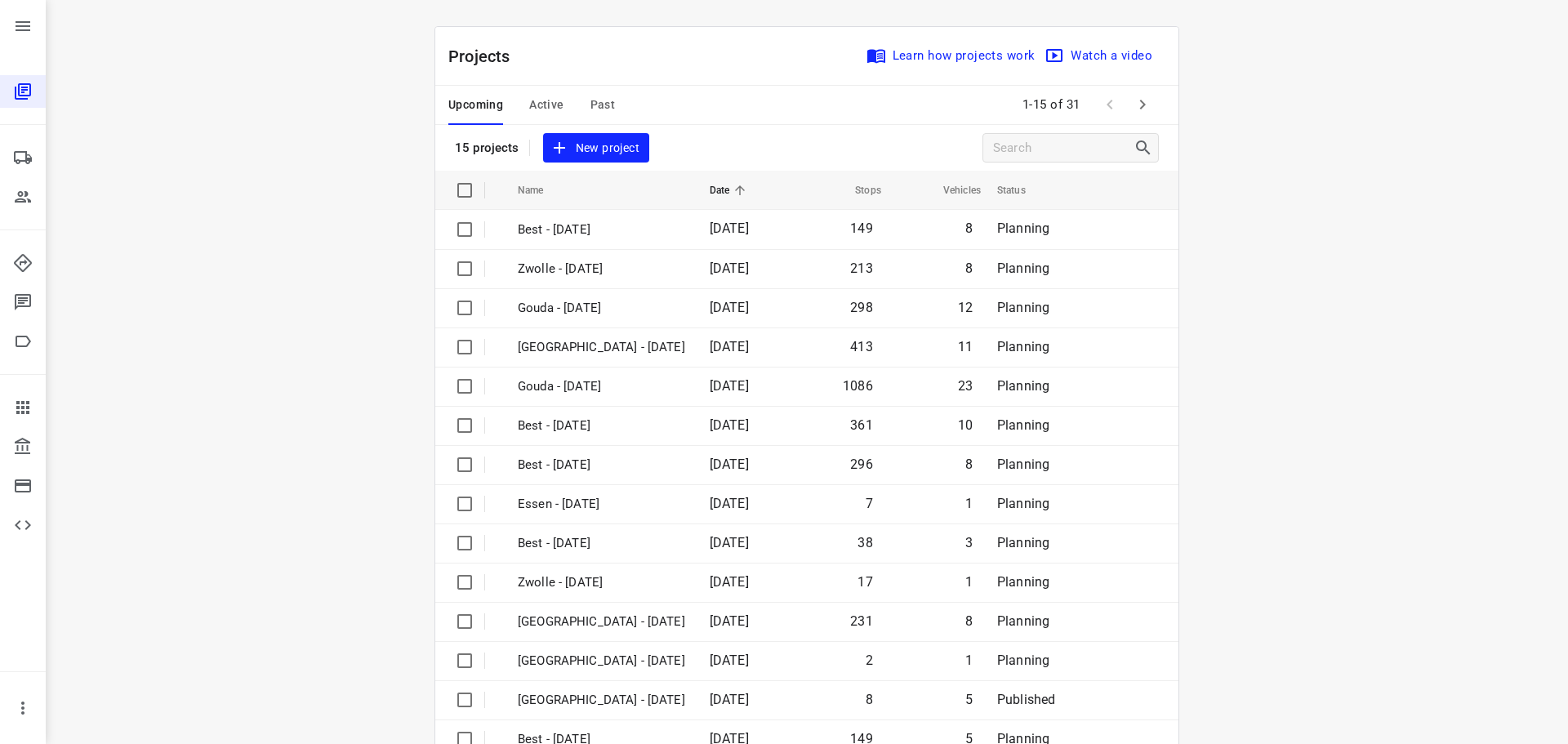
click at [559, 93] on div "Upcoming Active Past" at bounding box center [544, 105] width 192 height 39
click at [546, 102] on span "Active" at bounding box center [546, 105] width 34 height 20
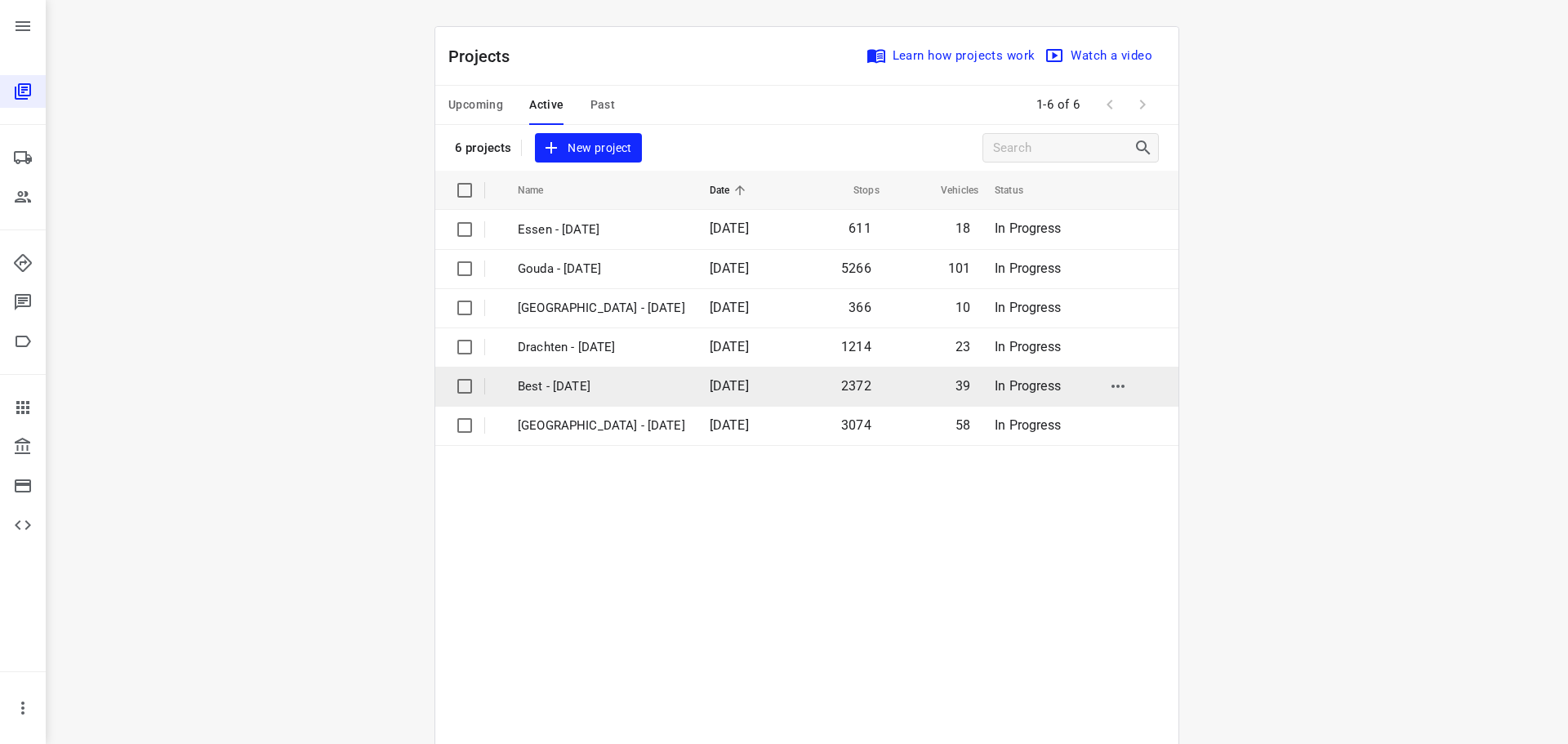
click at [564, 391] on p "Best - [DATE]" at bounding box center [602, 386] width 167 height 19
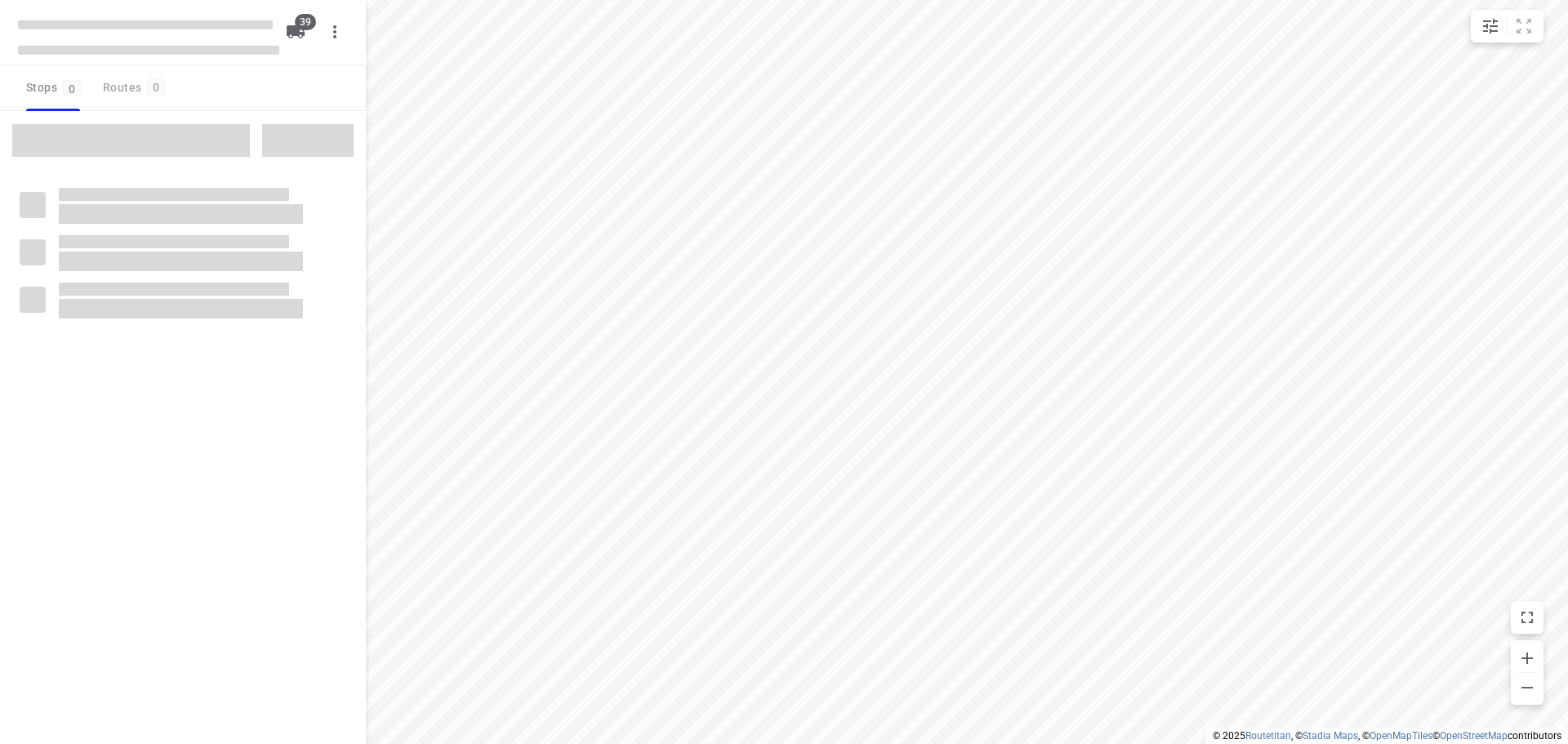
checkbox input "true"
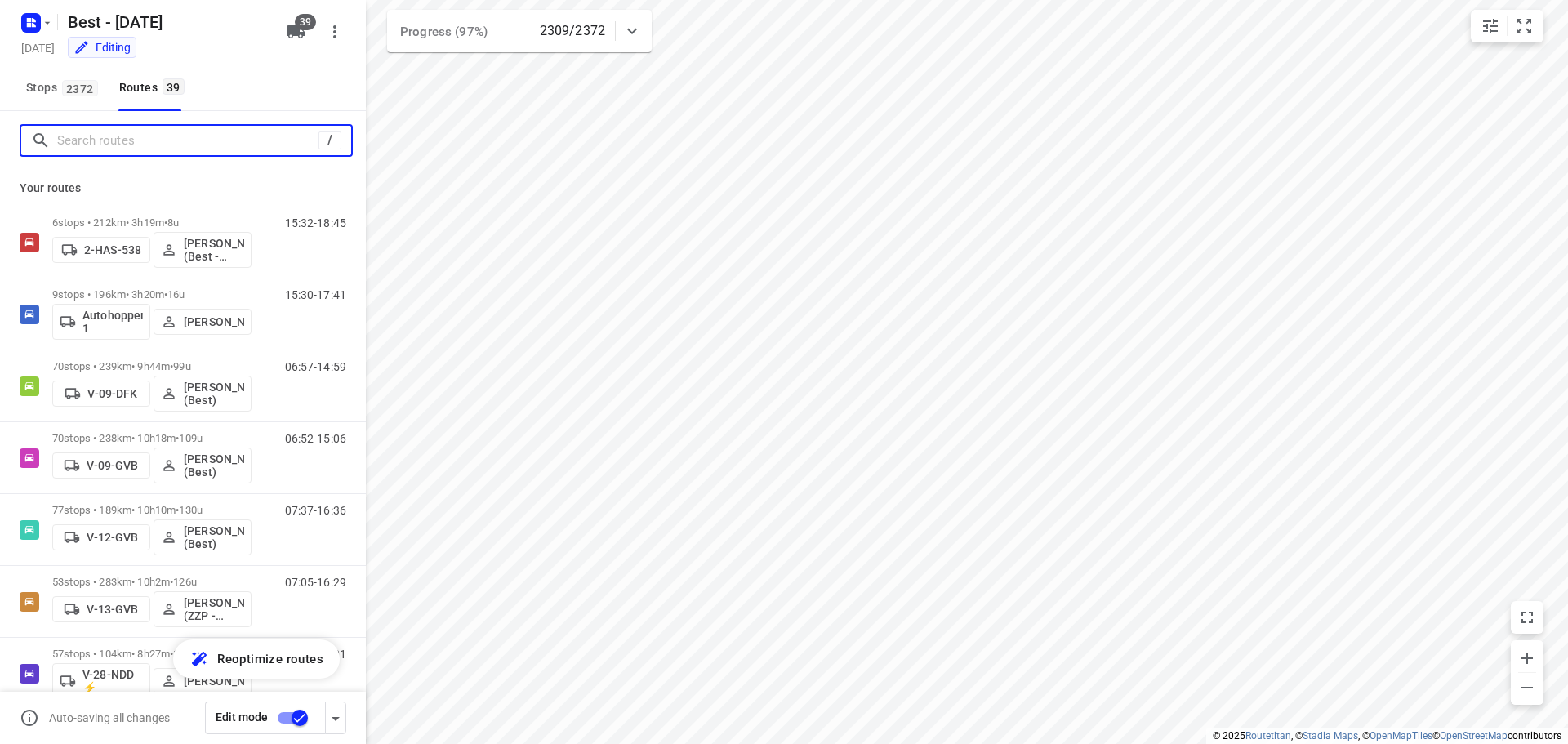
click at [192, 152] on input "Search routes" at bounding box center [187, 140] width 261 height 25
